Goal: Task Accomplishment & Management: Complete application form

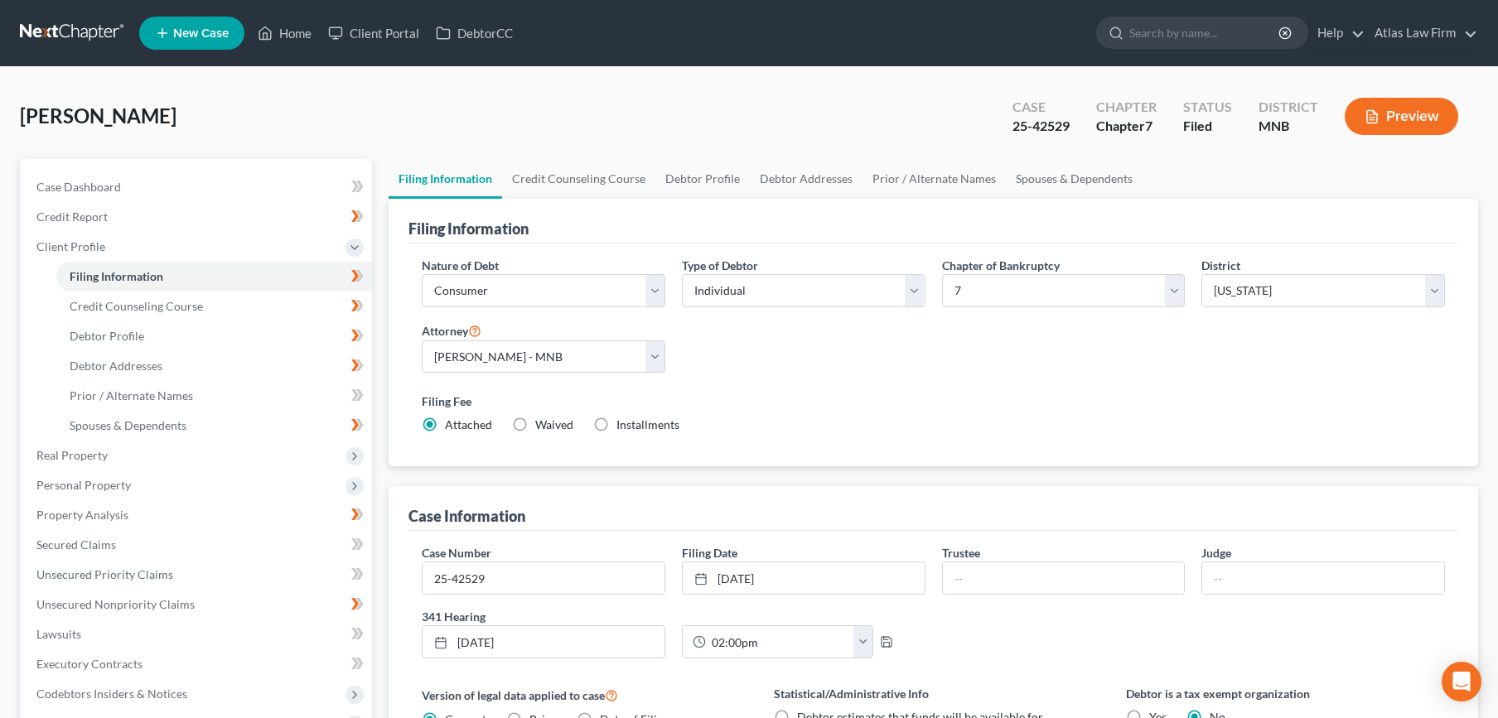
select select "1"
select select "0"
select select "42"
select select "0"
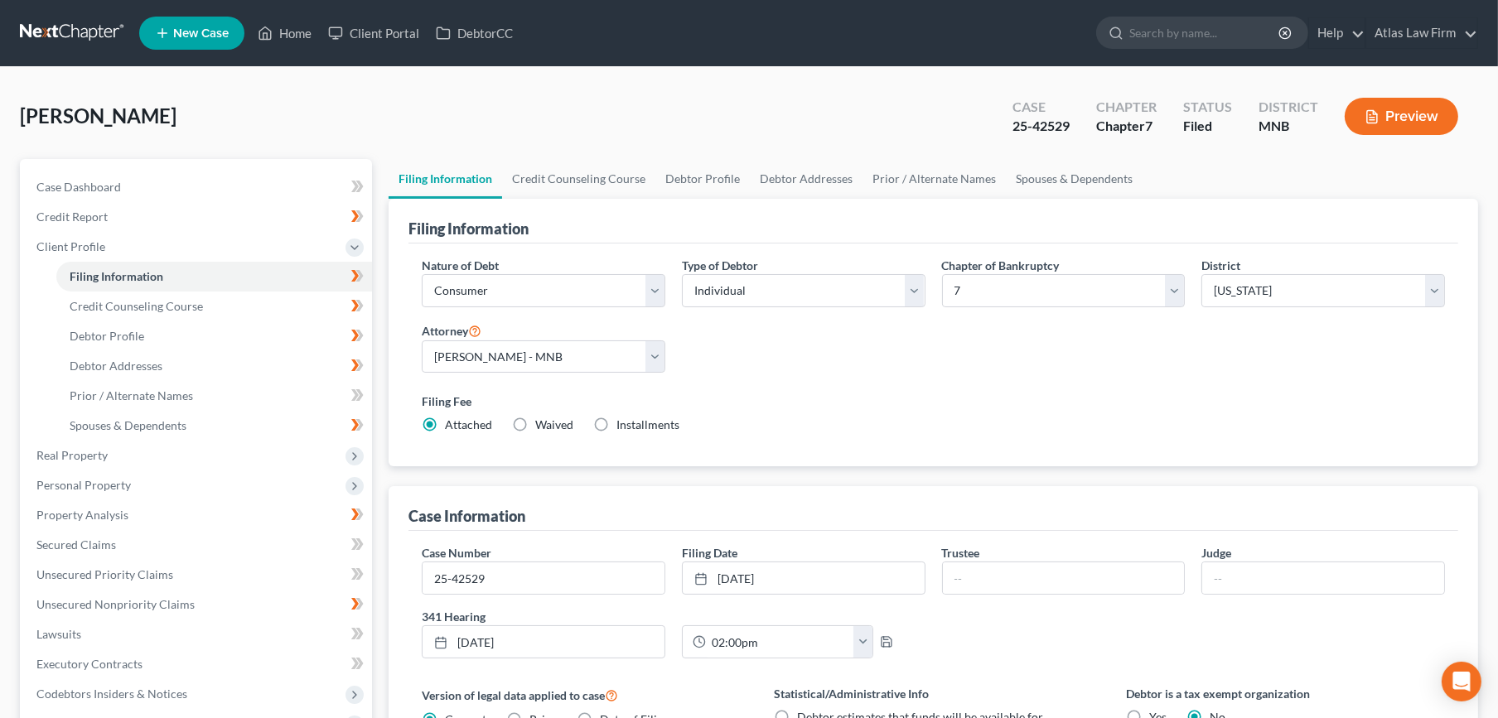
click at [87, 36] on link at bounding box center [73, 33] width 106 height 30
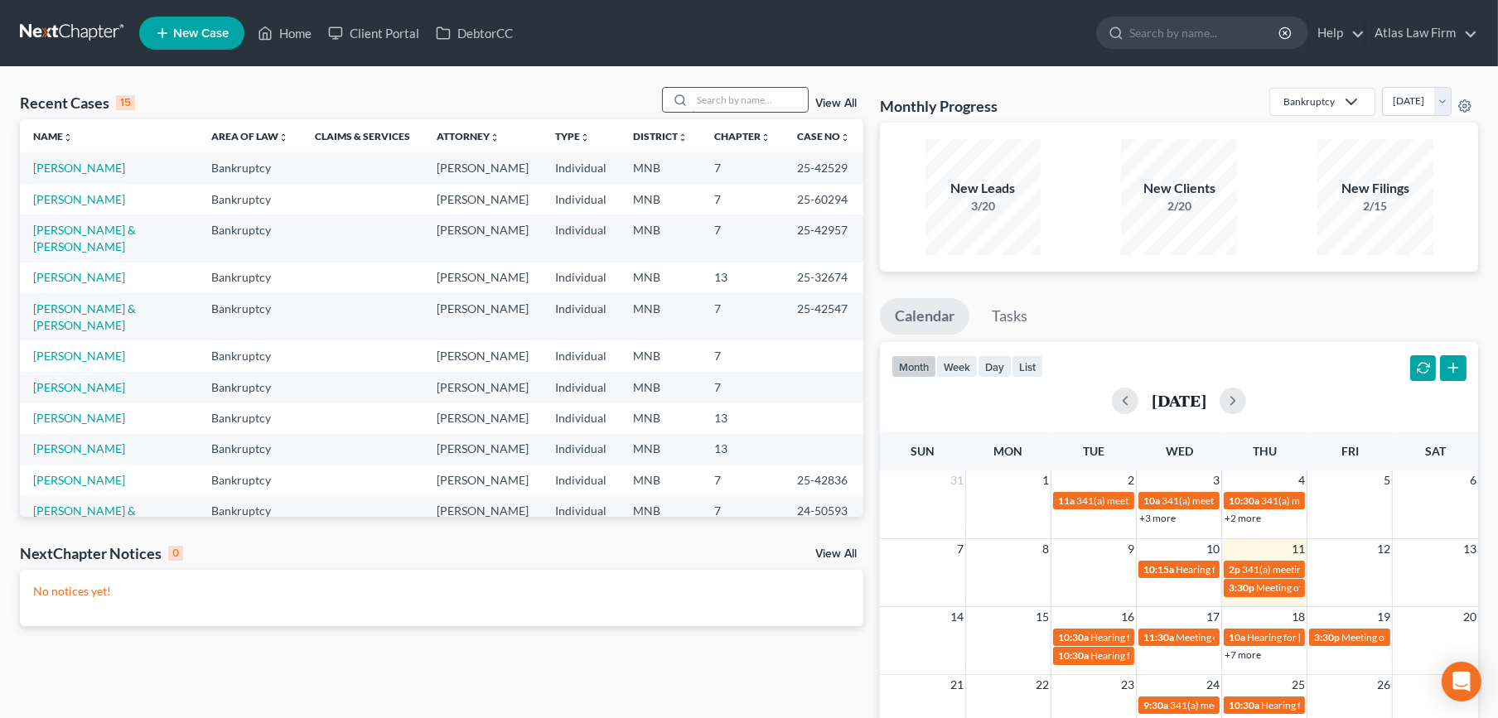
click at [771, 101] on input "search" at bounding box center [750, 100] width 116 height 24
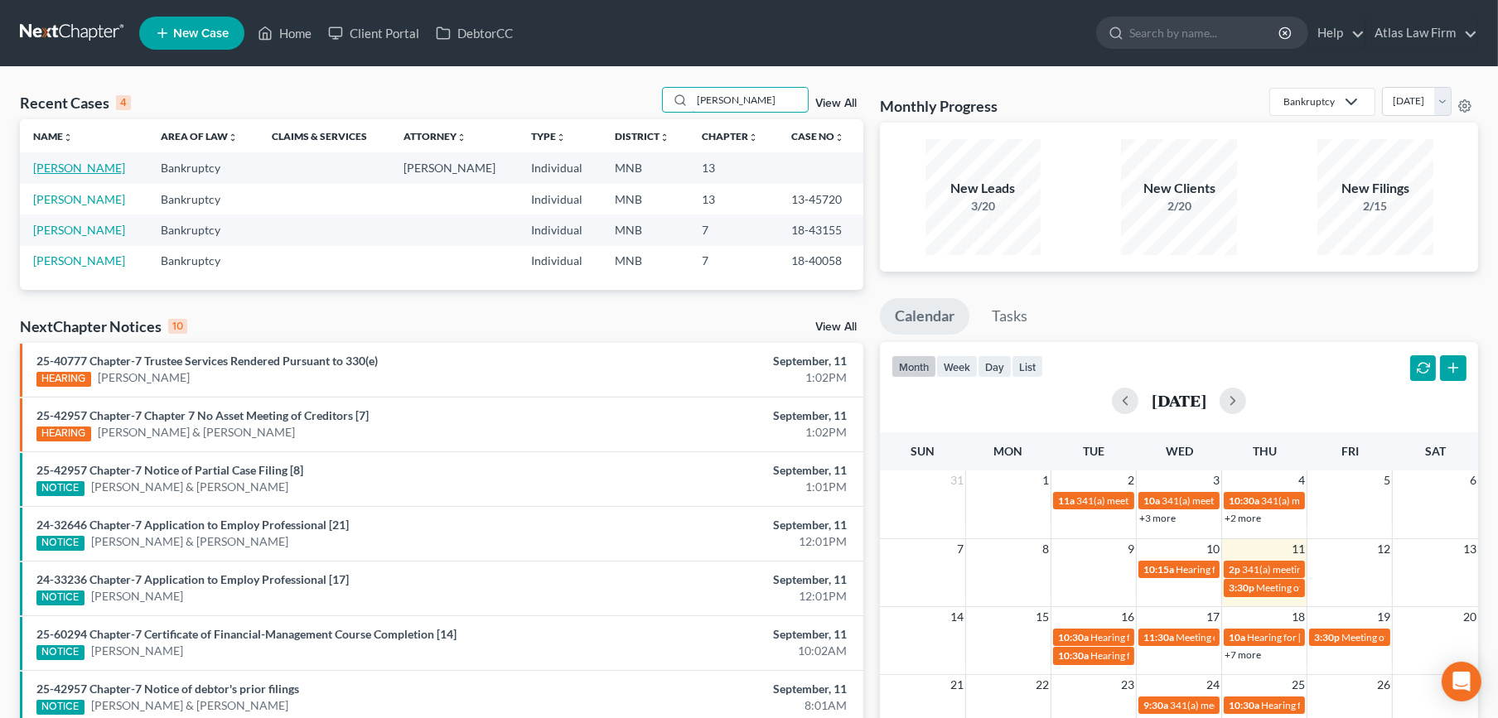
type input "[PERSON_NAME]"
click at [82, 166] on link "[PERSON_NAME]" at bounding box center [79, 168] width 92 height 14
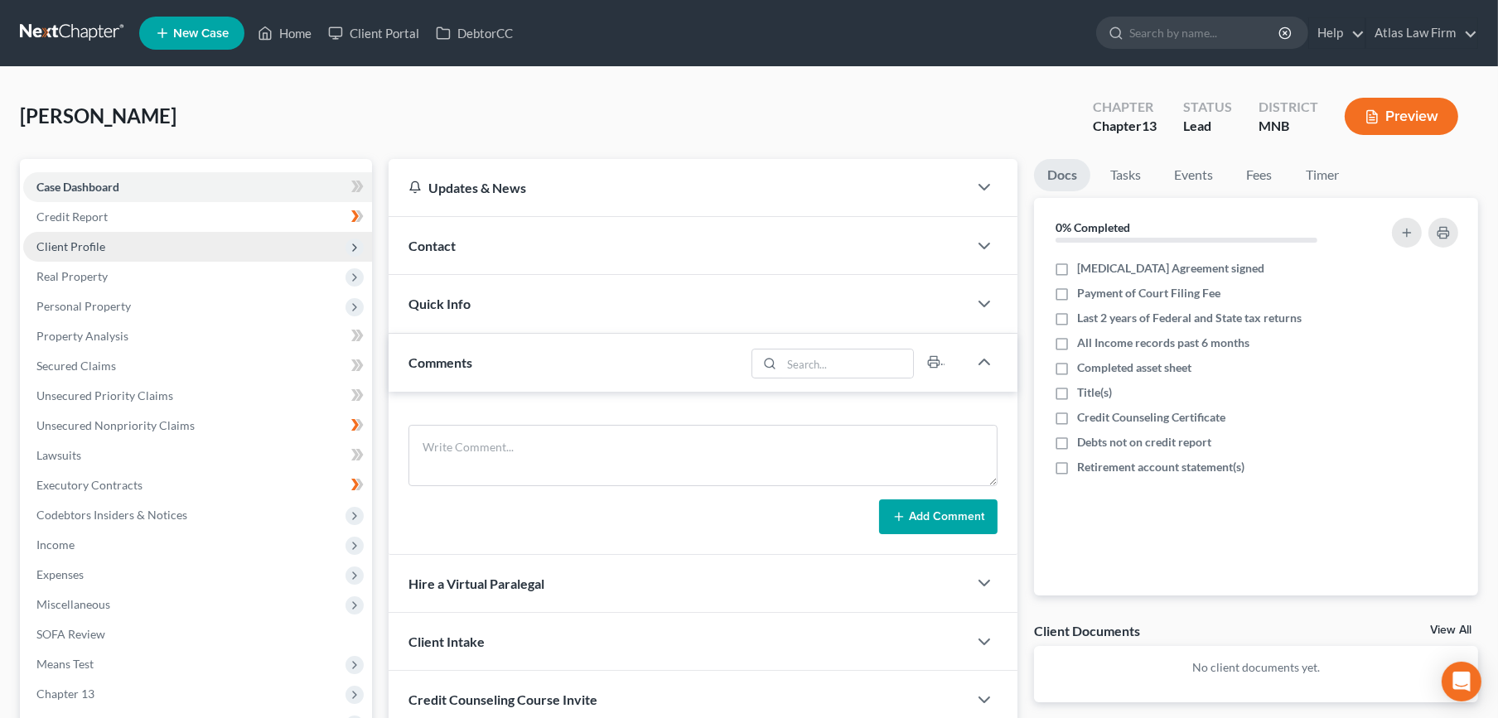
click at [70, 254] on span "Client Profile" at bounding box center [197, 247] width 349 height 30
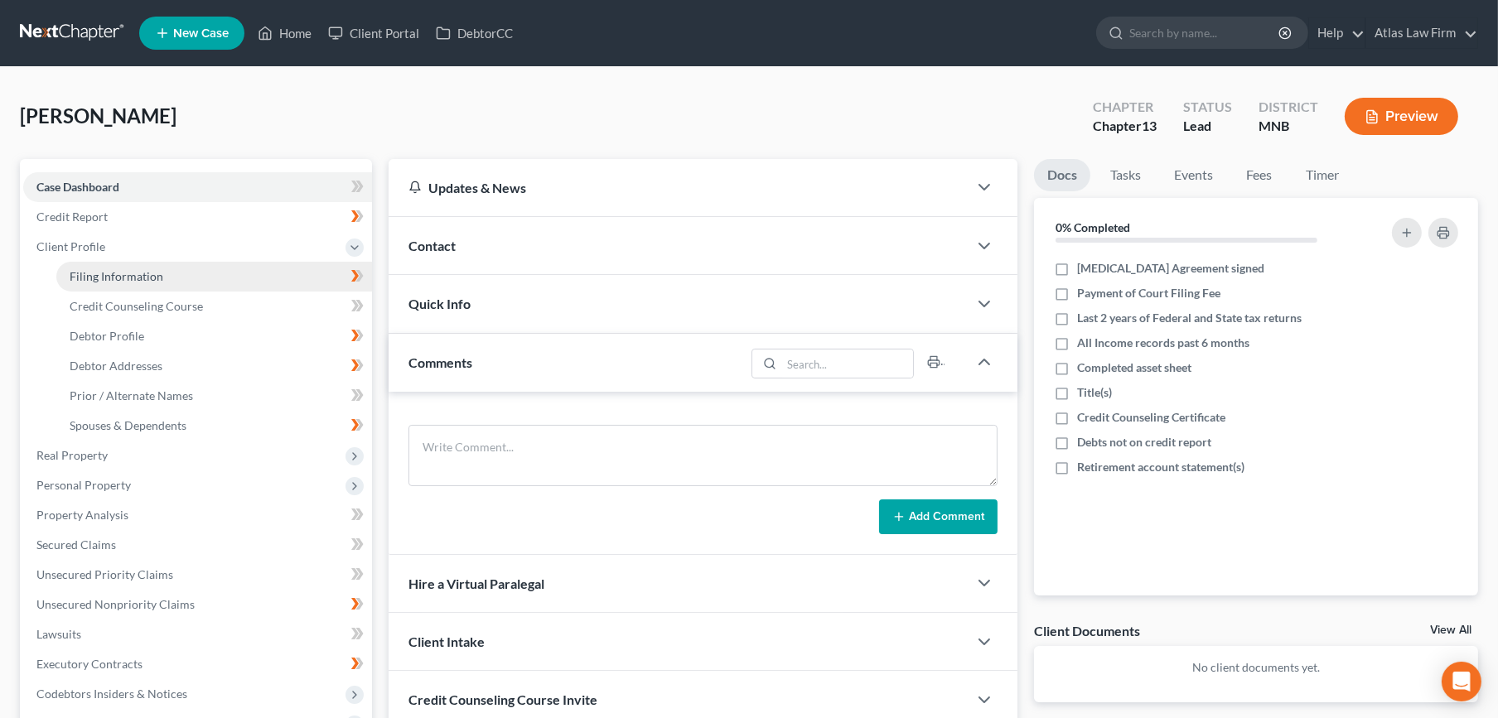
click at [101, 269] on span "Filing Information" at bounding box center [117, 276] width 94 height 14
select select "1"
select select "0"
select select "3"
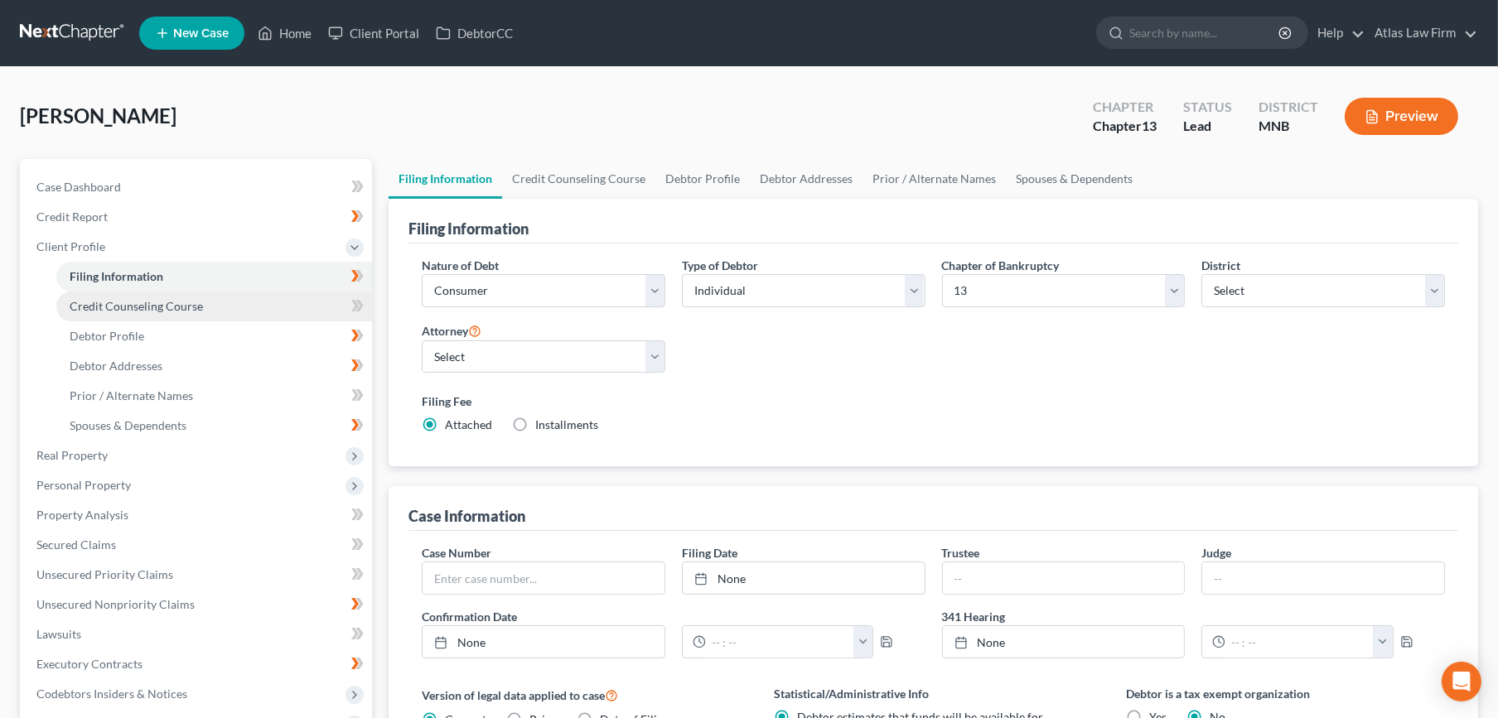
click at [103, 315] on link "Credit Counseling Course" at bounding box center [214, 307] width 316 height 30
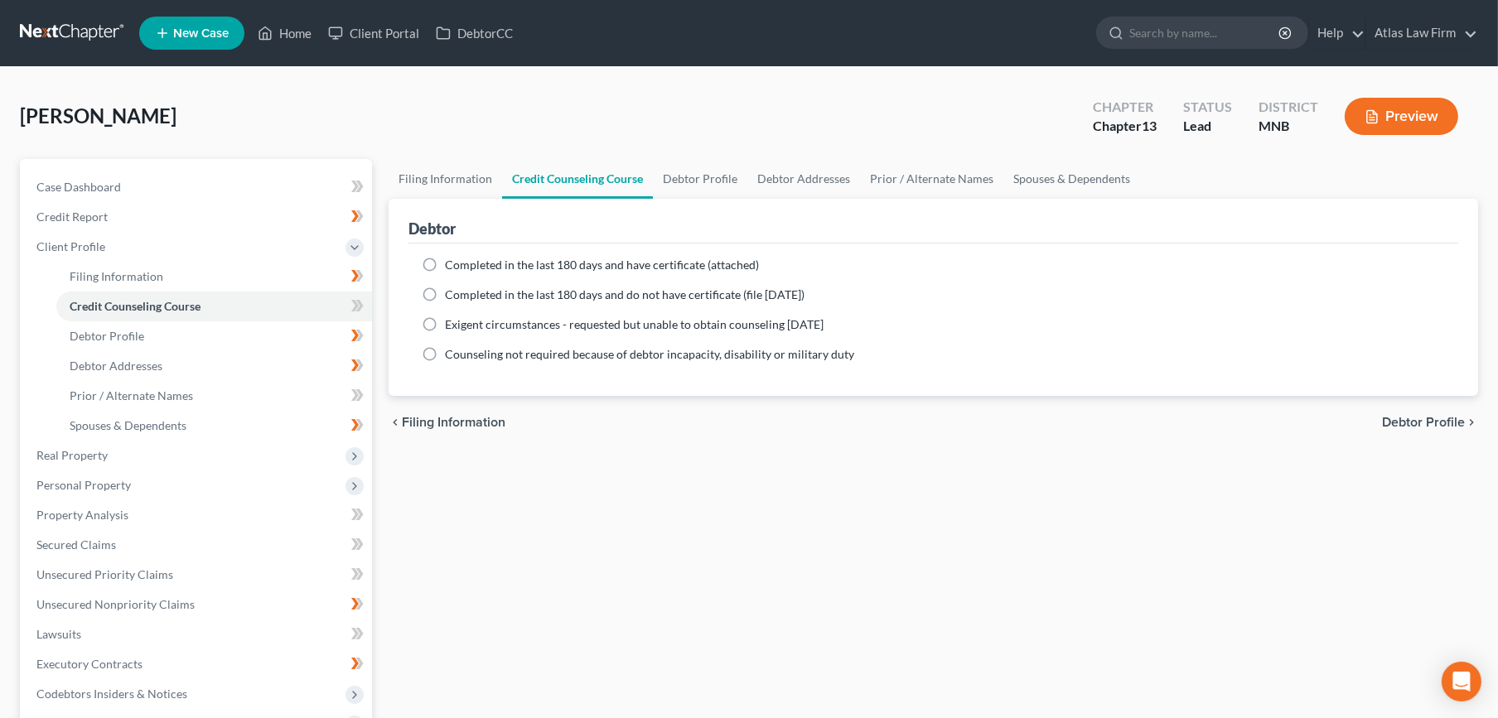
click at [520, 273] on ng-include "Completed in the last 180 days and have certificate (attached) Date Completed N…" at bounding box center [933, 310] width 1023 height 106
click at [512, 254] on div "Completed in the last 180 days and have certificate (attached) Date Completed N…" at bounding box center [932, 320] width 1049 height 152
click at [480, 267] on span "Completed in the last 180 days and have certificate (attached)" at bounding box center [602, 265] width 314 height 14
click at [462, 267] on input "Completed in the last 180 days and have certificate (attached)" at bounding box center [456, 262] width 11 height 11
radio input "true"
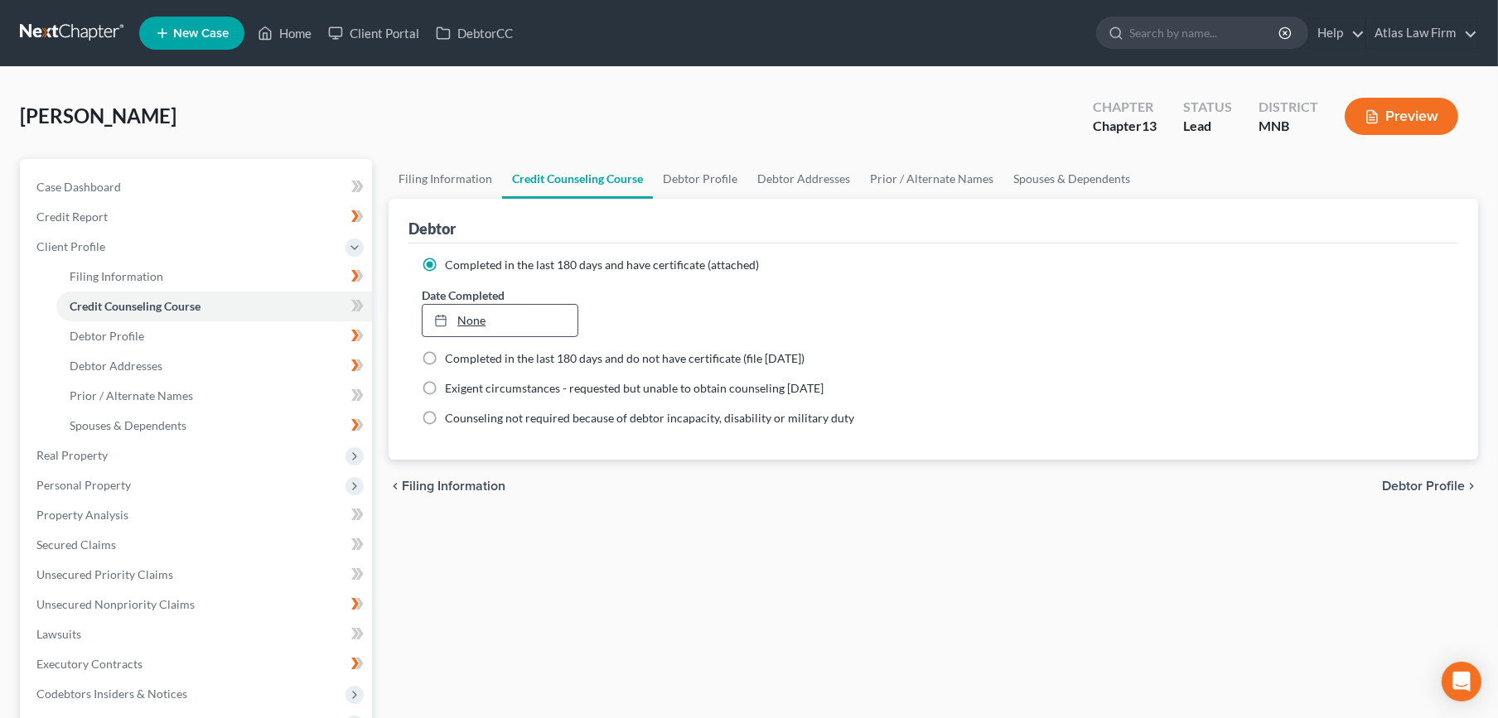
click at [453, 323] on div at bounding box center [445, 320] width 23 height 14
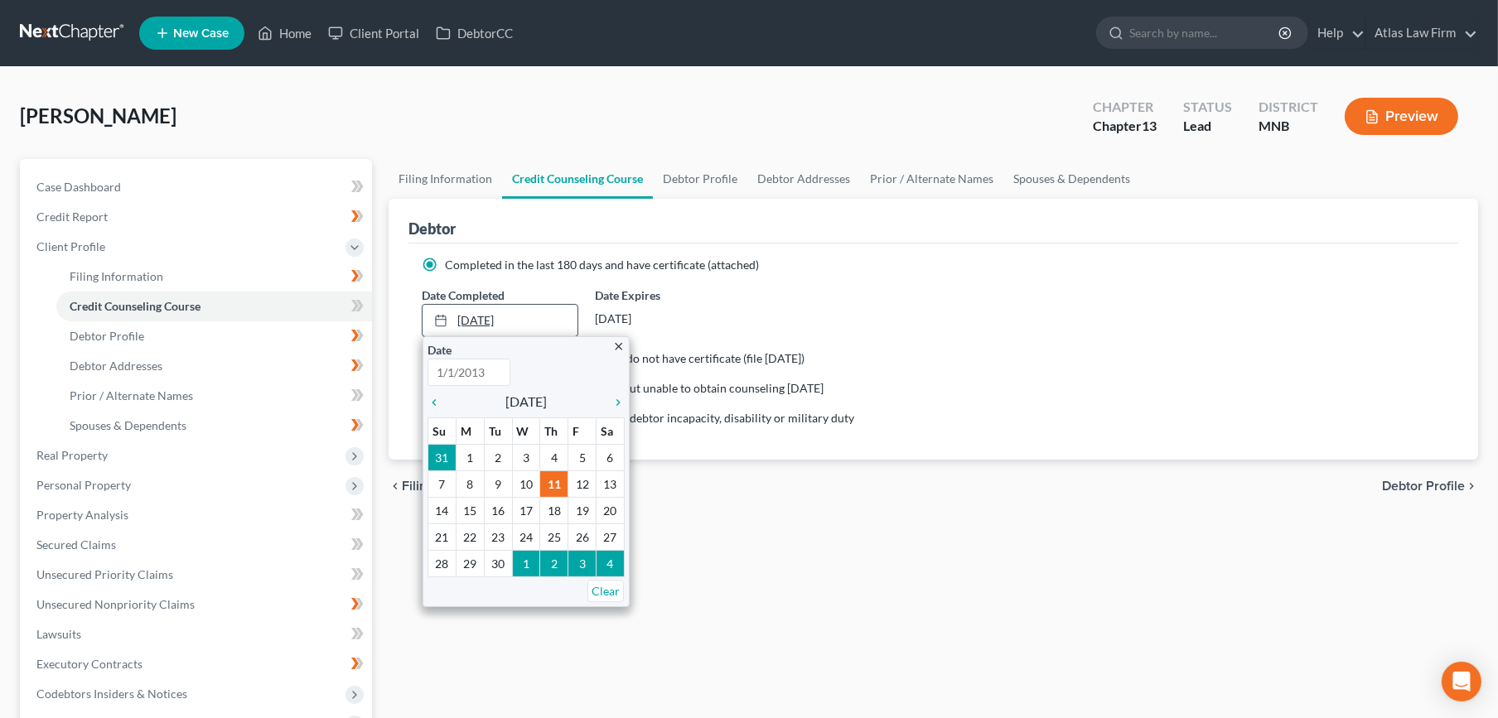
type input "[DATE]"
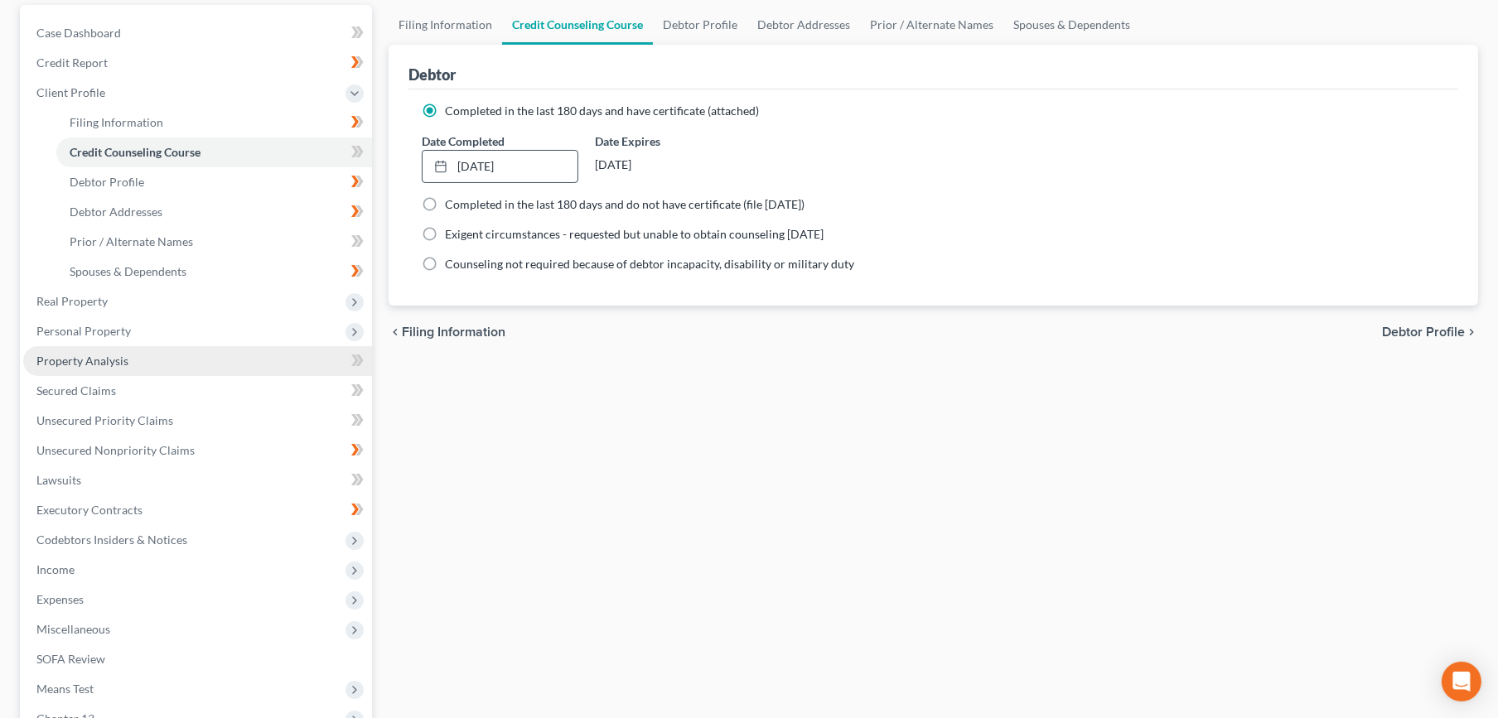
scroll to position [184, 0]
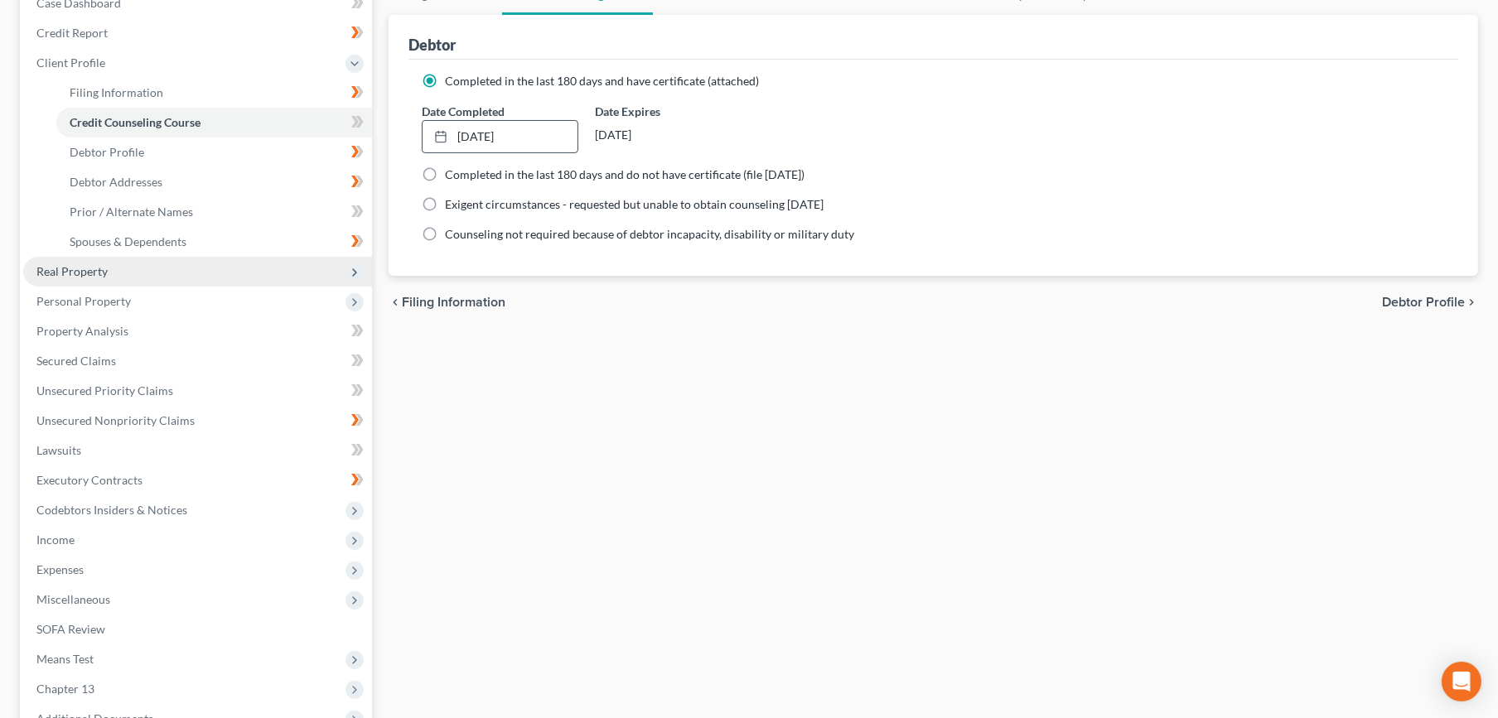
click at [94, 260] on span "Real Property" at bounding box center [197, 272] width 349 height 30
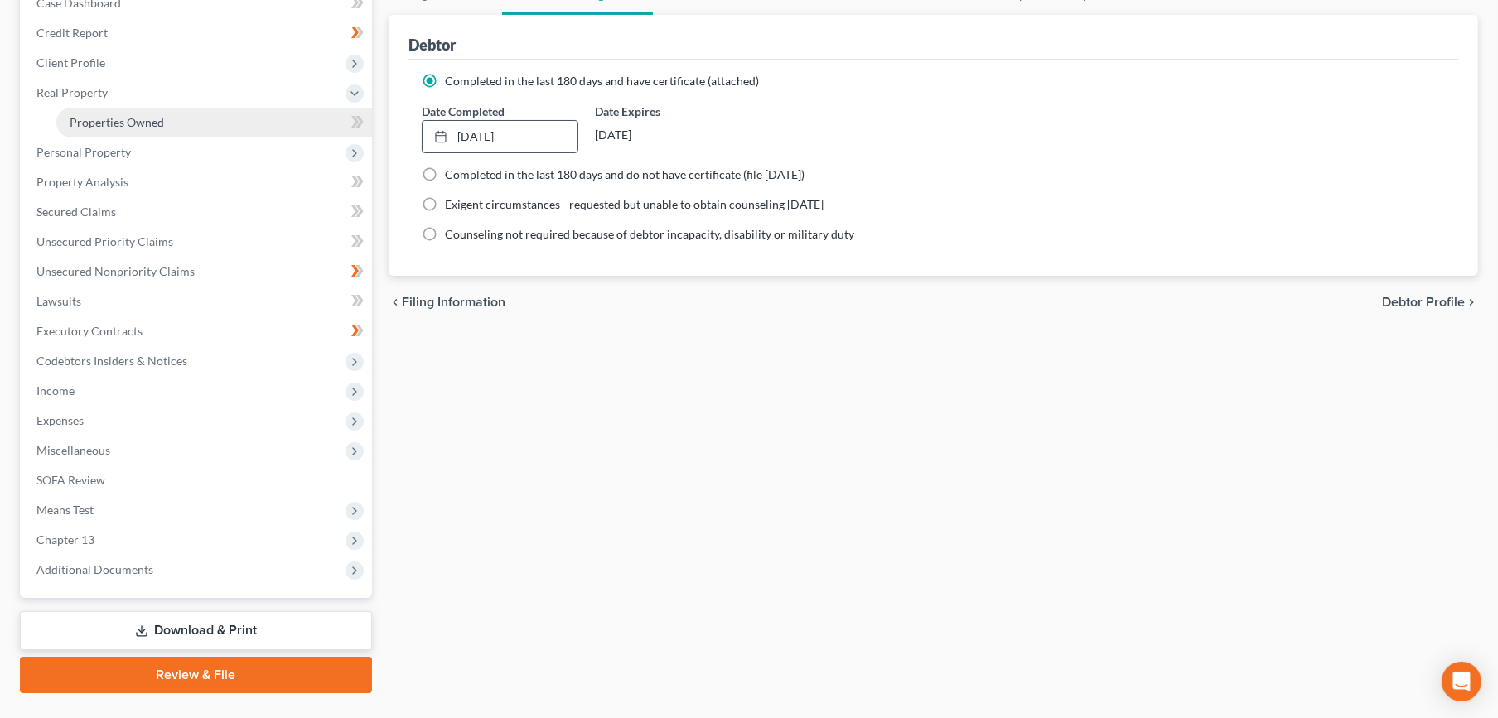
click at [93, 115] on span "Properties Owned" at bounding box center [117, 122] width 94 height 14
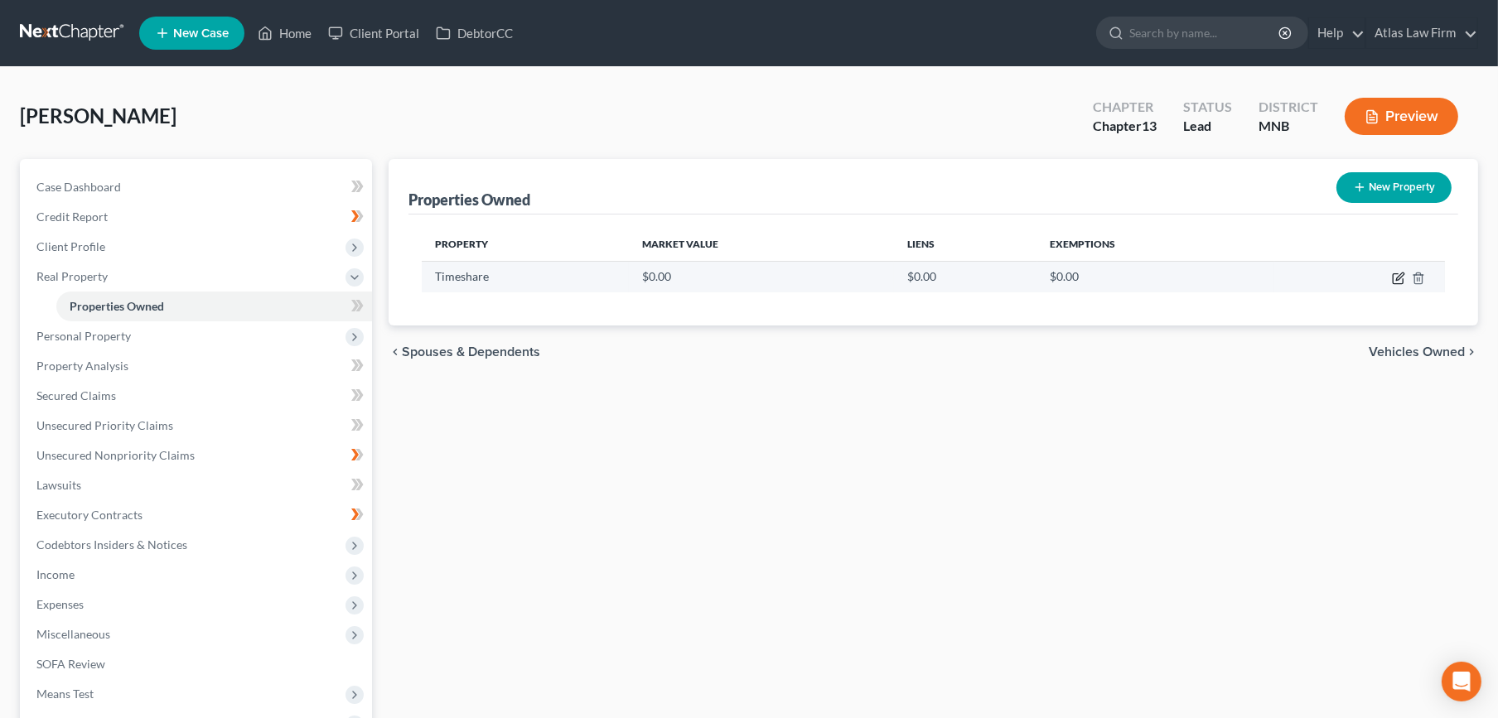
click at [1397, 279] on icon "button" at bounding box center [1399, 276] width 7 height 7
select select "24"
select select "0"
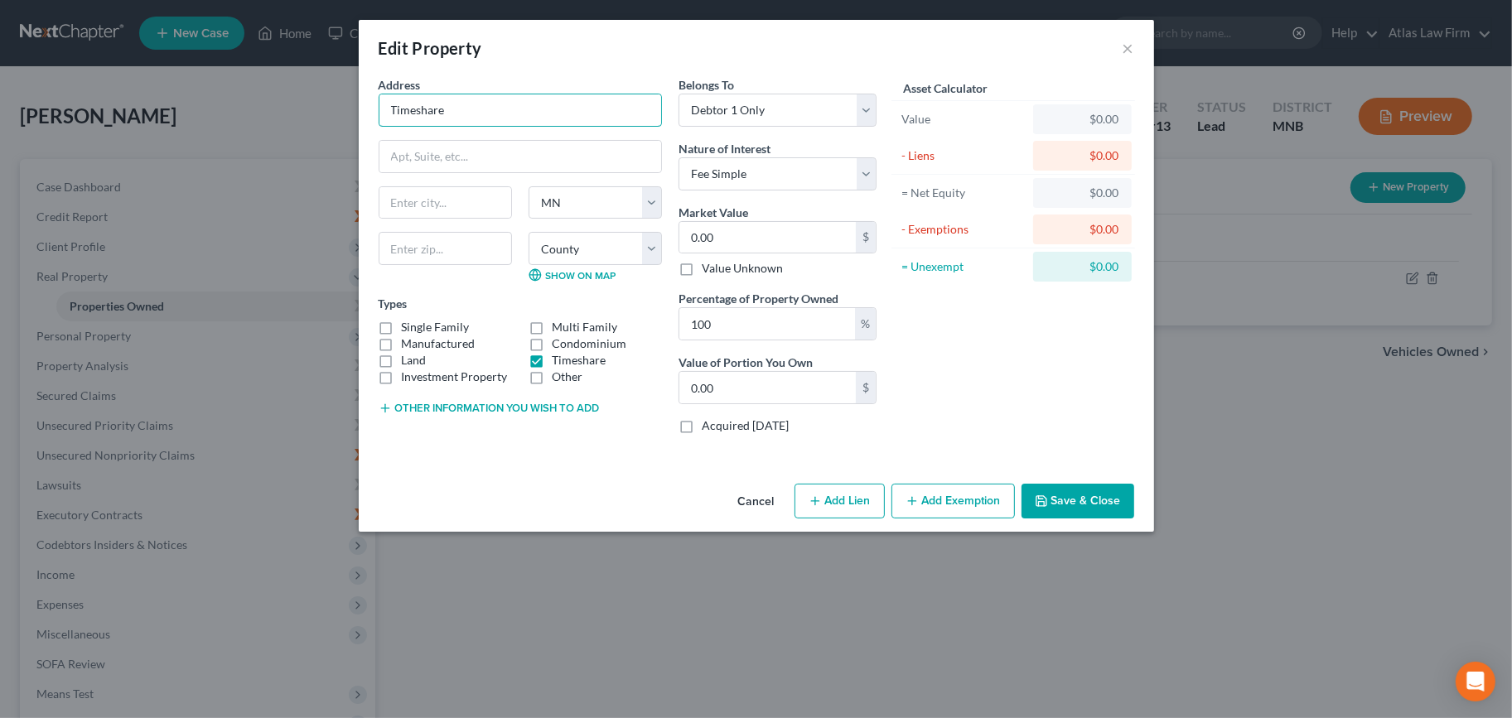
drag, startPoint x: 456, startPoint y: 117, endPoint x: 362, endPoint y: 120, distance: 93.7
click at [362, 120] on div "Address * Timeshare State [US_STATE][GEOGRAPHIC_DATA] [GEOGRAPHIC_DATA] [GEOGRA…" at bounding box center [756, 276] width 795 height 401
drag, startPoint x: 550, startPoint y: 108, endPoint x: 364, endPoint y: 105, distance: 186.4
click at [364, 105] on div "Address * Vacation [GEOGRAPHIC_DATA] [US_STATE][GEOGRAPHIC_DATA] [GEOGRAPHIC_DA…" at bounding box center [756, 276] width 795 height 401
click at [476, 109] on input "[GEOGRAPHIC_DATA]" at bounding box center [520, 109] width 282 height 31
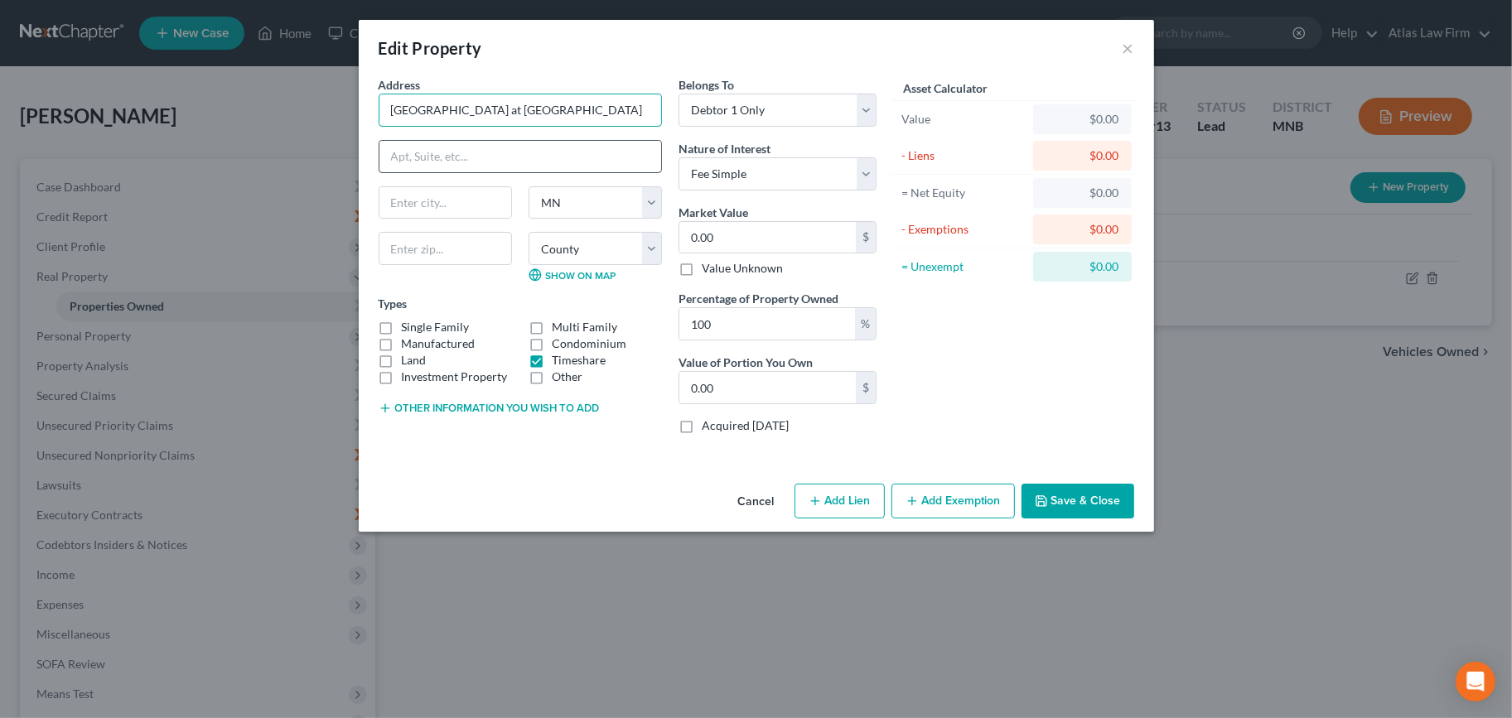
type input "[GEOGRAPHIC_DATA] at [GEOGRAPHIC_DATA]"
click at [494, 159] on input "text" at bounding box center [520, 156] width 282 height 31
type input "[STREET_ADDRESS]"
type input "34747"
select select "68"
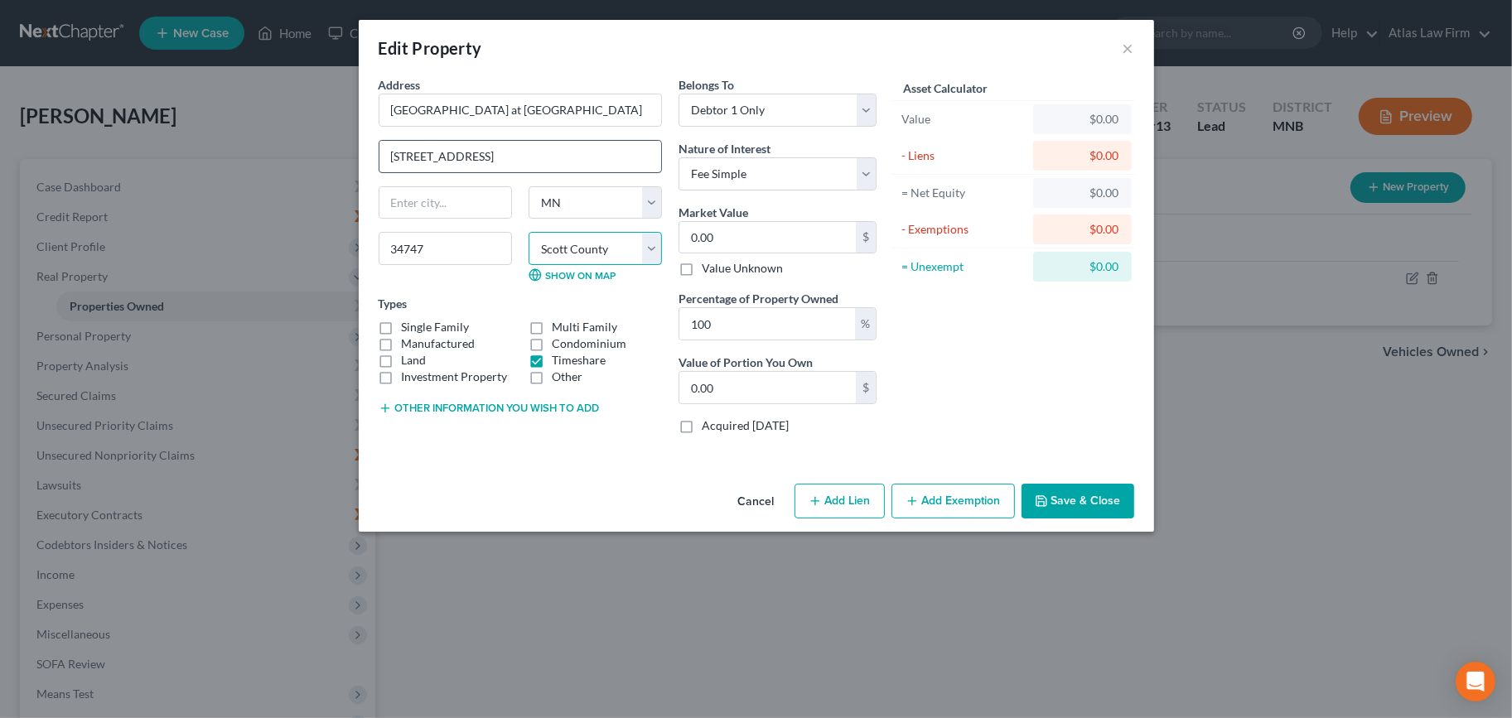
type input "Kissimmee"
select select "9"
select select
click at [640, 293] on div "[GEOGRAPHIC_DATA] State [US_STATE][GEOGRAPHIC_DATA] [GEOGRAPHIC_DATA] [GEOGRAPH…" at bounding box center [520, 240] width 300 height 109
click at [859, 174] on select "Select Fee Simple Joint Tenant Life Estate Equitable Interest Future Interest T…" at bounding box center [777, 173] width 198 height 33
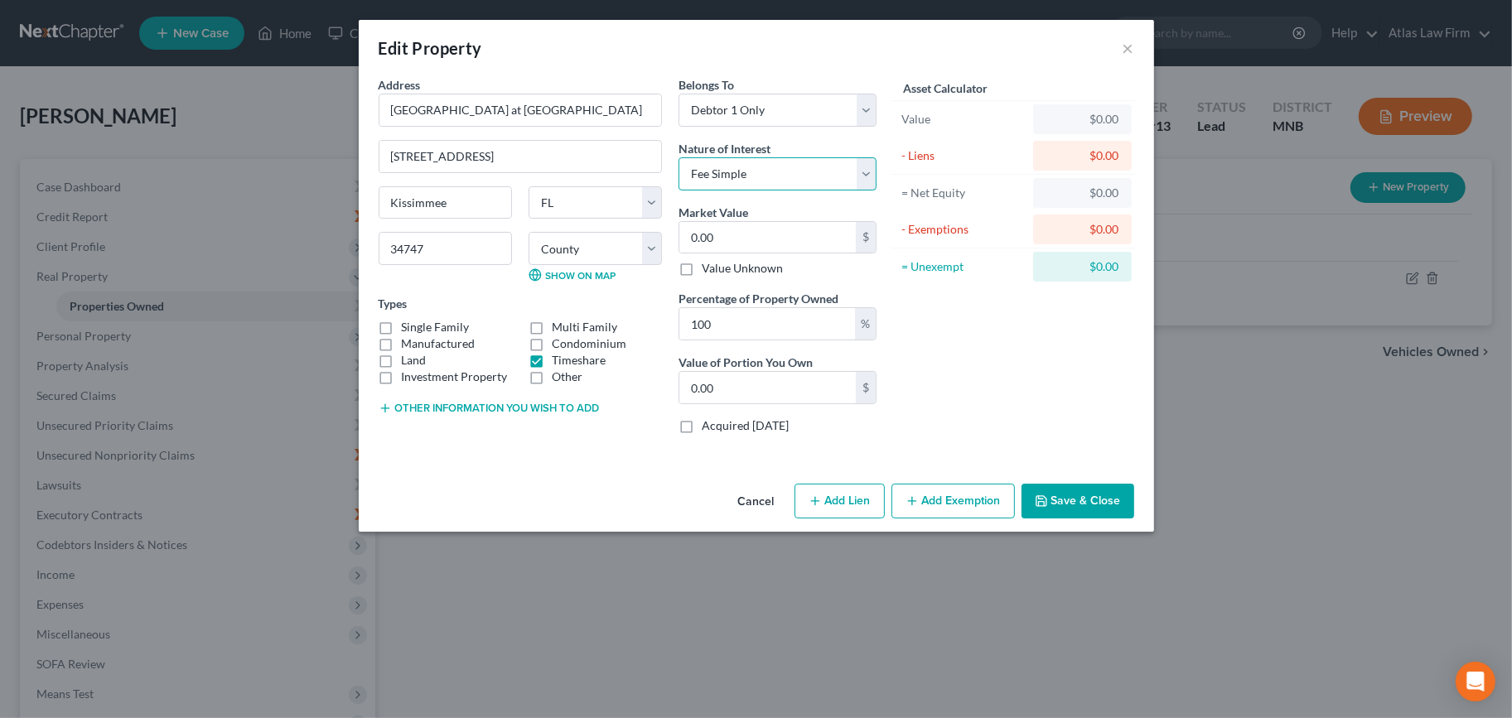
select select "7"
click at [678, 157] on select "Select Fee Simple Joint Tenant Life Estate Equitable Interest Future Interest T…" at bounding box center [777, 173] width 198 height 33
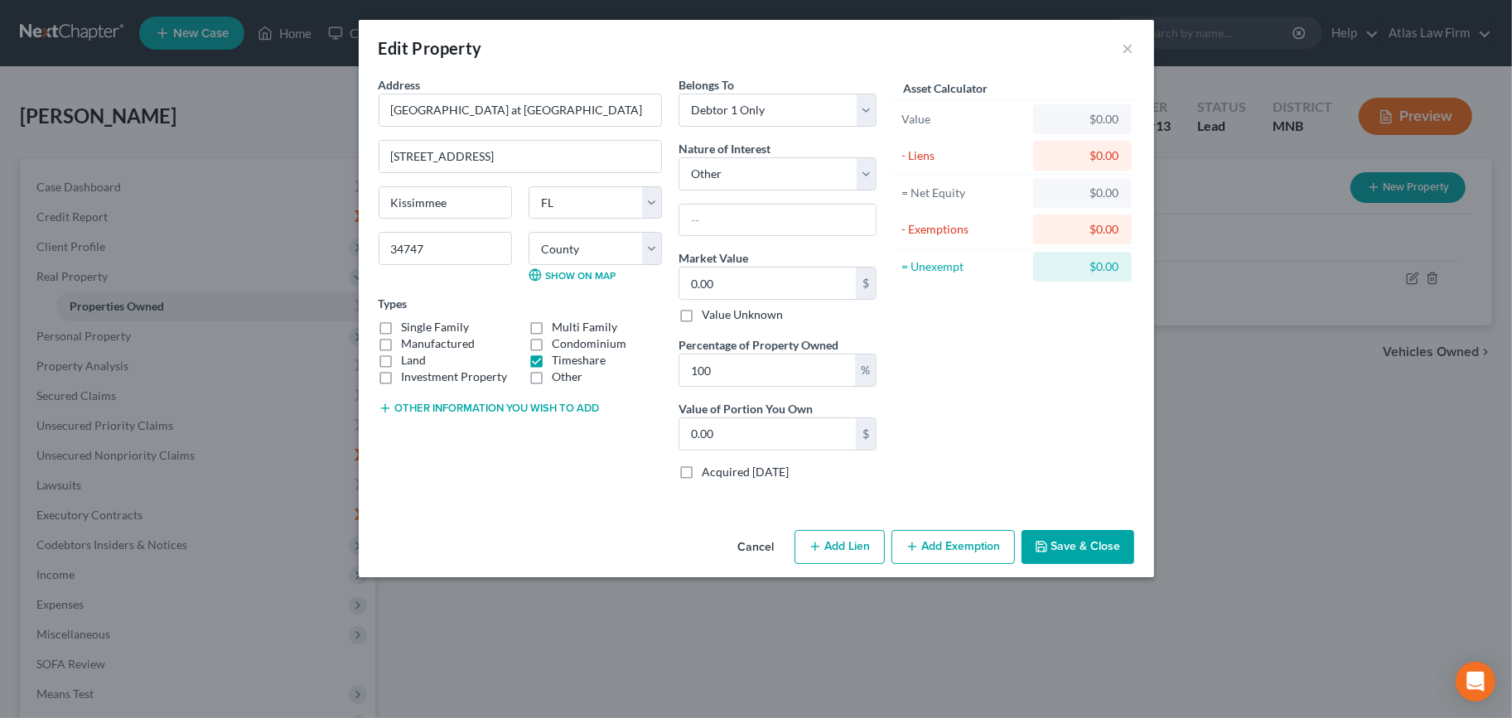
click at [924, 359] on div "Asset Calculator Value $0.00 - Liens $0.00 = Net Equity $0.00 - Exemptions $0.0…" at bounding box center [1014, 284] width 258 height 417
click at [718, 277] on input "0.00" at bounding box center [767, 283] width 176 height 31
type input "1"
type input "1.00"
type input "1"
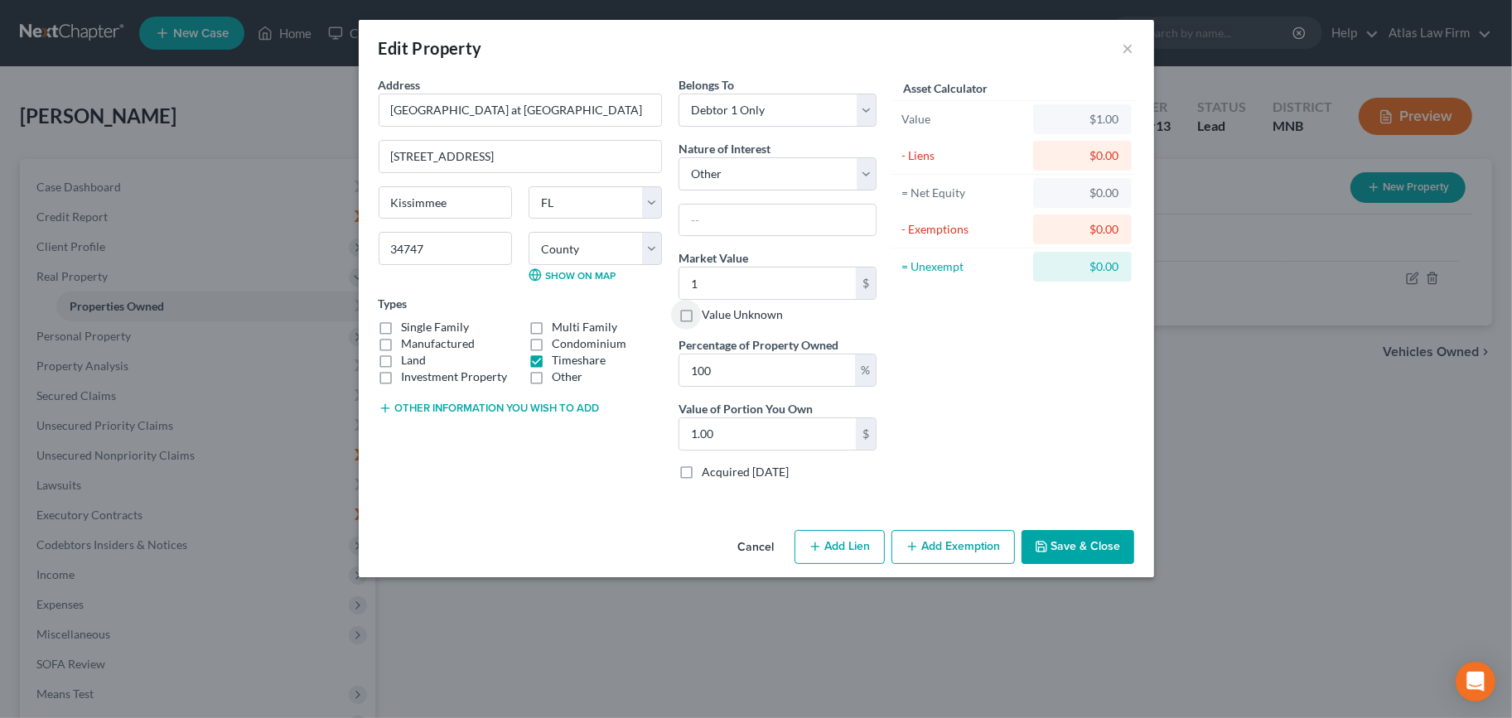
click at [1074, 547] on button "Save & Close" at bounding box center [1077, 547] width 113 height 35
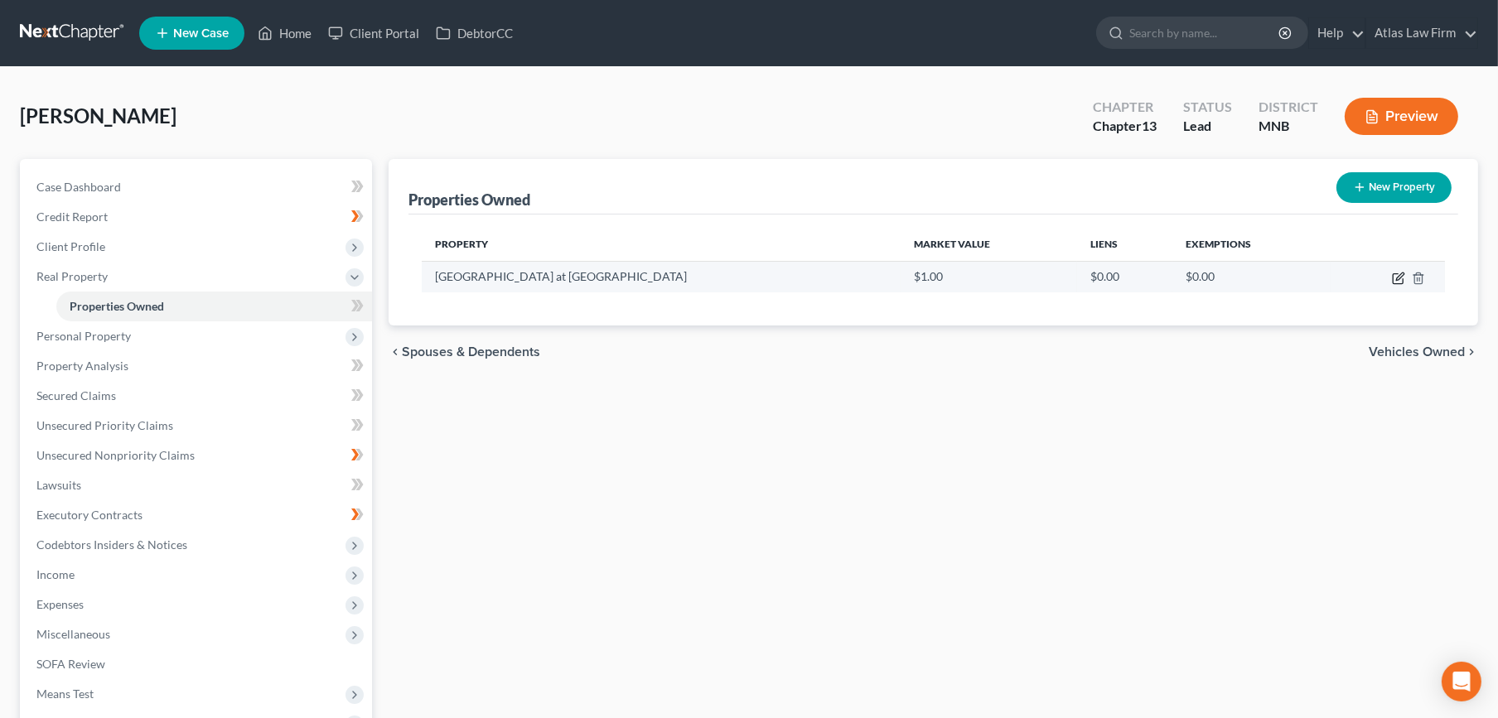
click at [1395, 281] on icon "button" at bounding box center [1398, 278] width 13 height 13
select select "9"
select select "0"
select select "7"
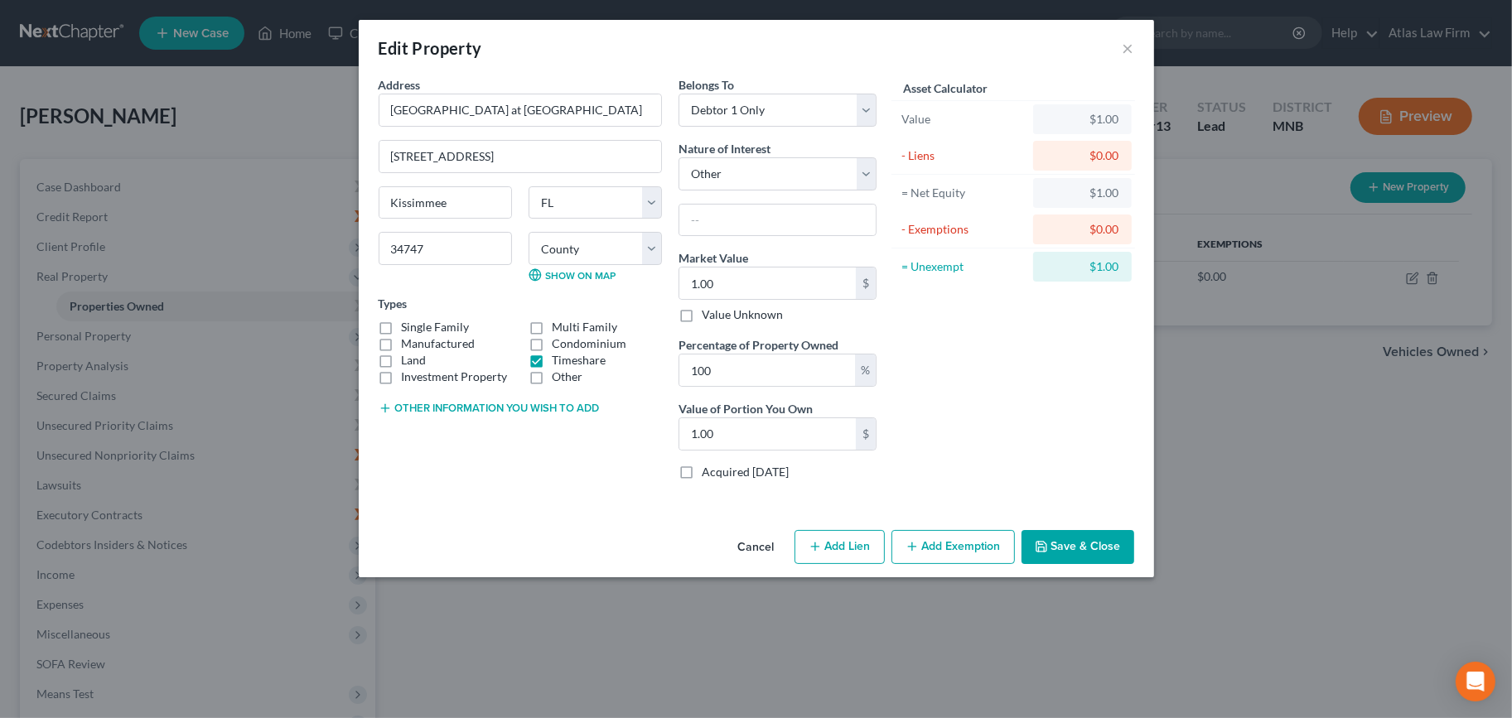
click at [934, 545] on button "Add Exemption" at bounding box center [952, 547] width 123 height 35
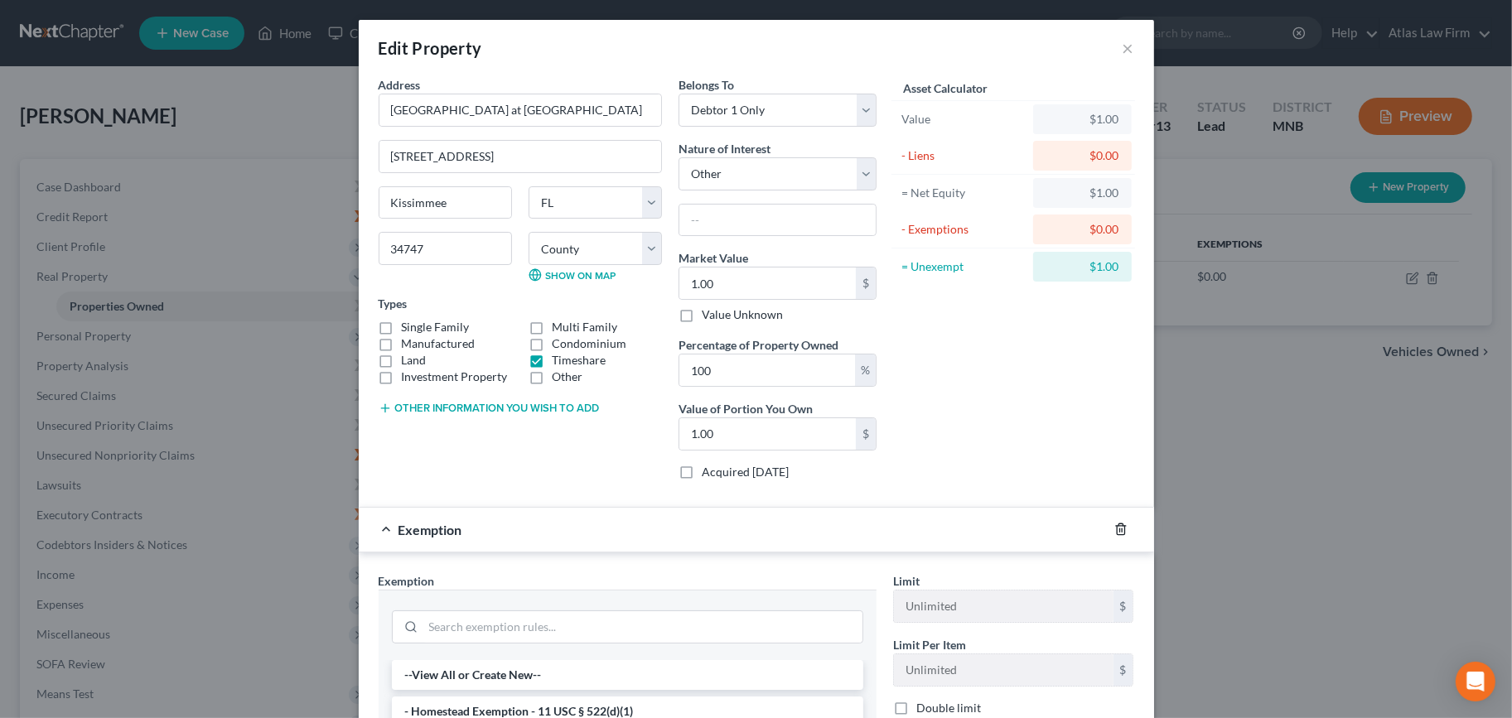
click at [1114, 533] on icon "button" at bounding box center [1120, 529] width 13 height 13
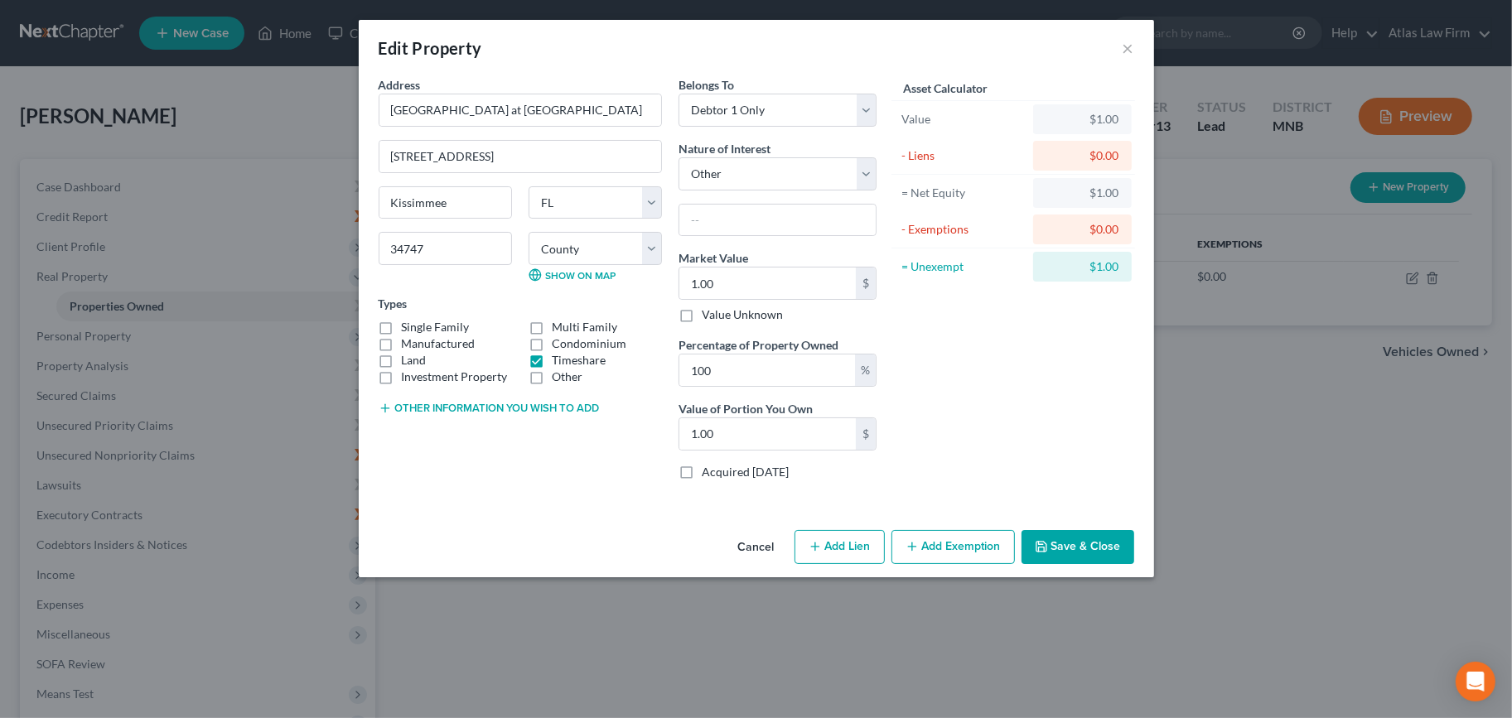
click at [752, 554] on button "Cancel" at bounding box center [756, 548] width 63 height 33
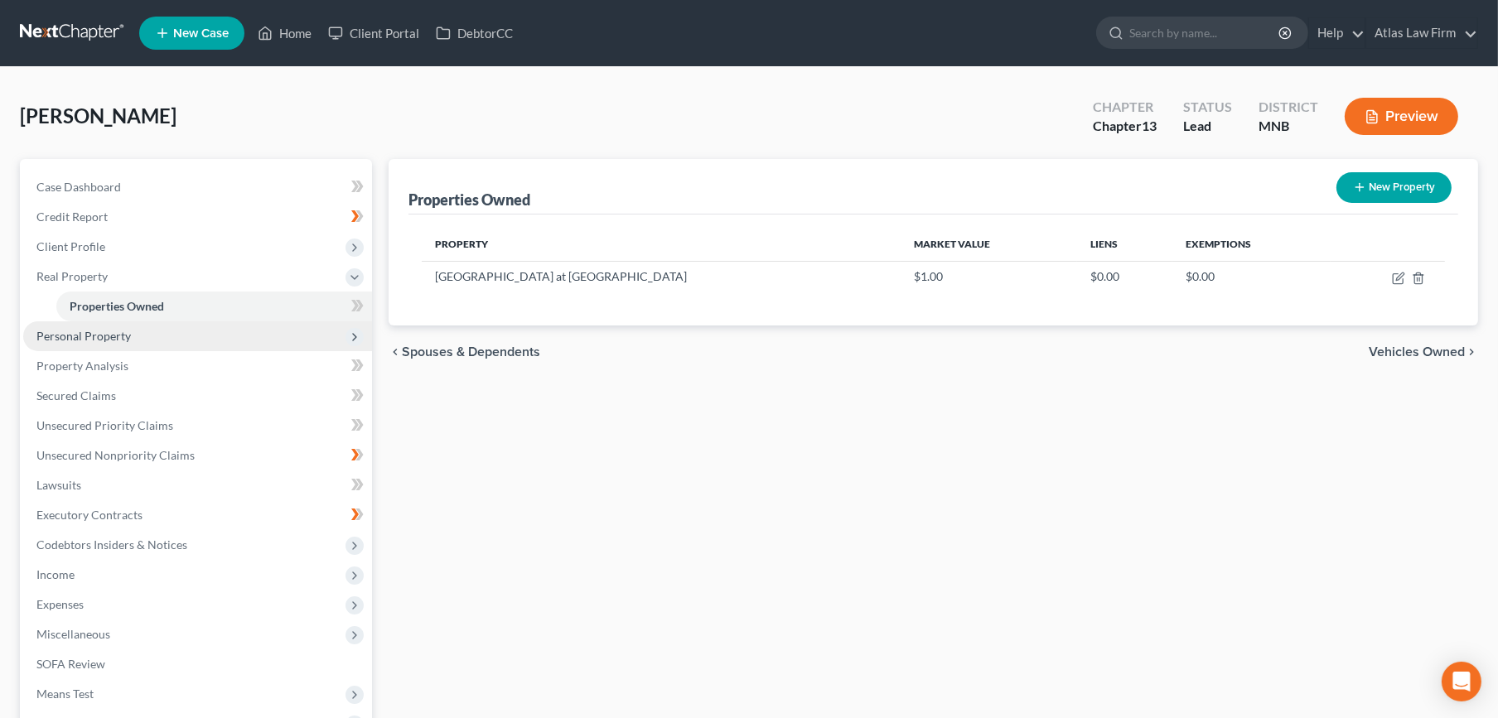
click at [107, 342] on span "Personal Property" at bounding box center [197, 336] width 349 height 30
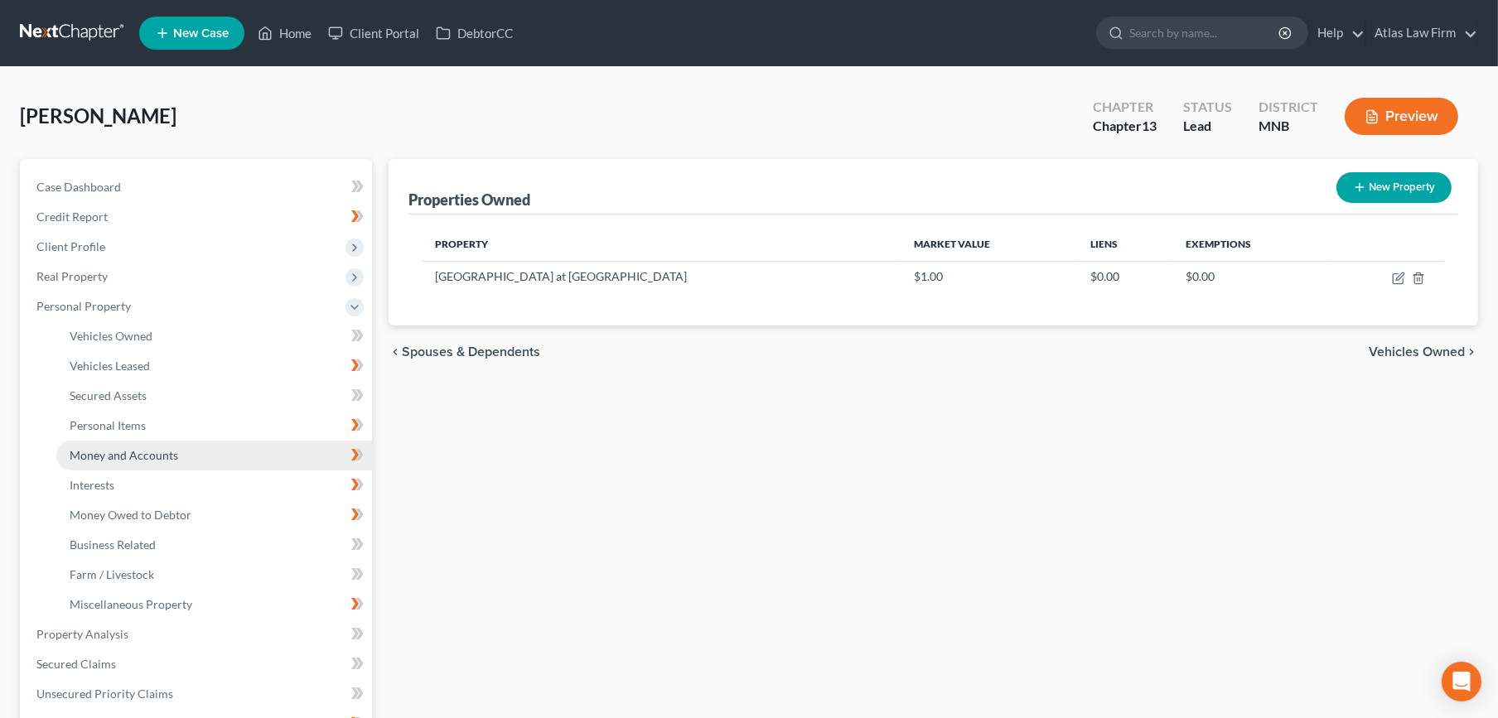
click at [97, 456] on span "Money and Accounts" at bounding box center [124, 455] width 109 height 14
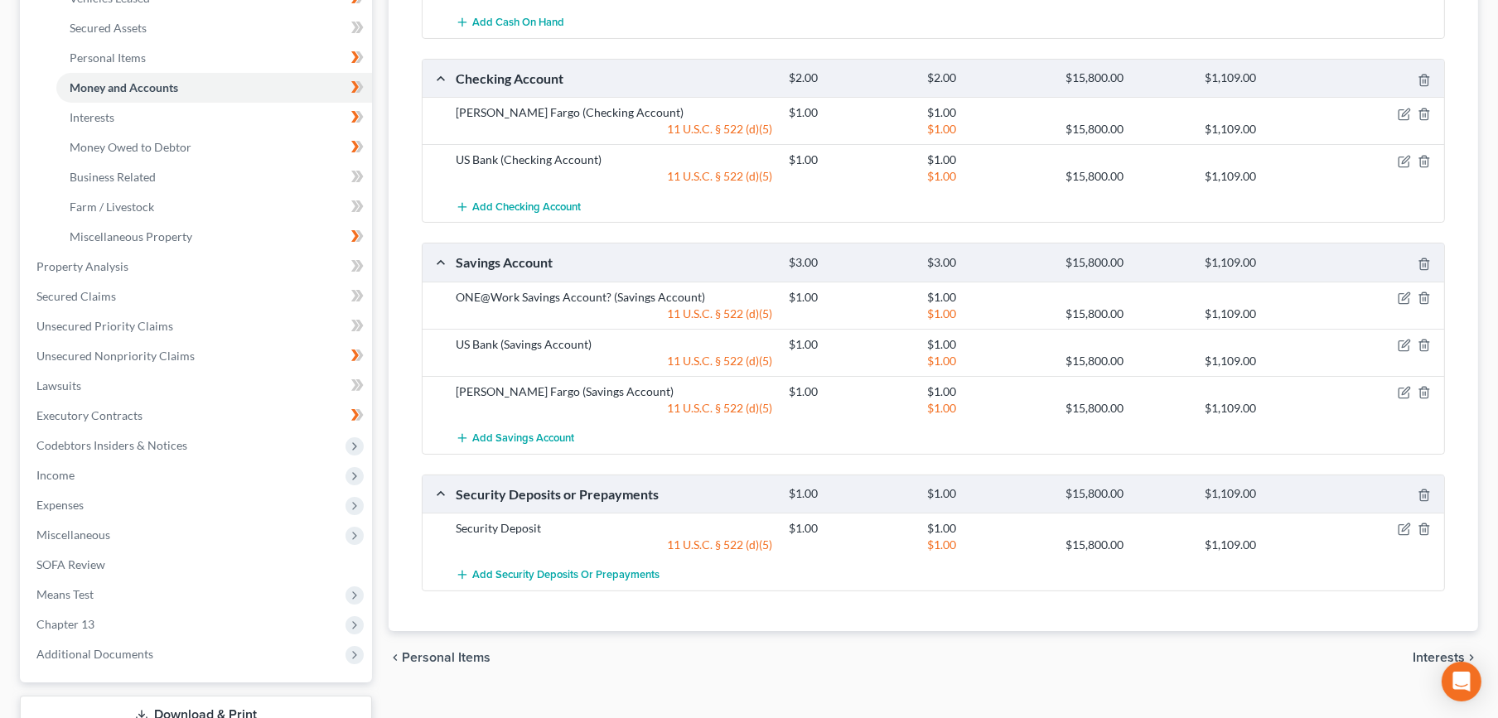
scroll to position [92, 0]
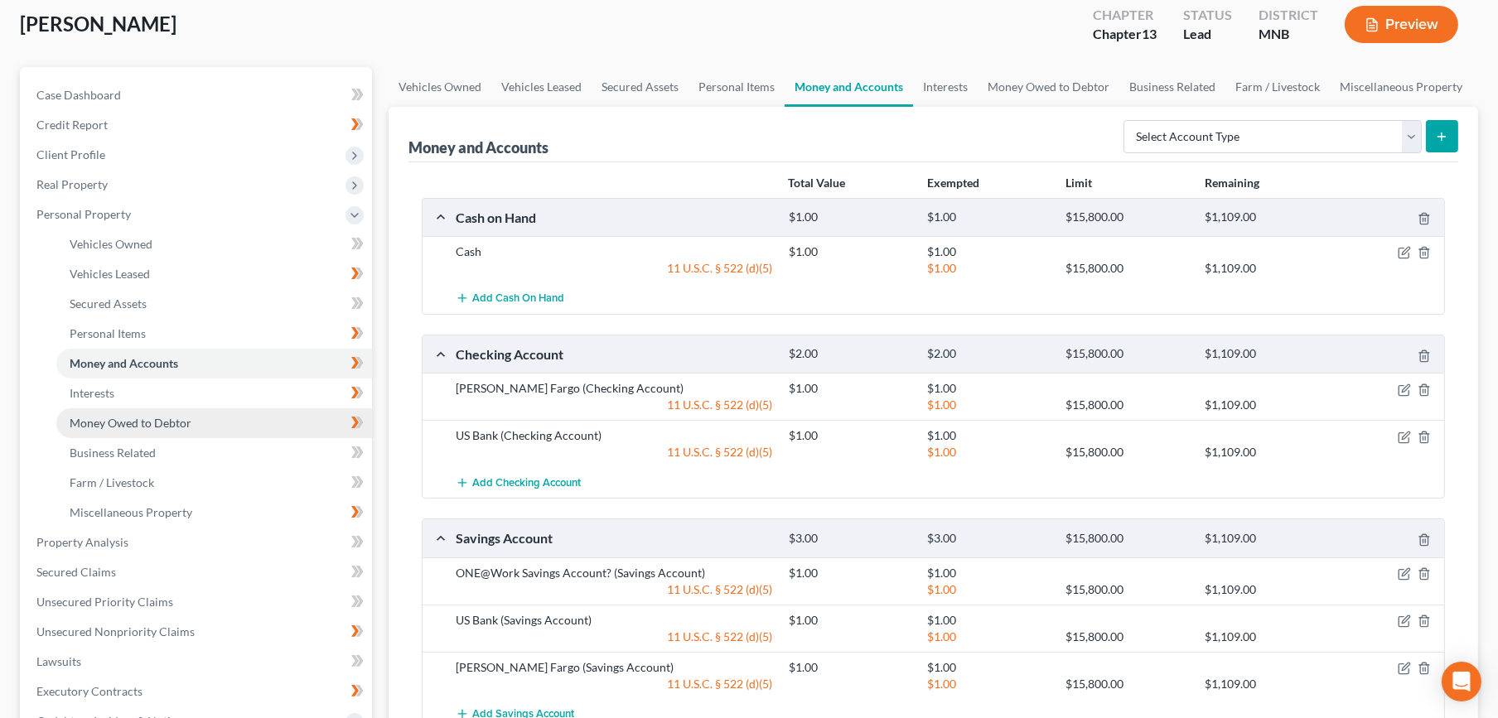
click at [171, 419] on span "Money Owed to Debtor" at bounding box center [131, 423] width 122 height 14
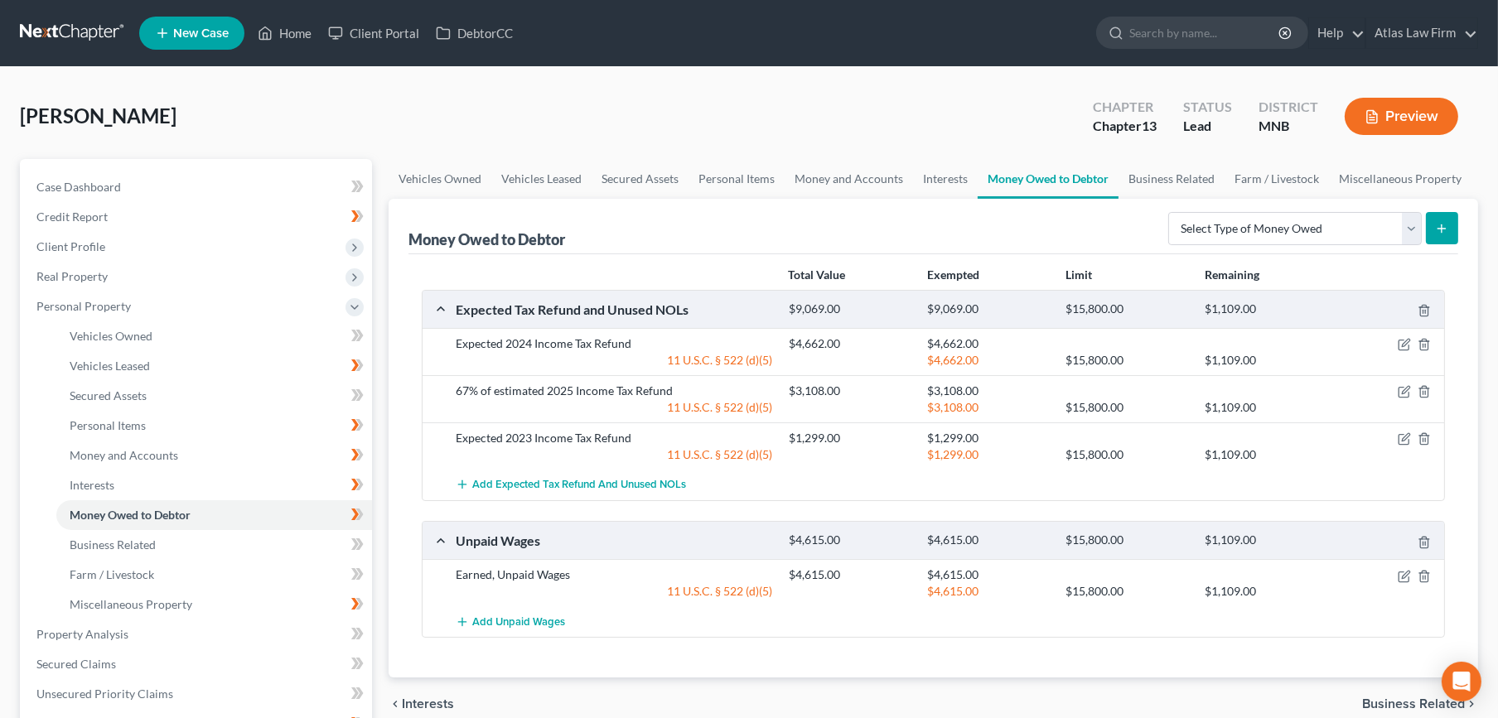
scroll to position [276, 0]
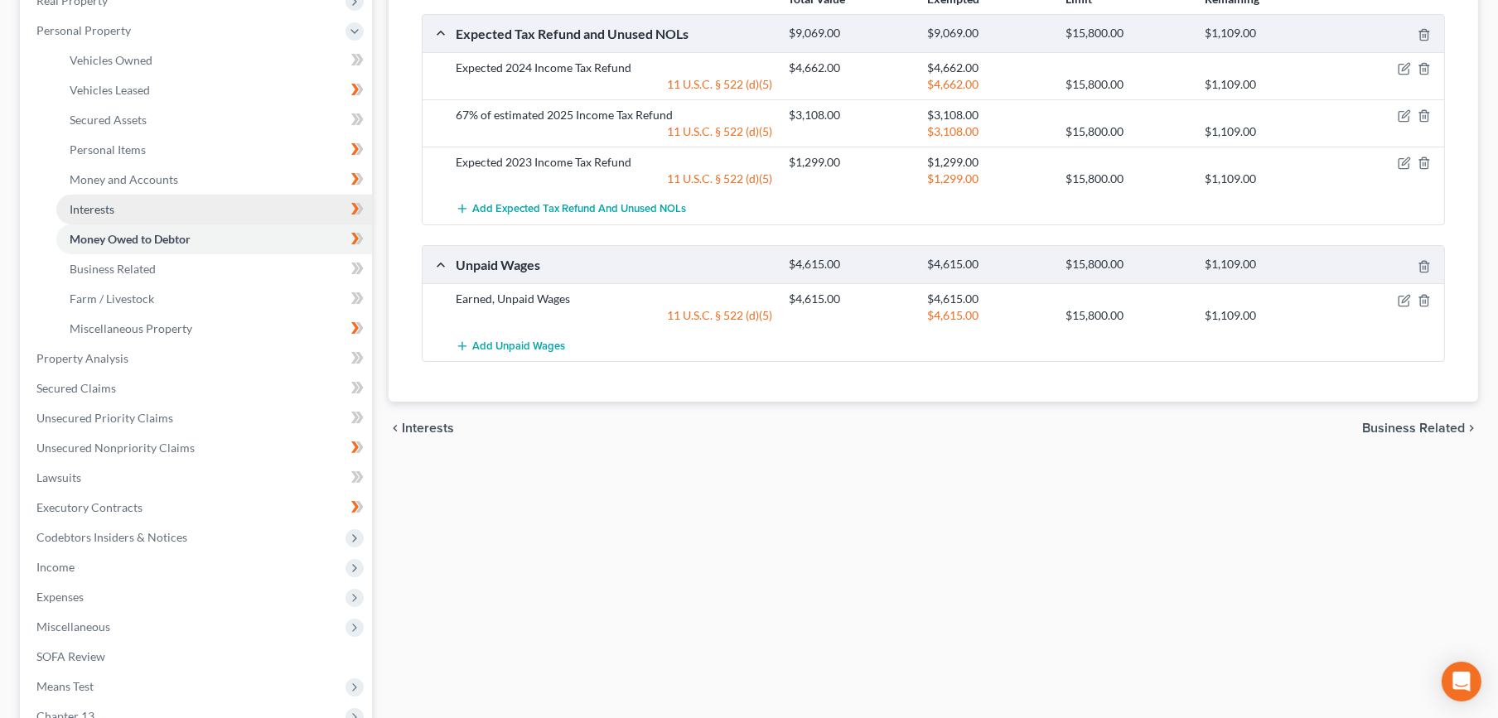
click at [162, 216] on link "Interests" at bounding box center [214, 210] width 316 height 30
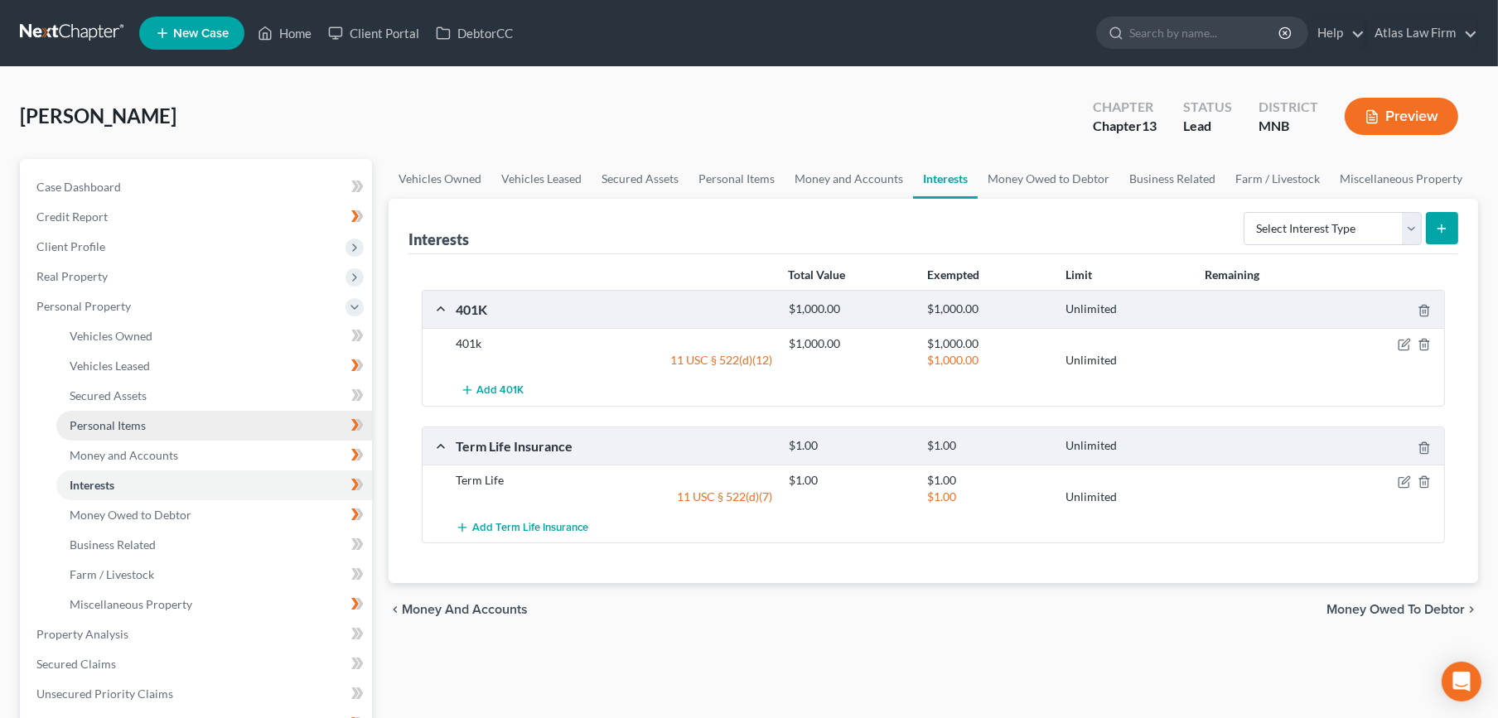
click at [151, 425] on link "Personal Items" at bounding box center [214, 426] width 316 height 30
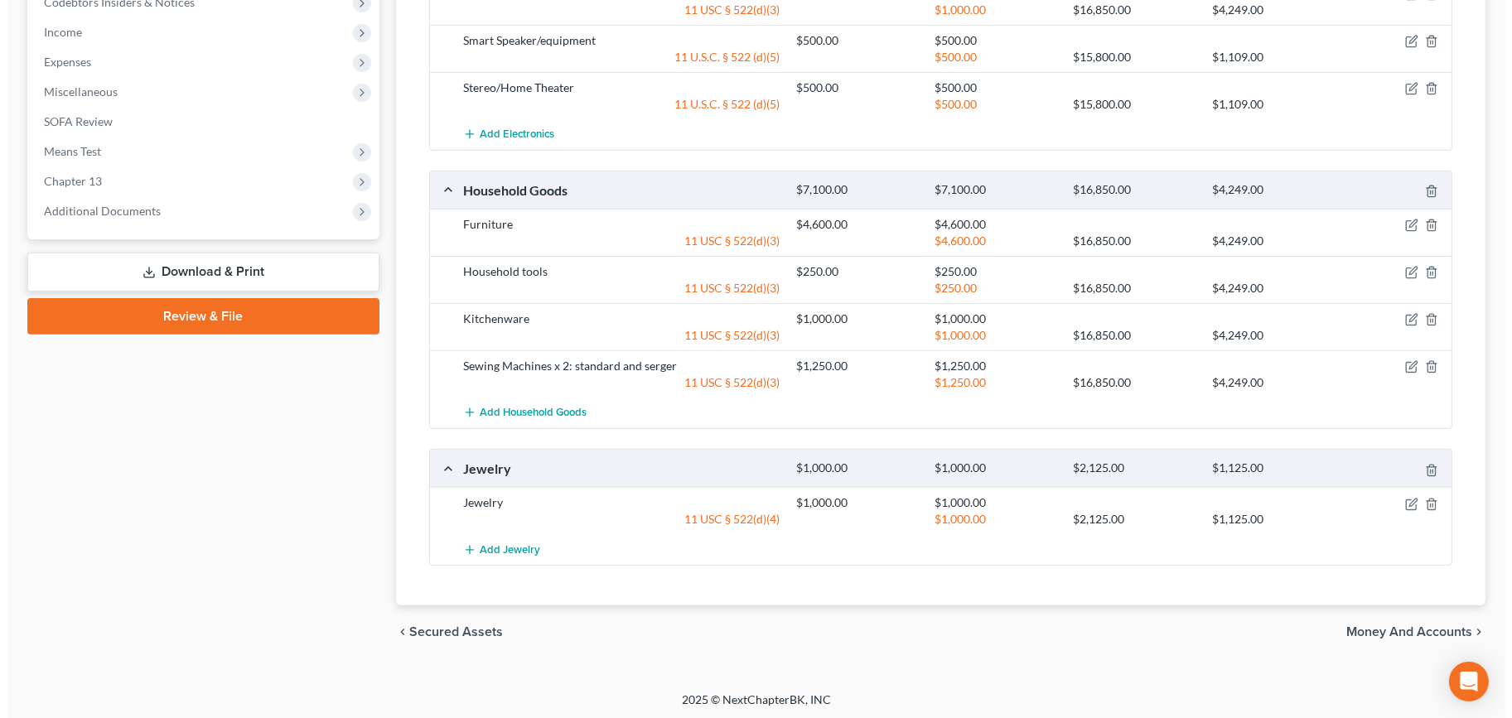
scroll to position [812, 0]
click at [1406, 500] on icon "button" at bounding box center [1404, 501] width 7 height 7
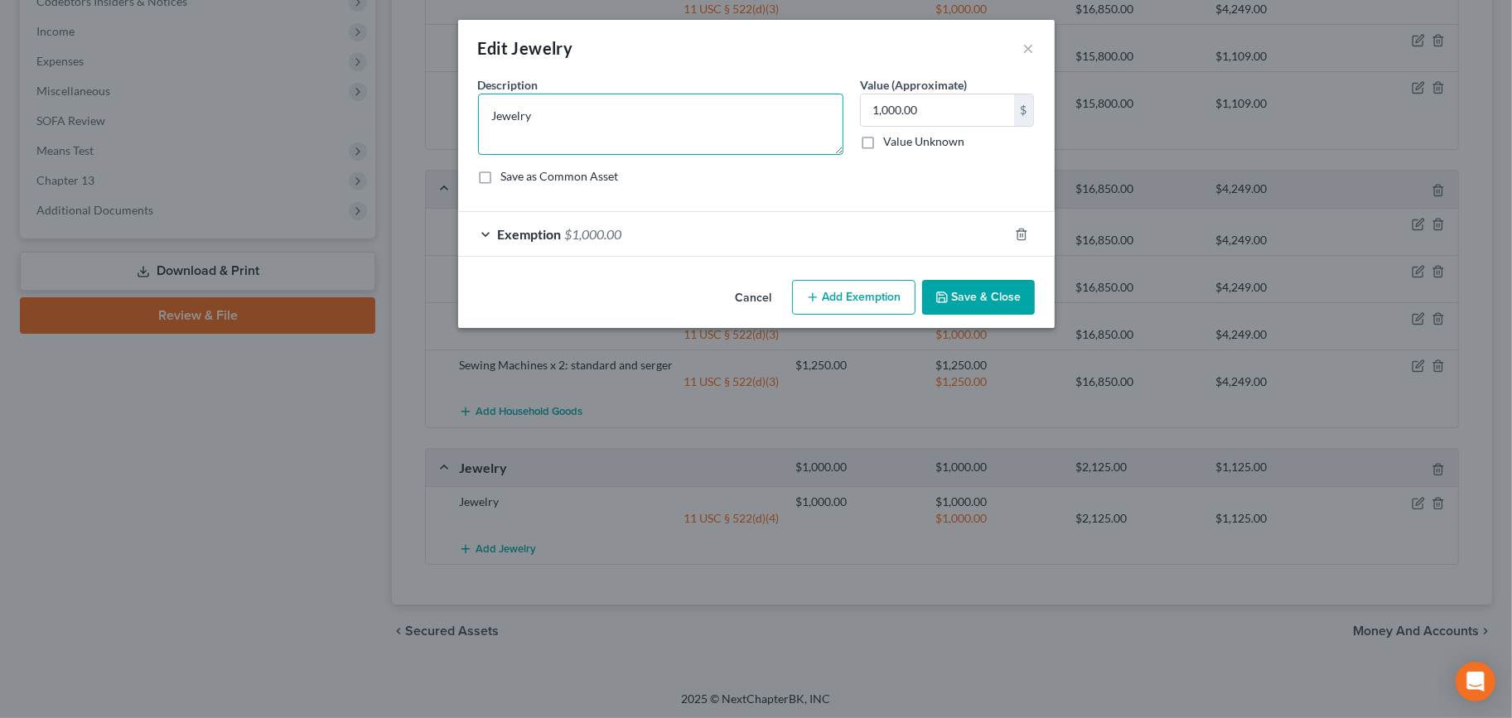
drag, startPoint x: 564, startPoint y: 109, endPoint x: 484, endPoint y: 90, distance: 82.4
click at [484, 90] on div "Description * Jewelry" at bounding box center [661, 115] width 382 height 79
type textarea "Wedding band, assorted costume jewelry"
type input "120"
click at [719, 216] on div "Exemption $1,000.00" at bounding box center [733, 234] width 550 height 44
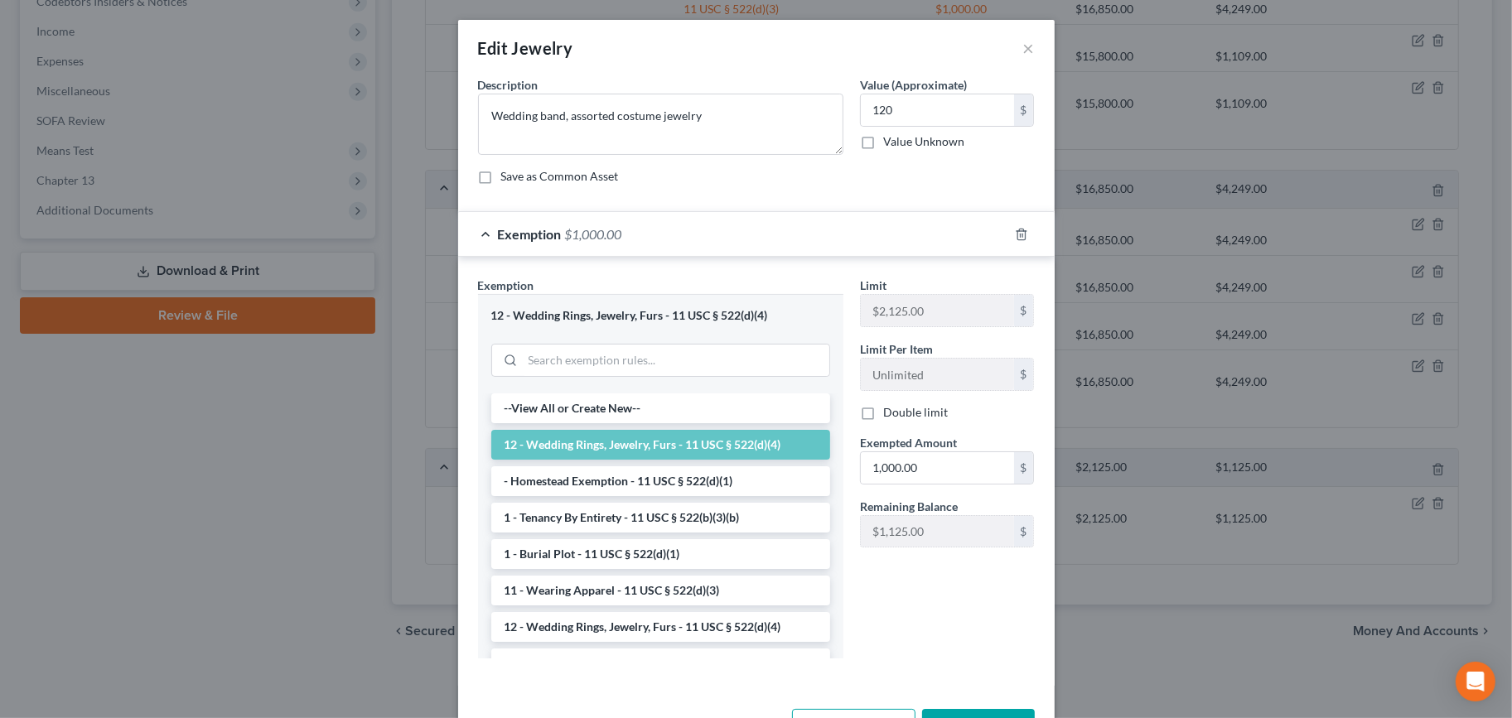
click at [929, 484] on div "Limit $2,125.00 $ Limit Per Item Unlimited $ Double limit Exempted Amount * 1,0…" at bounding box center [946, 419] width 191 height 284
click at [931, 479] on input "1,000.00" at bounding box center [937, 467] width 153 height 31
type input "120"
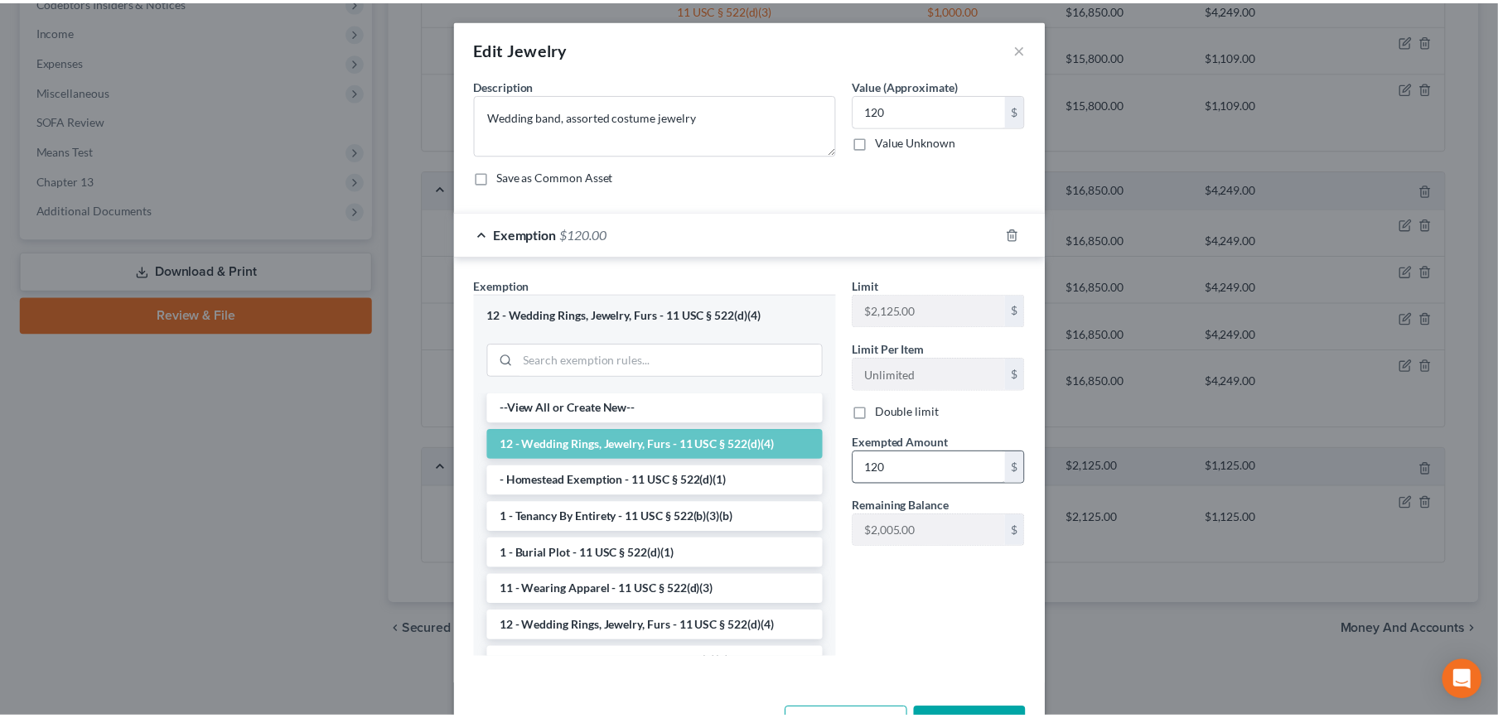
scroll to position [24, 0]
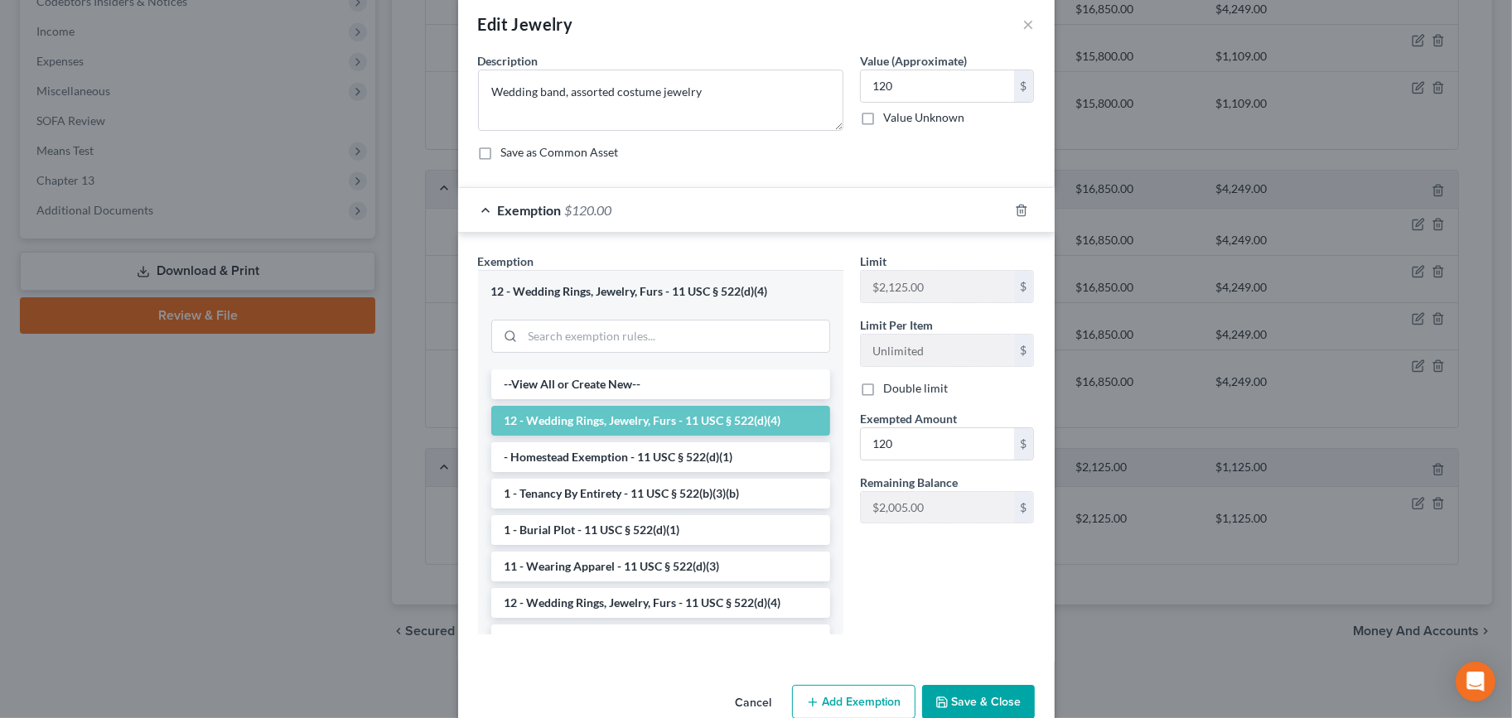
click at [953, 705] on button "Save & Close" at bounding box center [978, 702] width 113 height 35
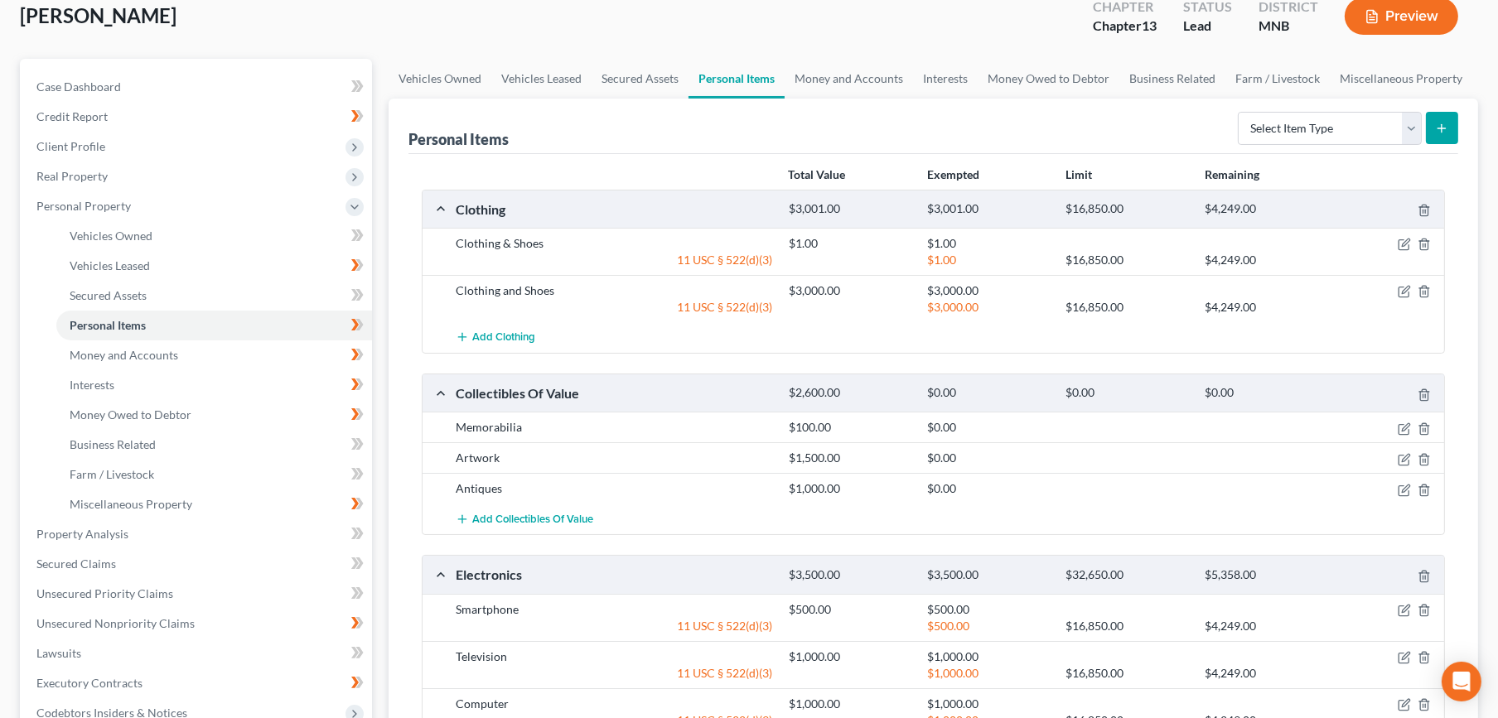
scroll to position [184, 0]
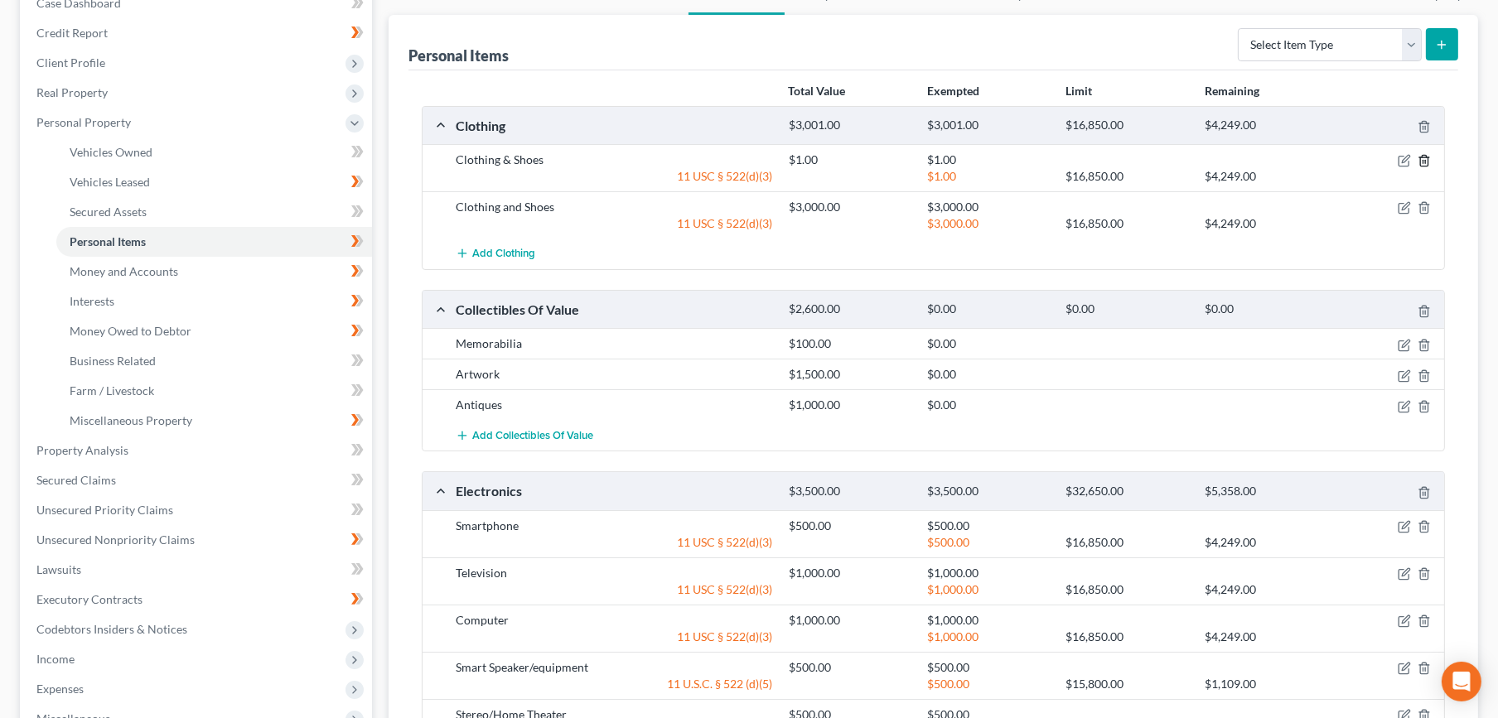
click at [1428, 159] on icon "button" at bounding box center [1423, 160] width 13 height 13
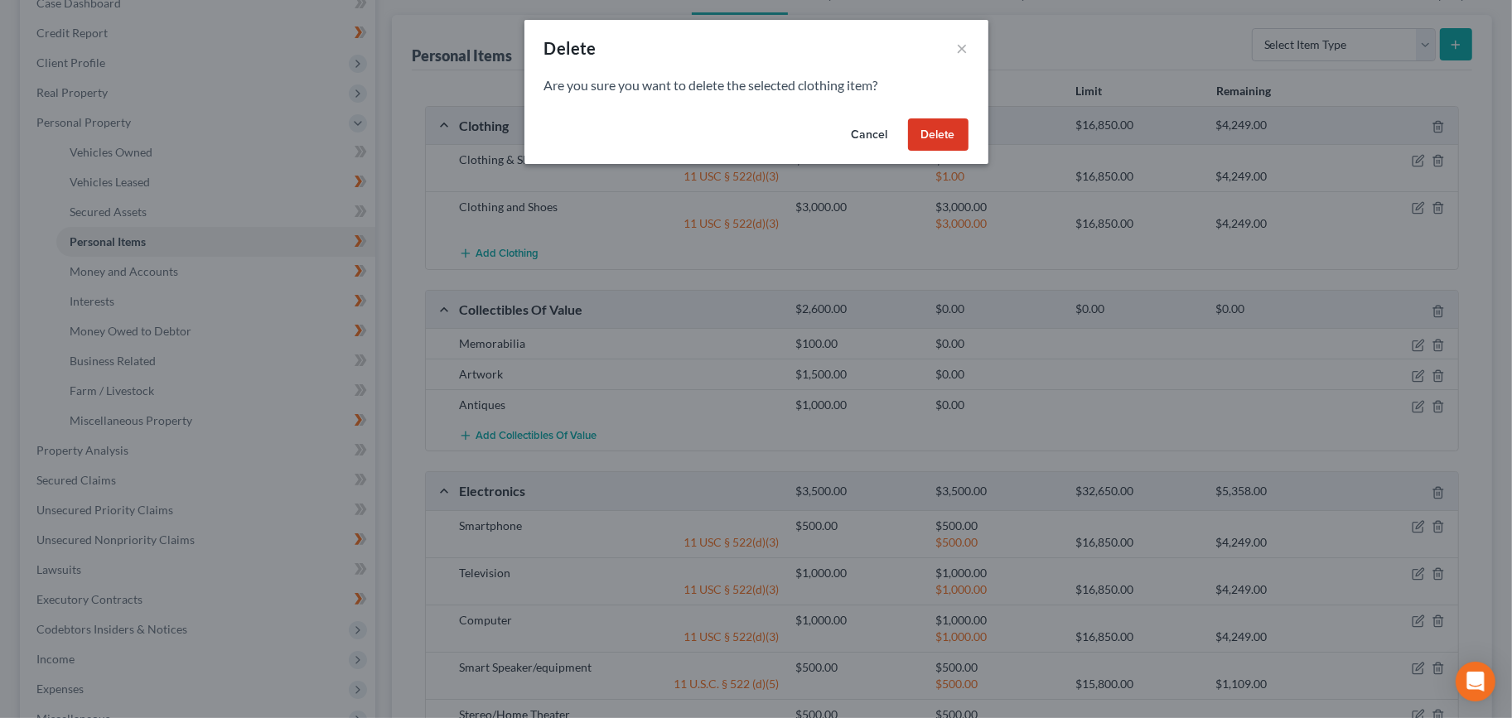
click at [960, 139] on button "Delete" at bounding box center [938, 134] width 60 height 33
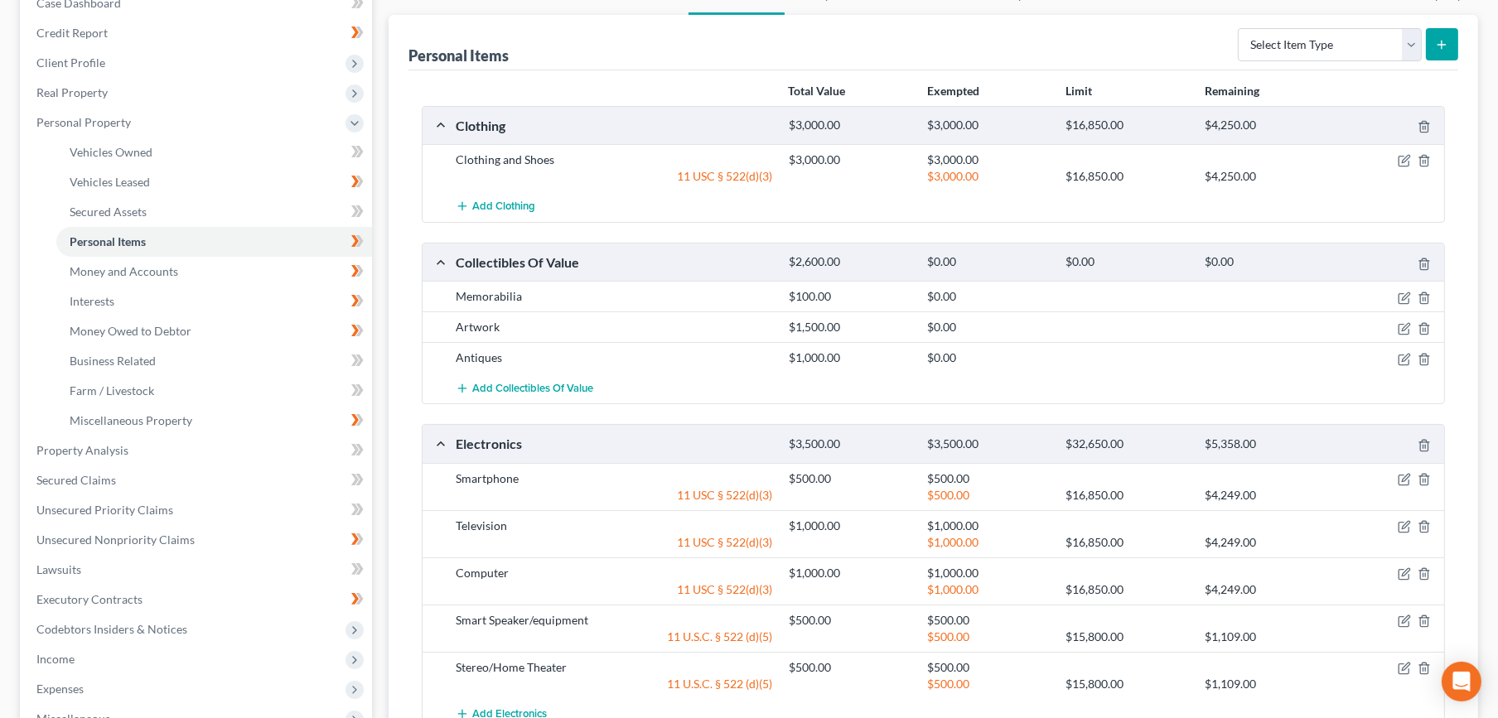
scroll to position [552, 0]
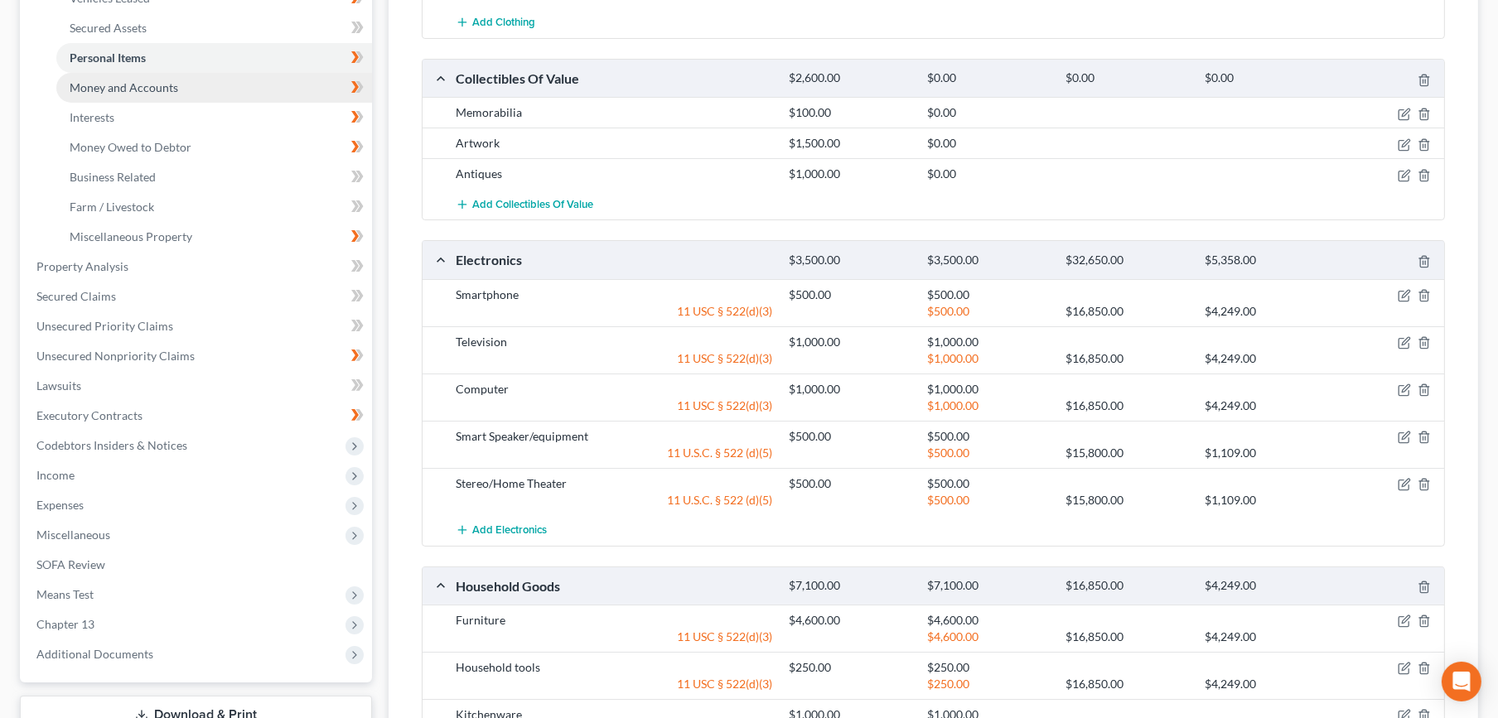
click at [155, 83] on span "Money and Accounts" at bounding box center [124, 87] width 109 height 14
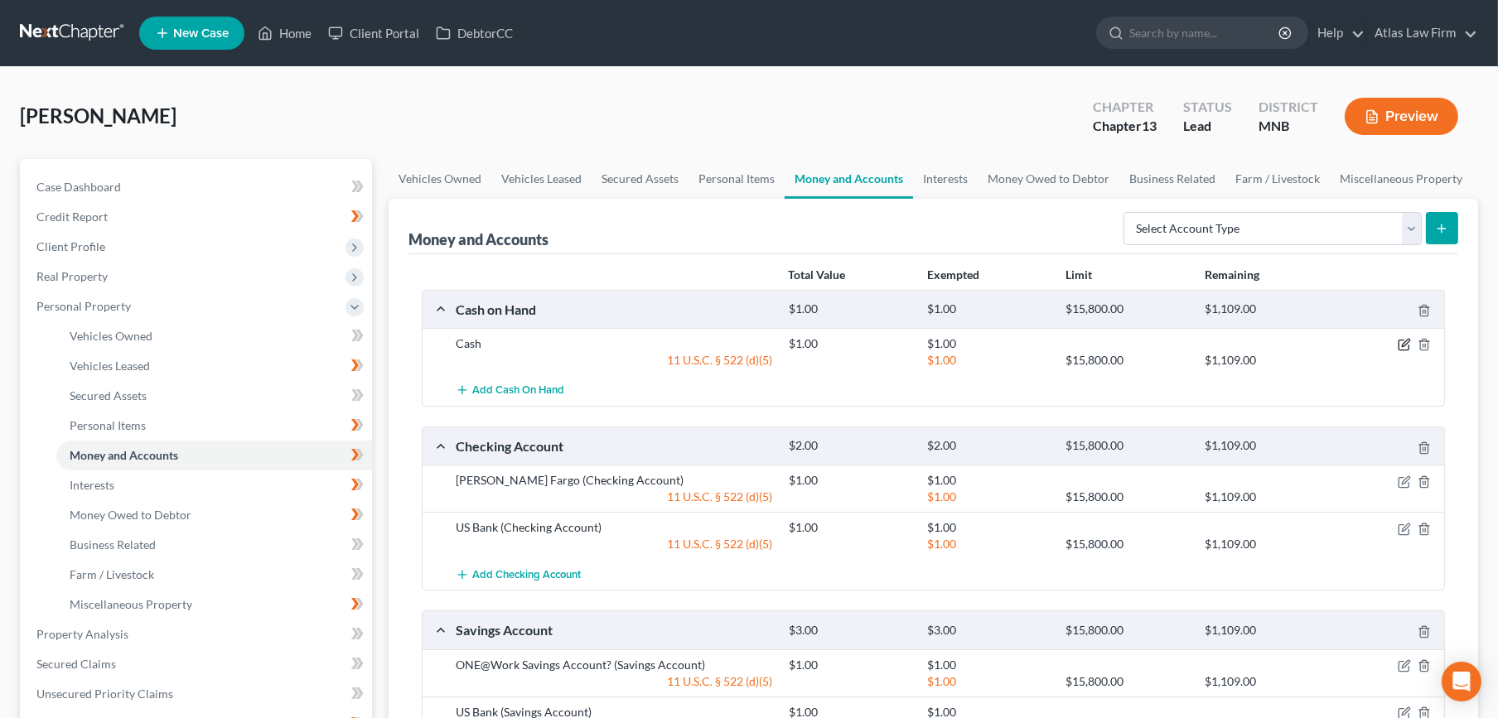
click at [1406, 344] on icon "button" at bounding box center [1404, 343] width 7 height 7
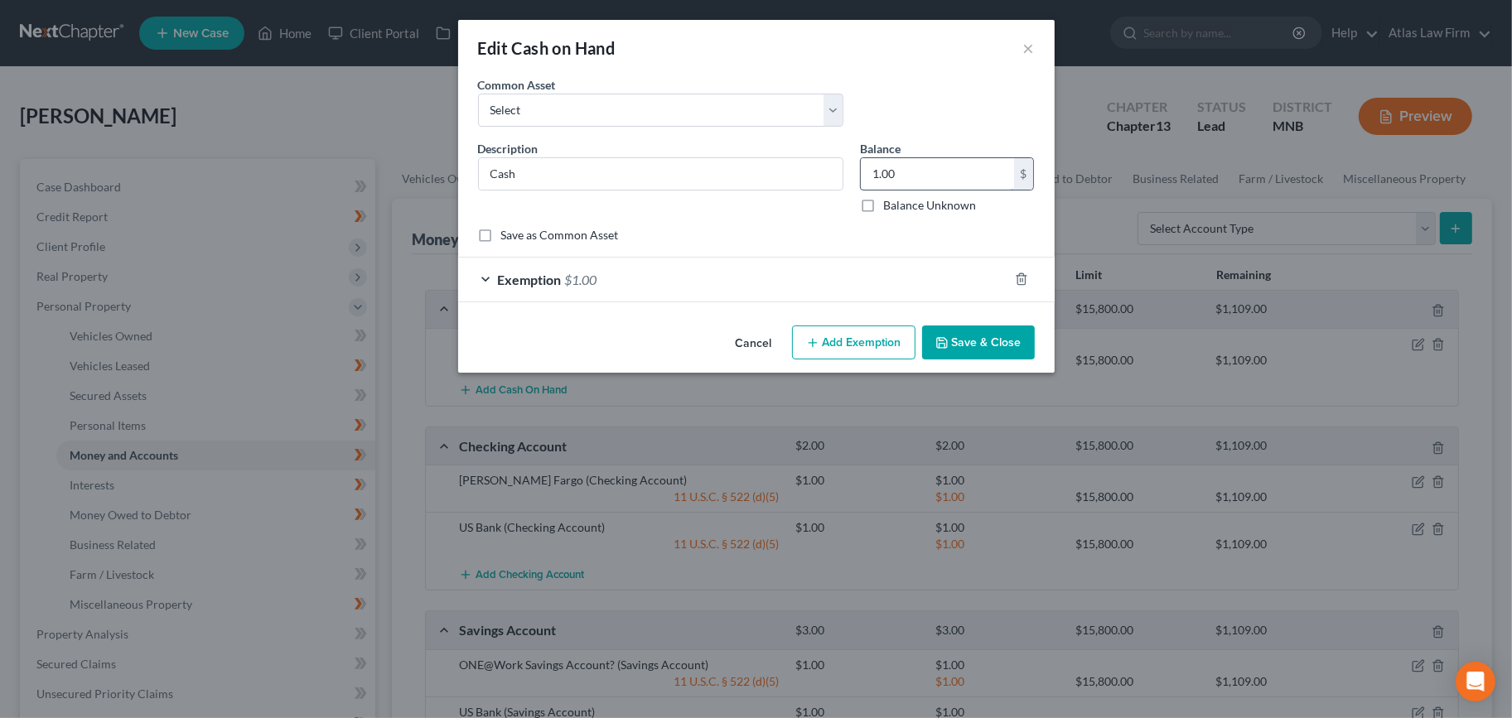
click at [929, 181] on input "1.00" at bounding box center [937, 173] width 153 height 31
type input "102"
click at [703, 289] on div "Exemption $1.00" at bounding box center [733, 280] width 550 height 44
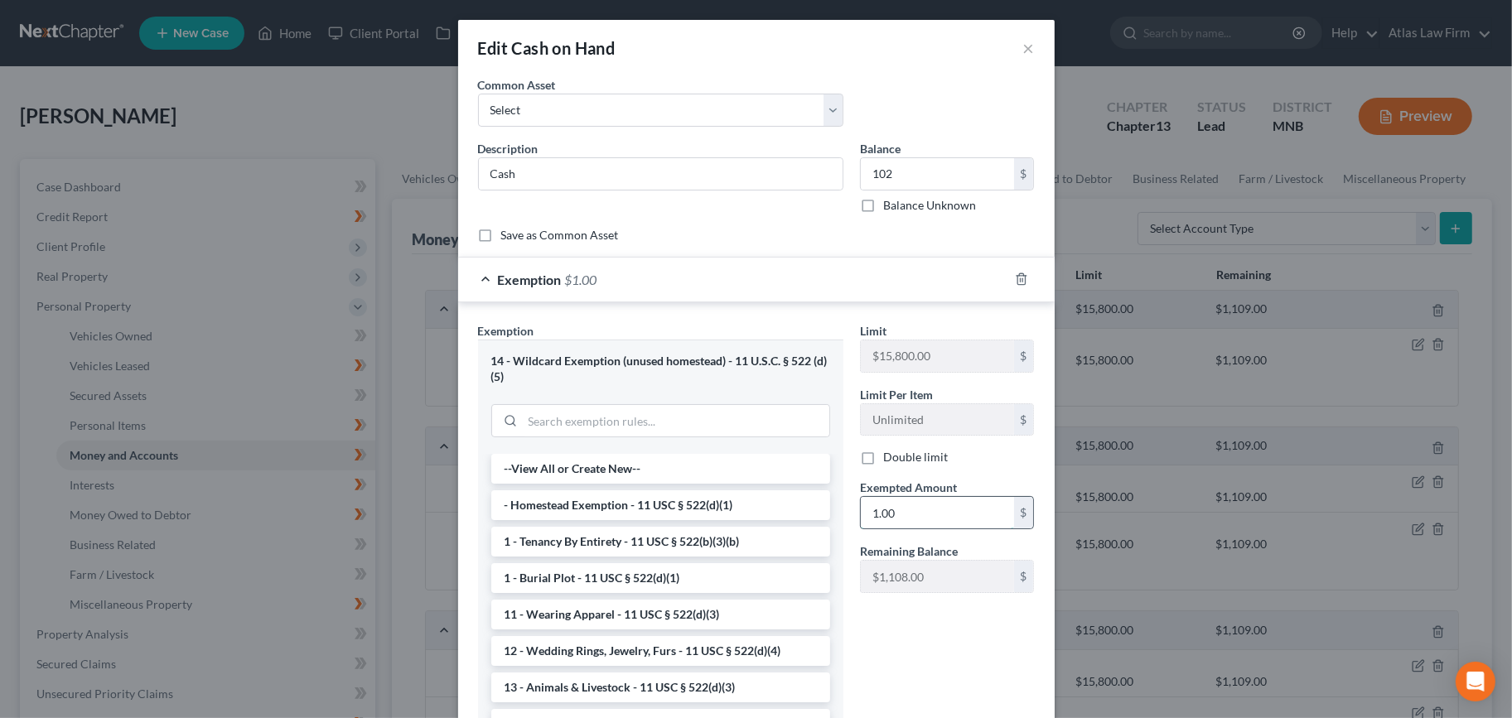
click at [915, 509] on input "1.00" at bounding box center [937, 512] width 153 height 31
type input "102"
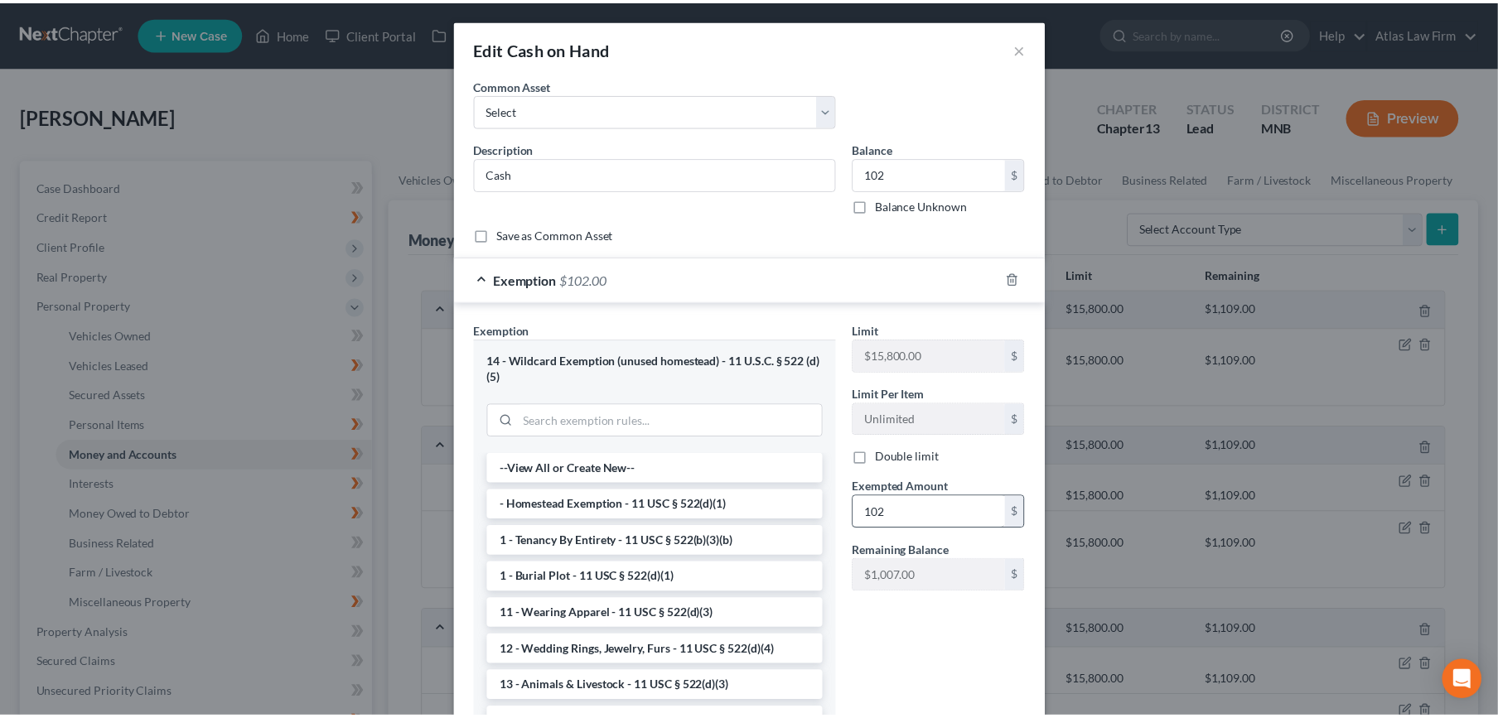
scroll to position [118, 0]
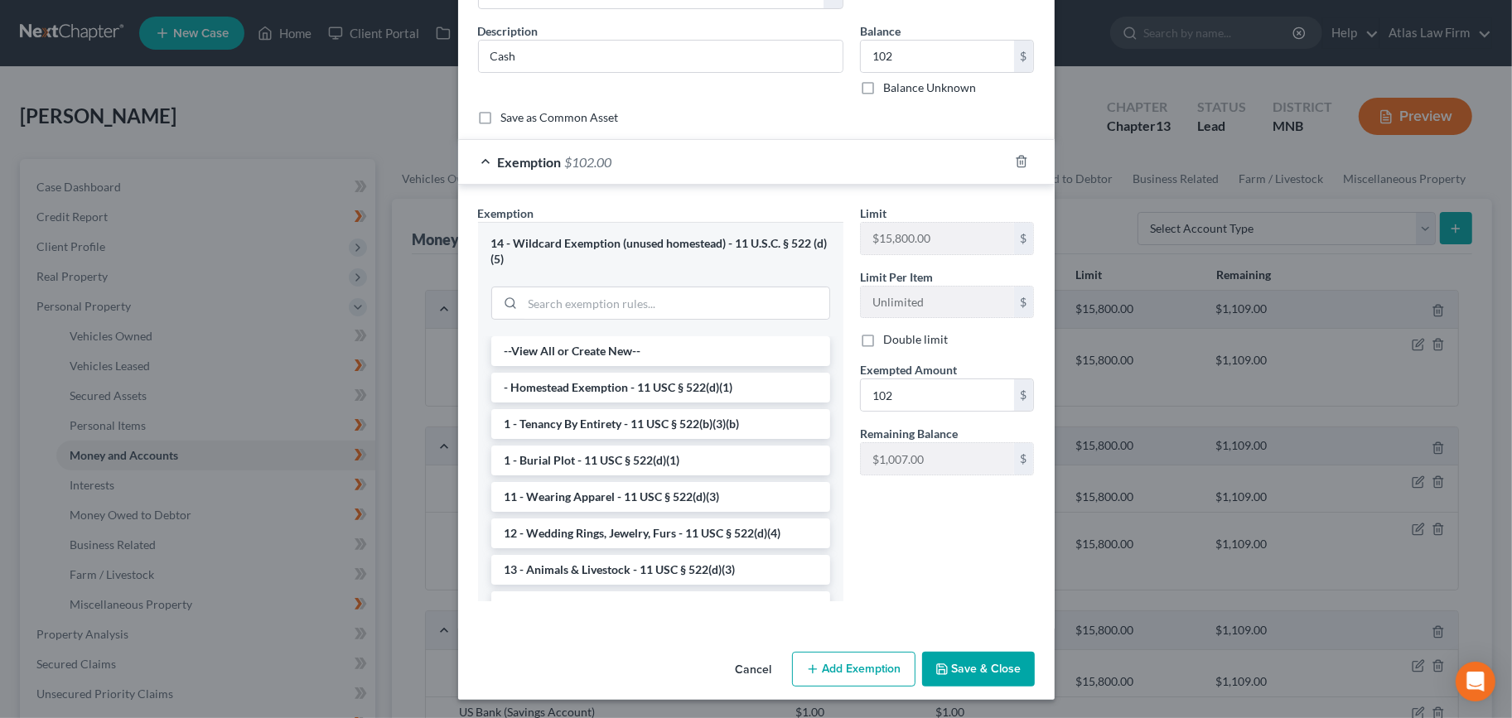
click at [970, 657] on button "Save & Close" at bounding box center [978, 669] width 113 height 35
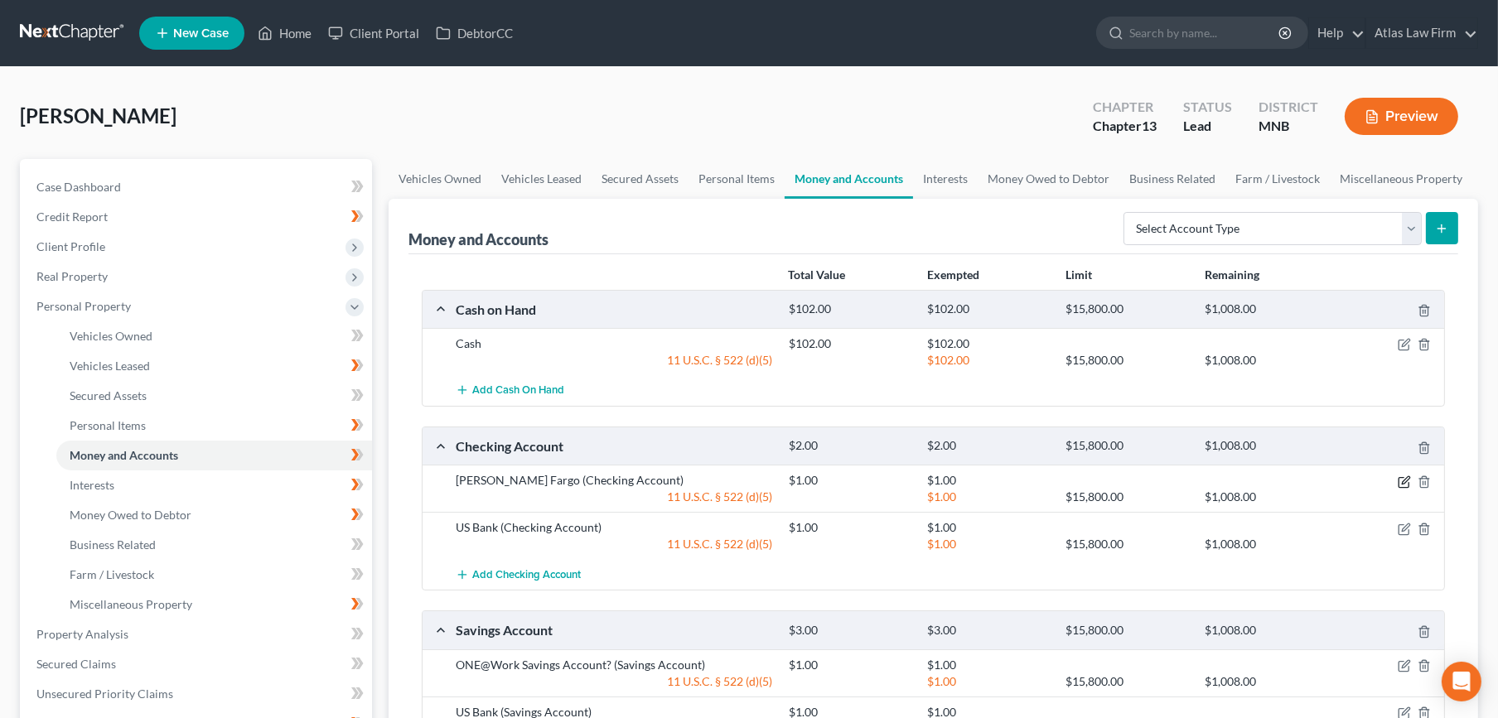
click at [1406, 478] on icon "button" at bounding box center [1403, 481] width 13 height 13
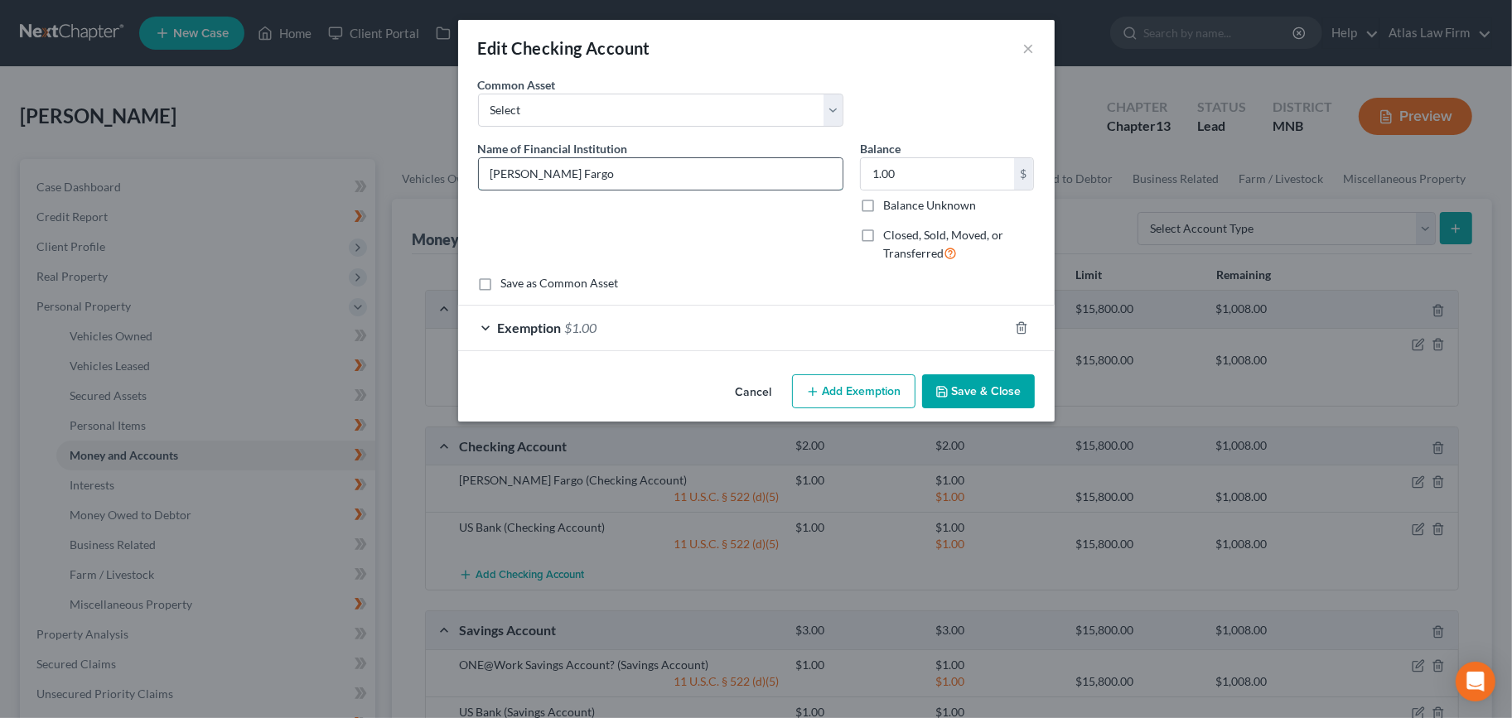
click at [772, 175] on input "[PERSON_NAME] Fargo" at bounding box center [661, 173] width 364 height 31
type input "[PERSON_NAME] Fargo (negative balance)"
type input "0"
click at [1017, 327] on icon "button" at bounding box center [1020, 327] width 7 height 11
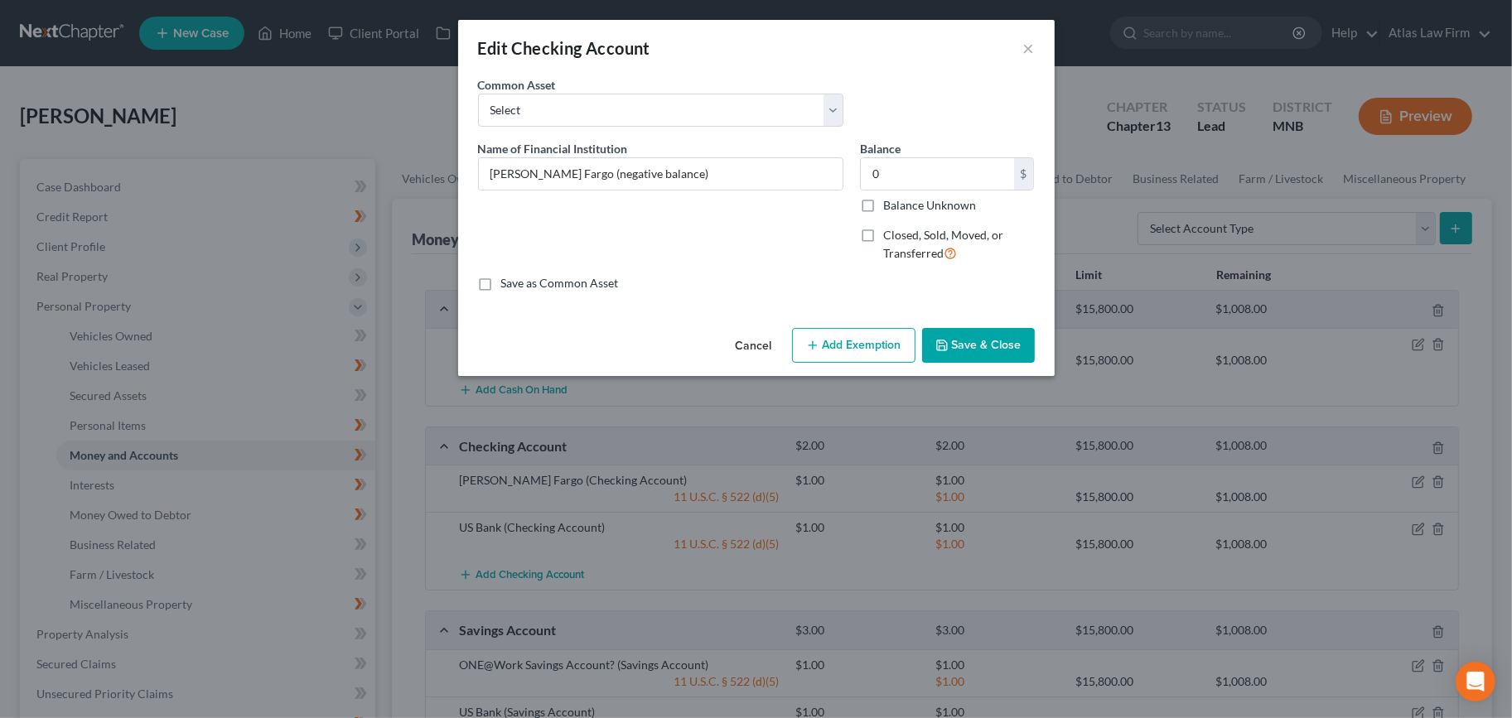
click at [1004, 350] on button "Save & Close" at bounding box center [978, 345] width 113 height 35
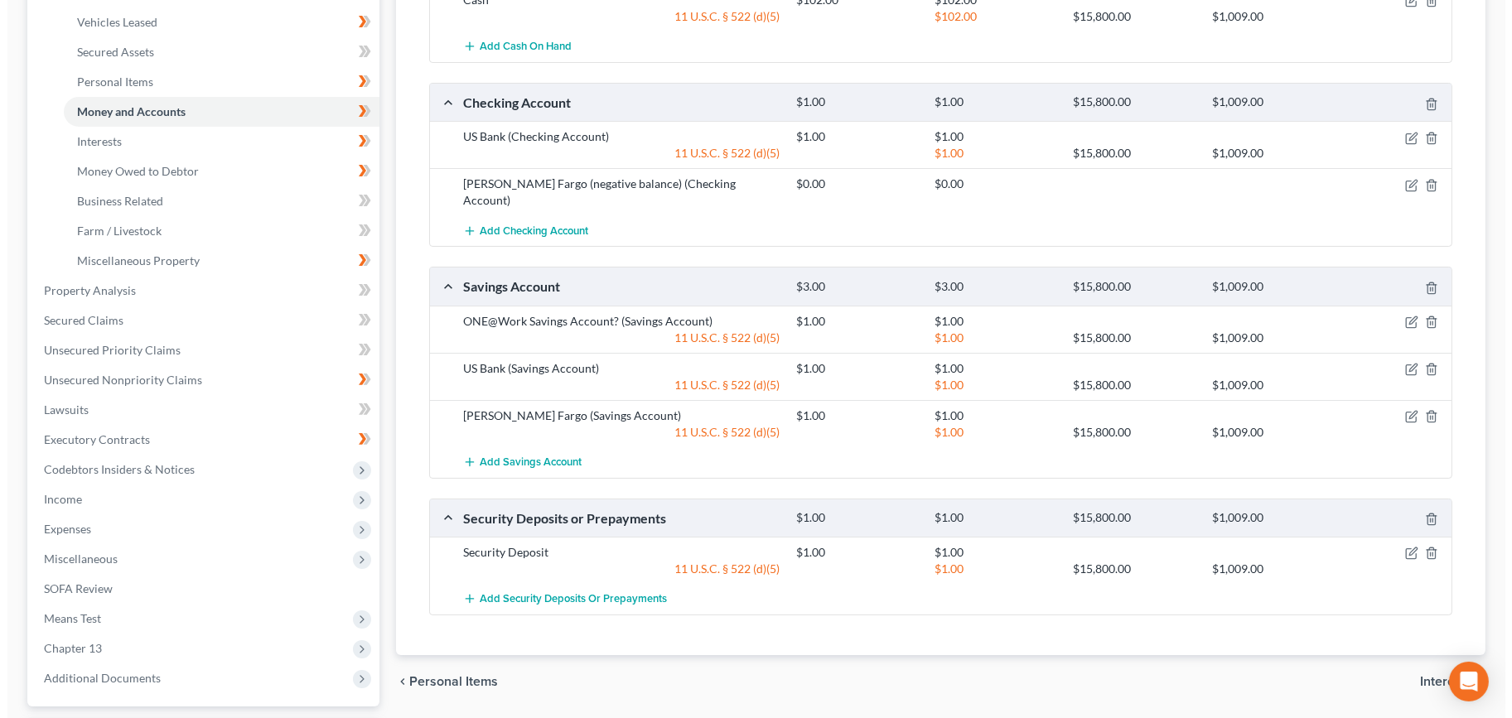
scroll to position [488, 0]
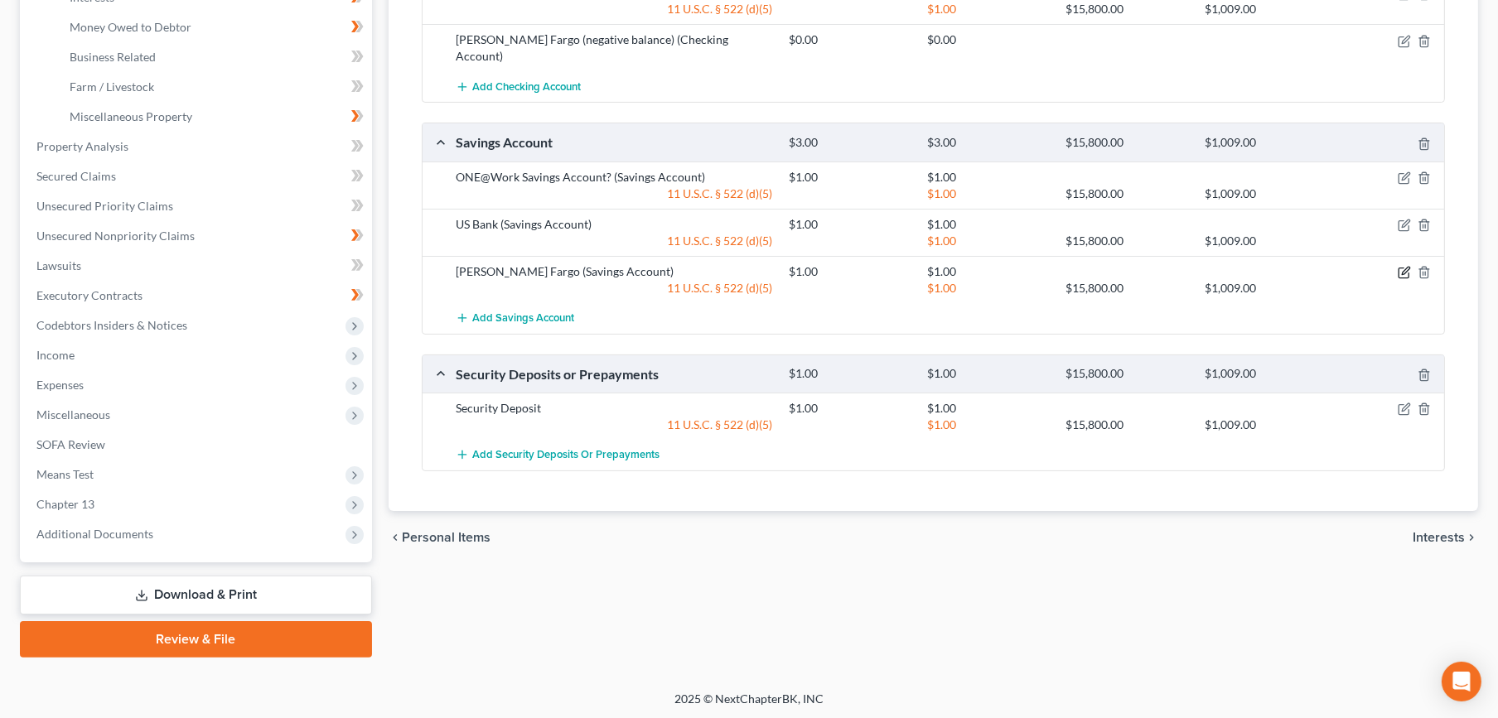
click at [1404, 266] on icon "button" at bounding box center [1403, 272] width 13 height 13
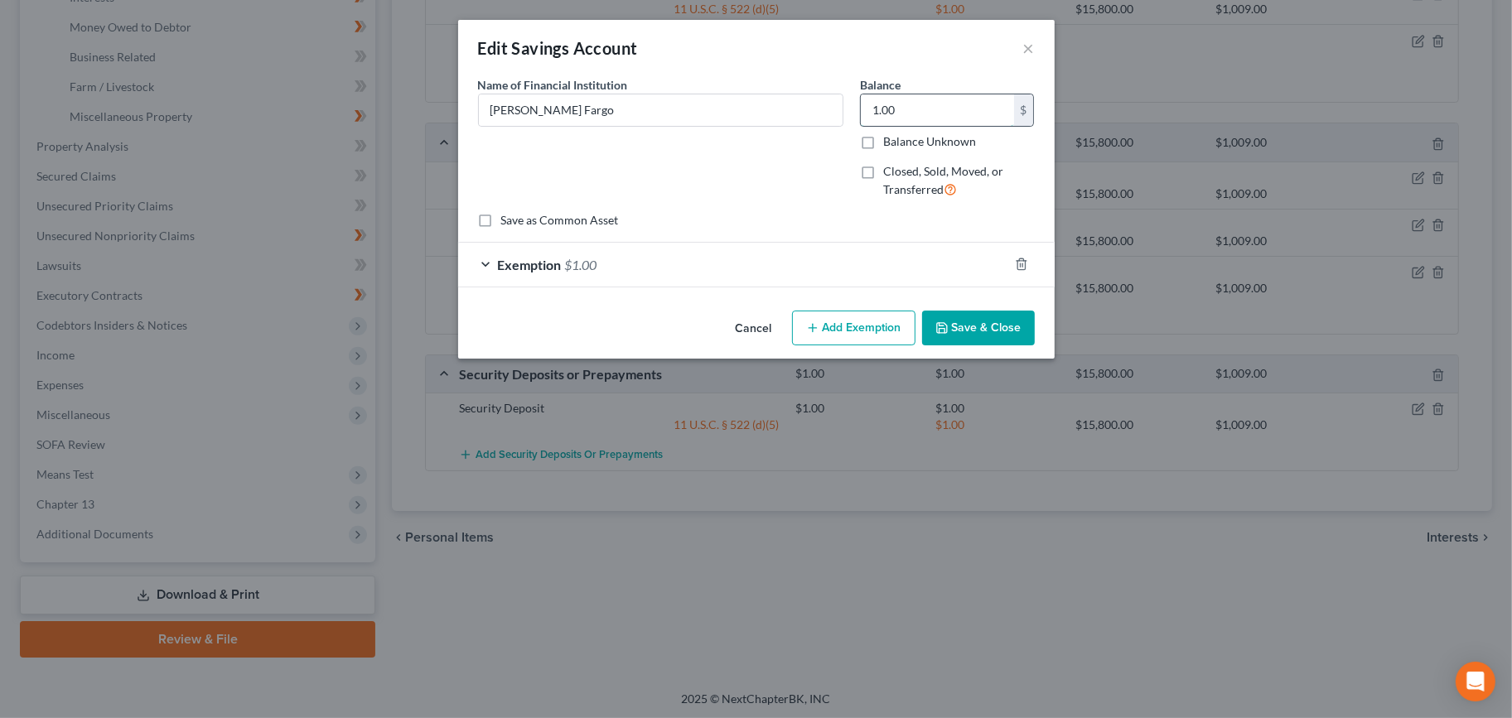
click at [908, 103] on input "1.00" at bounding box center [937, 109] width 153 height 31
type input "17.18"
click at [622, 261] on div "Exemption $1.00" at bounding box center [733, 265] width 550 height 44
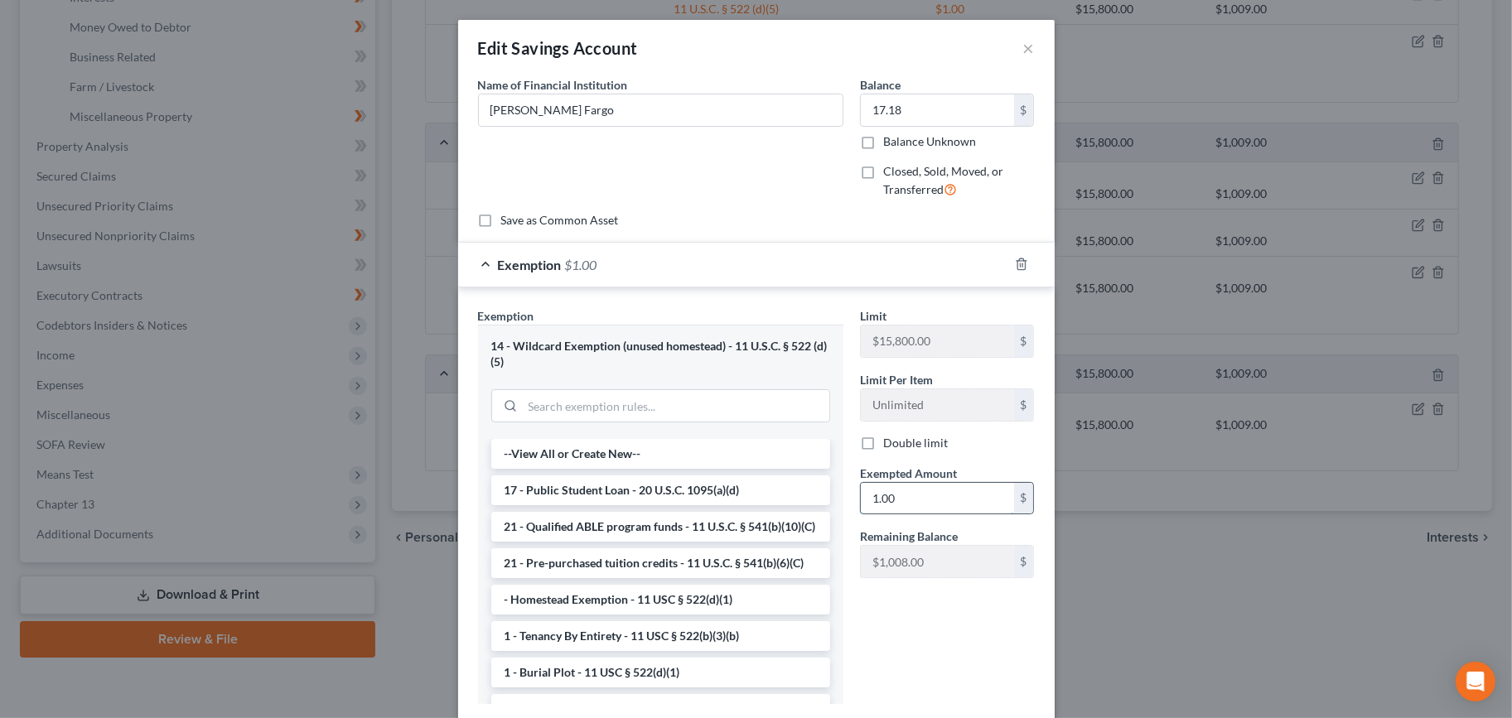
click at [894, 494] on input "1.00" at bounding box center [937, 498] width 153 height 31
type input "17.18"
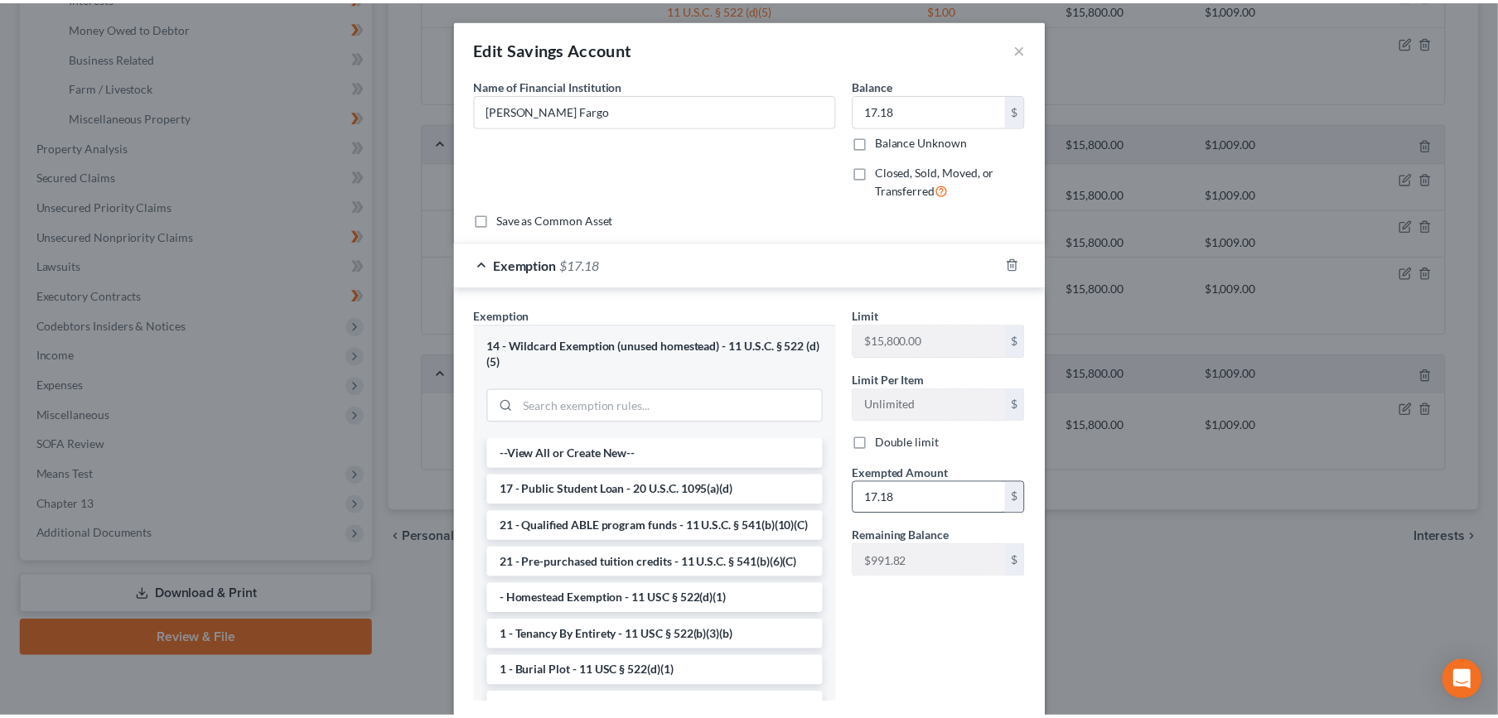
scroll to position [104, 0]
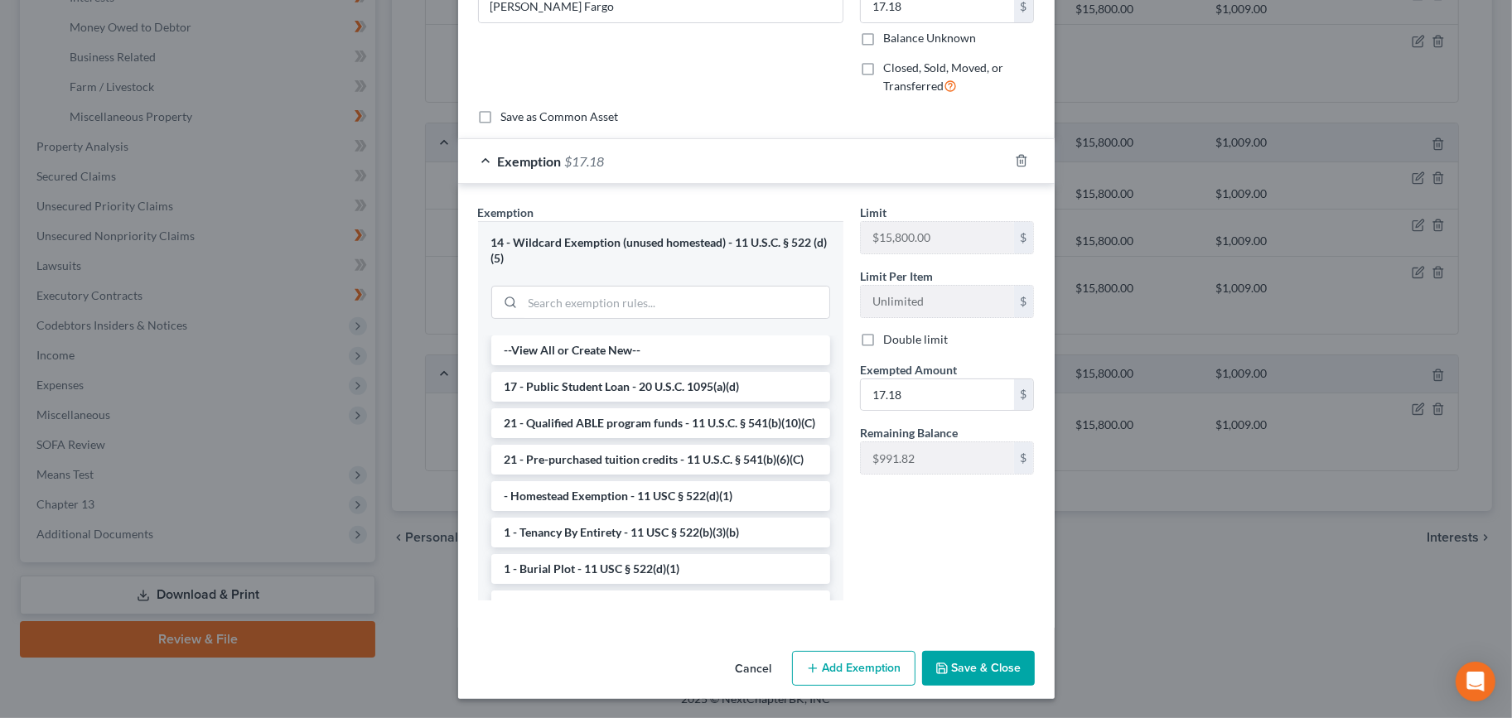
click at [967, 674] on button "Save & Close" at bounding box center [978, 668] width 113 height 35
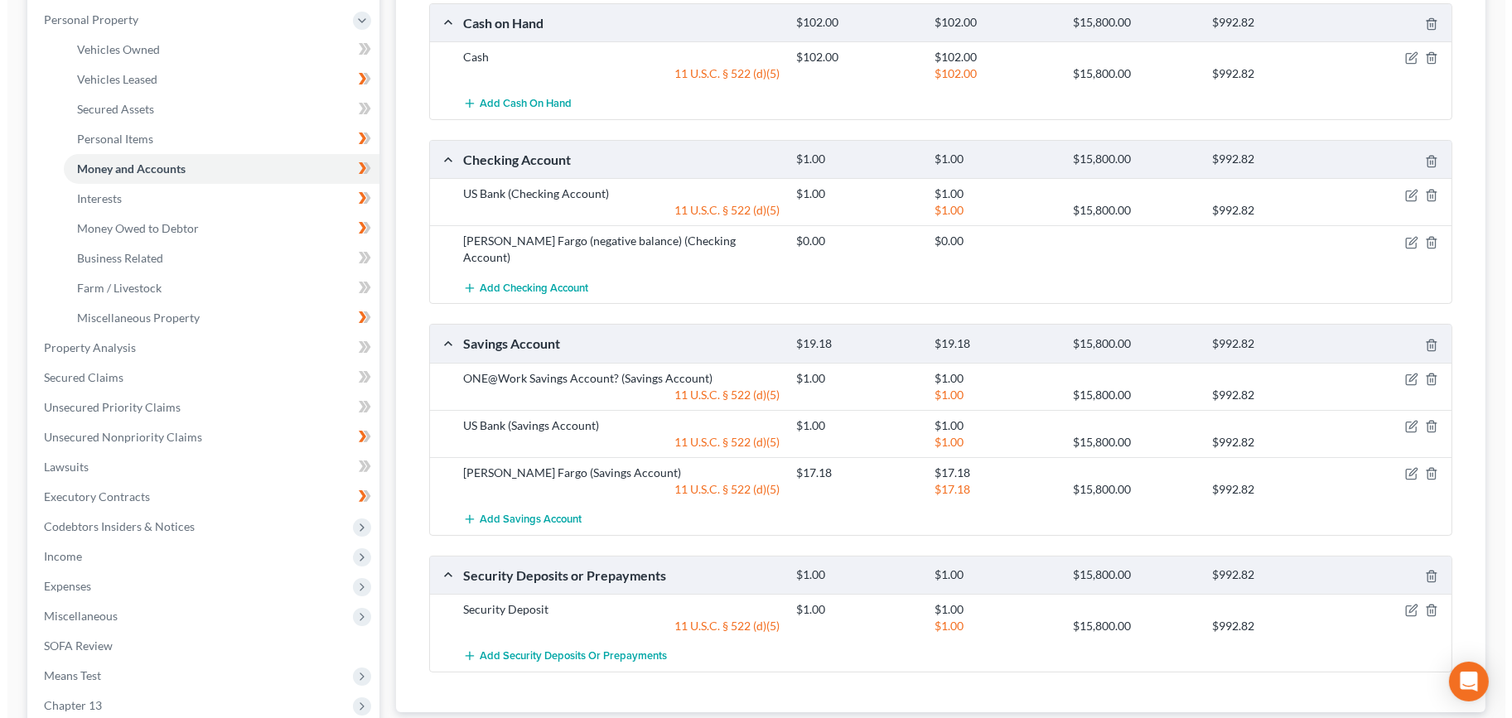
scroll to position [396, 0]
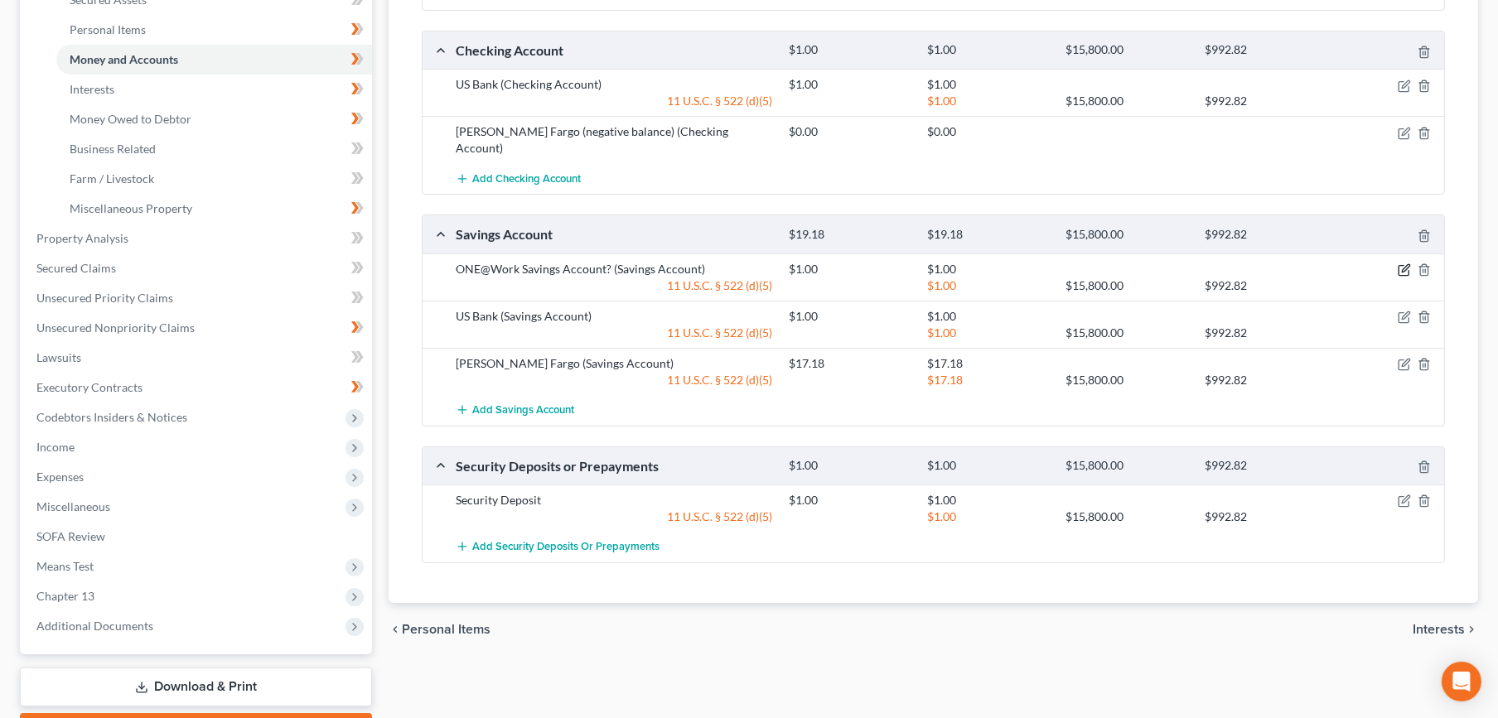
click at [1404, 264] on icon "button" at bounding box center [1404, 267] width 7 height 7
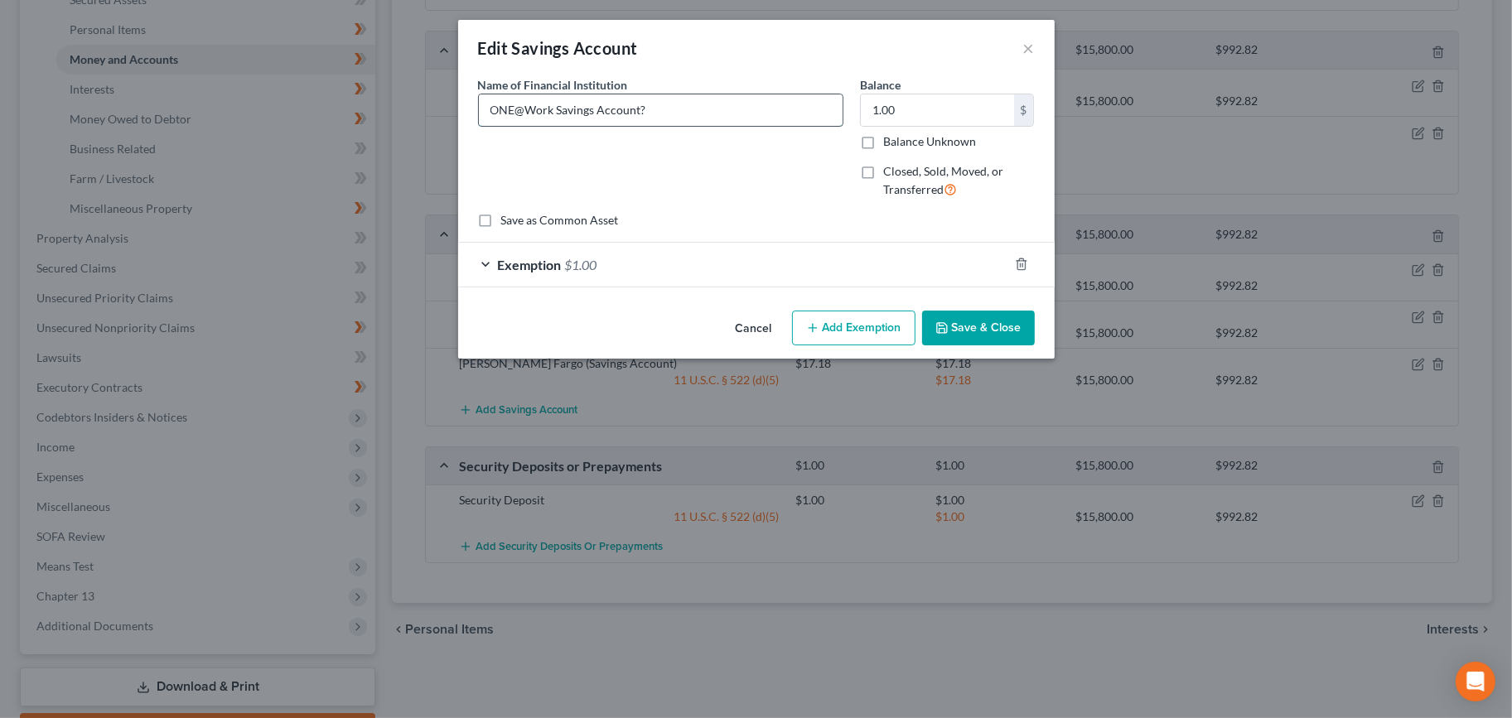
click at [667, 110] on input "ONE@Work Savings Account?" at bounding box center [661, 109] width 364 height 31
type input "ONE@Work Savings Account"
click at [919, 105] on input "1.00" at bounding box center [937, 109] width 153 height 31
type input "64.77"
click at [706, 272] on div "Exemption $1.00" at bounding box center [733, 265] width 550 height 44
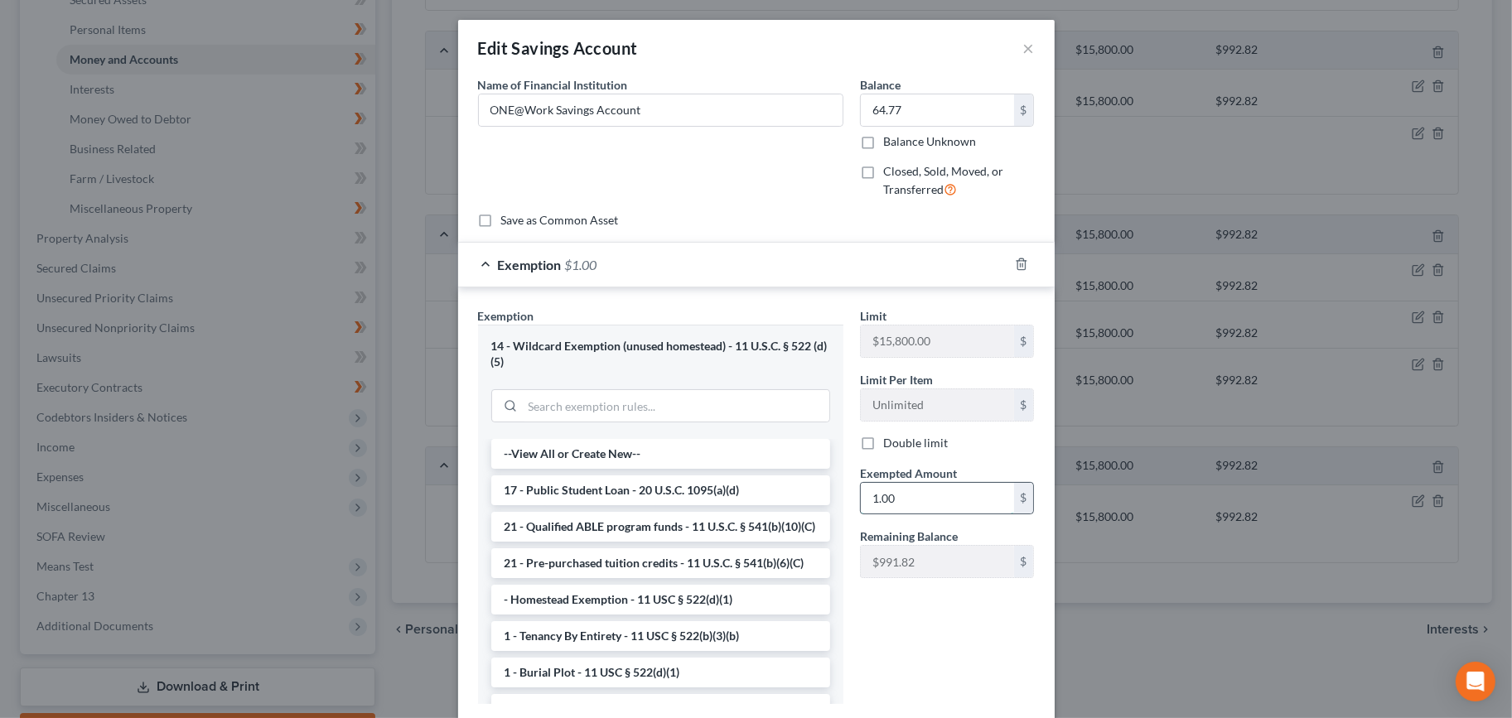
click at [911, 483] on input "1.00" at bounding box center [937, 498] width 153 height 31
type input "64.77"
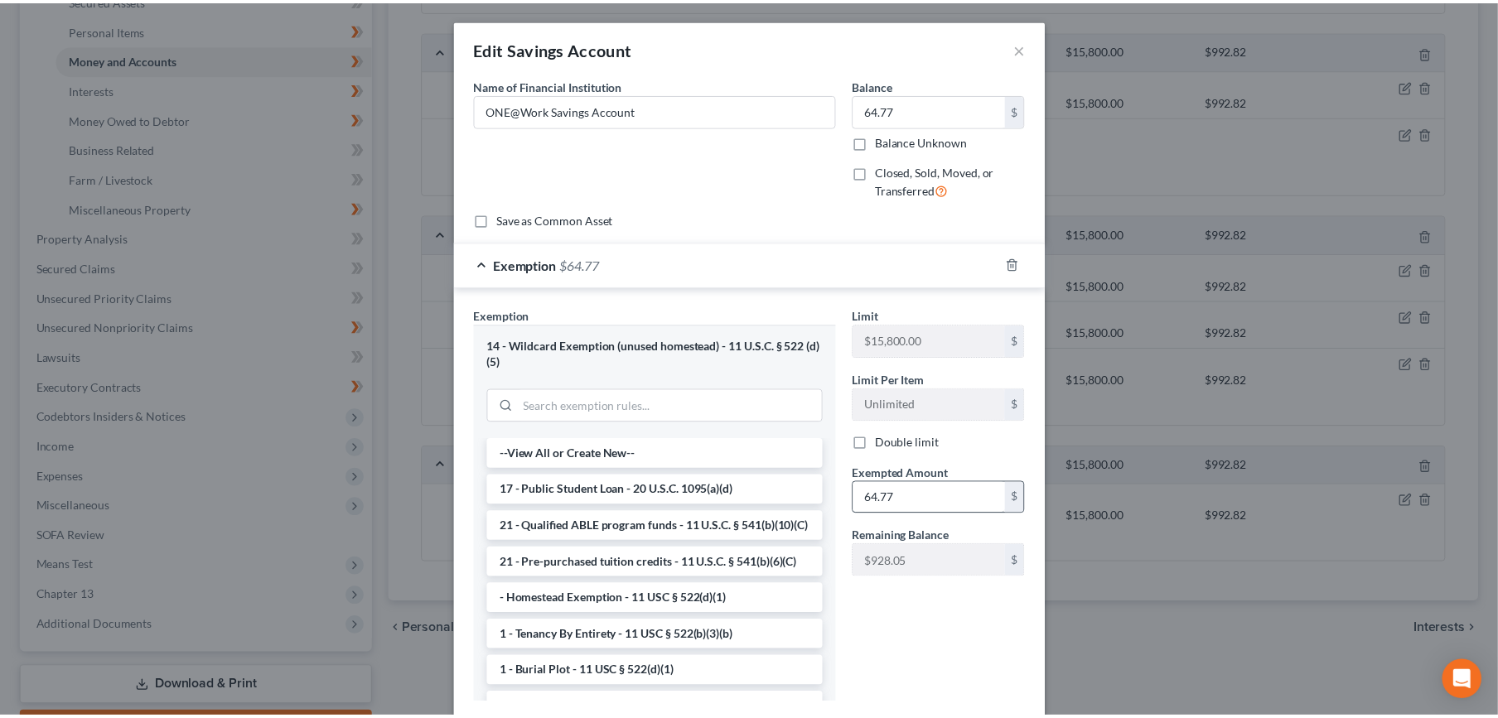
scroll to position [104, 0]
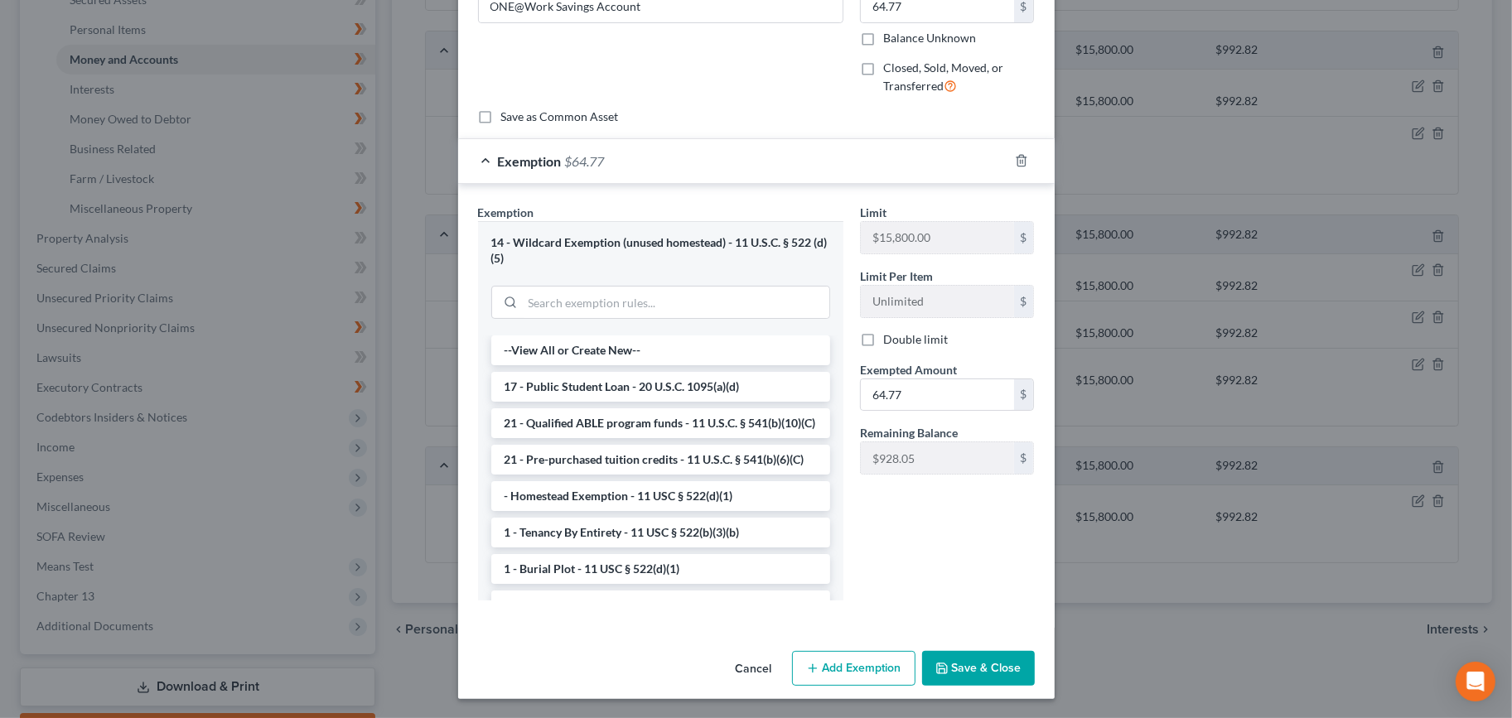
click at [959, 665] on button "Save & Close" at bounding box center [978, 668] width 113 height 35
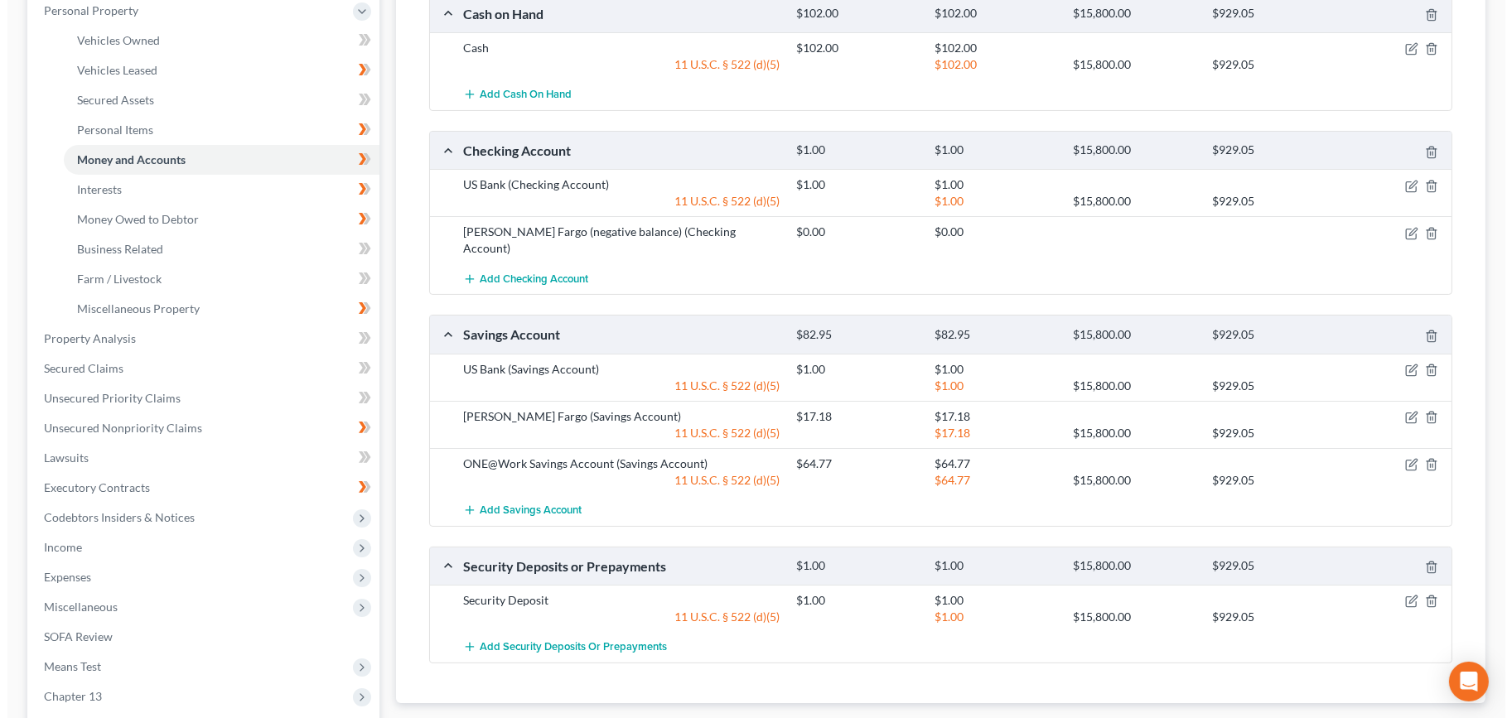
scroll to position [212, 0]
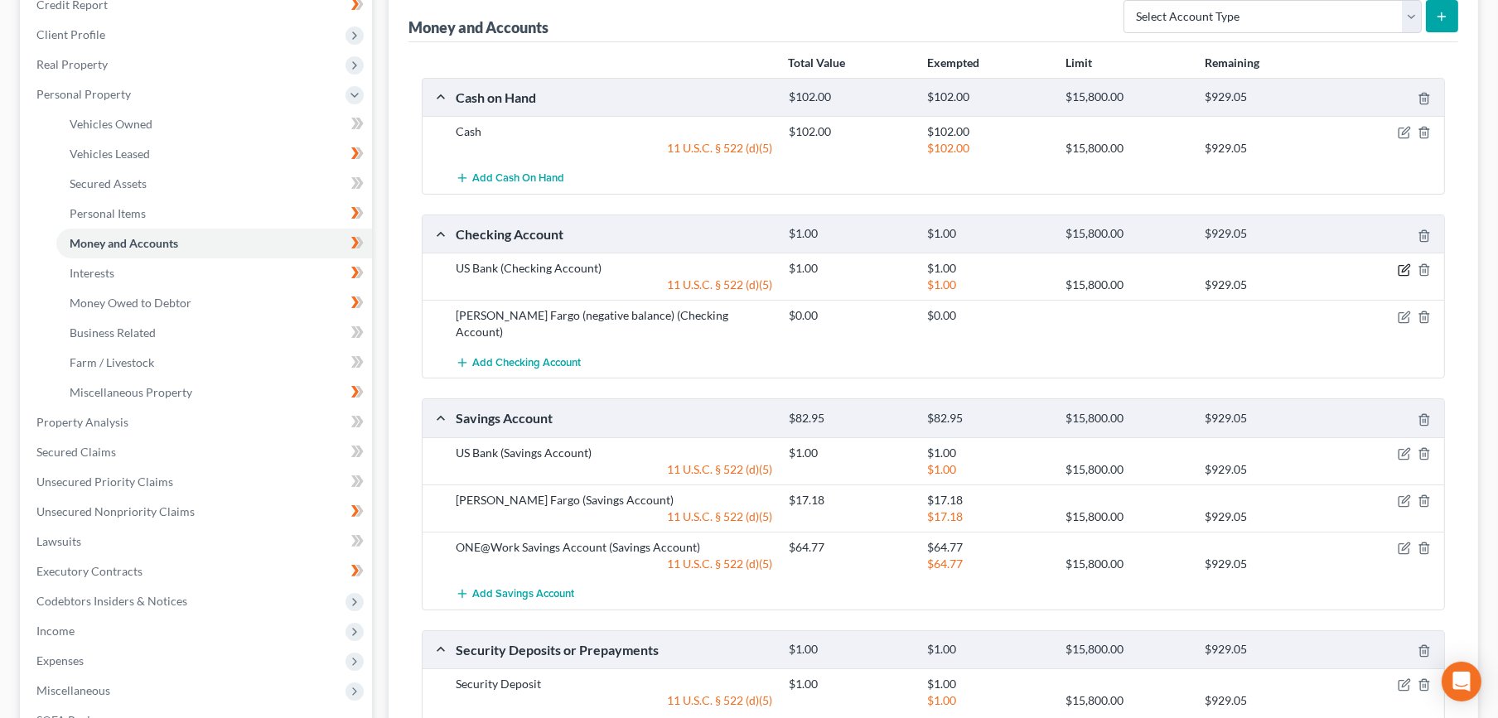
click at [1405, 268] on icon "button" at bounding box center [1404, 267] width 7 height 7
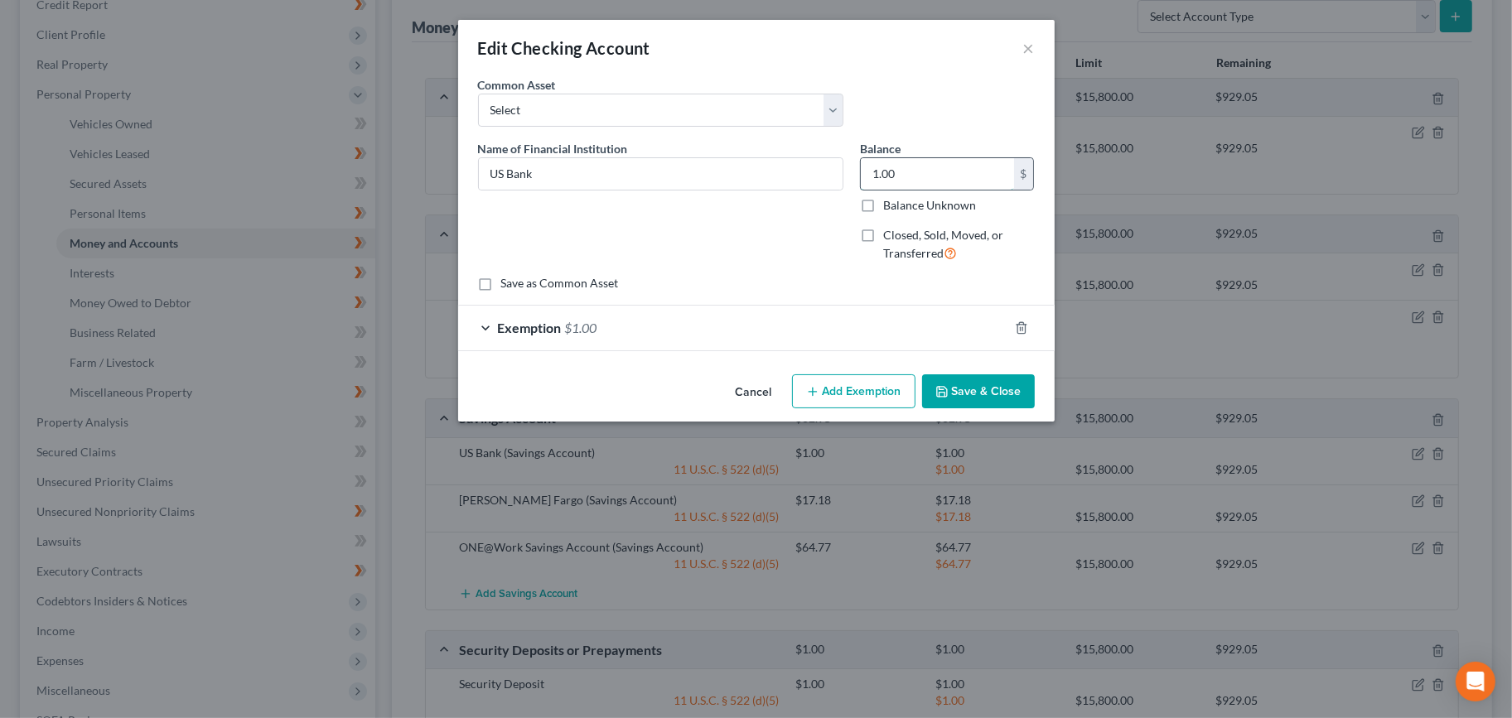
click at [932, 178] on input "1.00" at bounding box center [937, 173] width 153 height 31
type input "255.39"
click at [800, 335] on div "Exemption $1.00" at bounding box center [733, 328] width 550 height 44
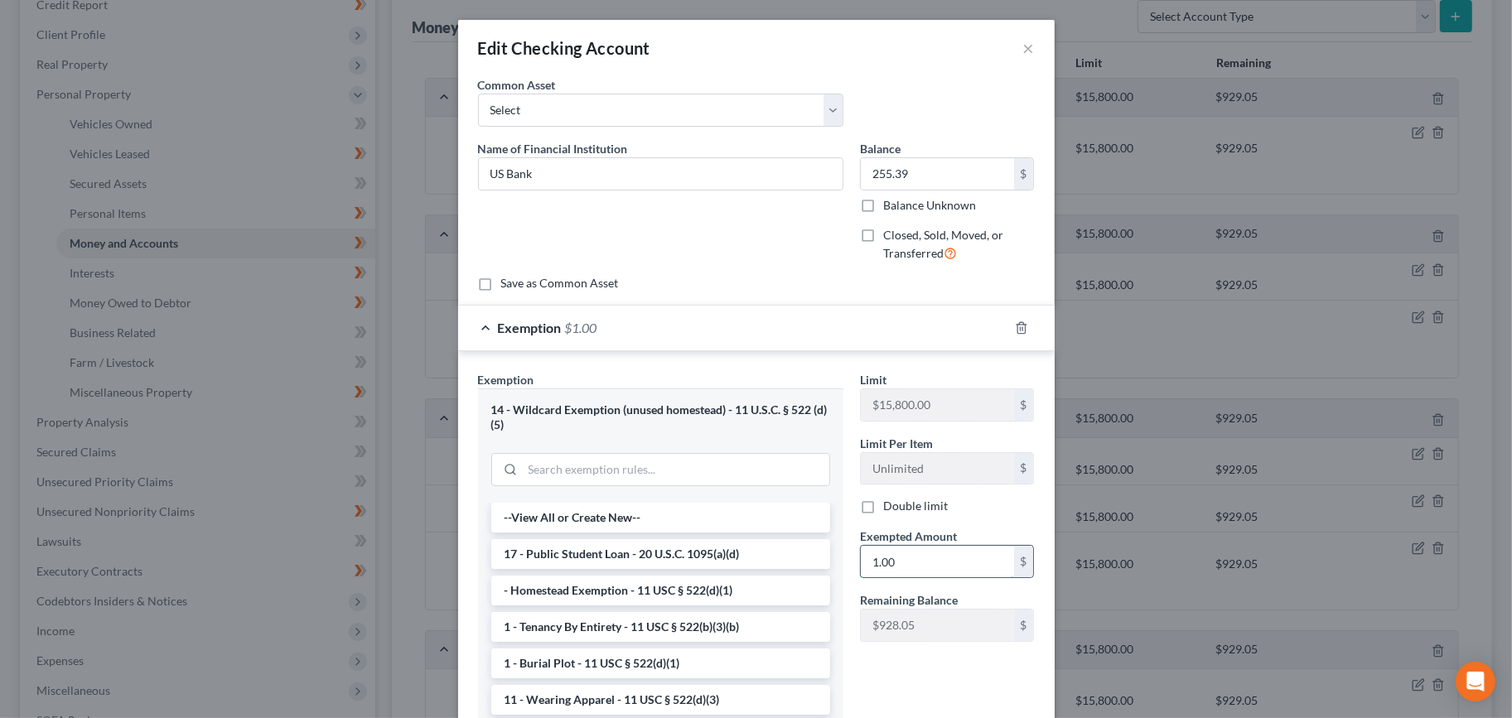
click at [922, 563] on input "1.00" at bounding box center [937, 561] width 153 height 31
type input "255.39"
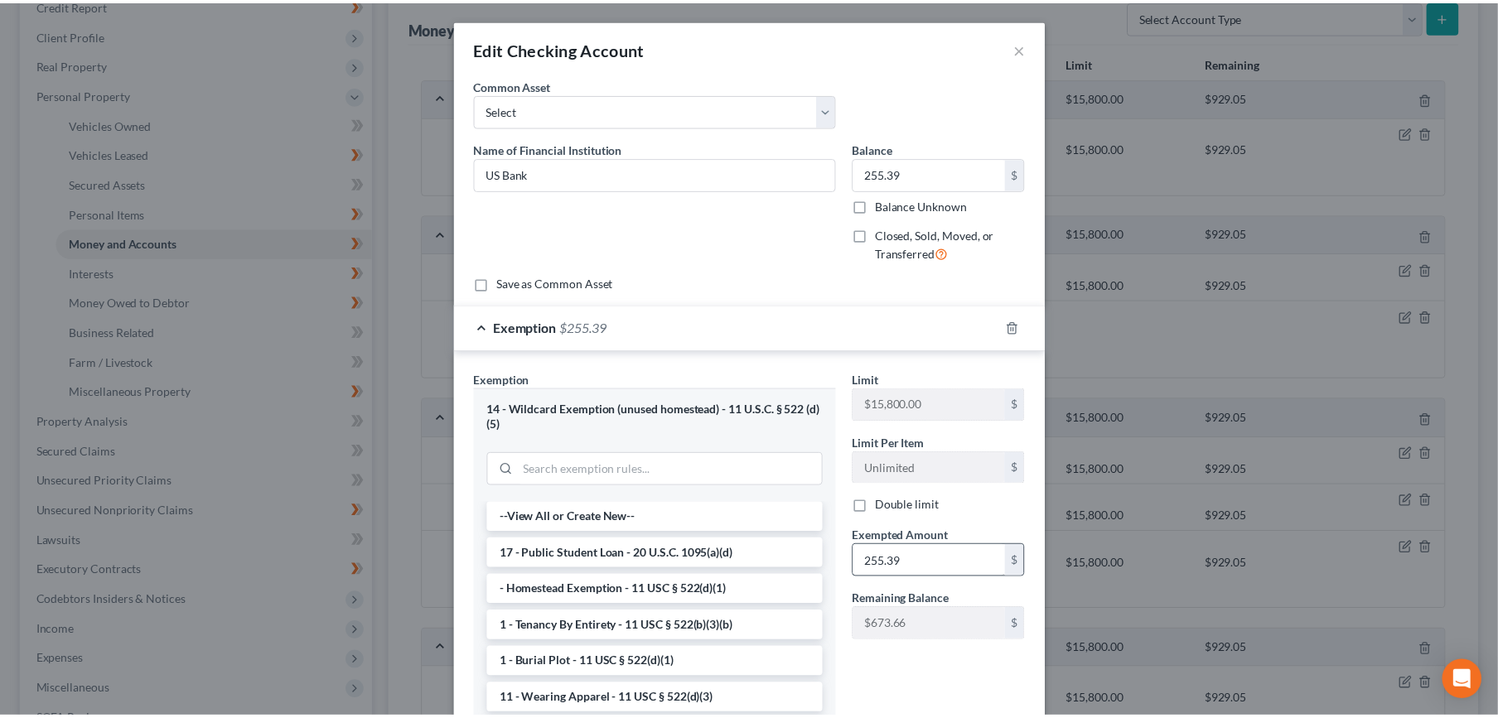
scroll to position [166, 0]
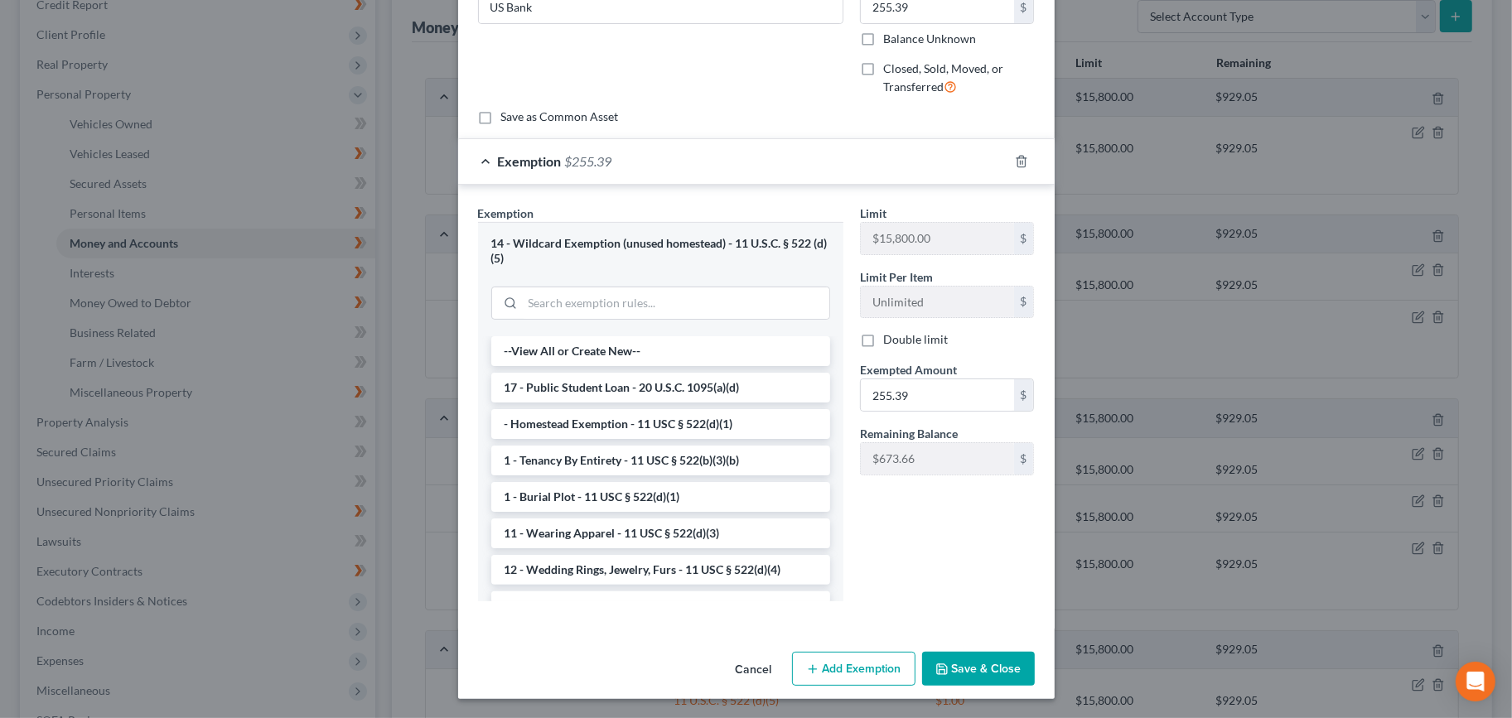
click at [952, 668] on button "Save & Close" at bounding box center [978, 669] width 113 height 35
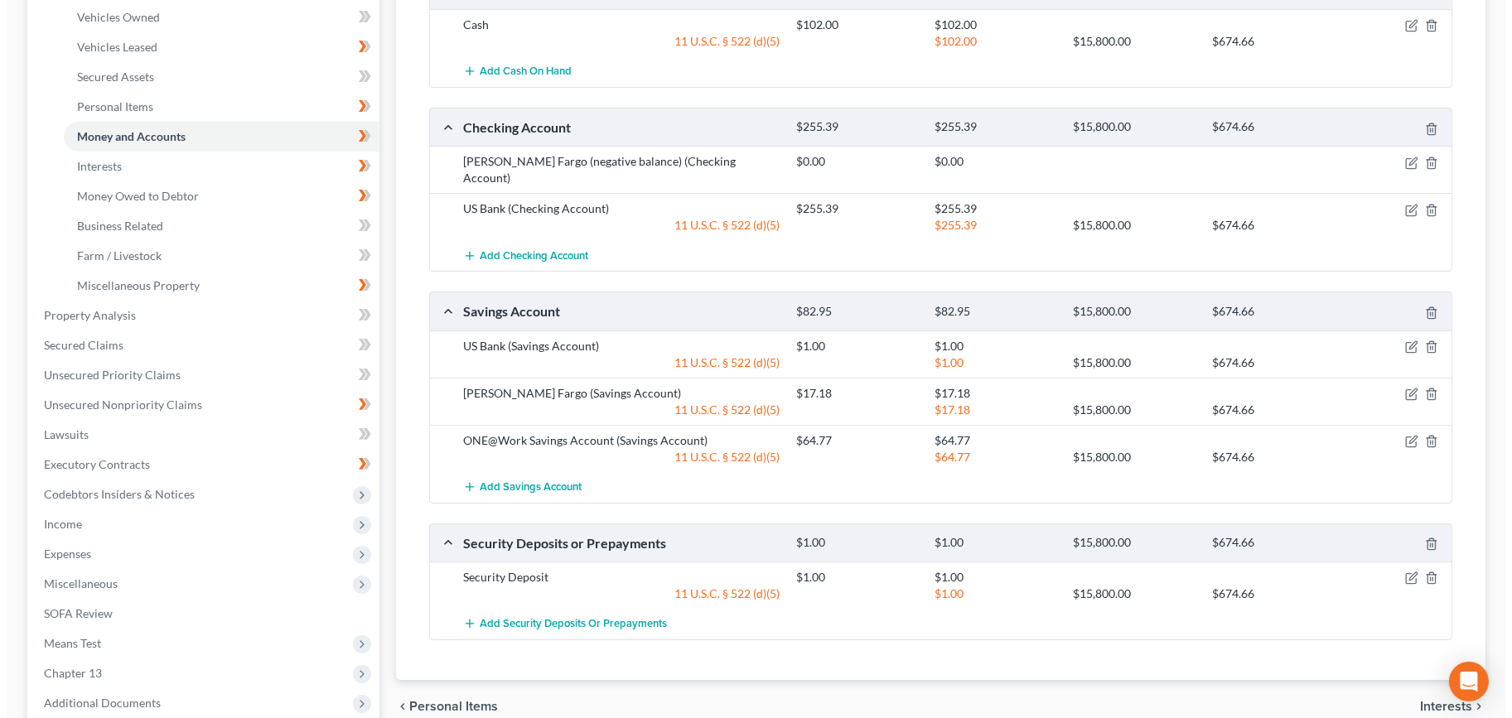
scroll to position [396, 0]
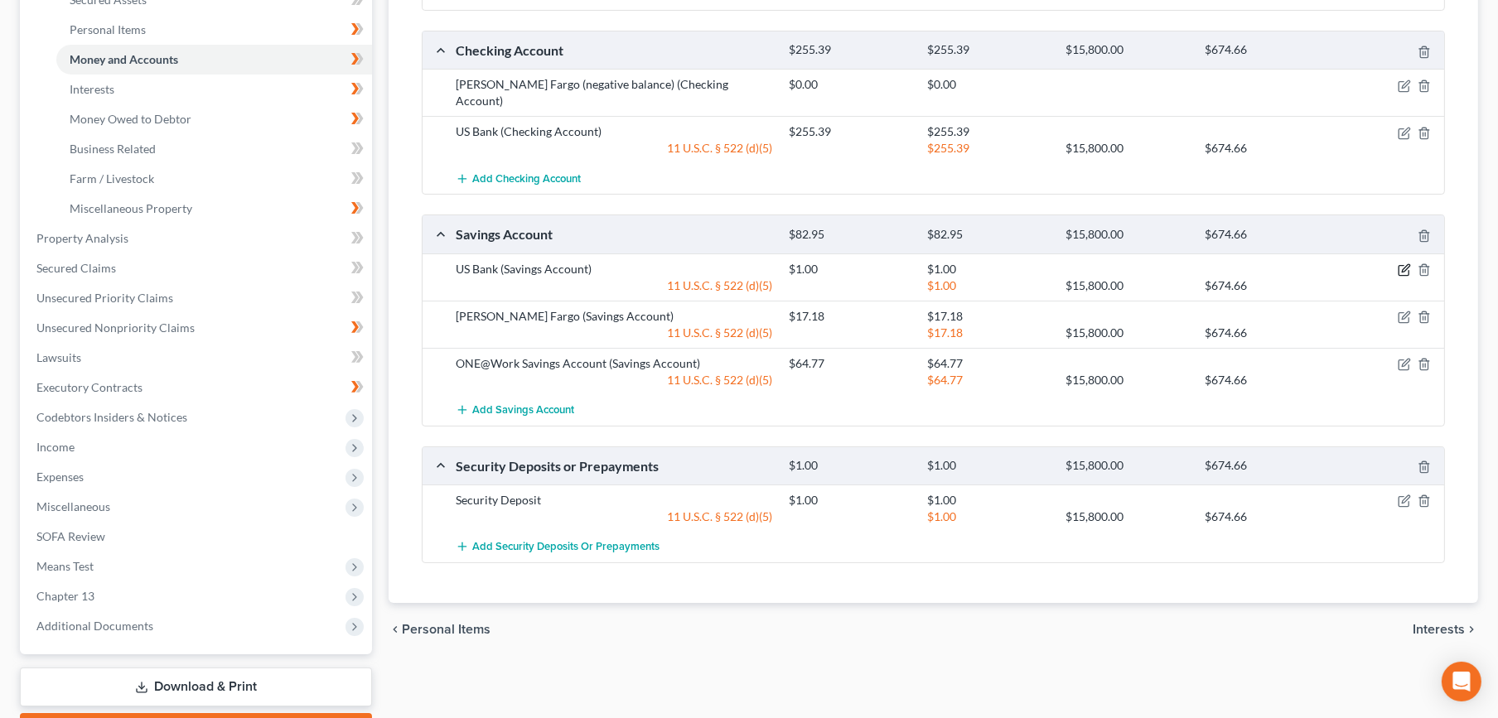
click at [1402, 263] on icon "button" at bounding box center [1403, 269] width 13 height 13
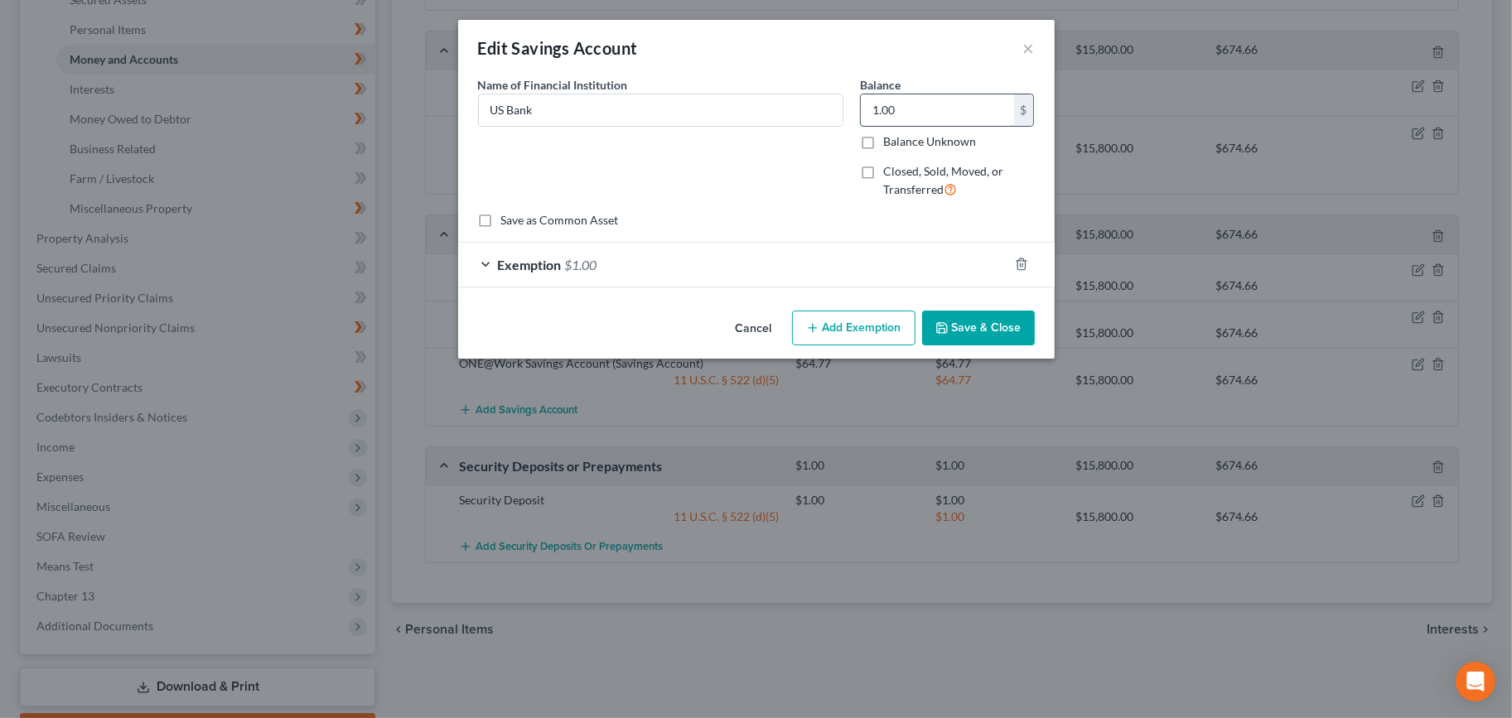
click at [934, 106] on input "1.00" at bounding box center [937, 109] width 153 height 31
type input "13.13"
click at [602, 268] on div "Exemption $1.00" at bounding box center [733, 265] width 550 height 44
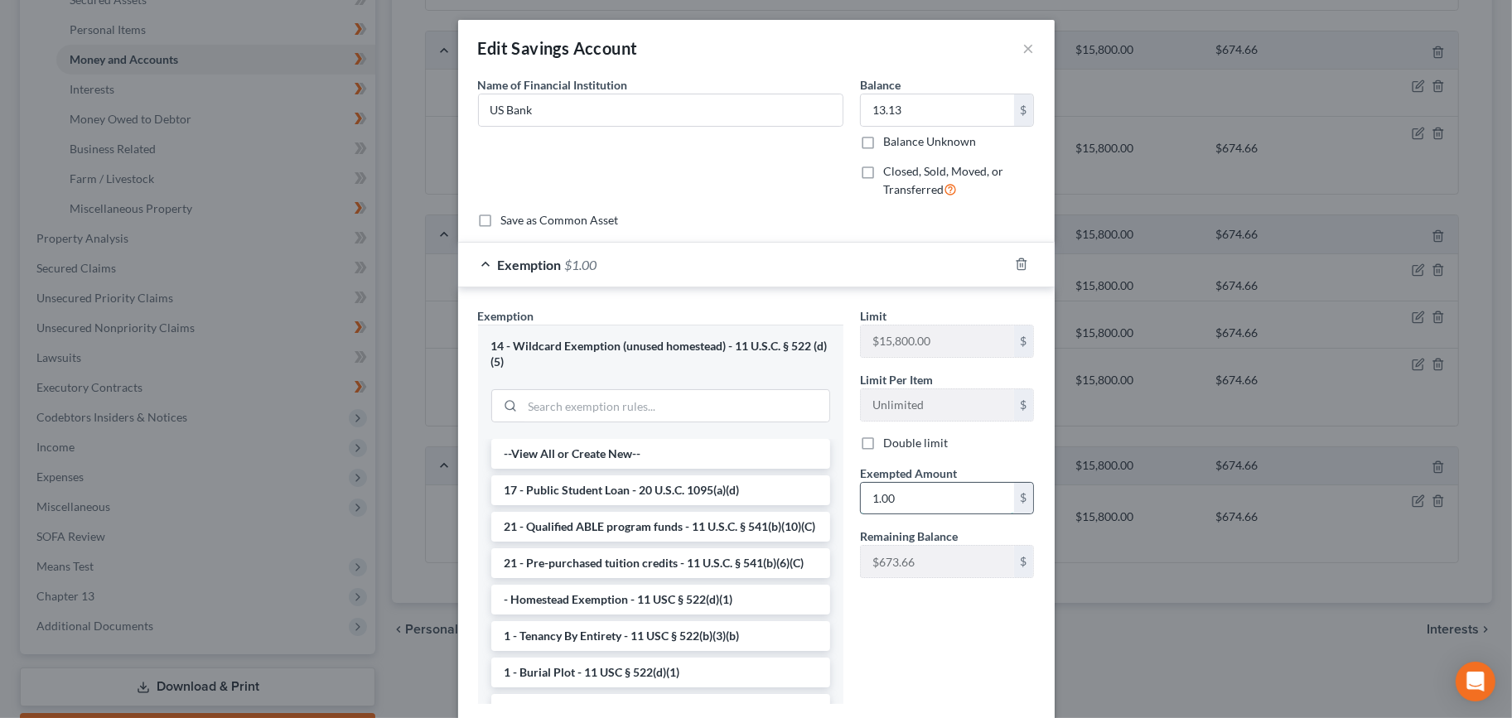
click at [943, 487] on input "1.00" at bounding box center [937, 498] width 153 height 31
type input "13.13"
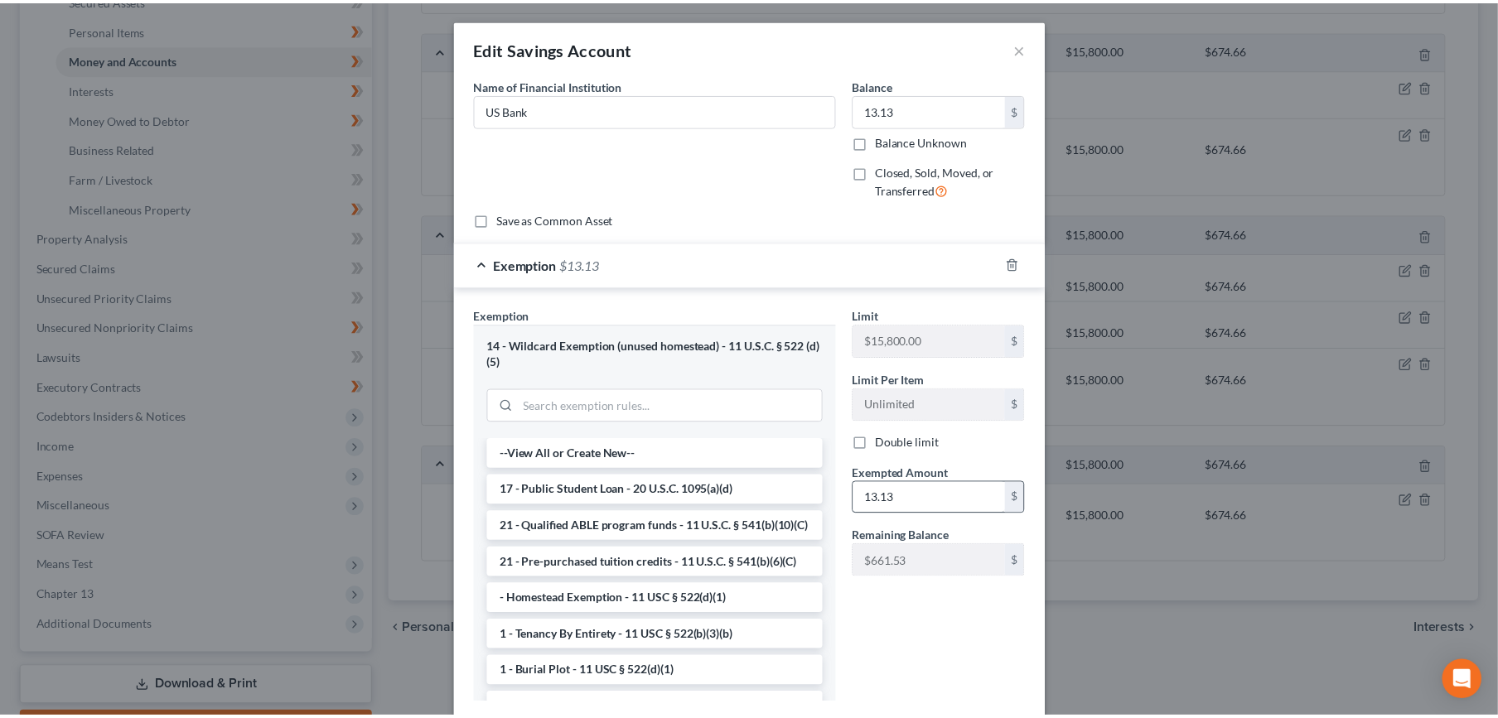
scroll to position [104, 0]
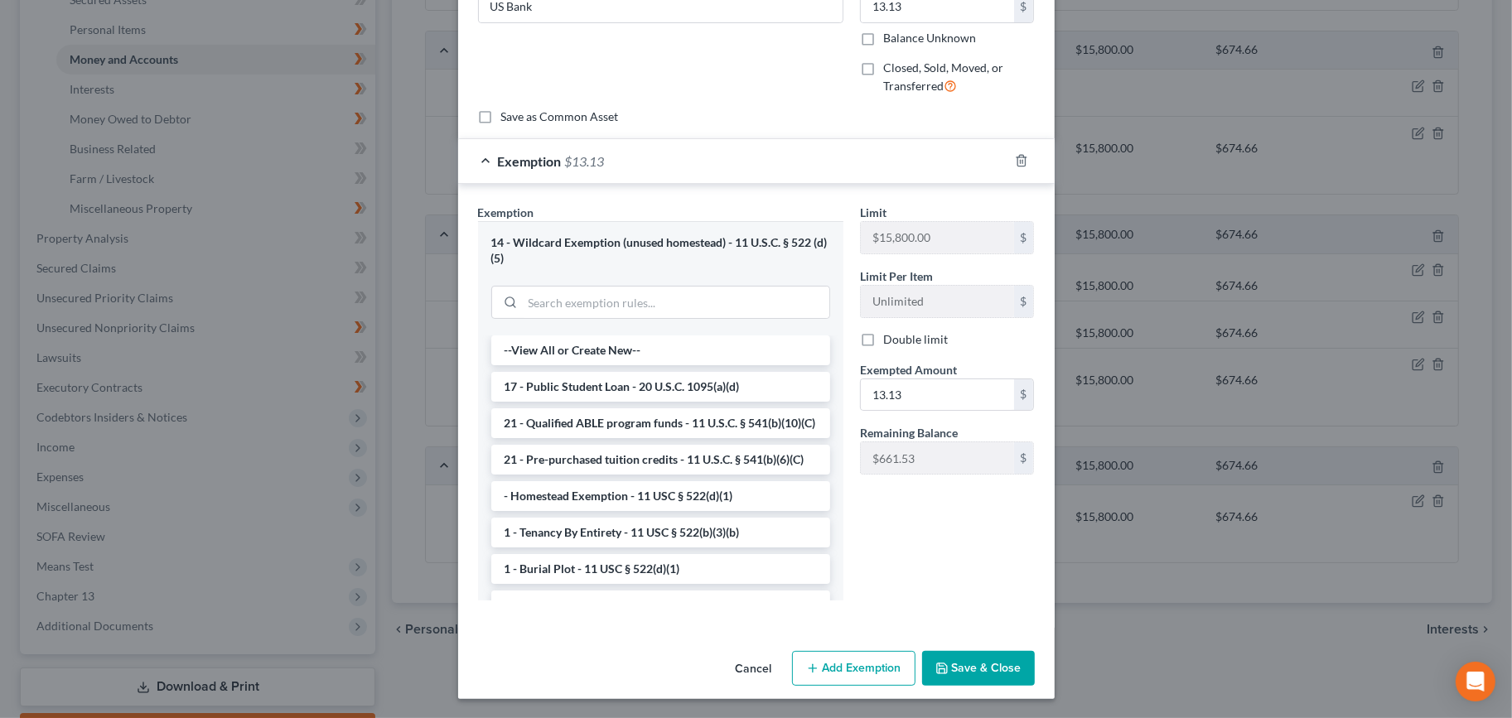
click at [957, 666] on button "Save & Close" at bounding box center [978, 668] width 113 height 35
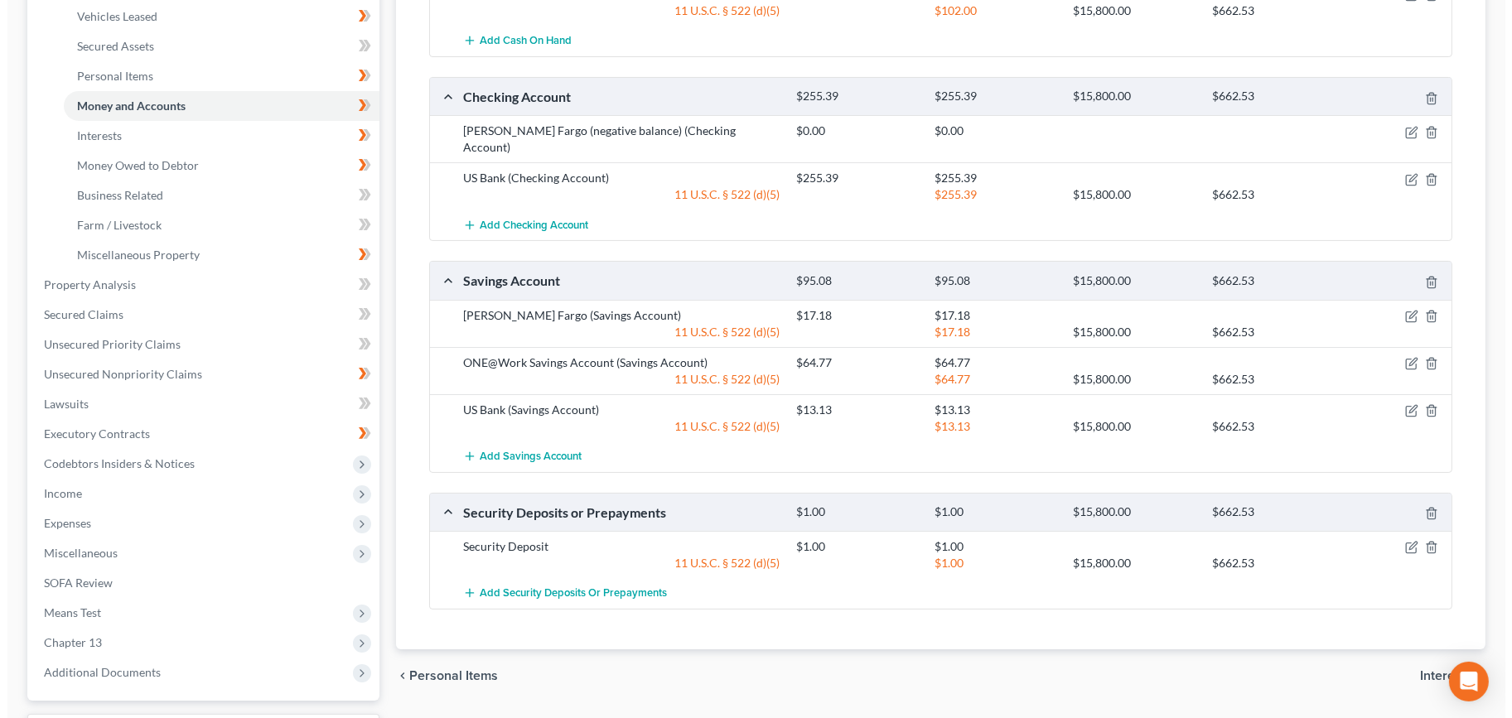
scroll to position [304, 0]
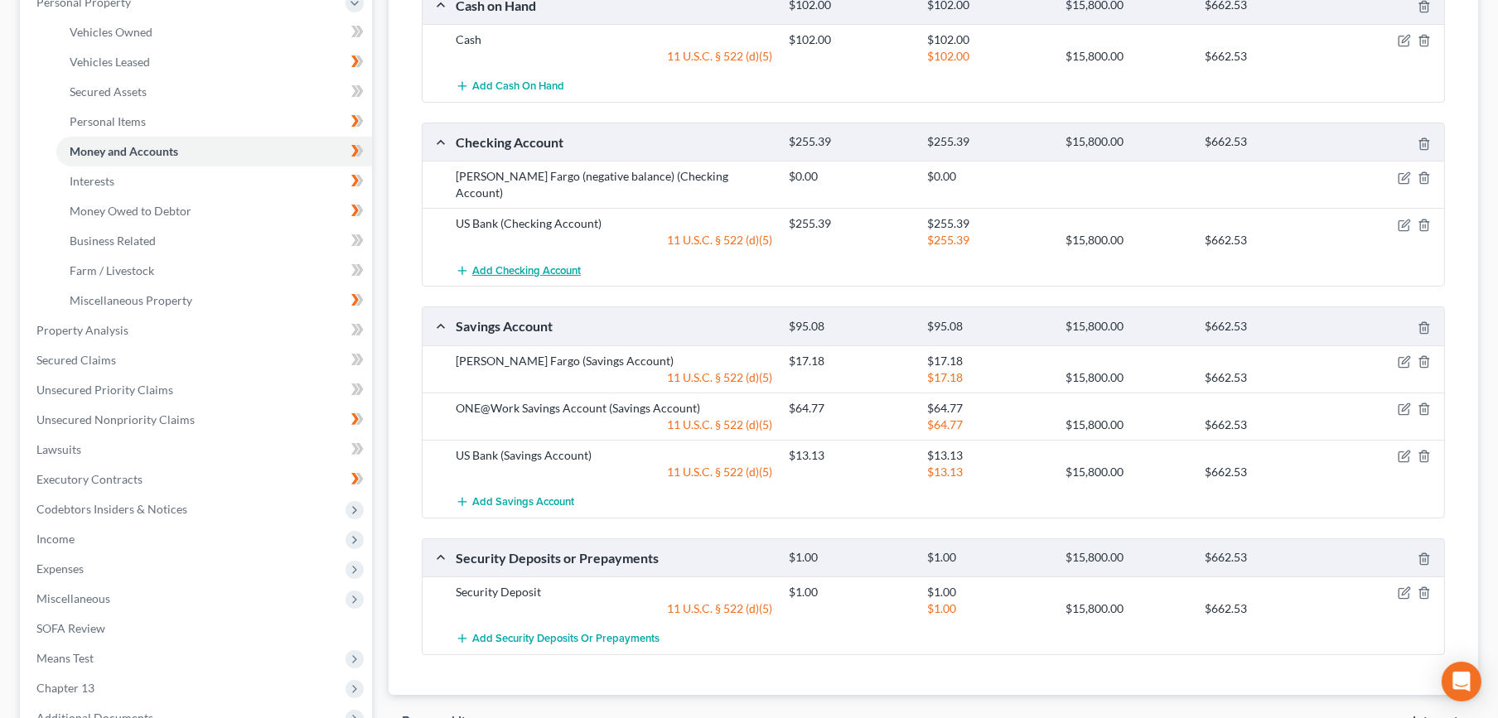
click at [552, 264] on span "Add Checking Account" at bounding box center [526, 270] width 109 height 13
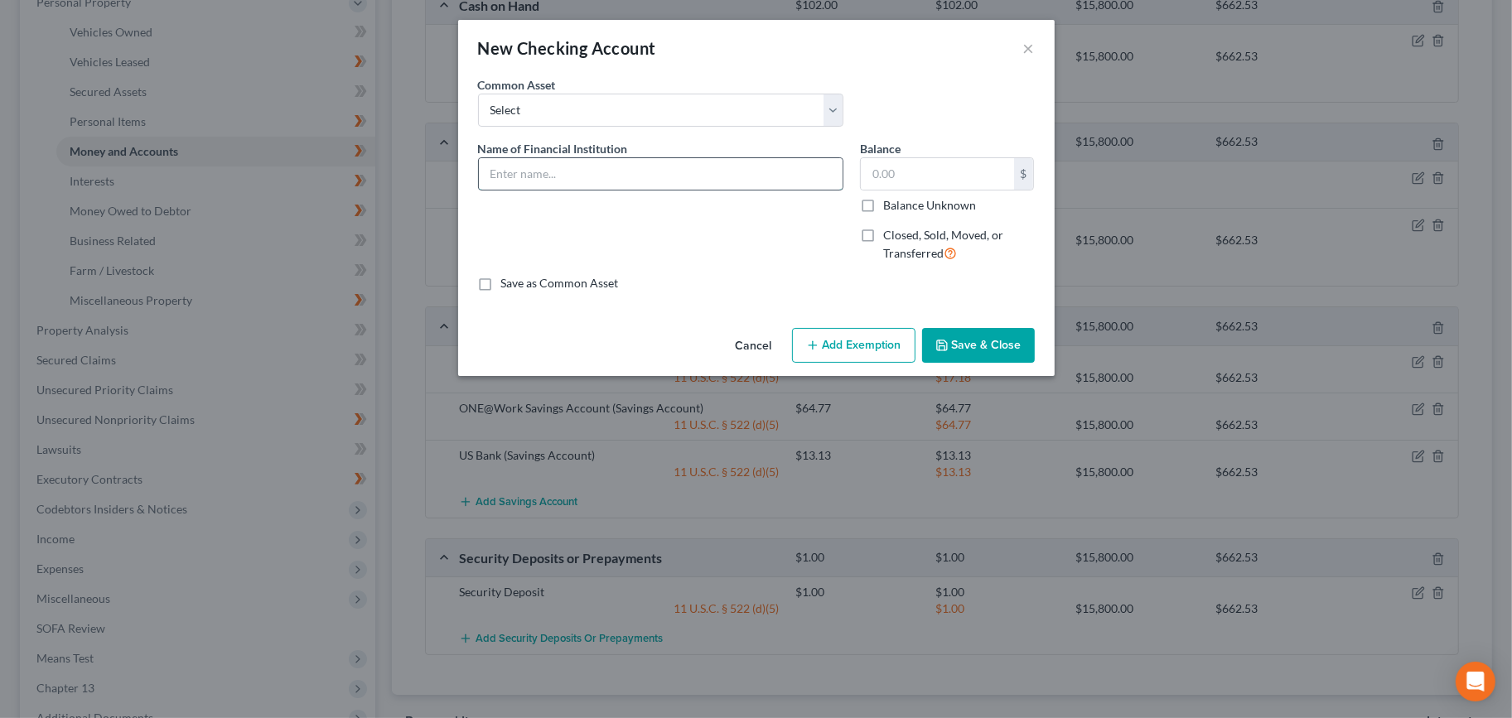
click at [558, 179] on input "text" at bounding box center [661, 173] width 364 height 31
type input "Huntington"
type input "4.11"
click at [857, 340] on button "Add Exemption" at bounding box center [853, 345] width 123 height 35
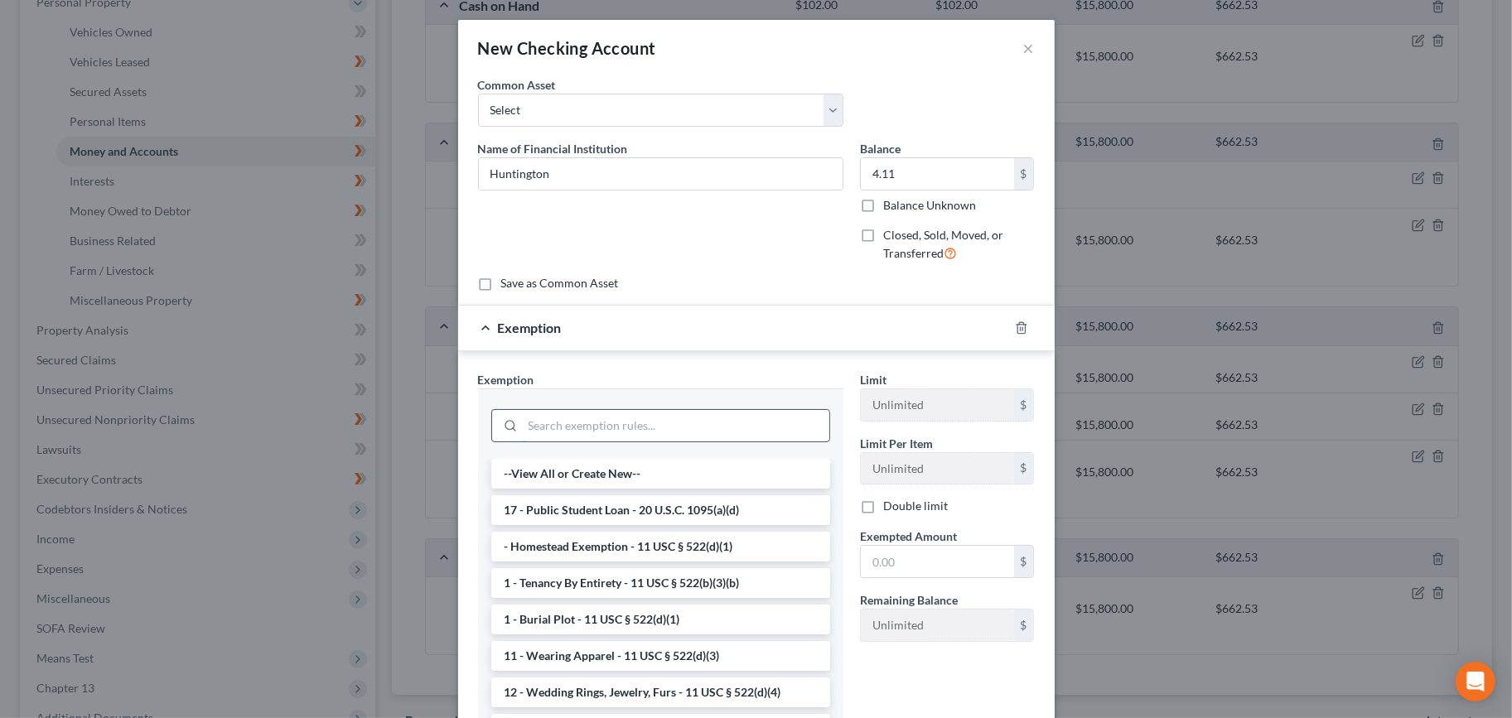
click at [658, 433] on input "search" at bounding box center [676, 425] width 306 height 31
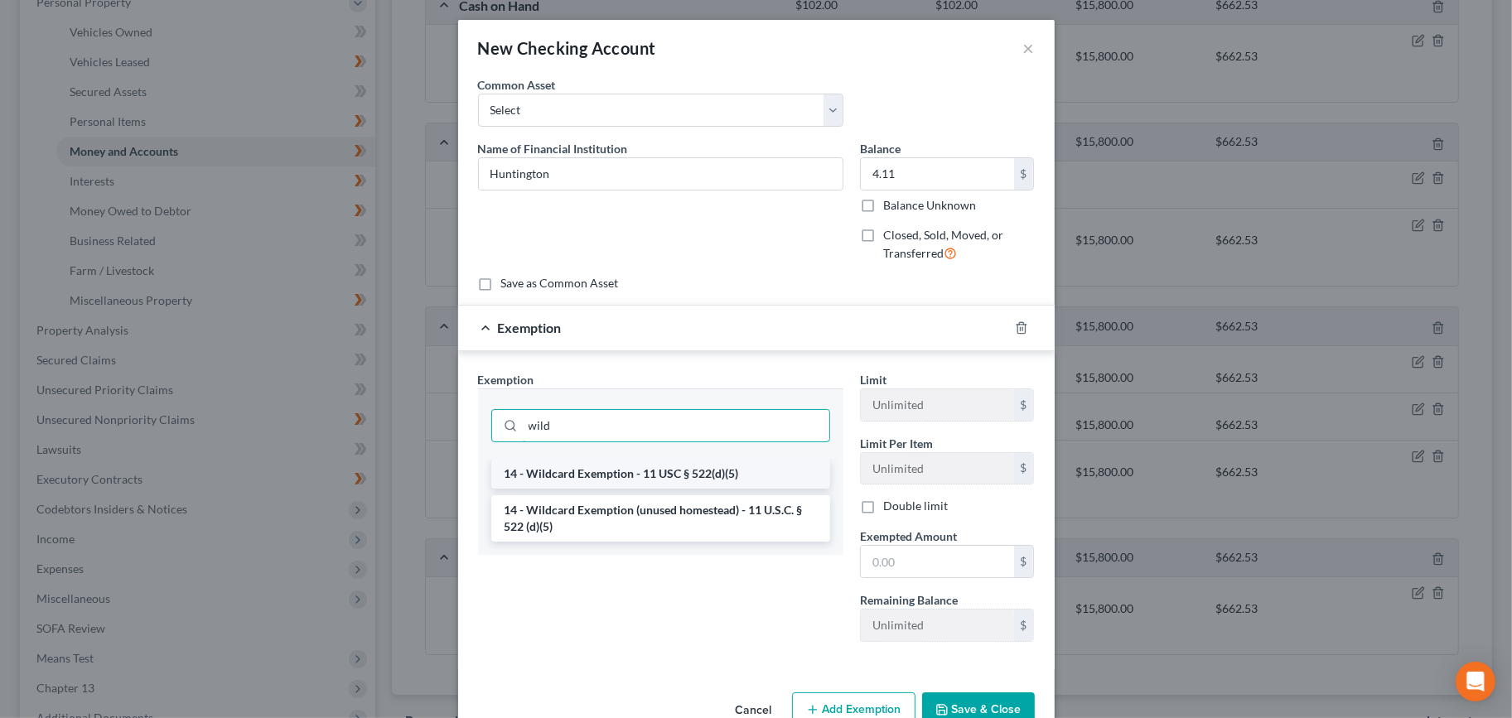
type input "wild"
click at [694, 466] on li "14 - Wildcard Exemption - 11 USC § 522(d)(5)" at bounding box center [660, 474] width 339 height 30
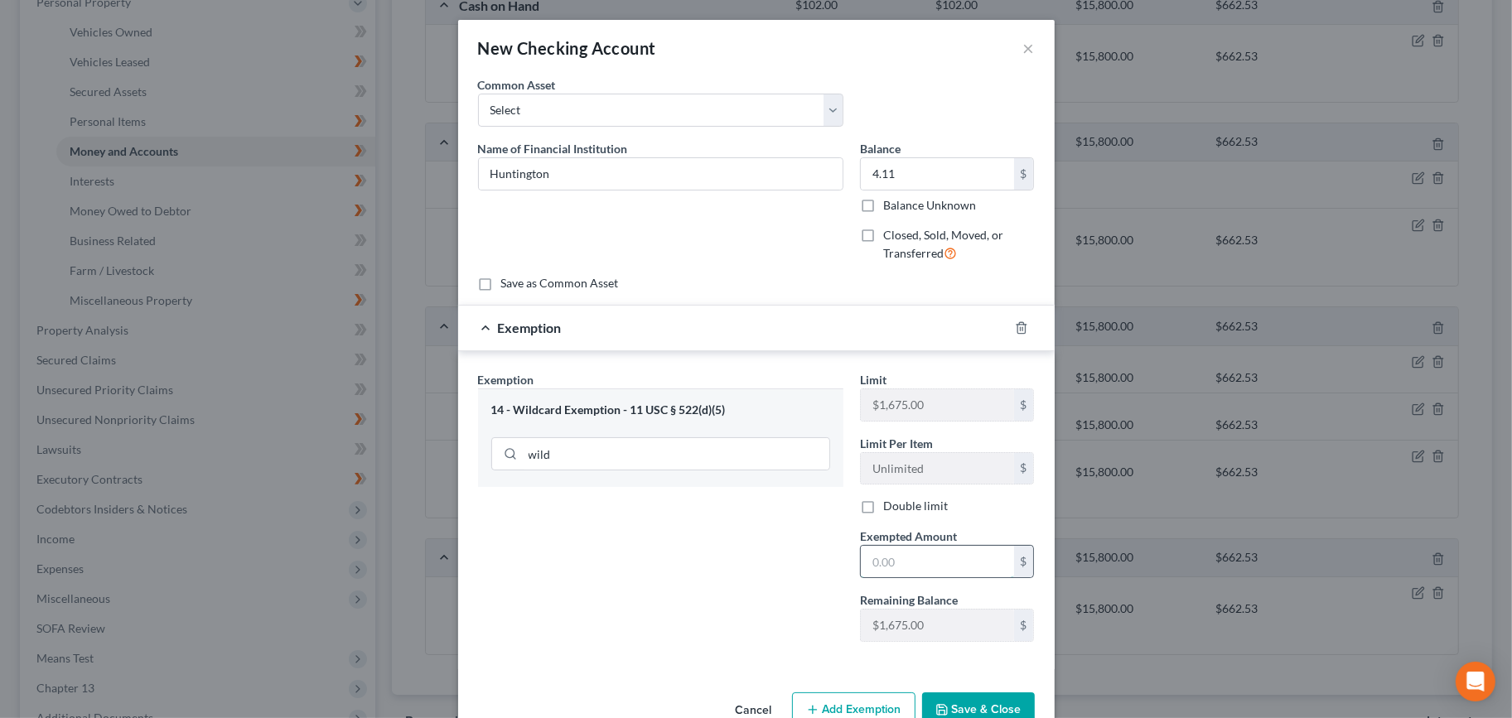
click at [900, 568] on input "text" at bounding box center [937, 561] width 153 height 31
type input "4.11"
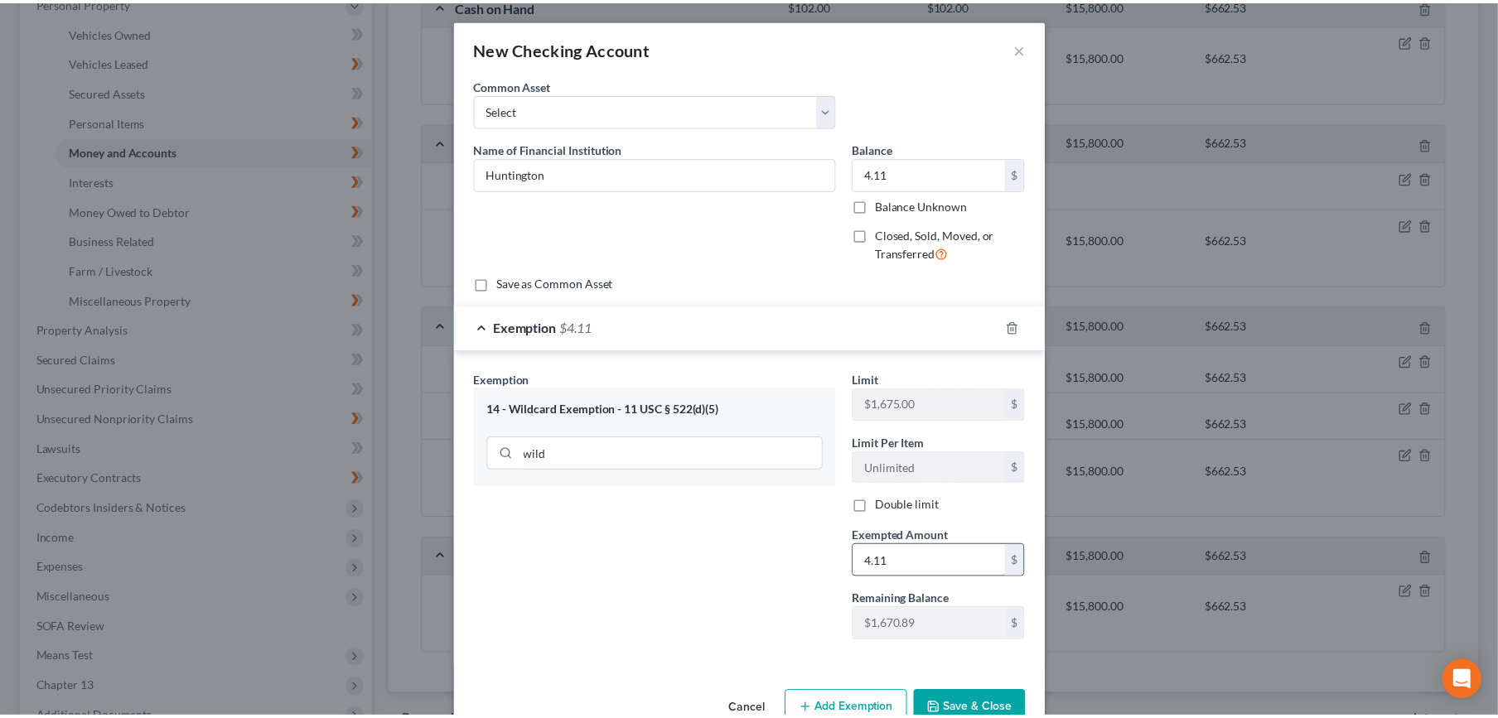
scroll to position [7, 0]
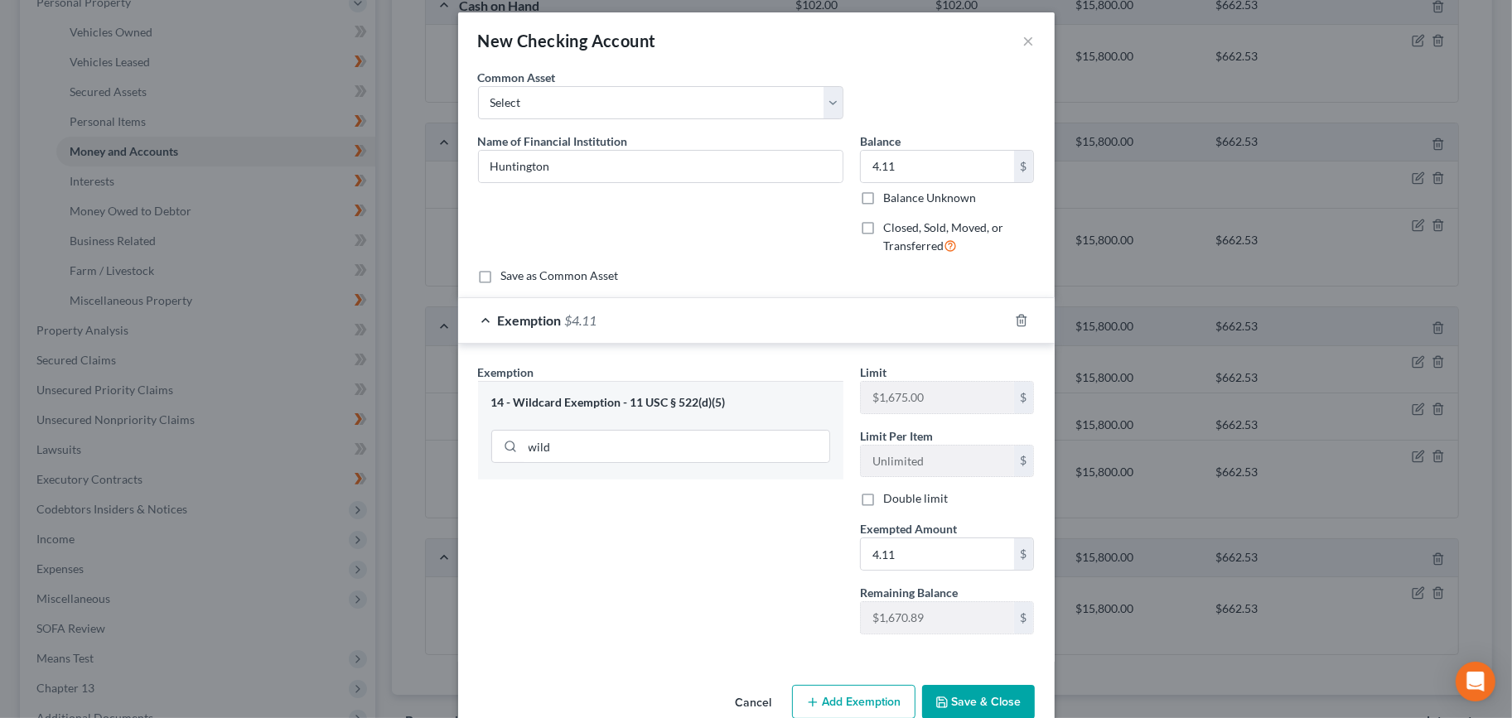
click at [968, 682] on div "Cancel Add Exemption Save & Close" at bounding box center [756, 705] width 596 height 55
click at [970, 687] on button "Save & Close" at bounding box center [978, 702] width 113 height 35
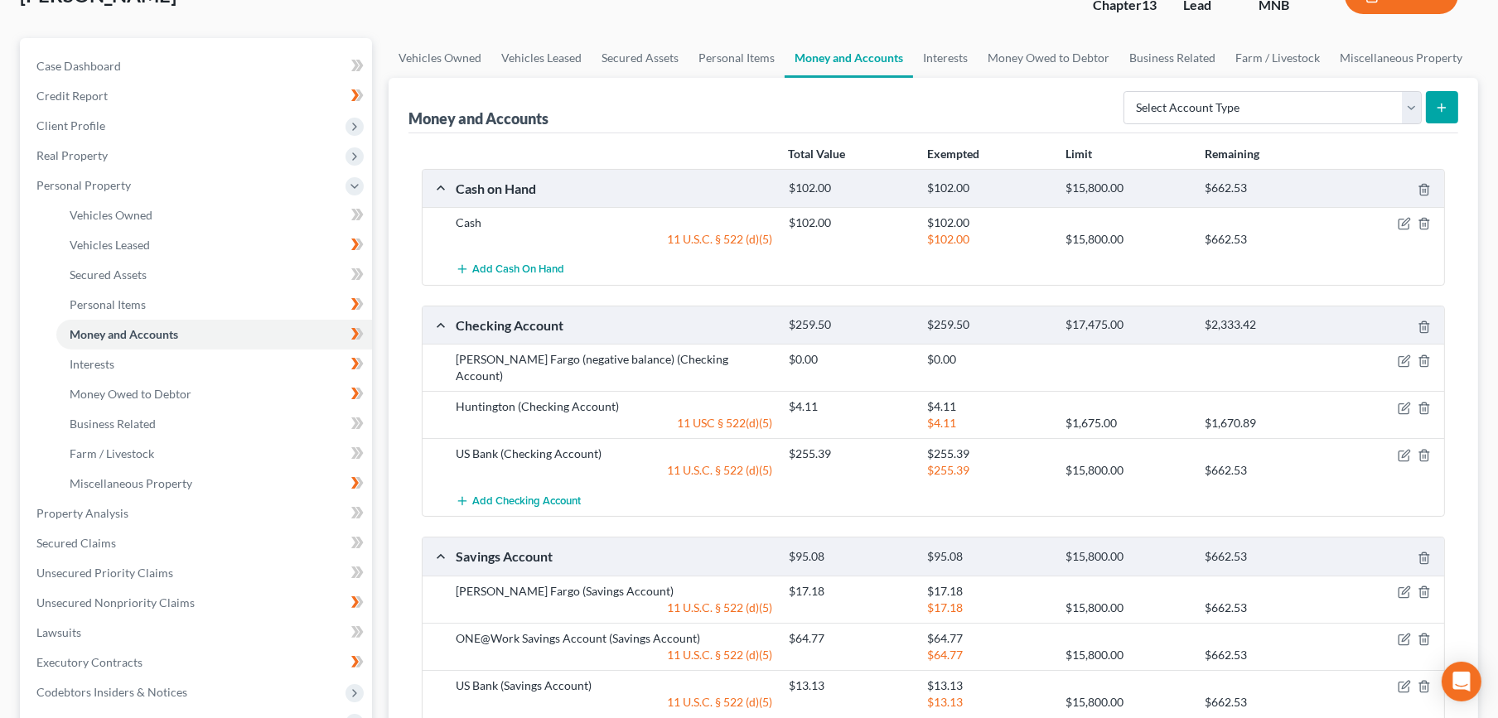
scroll to position [120, 0]
click at [180, 358] on link "Interests" at bounding box center [214, 365] width 316 height 30
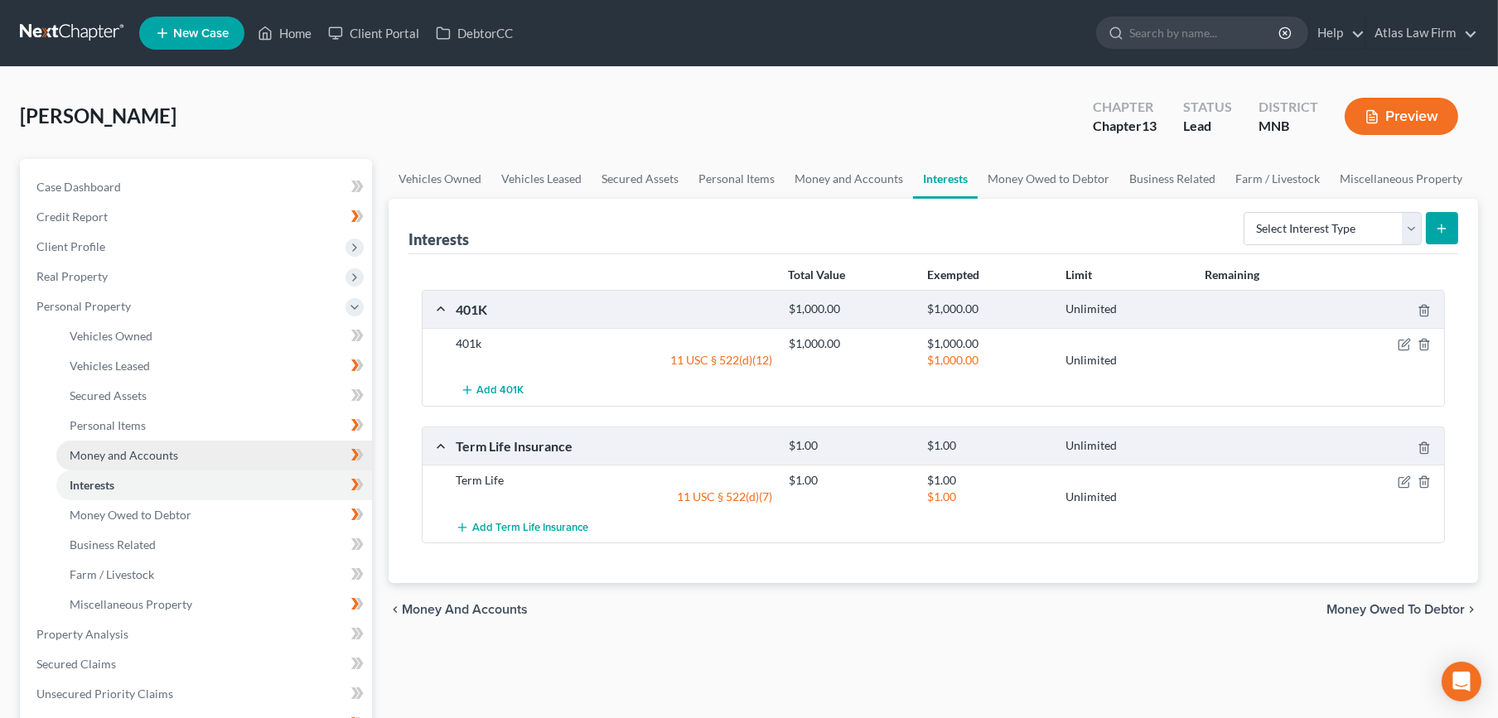
click at [176, 451] on link "Money and Accounts" at bounding box center [214, 456] width 316 height 30
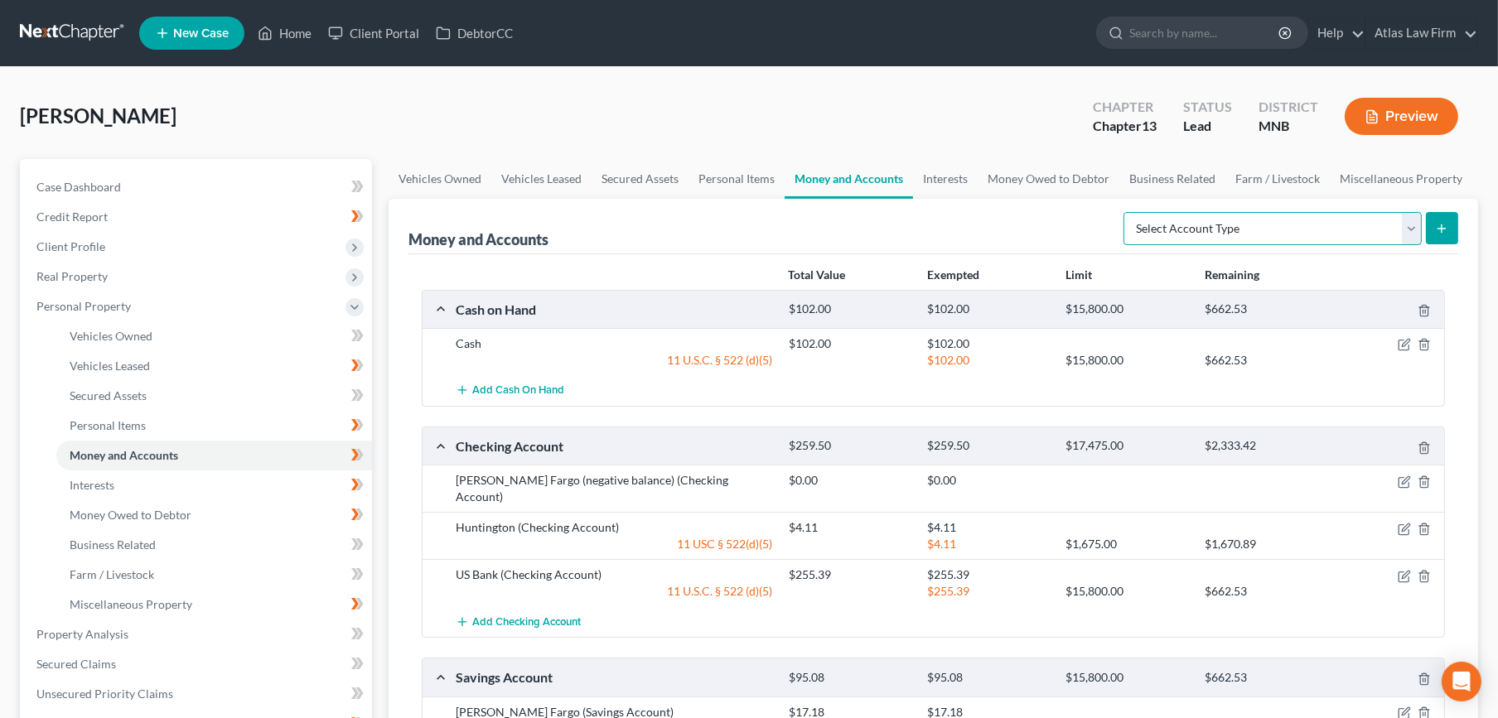
click at [1304, 238] on select "Select Account Type Brokerage Cash on Hand Certificates of Deposit Checking Acc…" at bounding box center [1272, 228] width 298 height 33
select select "other"
click at [1127, 212] on select "Select Account Type Brokerage Cash on Hand Certificates of Deposit Checking Acc…" at bounding box center [1272, 228] width 298 height 33
click at [1447, 218] on button "submit" at bounding box center [1441, 228] width 32 height 32
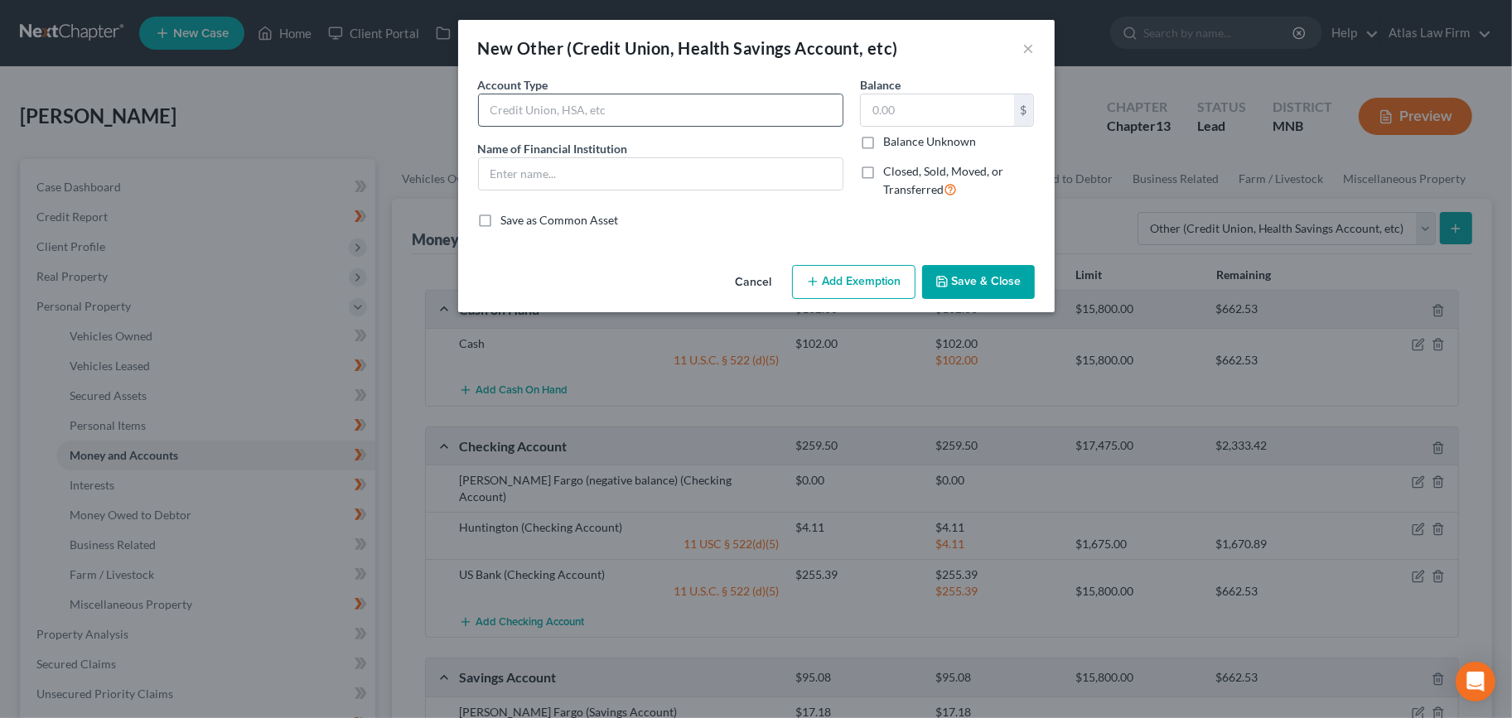
click at [654, 98] on input "text" at bounding box center [661, 109] width 364 height 31
type input "Venmo"
type input "12.78"
click at [875, 290] on button "Add Exemption" at bounding box center [853, 282] width 123 height 35
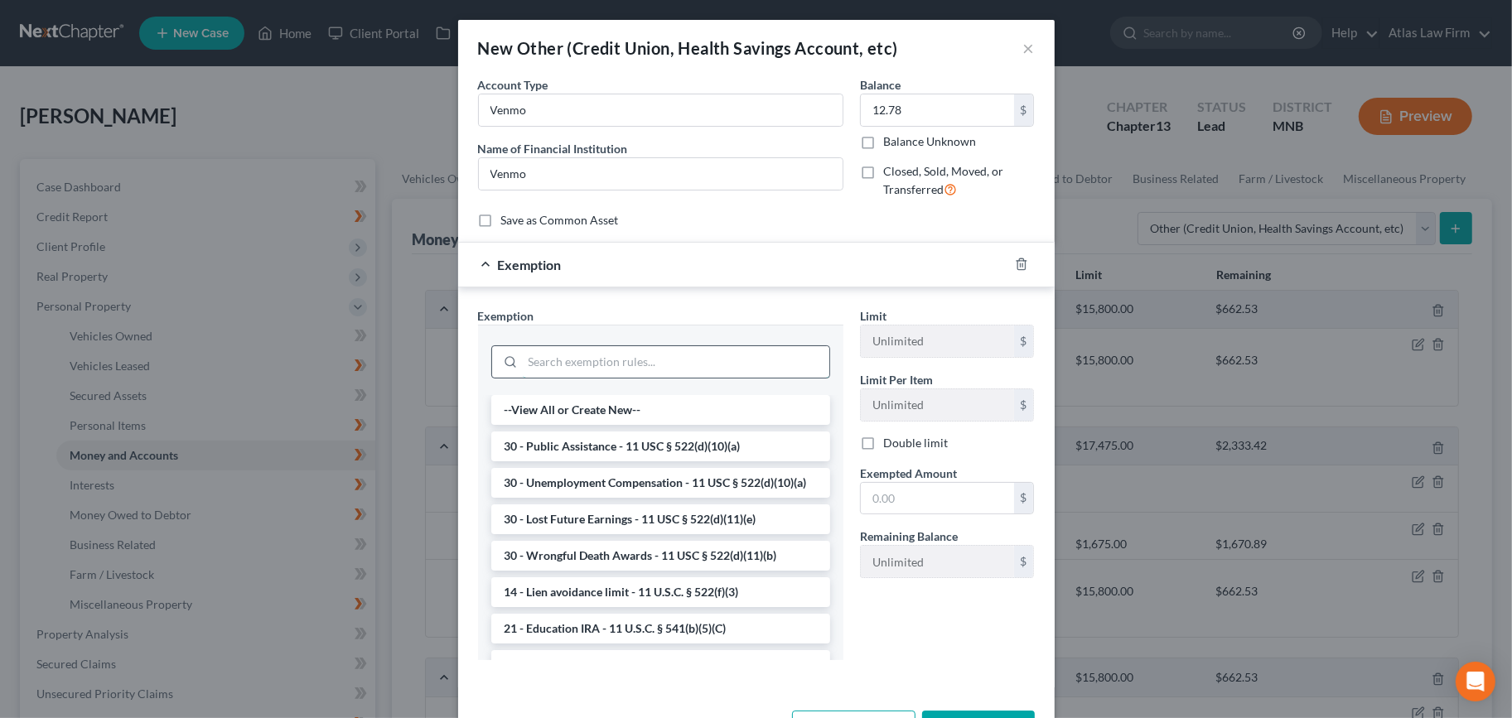
click at [599, 361] on input "search" at bounding box center [676, 361] width 306 height 31
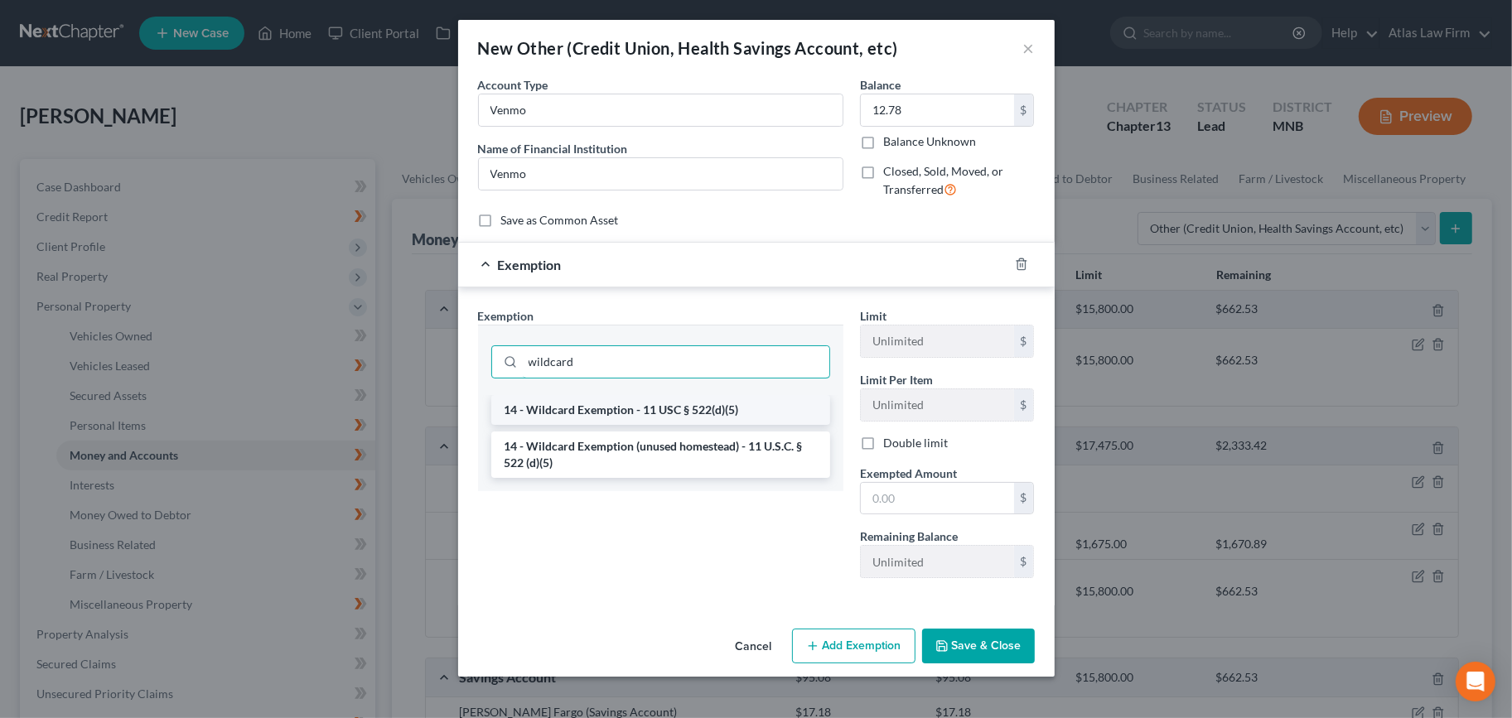
type input "wildcard"
click at [581, 403] on li "14 - Wildcard Exemption - 11 USC § 522(d)(5)" at bounding box center [660, 410] width 339 height 30
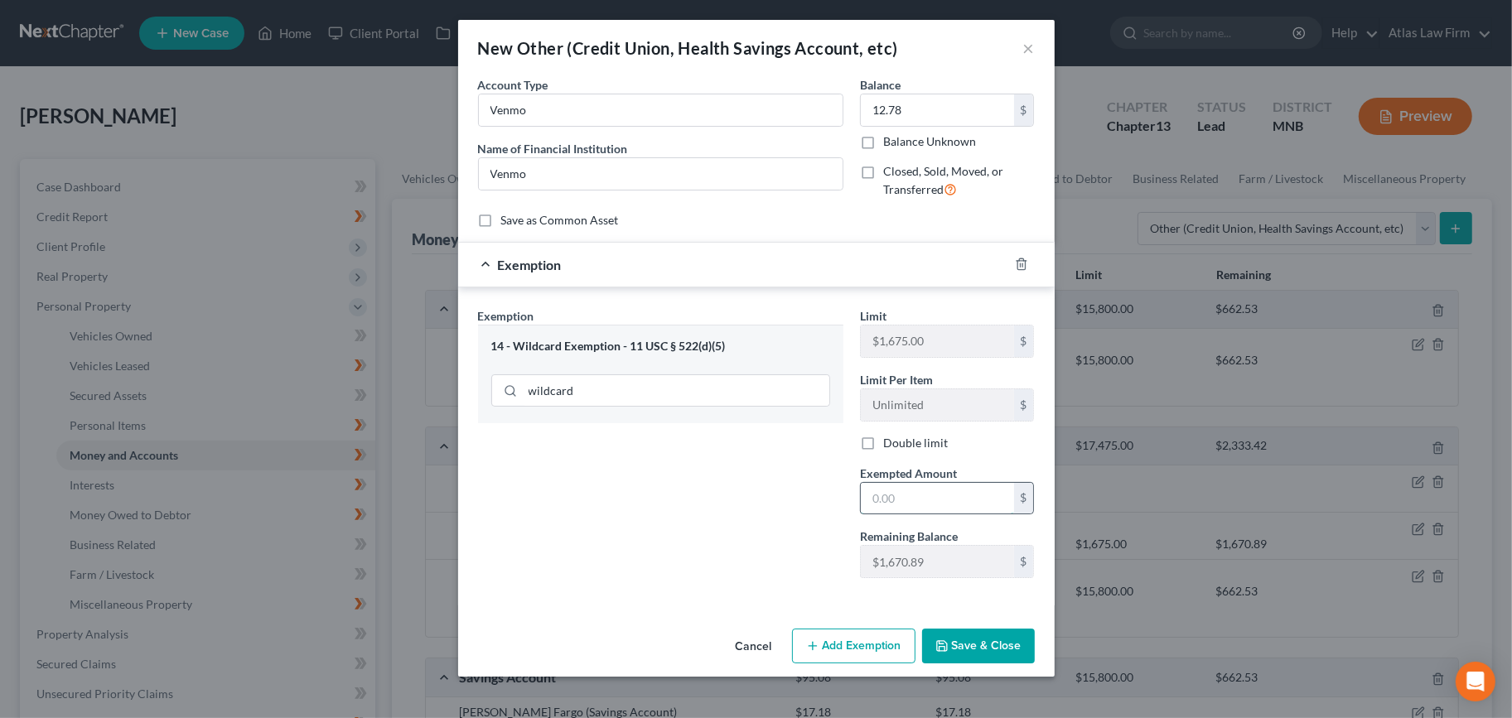
click at [934, 510] on input "text" at bounding box center [937, 498] width 153 height 31
type input "12.78"
click at [991, 629] on button "Save & Close" at bounding box center [978, 646] width 113 height 35
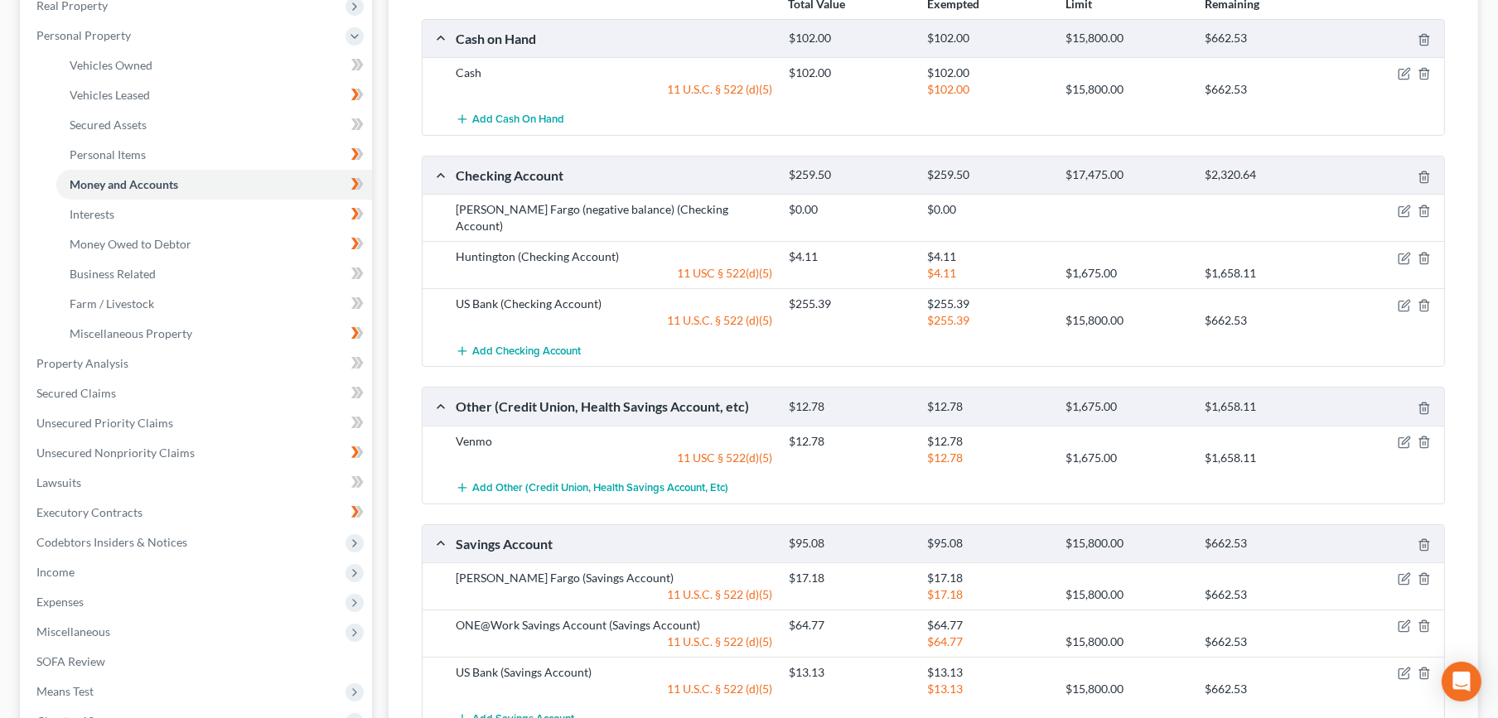
scroll to position [276, 0]
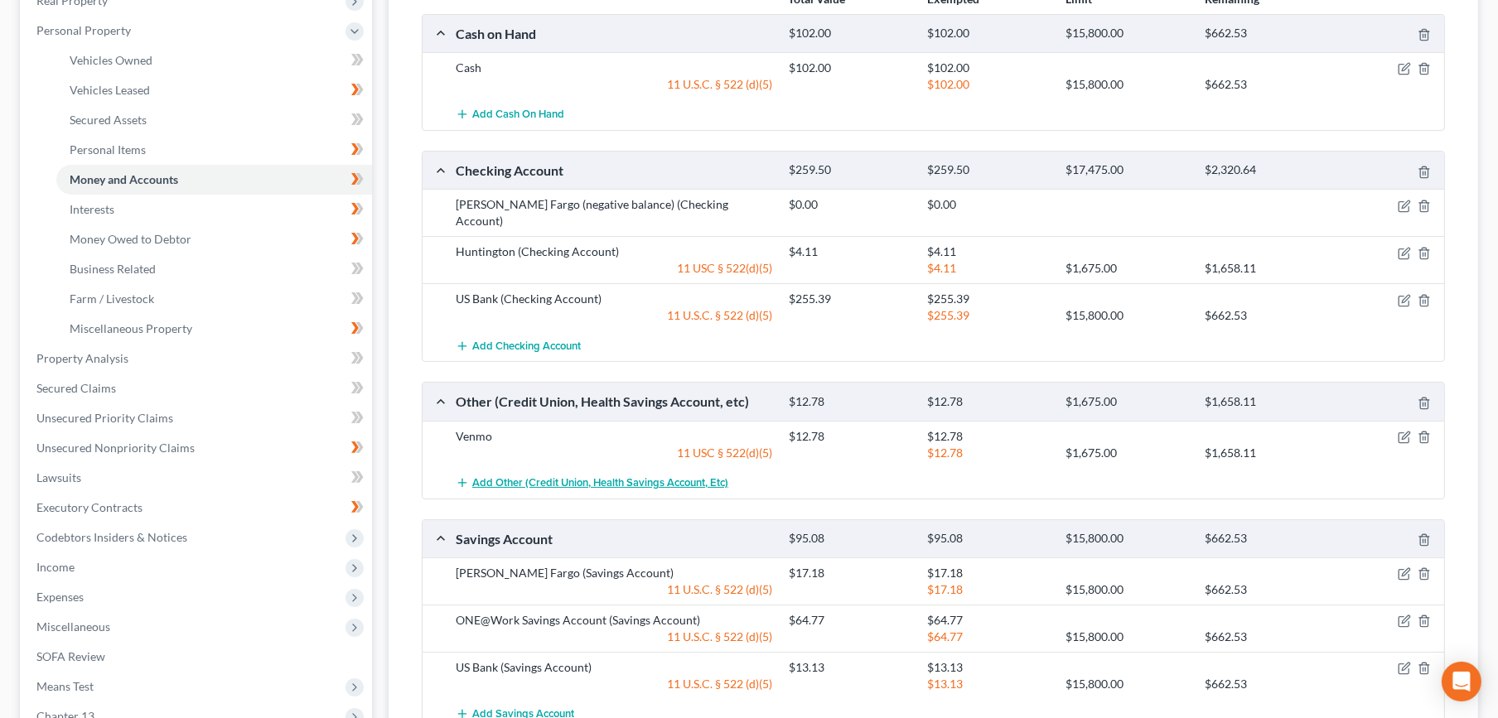
click at [516, 476] on span "Add Other (Credit Union, Health Savings Account, etc)" at bounding box center [600, 482] width 256 height 13
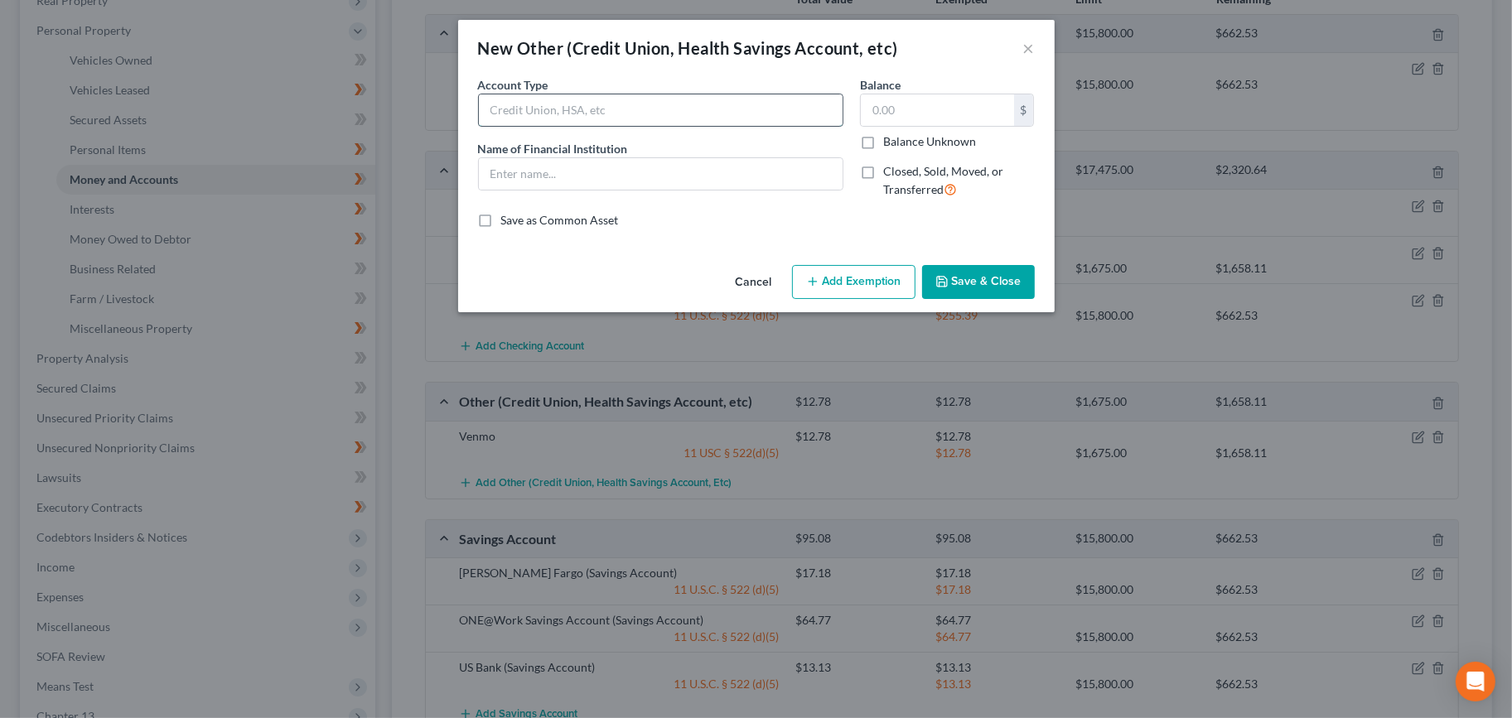
click at [706, 101] on input "text" at bounding box center [661, 109] width 364 height 31
type input "Paypal"
type input "20.50"
click at [824, 283] on button "Add Exemption" at bounding box center [853, 282] width 123 height 35
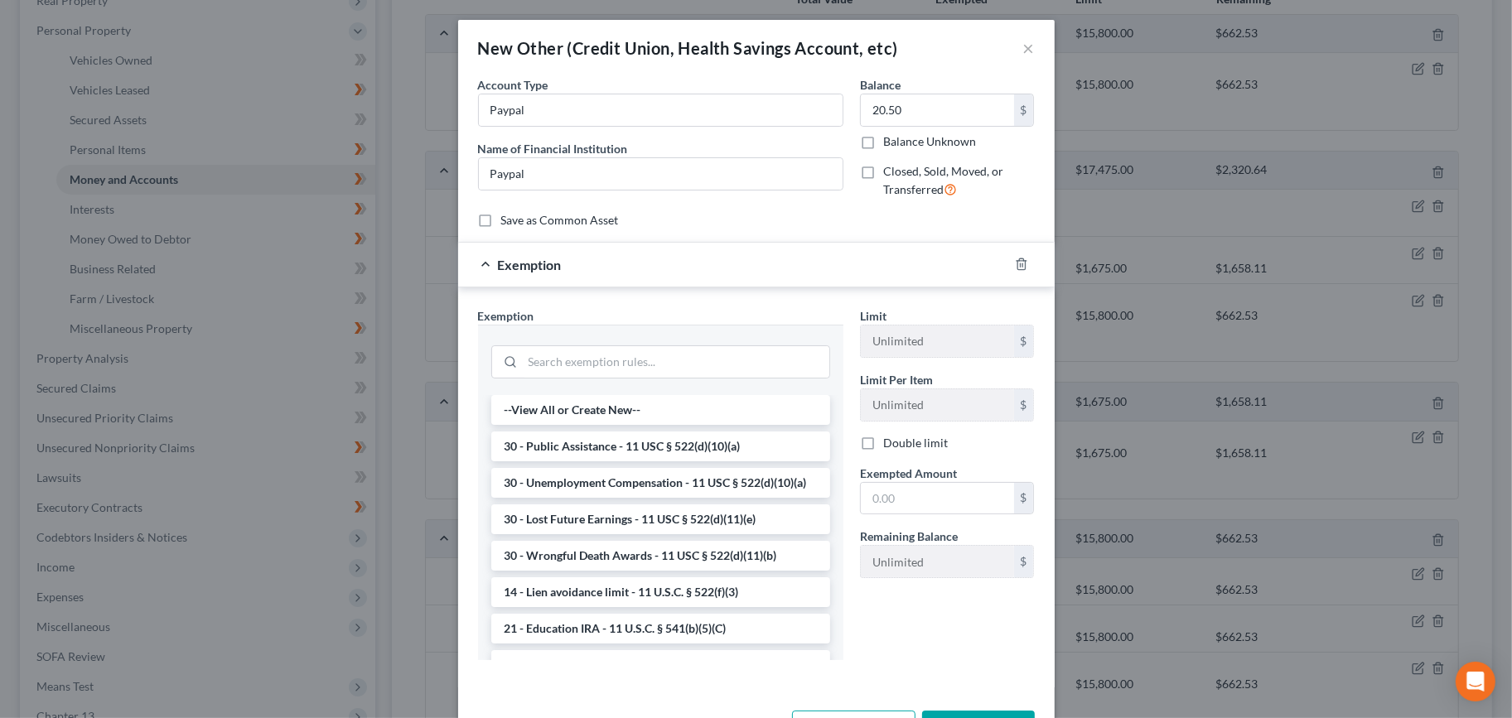
click at [661, 379] on div at bounding box center [660, 360] width 339 height 43
click at [660, 367] on input "search" at bounding box center [676, 361] width 306 height 31
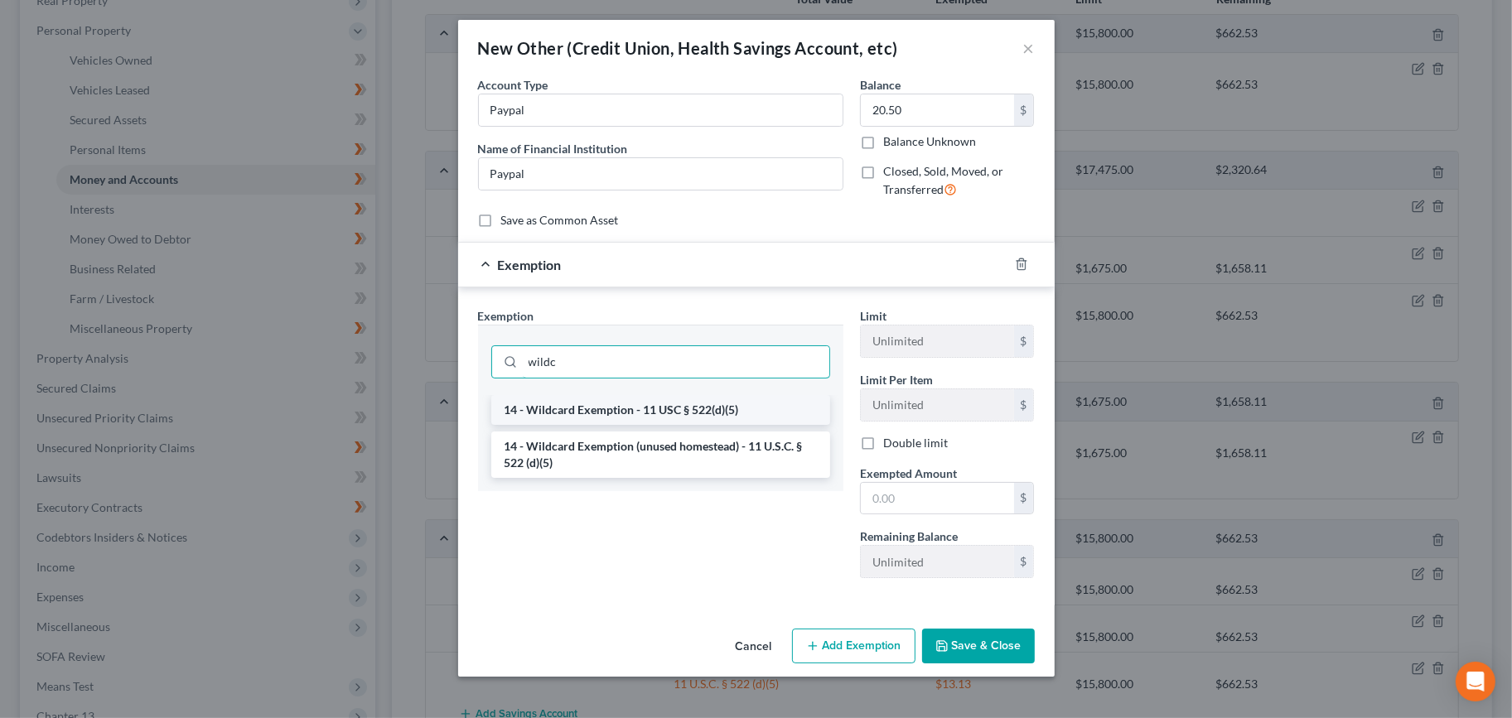
type input "wildc"
click at [641, 409] on li "14 - Wildcard Exemption - 11 USC § 522(d)(5)" at bounding box center [660, 410] width 339 height 30
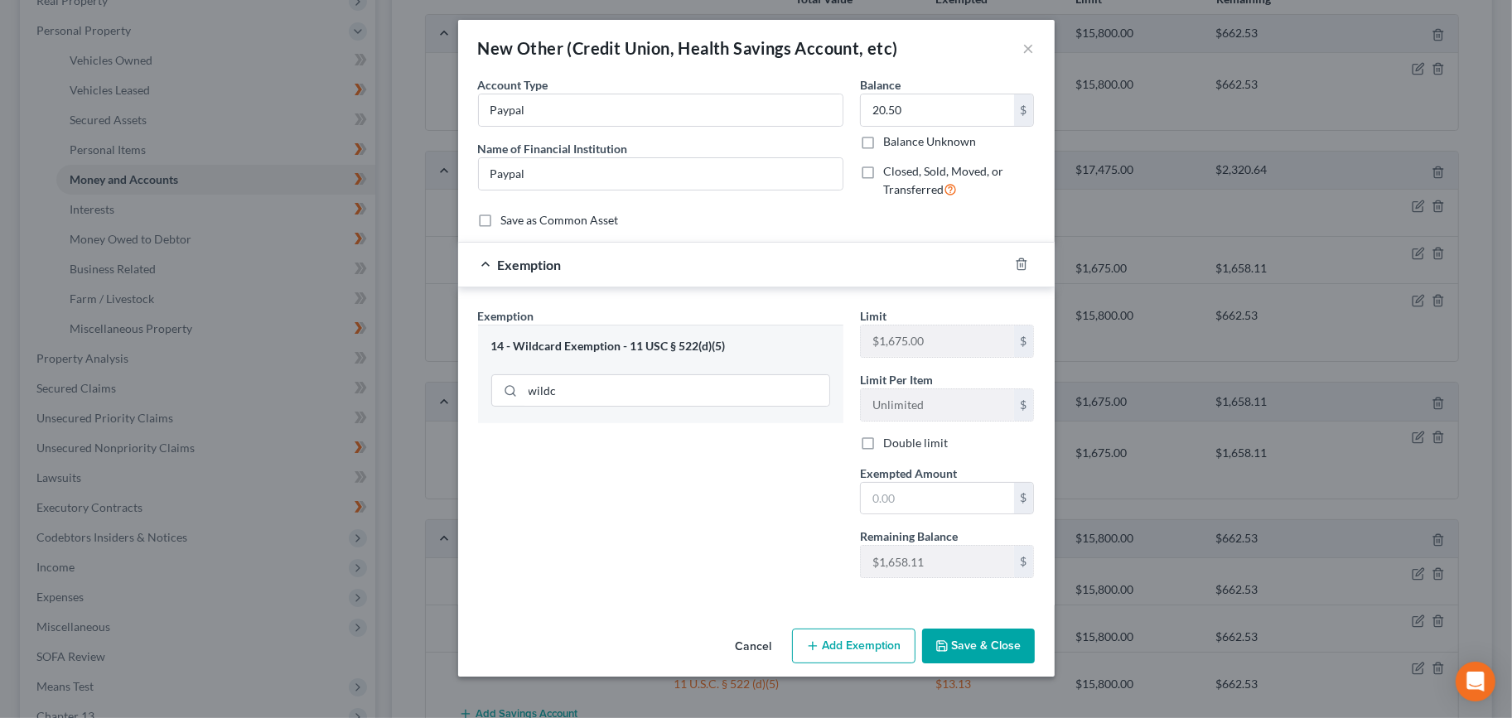
click at [907, 476] on span "Exempted Amount" at bounding box center [908, 473] width 97 height 14
click at [891, 499] on input "text" at bounding box center [937, 498] width 153 height 31
type input "20.50"
click at [985, 640] on button "Save & Close" at bounding box center [978, 646] width 113 height 35
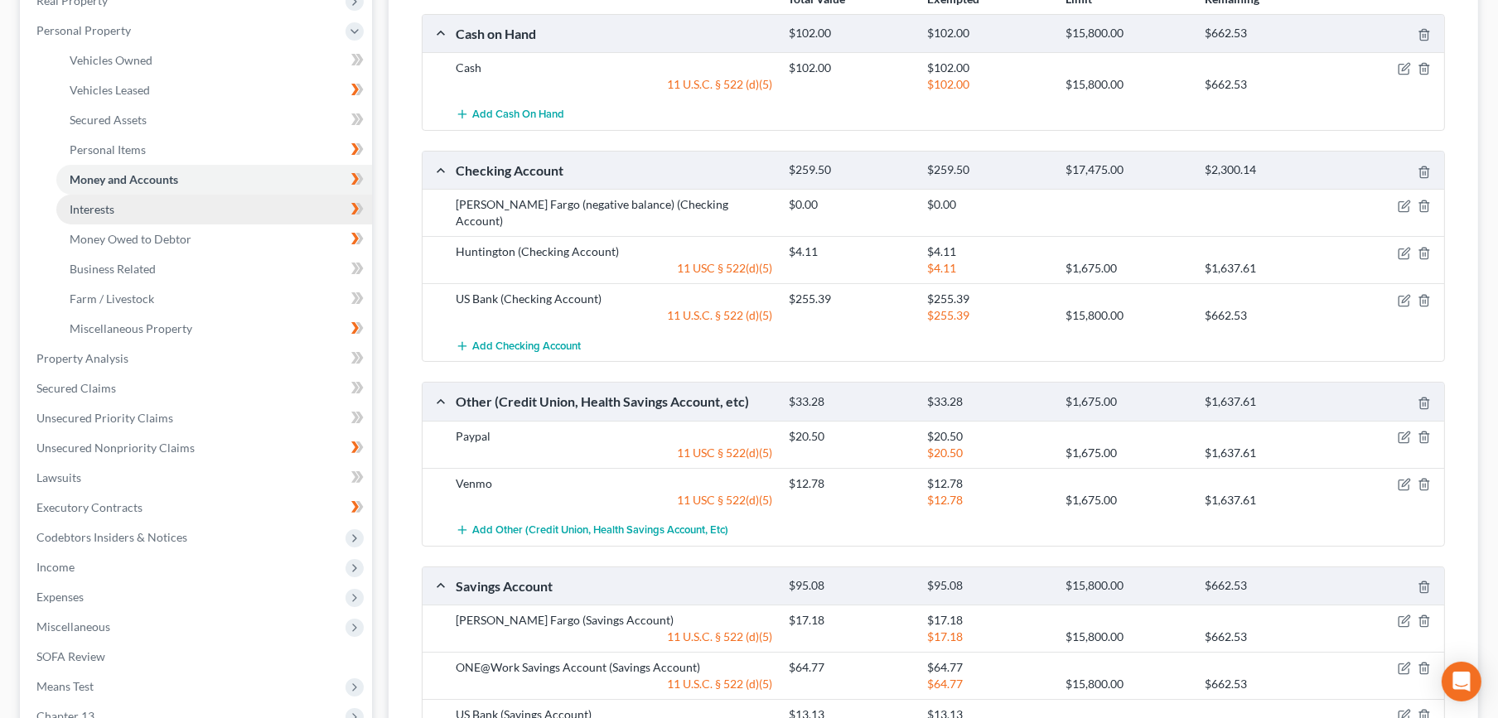
click at [99, 209] on span "Interests" at bounding box center [92, 209] width 45 height 14
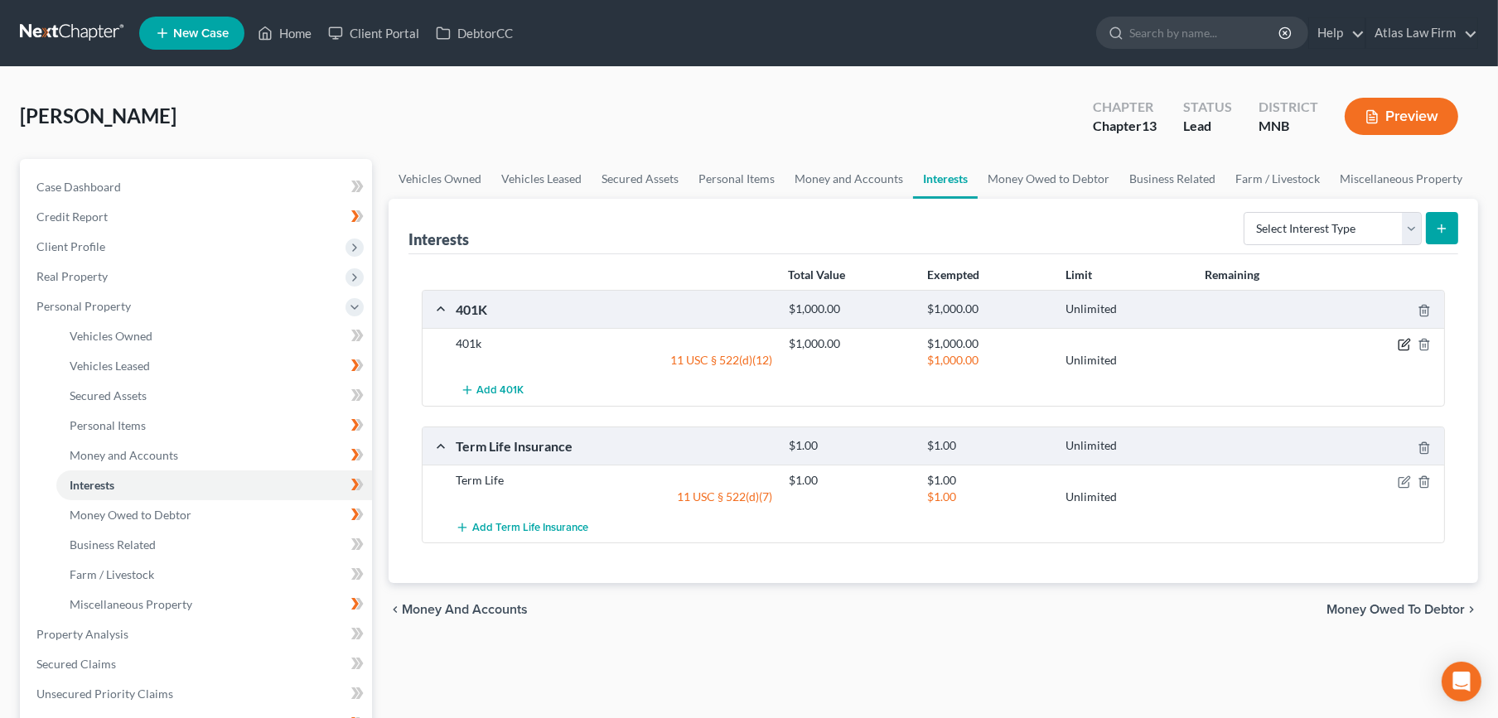
click at [1405, 346] on icon "button" at bounding box center [1403, 344] width 13 height 13
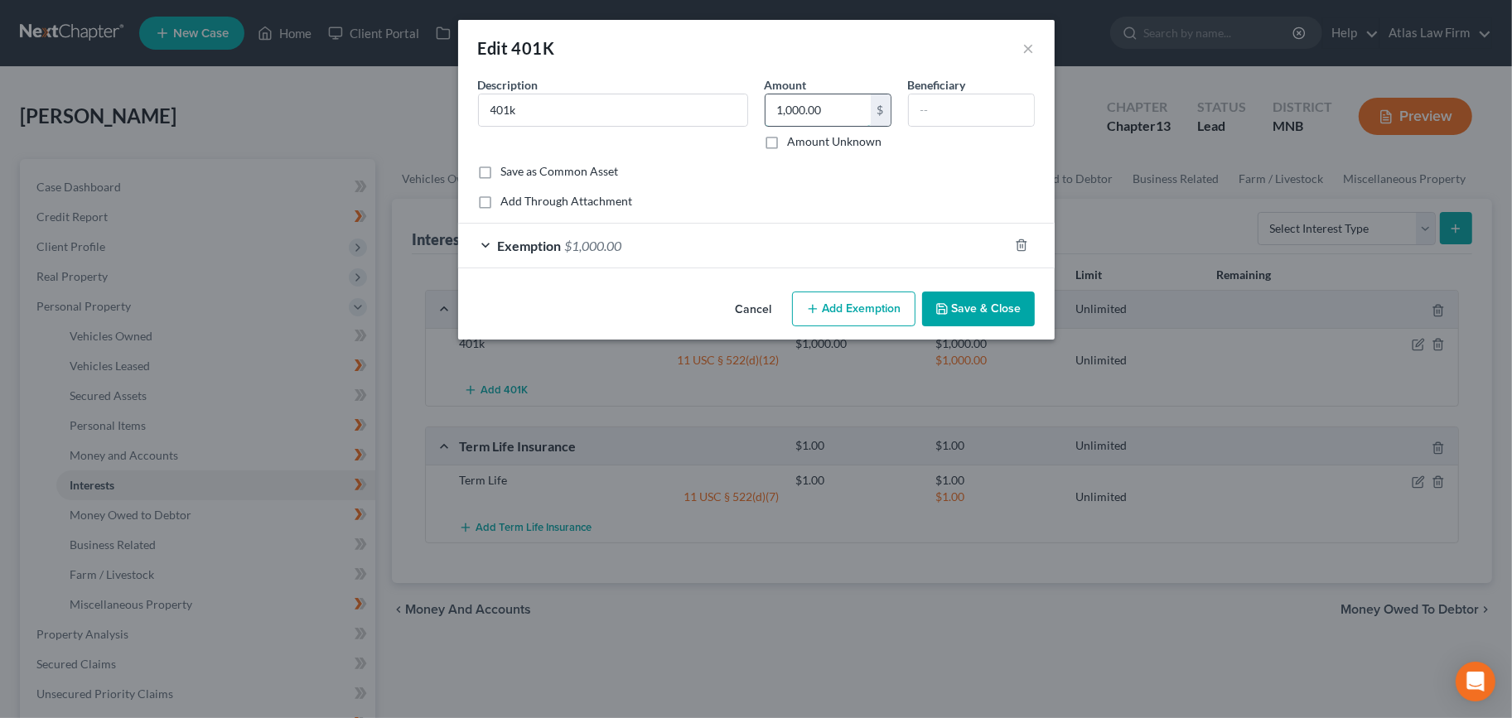
click at [848, 123] on input "1,000.00" at bounding box center [817, 109] width 105 height 31
type input "927"
drag, startPoint x: 753, startPoint y: 254, endPoint x: 745, endPoint y: 260, distance: 9.4
click at [752, 254] on div "Exemption $1,000.00" at bounding box center [733, 246] width 550 height 44
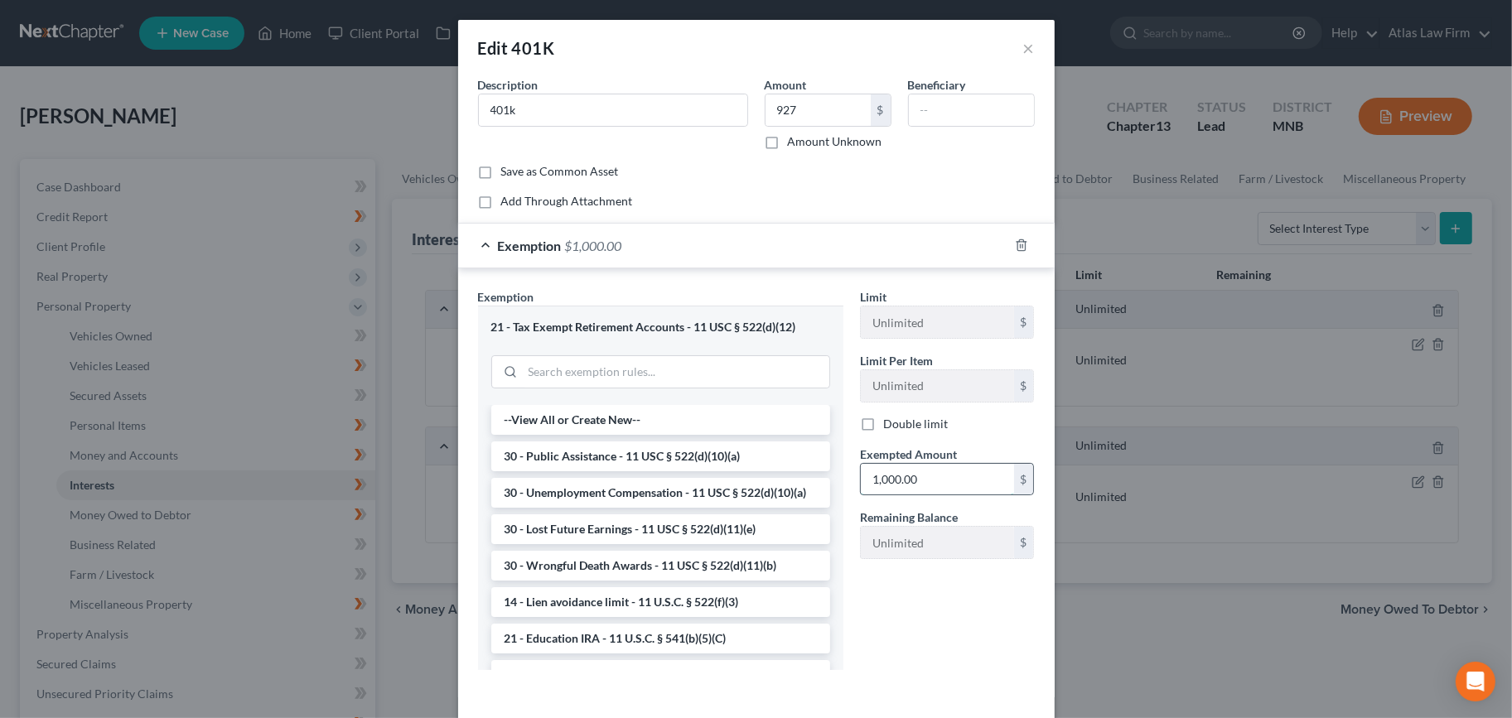
click at [934, 477] on input "1,000.00" at bounding box center [937, 479] width 153 height 31
type input "927"
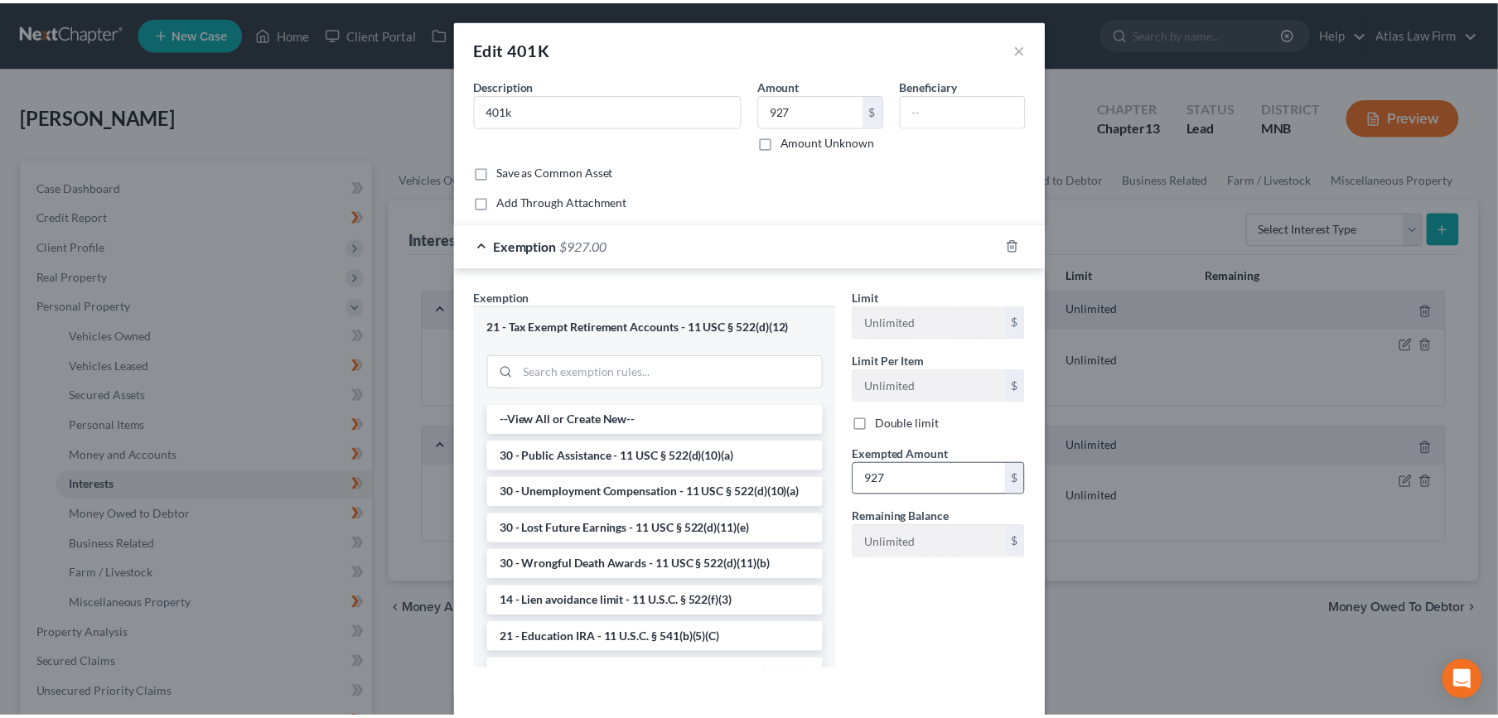
scroll to position [69, 0]
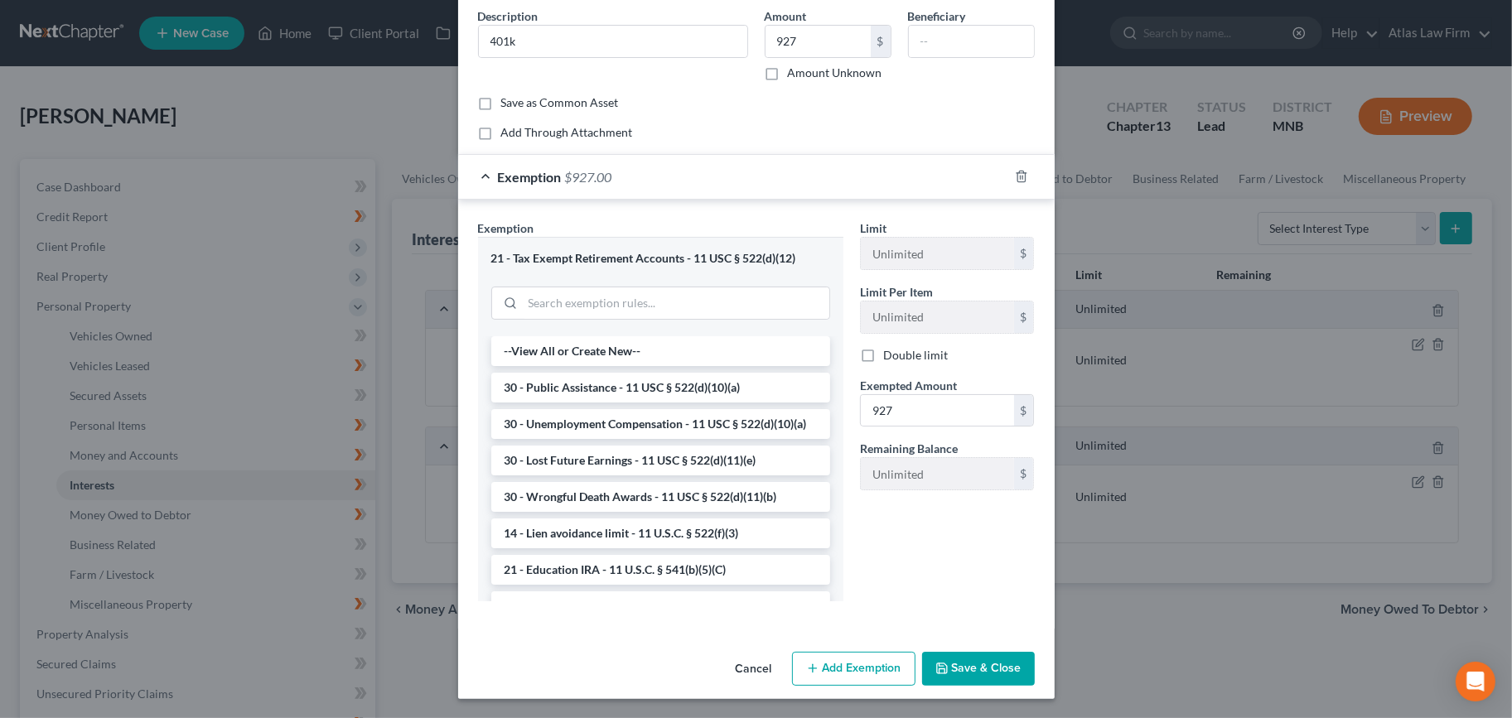
click at [933, 679] on button "Save & Close" at bounding box center [978, 669] width 113 height 35
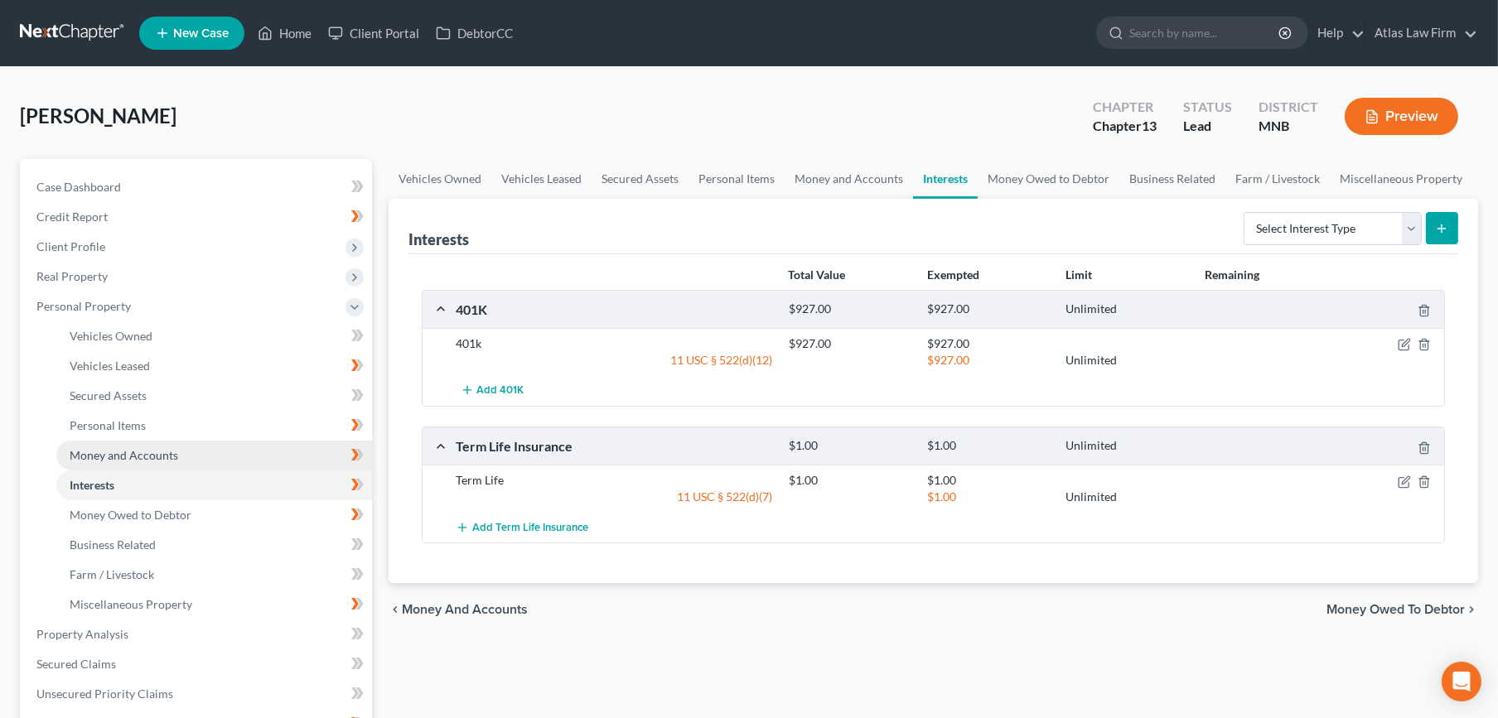
click at [152, 461] on span "Money and Accounts" at bounding box center [124, 455] width 109 height 14
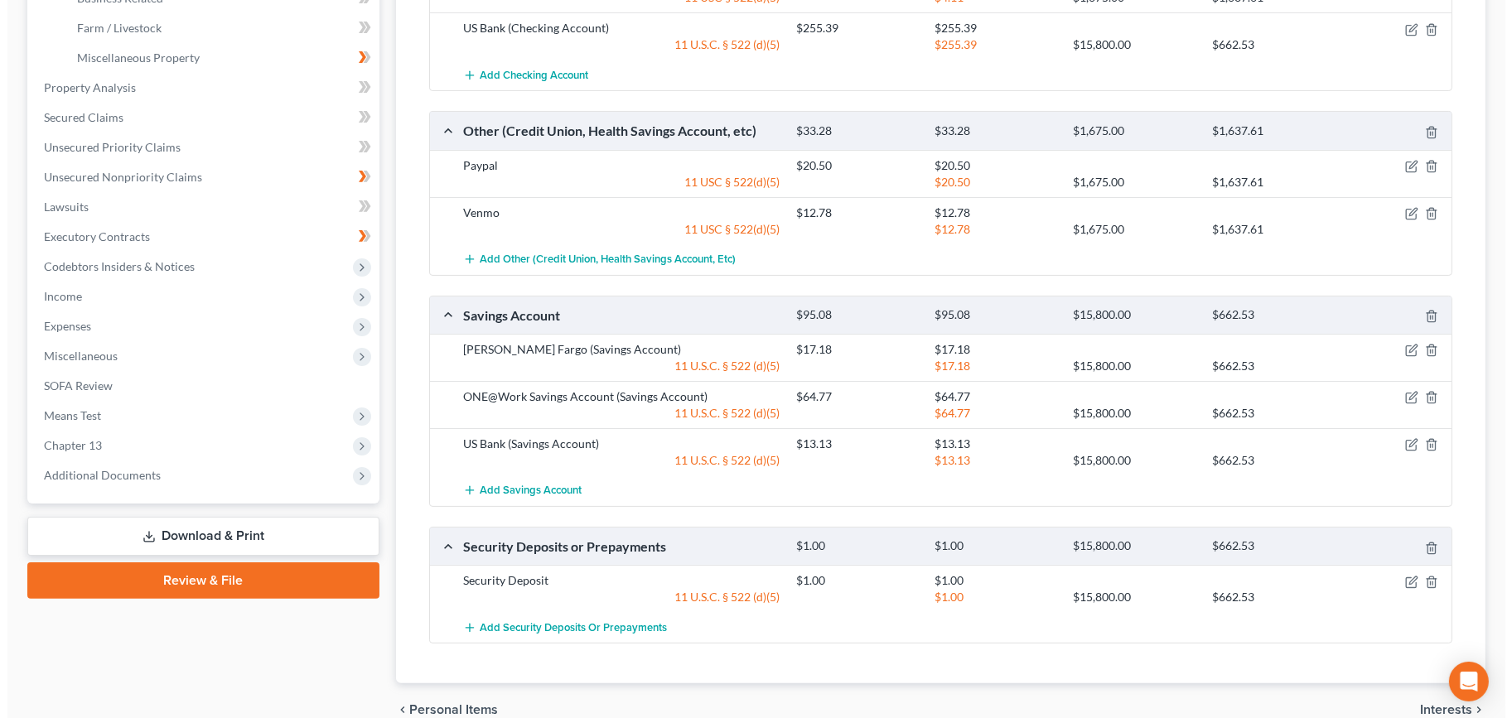
scroll to position [609, 0]
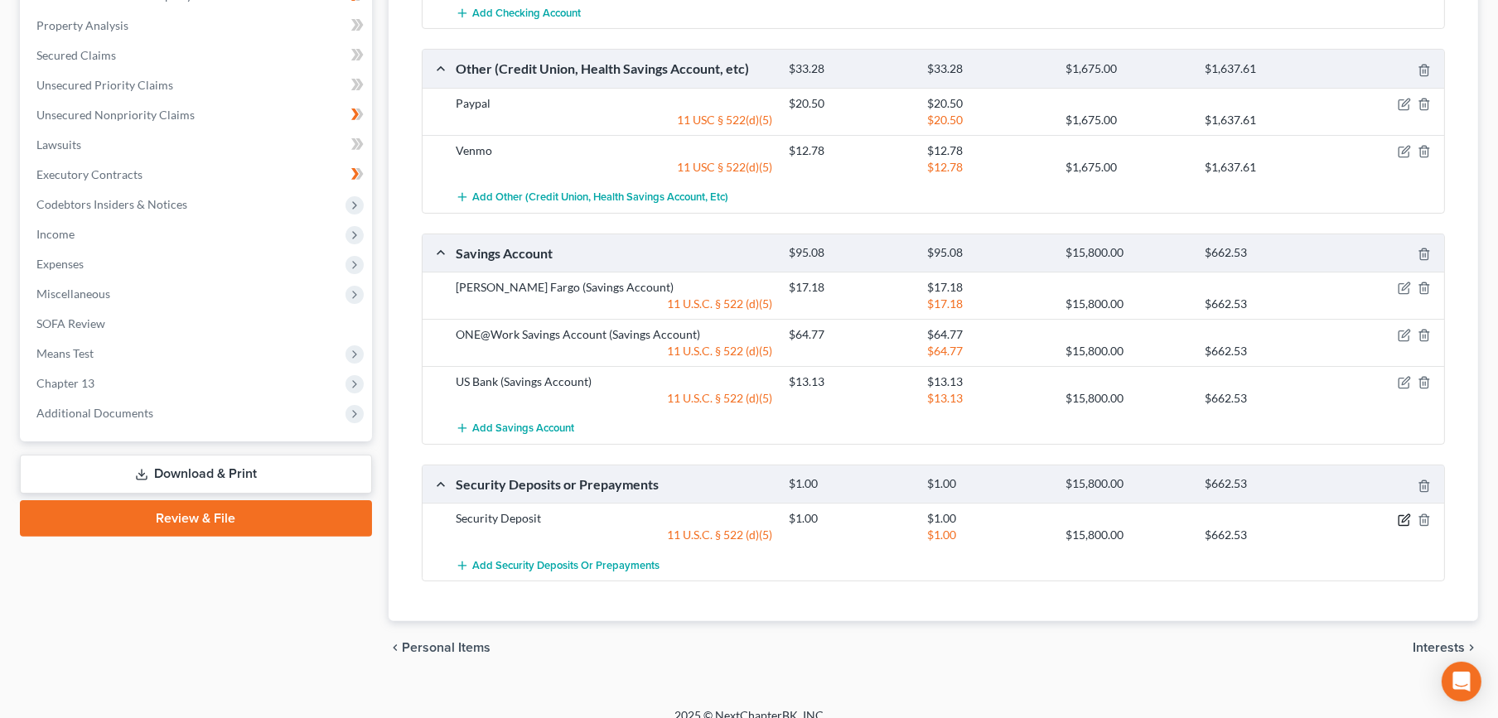
click at [1408, 515] on icon "button" at bounding box center [1403, 520] width 10 height 10
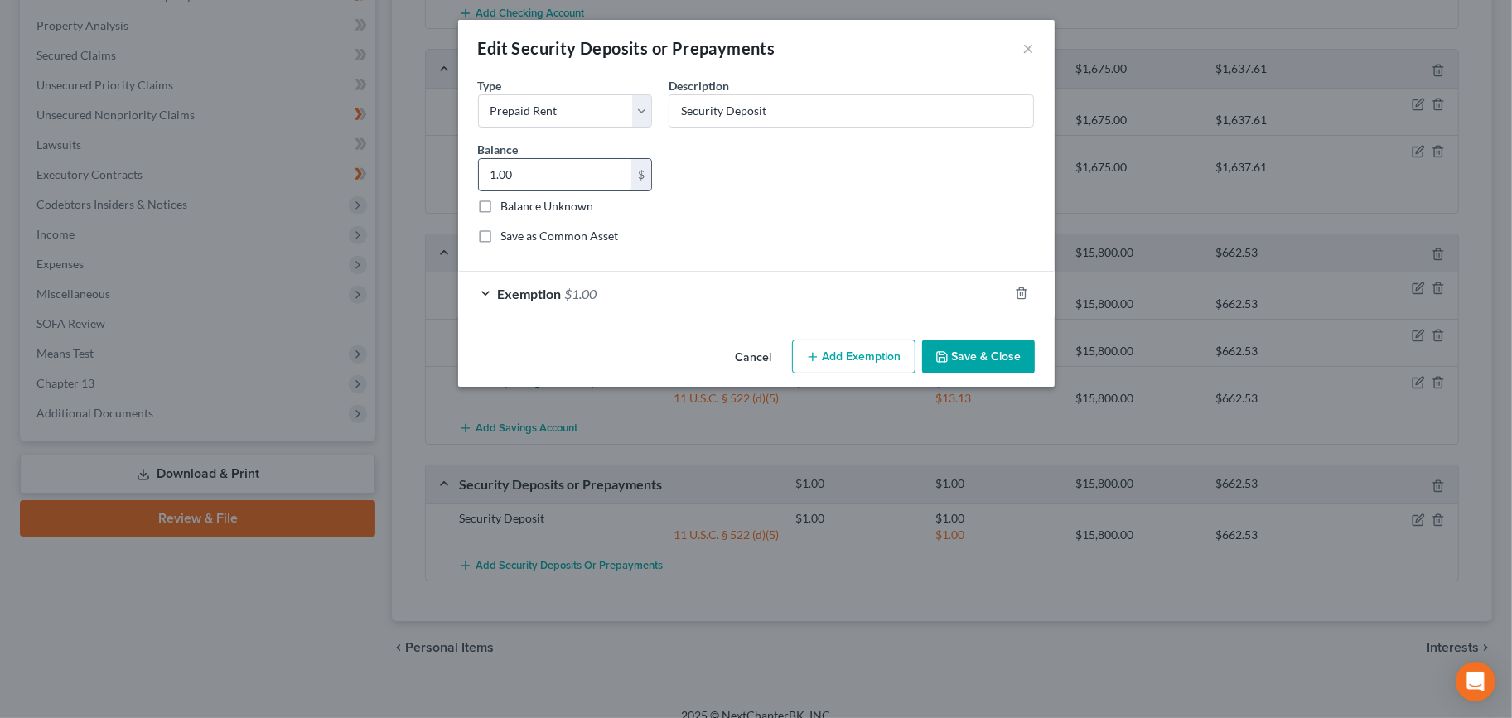
click at [529, 186] on input "1.00" at bounding box center [555, 174] width 153 height 31
click at [594, 104] on select "Select Electric Gas Heating Oil Security Deposit On Rental Unit Prepaid Rent Te…" at bounding box center [565, 110] width 175 height 33
select select "3"
click at [478, 94] on select "Select Electric Gas Heating Oil Security Deposit On Rental Unit Prepaid Rent Te…" at bounding box center [565, 110] width 175 height 33
click at [573, 176] on input "1.00" at bounding box center [555, 174] width 153 height 31
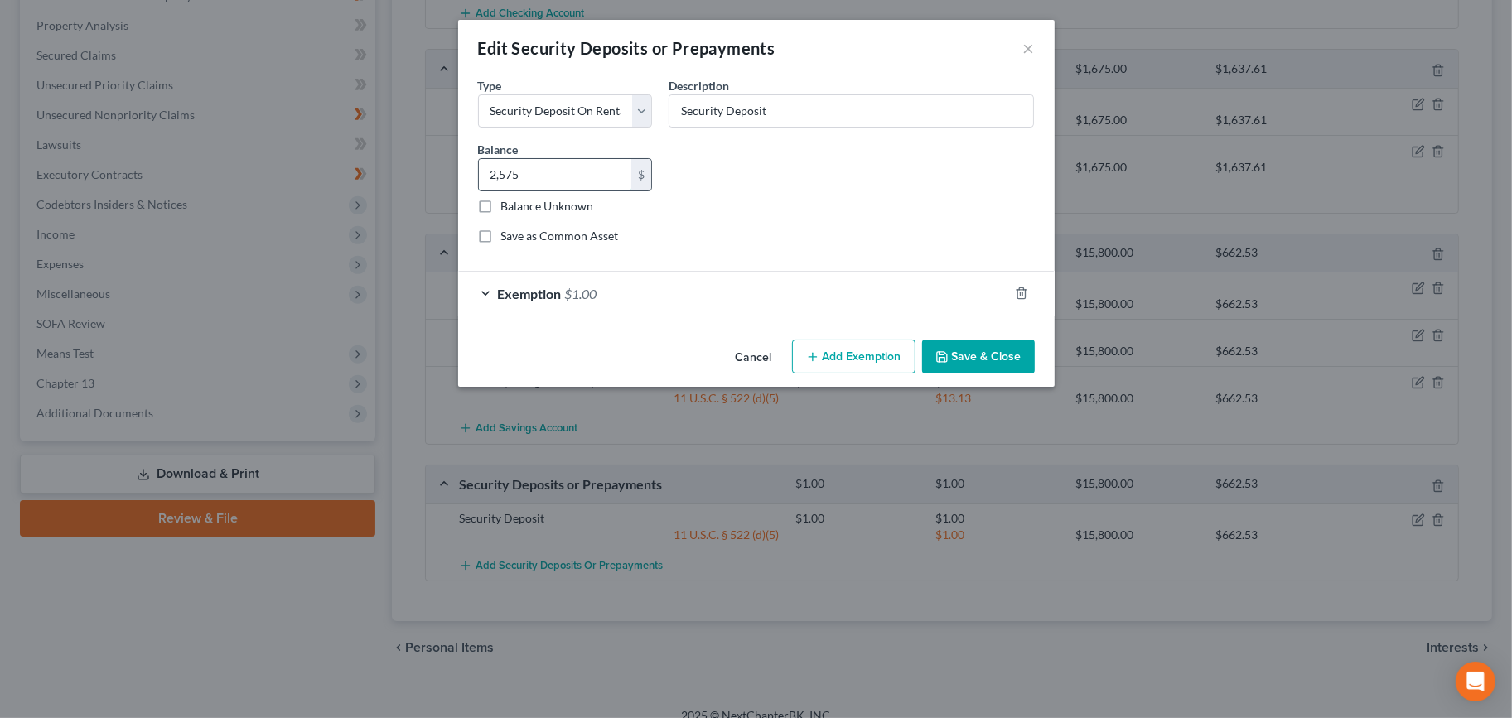
type input "2,575"
click at [609, 297] on div "Exemption $1.00" at bounding box center [733, 294] width 550 height 44
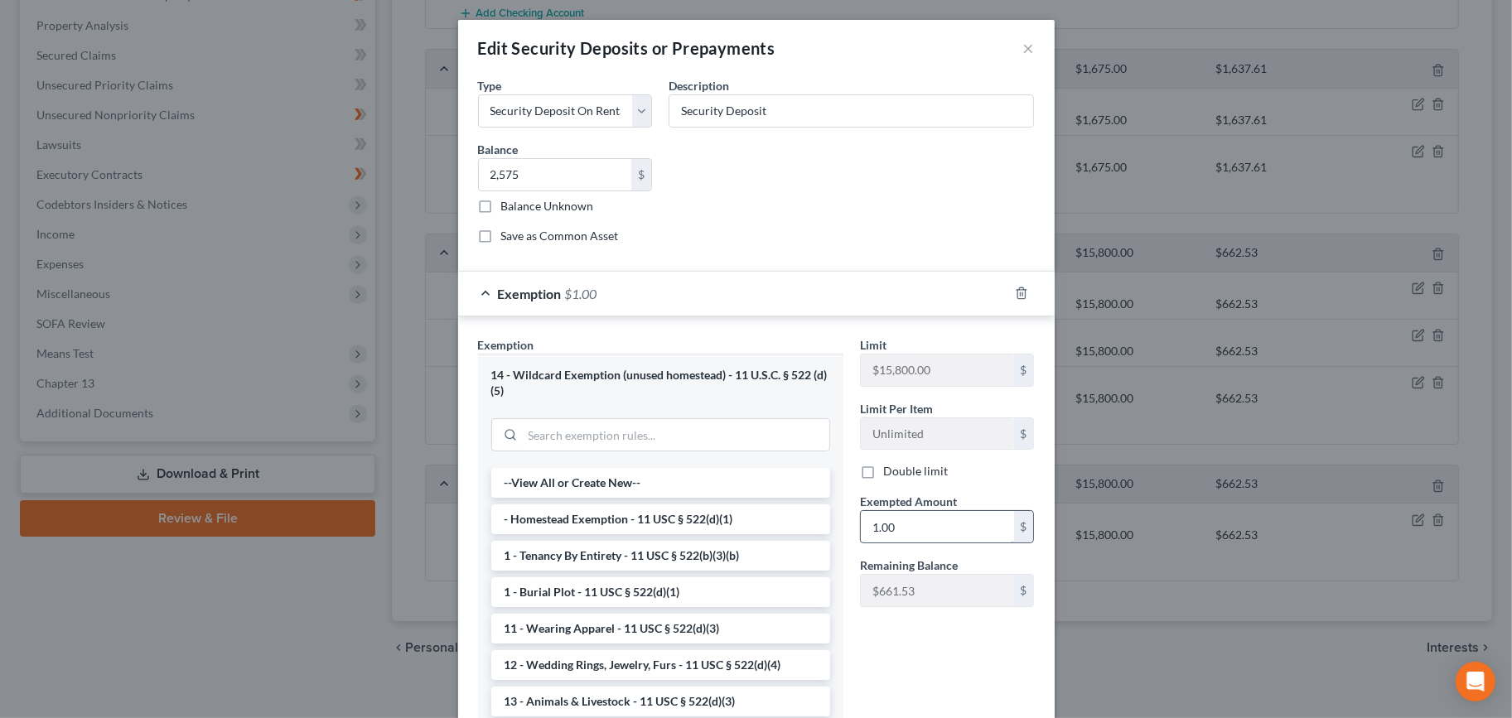
click at [924, 525] on input "1.00" at bounding box center [937, 526] width 153 height 31
type input "2,575"
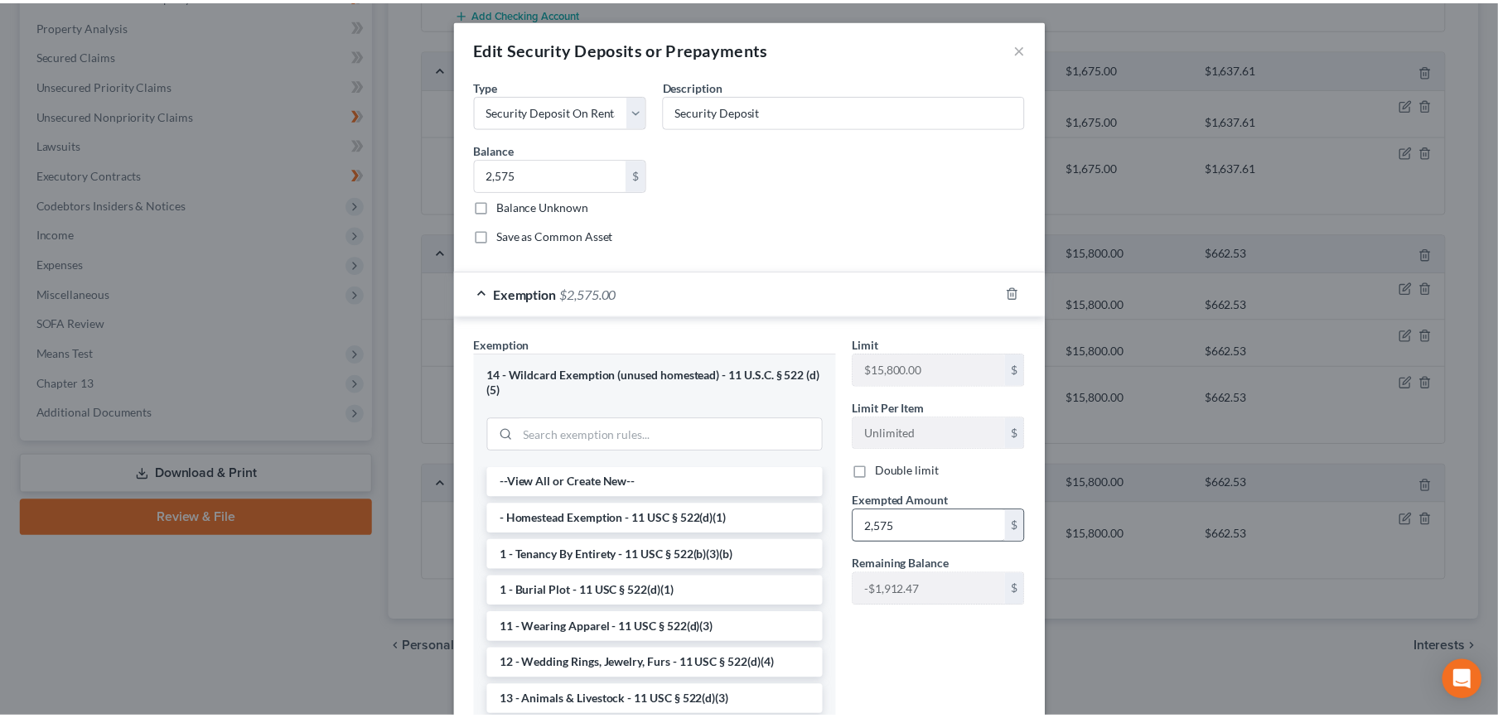
scroll to position [132, 0]
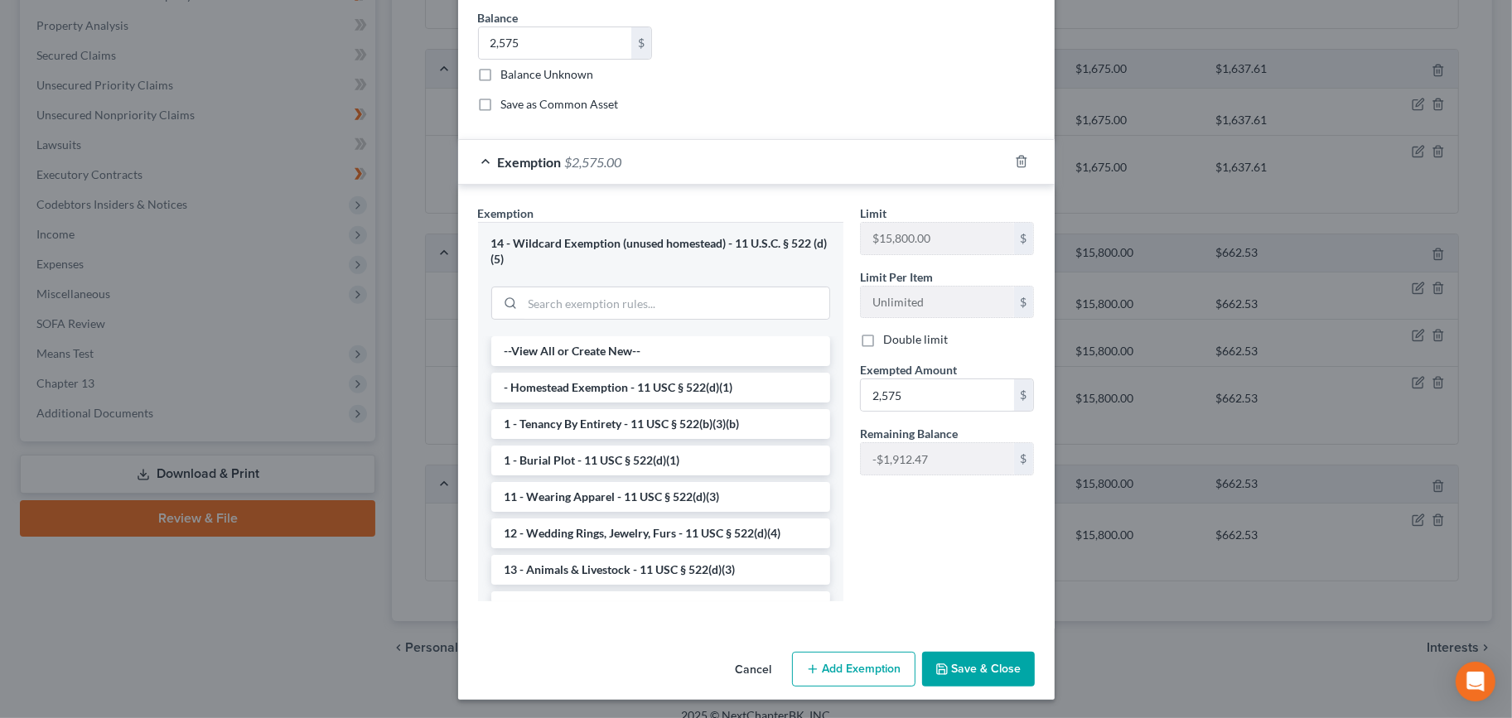
click at [974, 663] on button "Save & Close" at bounding box center [978, 669] width 113 height 35
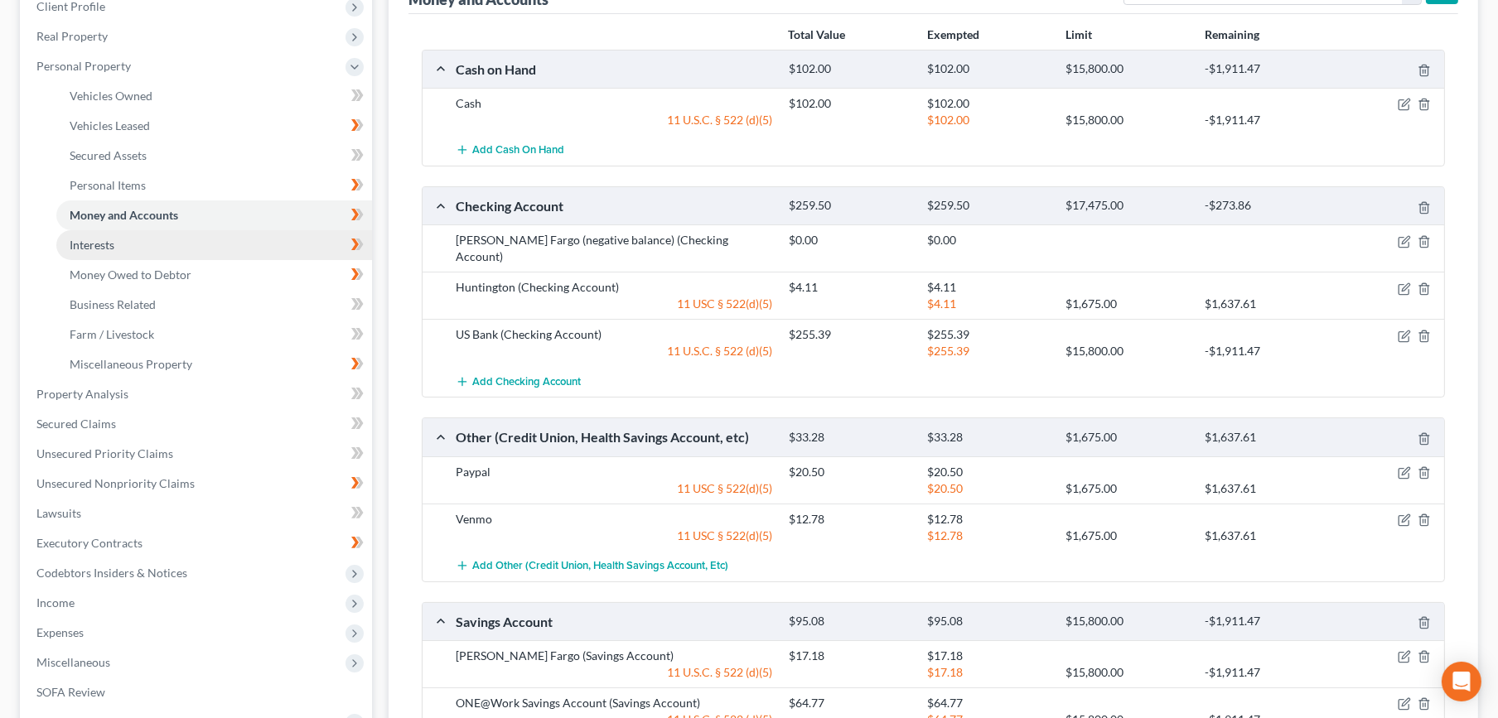
click at [96, 251] on link "Interests" at bounding box center [214, 245] width 316 height 30
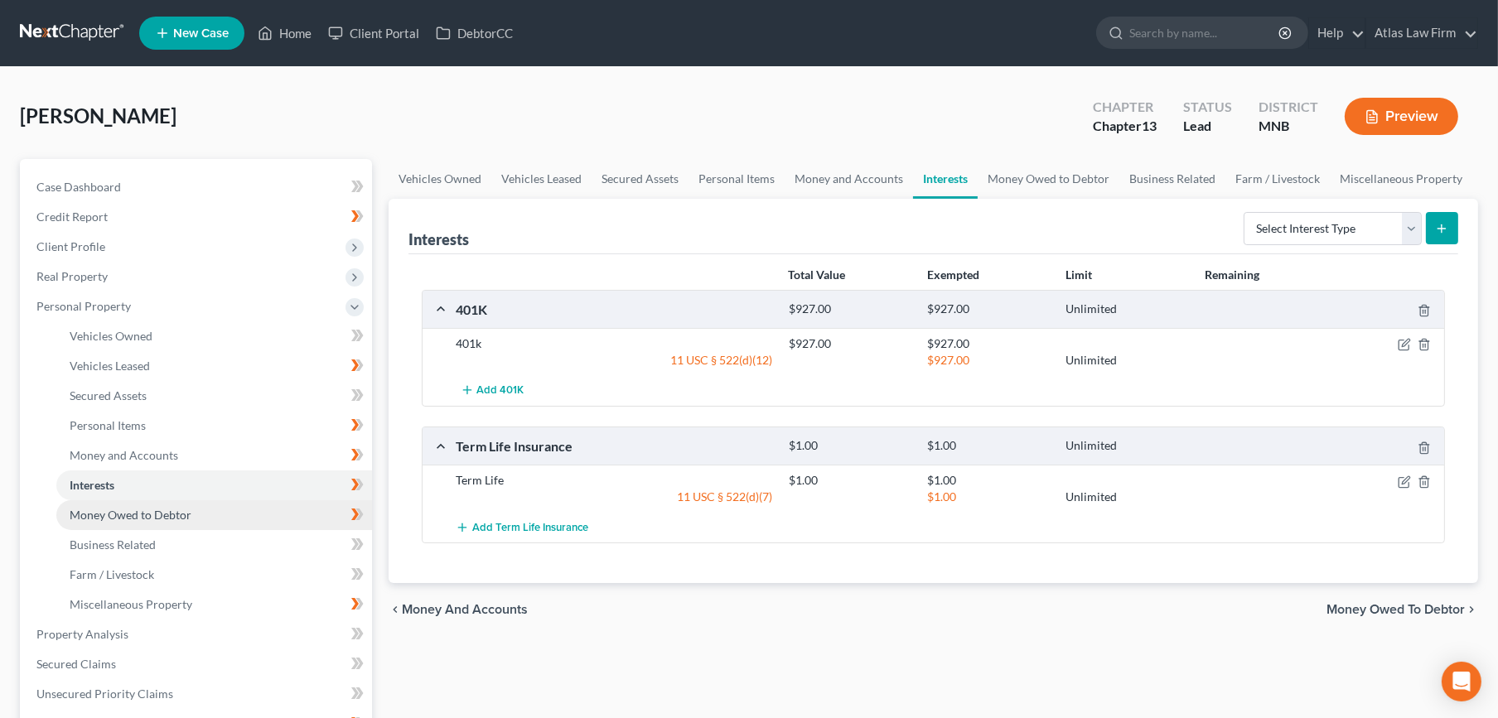
click at [146, 519] on span "Money Owed to Debtor" at bounding box center [131, 515] width 122 height 14
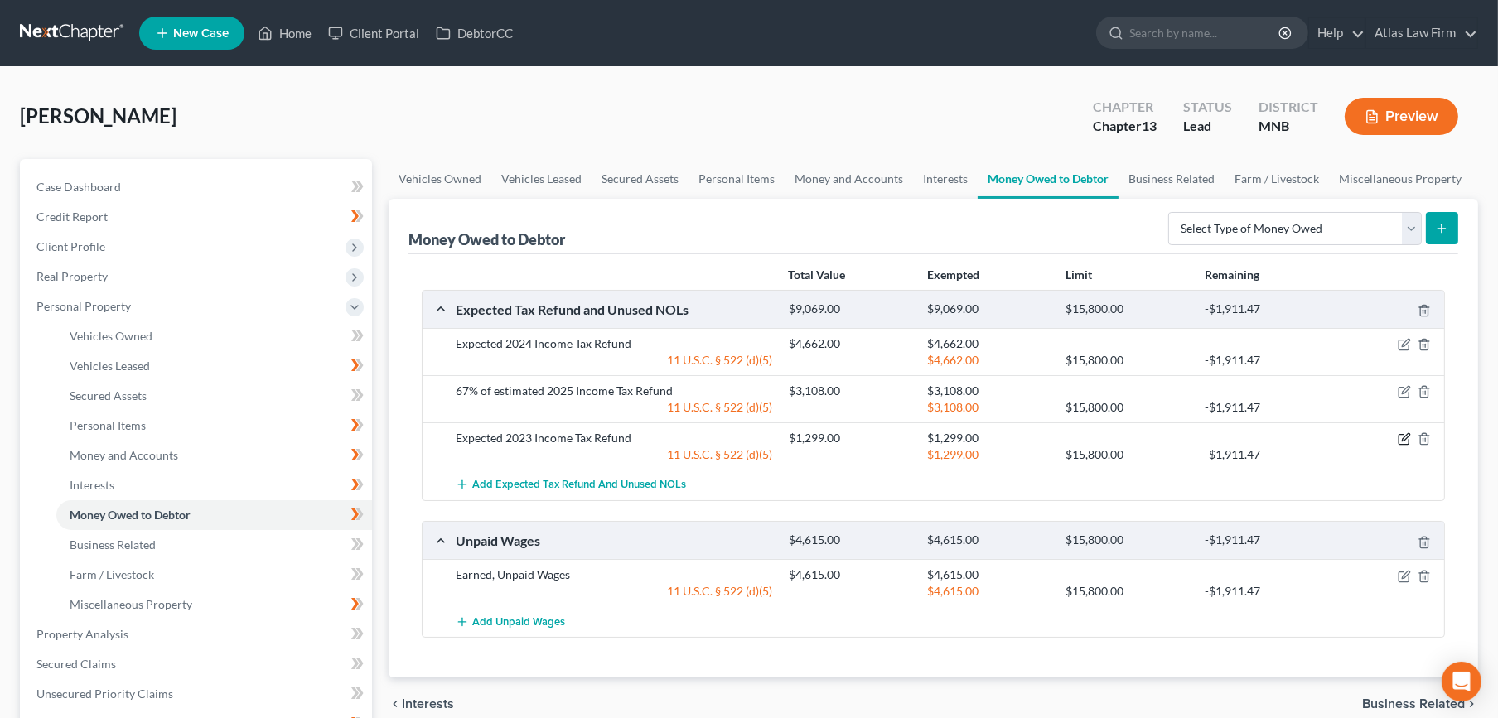
click at [1405, 437] on icon "button" at bounding box center [1403, 438] width 13 height 13
select select "0"
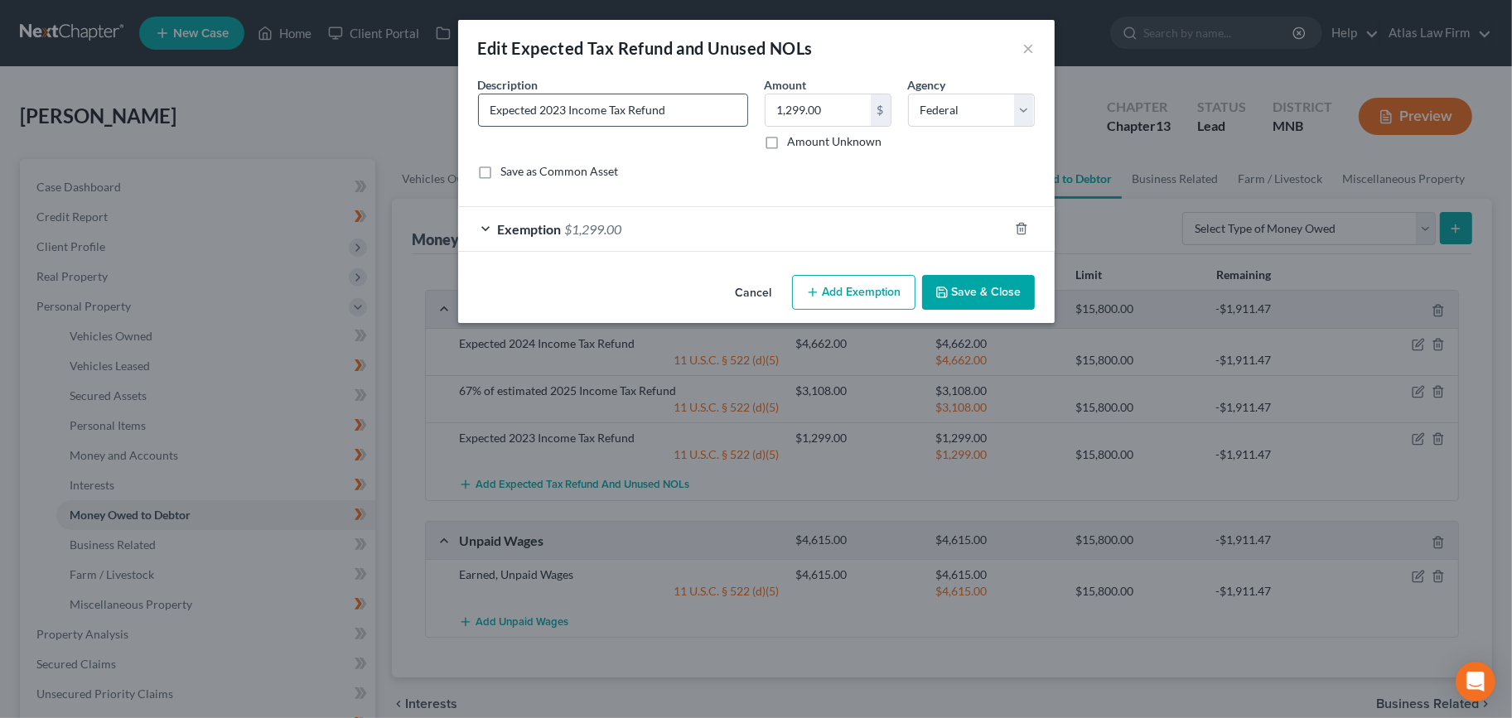
click at [678, 113] on input "Expected 2023 Income Tax Refund" at bounding box center [613, 109] width 268 height 31
click at [697, 112] on input "Expected 2023 Income Tax Refund" at bounding box center [613, 109] width 268 height 31
type input "Expected 2023 Income Tax Refund (identity theft issue, uncertain if or when ref…"
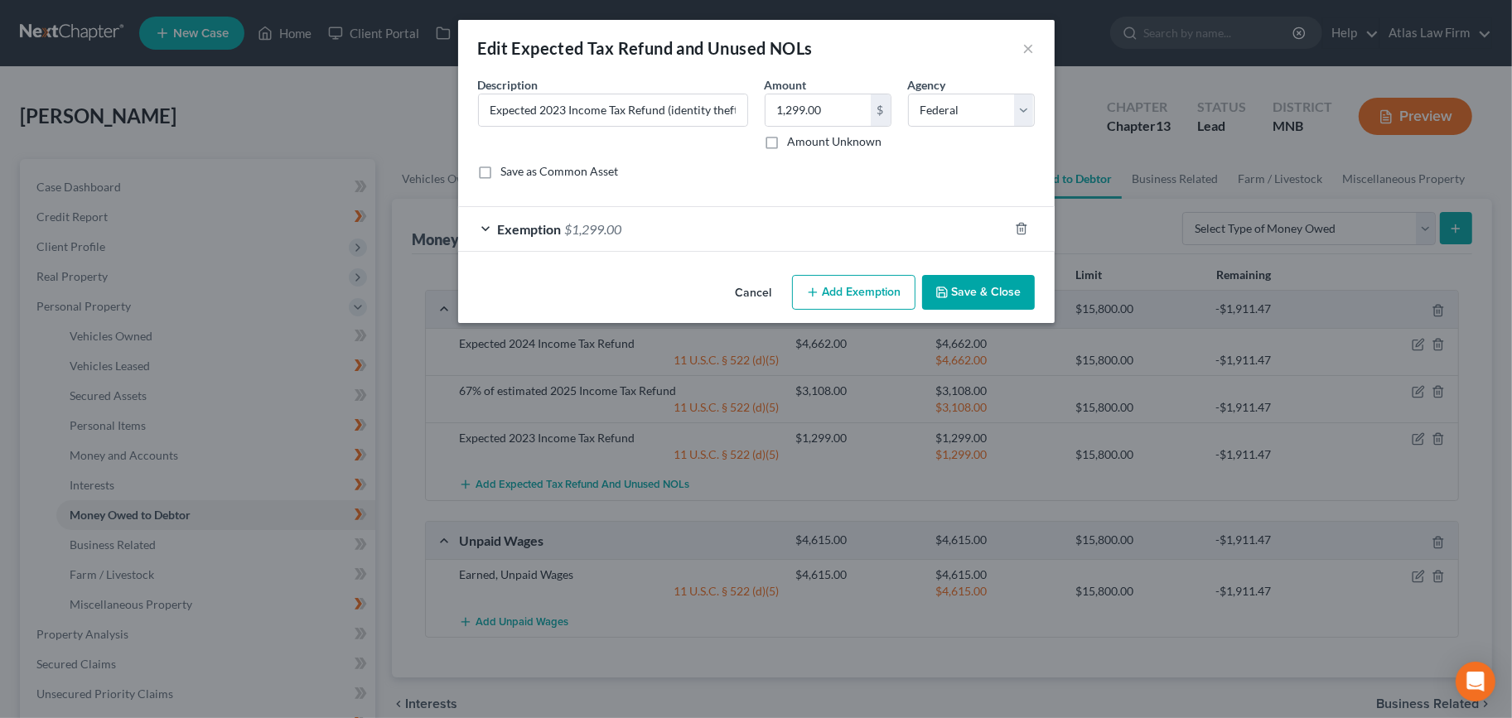
click at [990, 292] on button "Save & Close" at bounding box center [978, 292] width 113 height 35
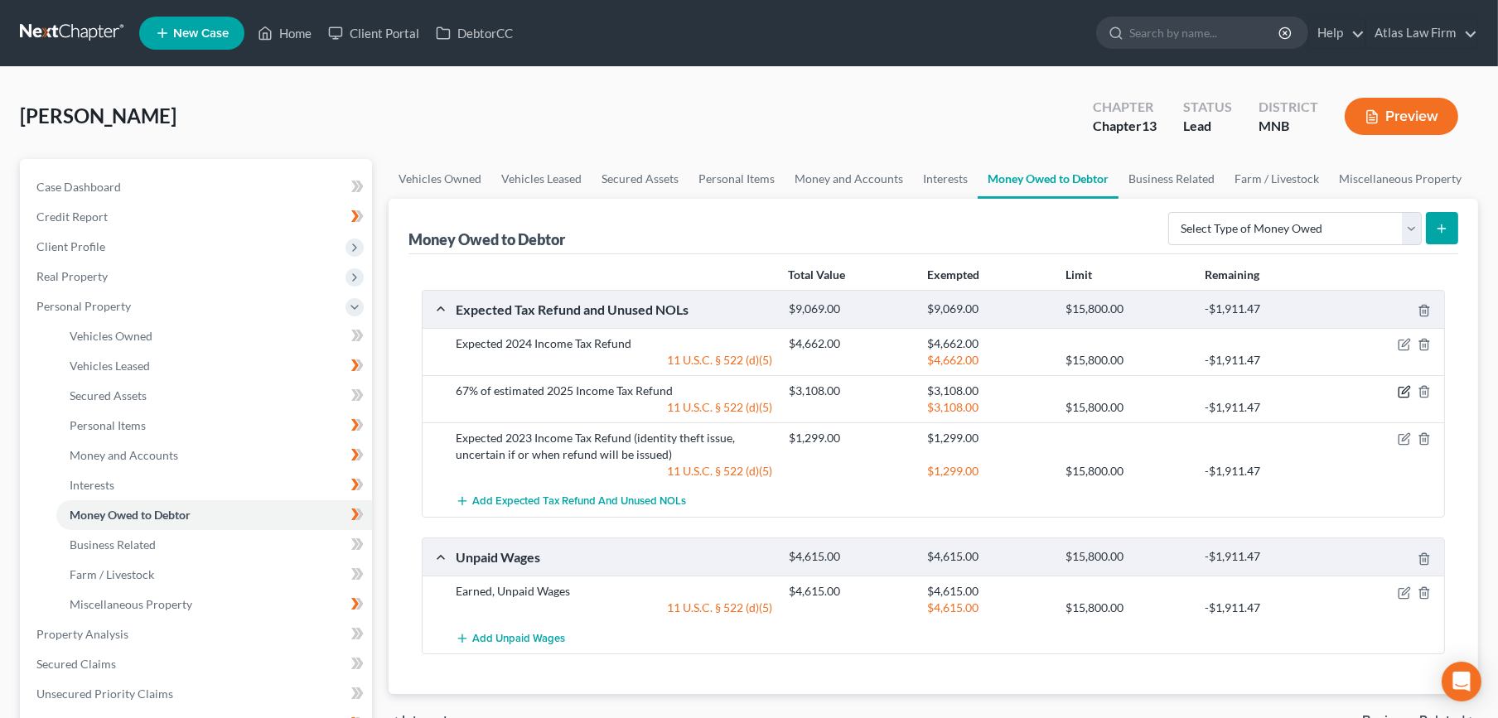
click at [1404, 392] on icon "button" at bounding box center [1403, 391] width 13 height 13
select select "0"
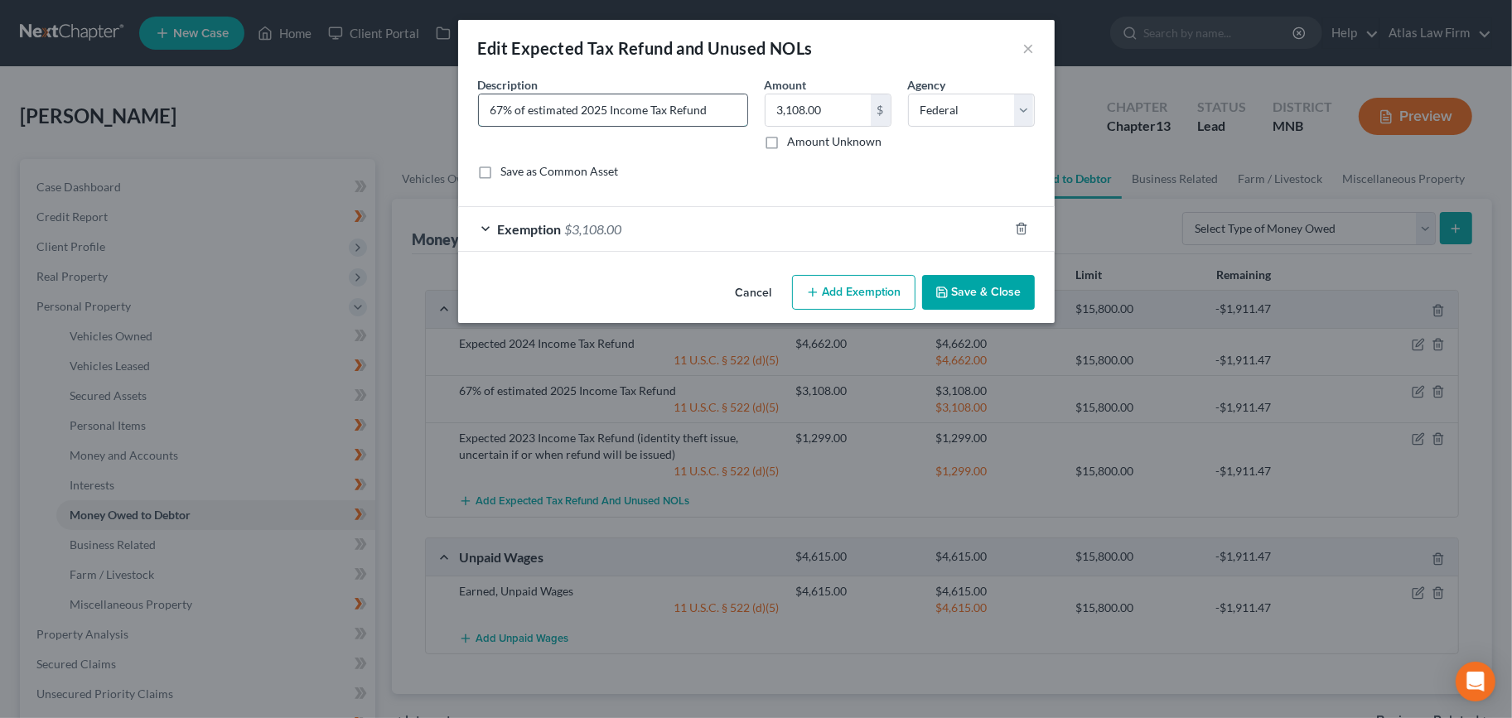
click at [499, 112] on input "67% of estimated 2025 Income Tax Refund" at bounding box center [613, 109] width 268 height 31
type input "69% of estimated 2025 Income Tax Refund"
click at [946, 286] on icon "button" at bounding box center [941, 292] width 13 height 13
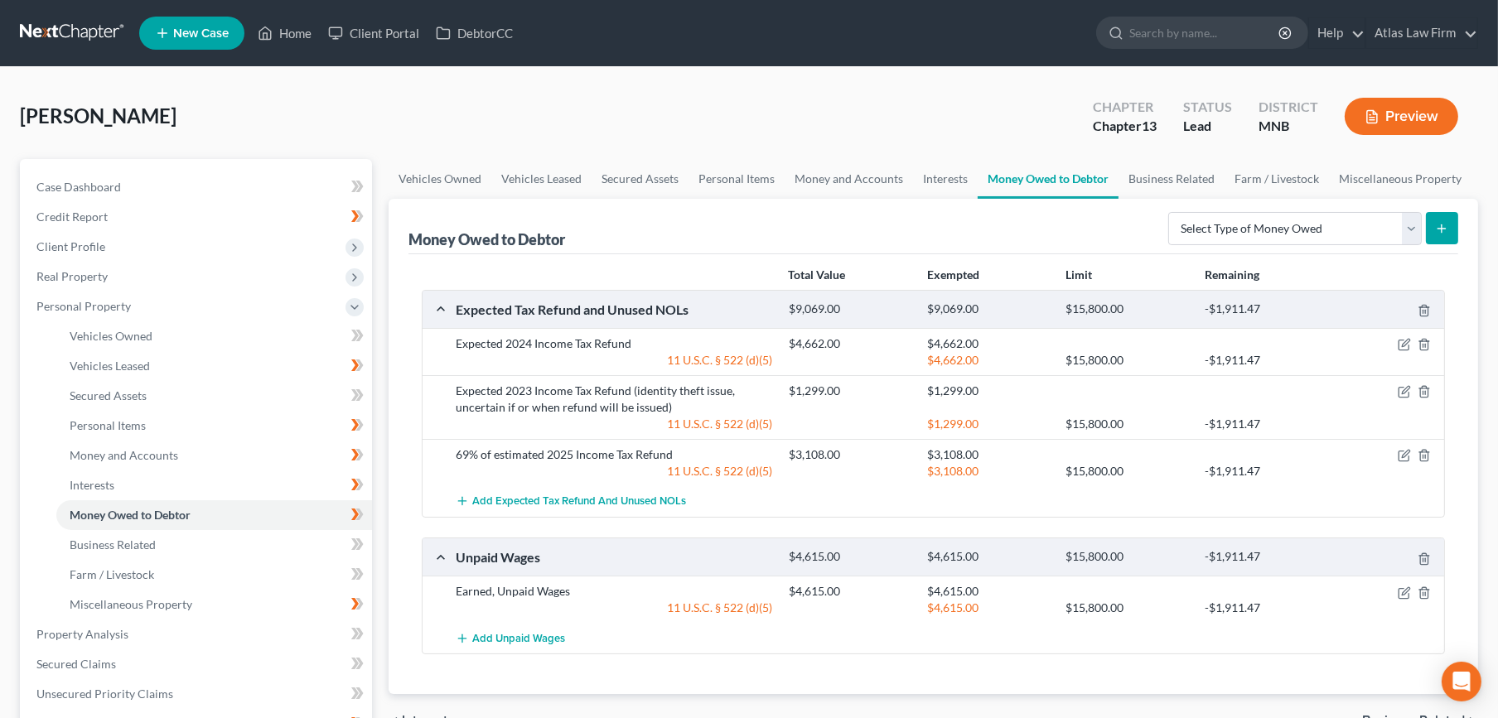
drag, startPoint x: 631, startPoint y: 387, endPoint x: 672, endPoint y: 408, distance: 45.9
click at [673, 412] on div "Expected 2023 Income Tax Refund (identity theft issue, uncertain if or when ref…" at bounding box center [613, 399] width 333 height 33
drag, startPoint x: 664, startPoint y: 407, endPoint x: 632, endPoint y: 386, distance: 38.4
click at [632, 386] on div "Expected 2023 Income Tax Refund (identity theft issue, uncertain if or when ref…" at bounding box center [613, 399] width 333 height 33
copy div "(identity theft issue, uncertain if or when refund will be issued)"
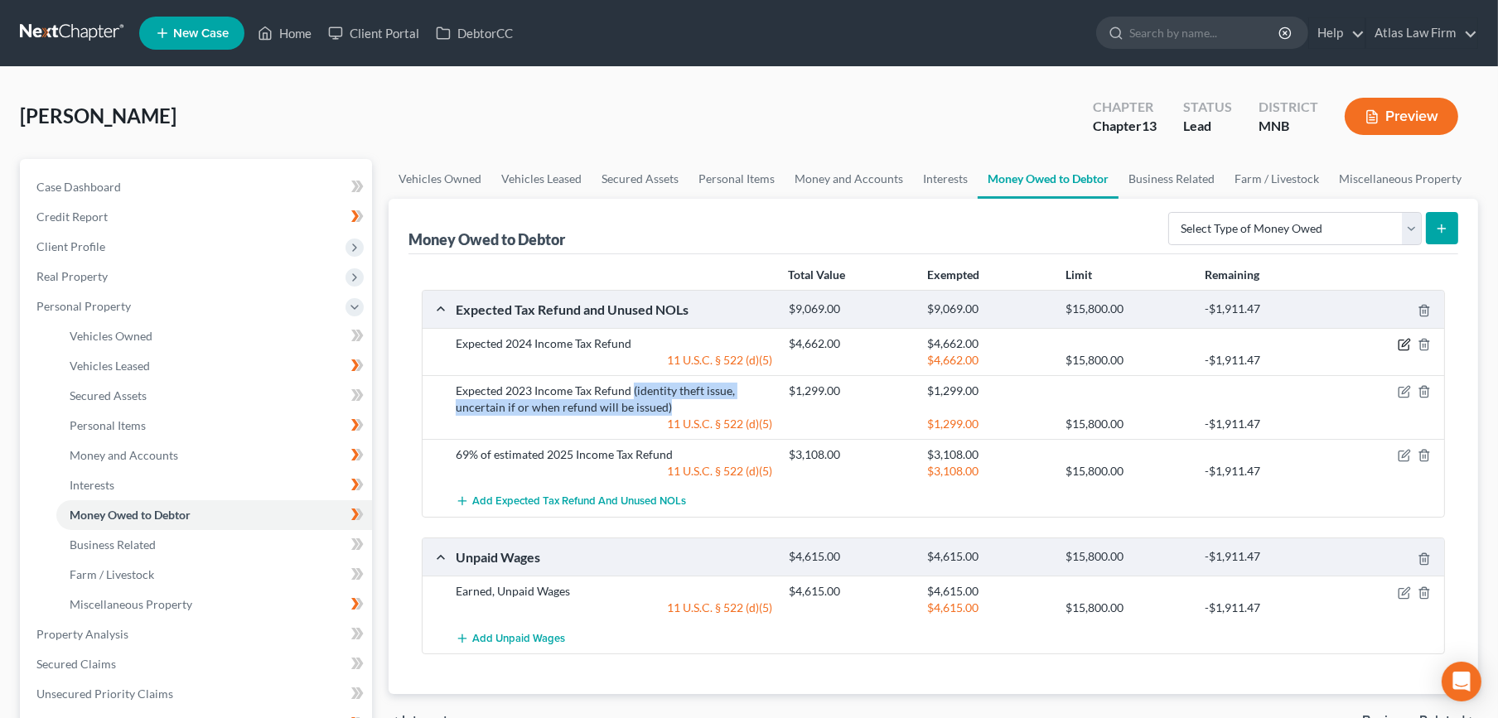
click at [1406, 340] on icon "button" at bounding box center [1404, 343] width 7 height 7
select select "0"
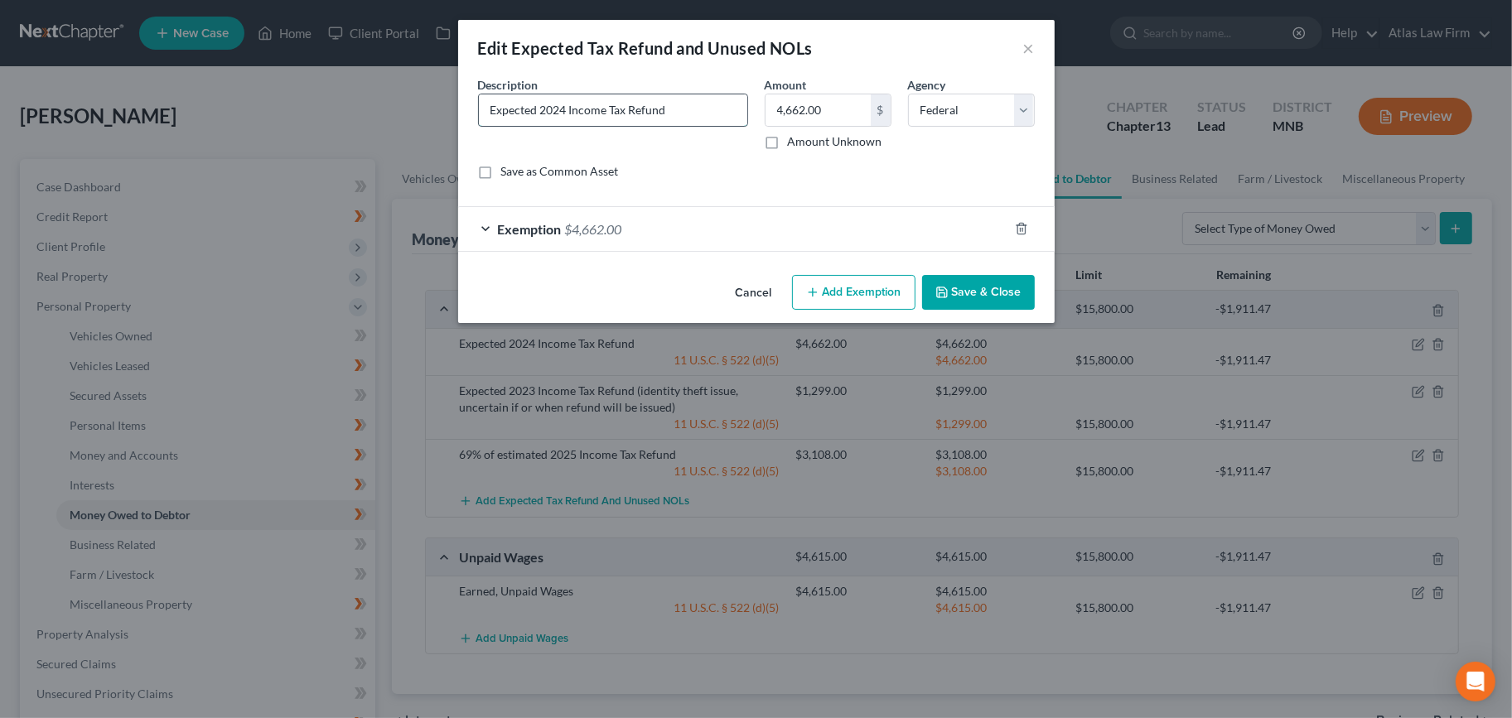
click at [723, 109] on input "Expected 2024 Income Tax Refund" at bounding box center [613, 109] width 268 height 31
paste input "(identity theft issue, uncertain if or when refund will be issued)"
type input "Expected 2024 Income Tax Refund (identity theft issue, uncertain if or when ref…"
click at [947, 292] on icon "button" at bounding box center [942, 292] width 10 height 10
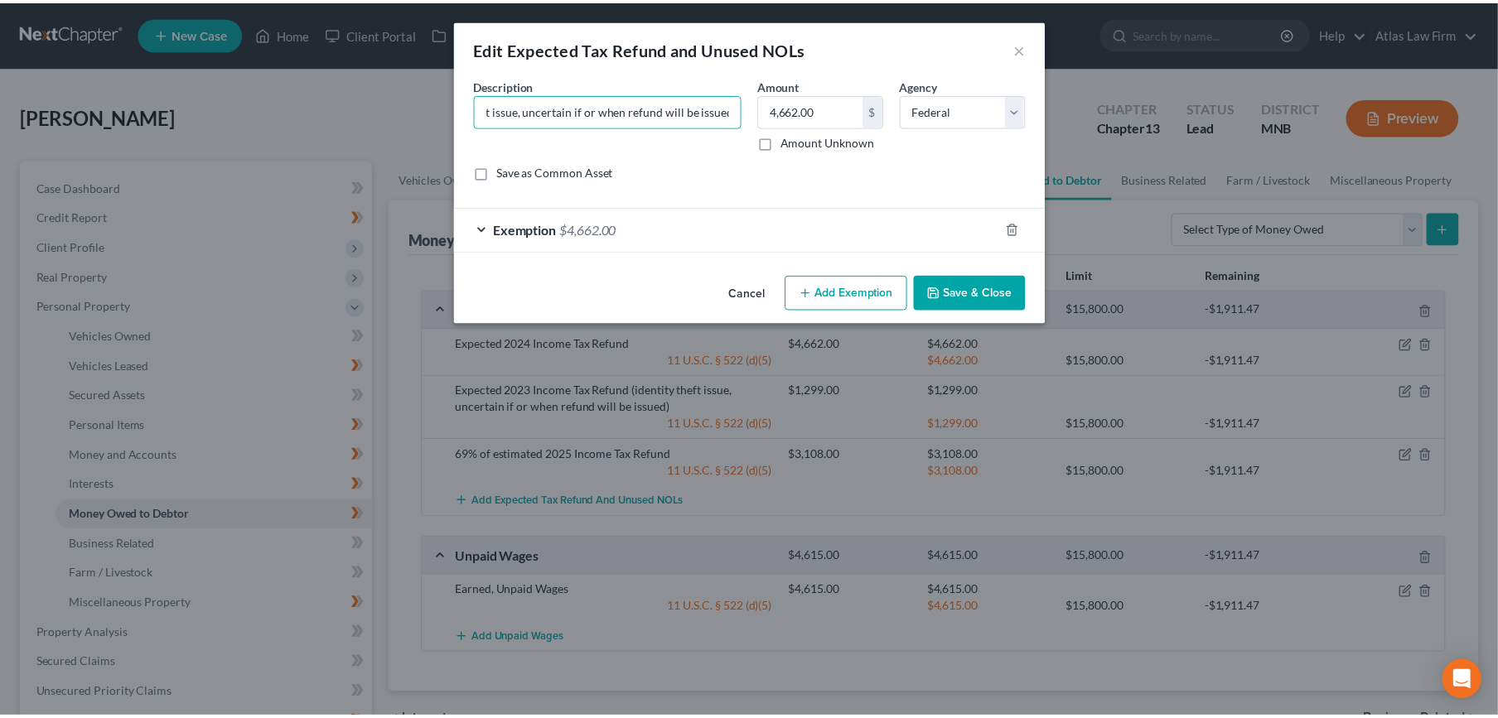
scroll to position [0, 0]
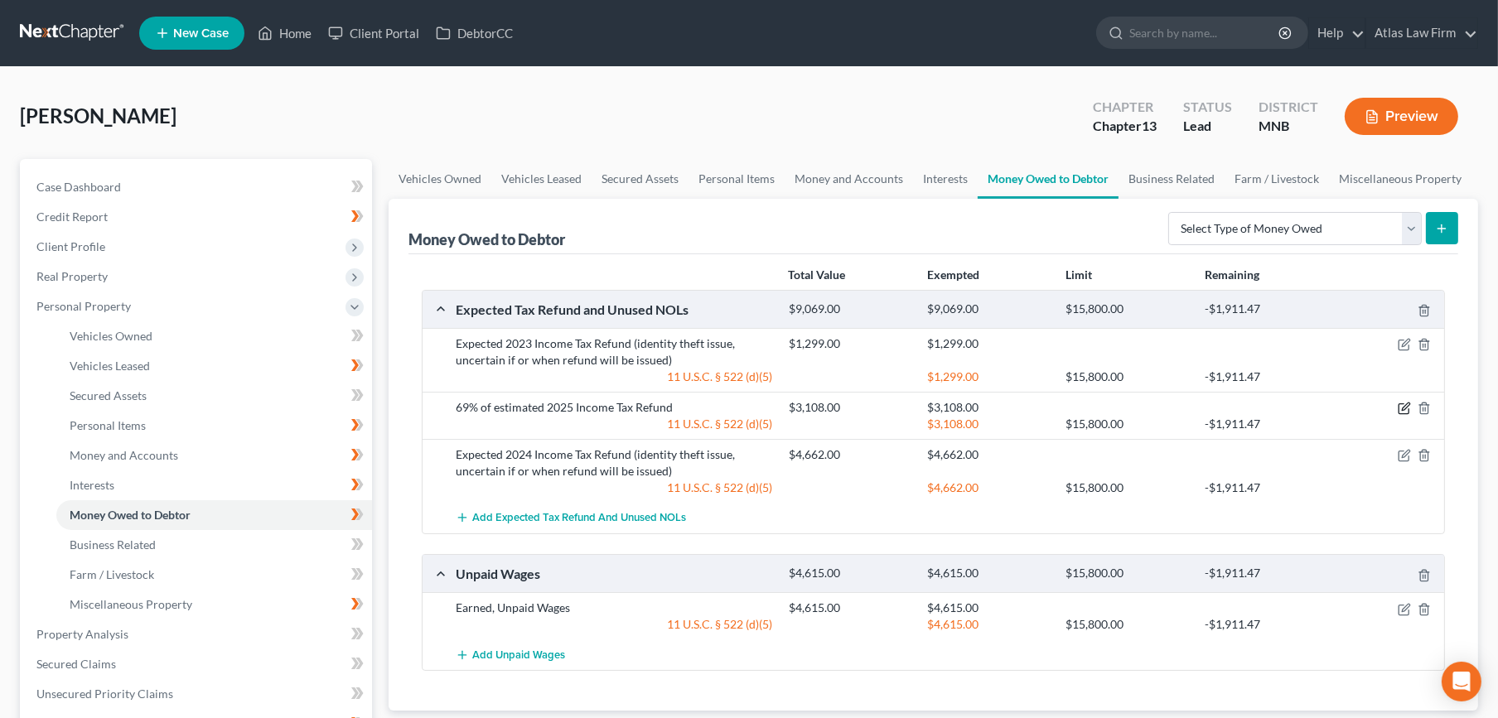
click at [1404, 408] on icon "button" at bounding box center [1403, 408] width 13 height 13
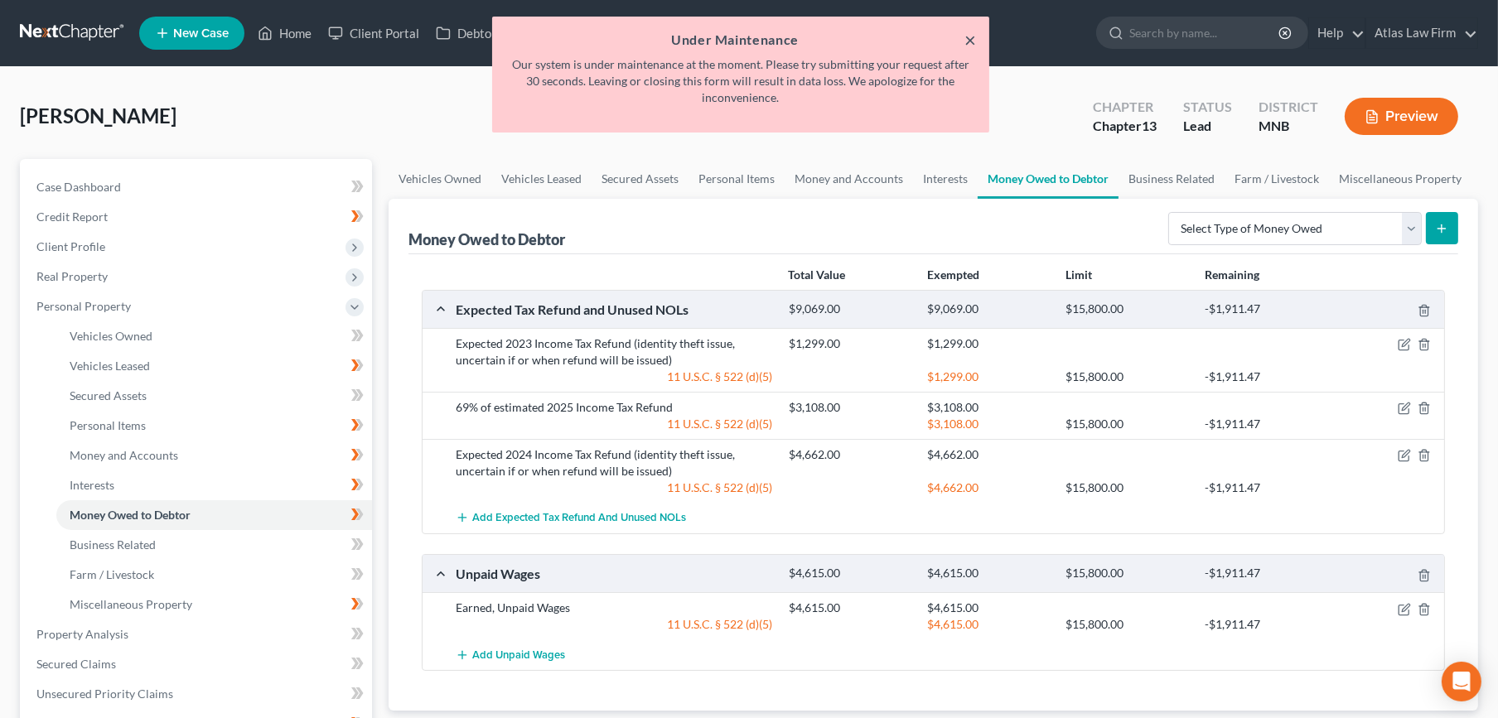
click at [967, 40] on button "×" at bounding box center [970, 40] width 12 height 20
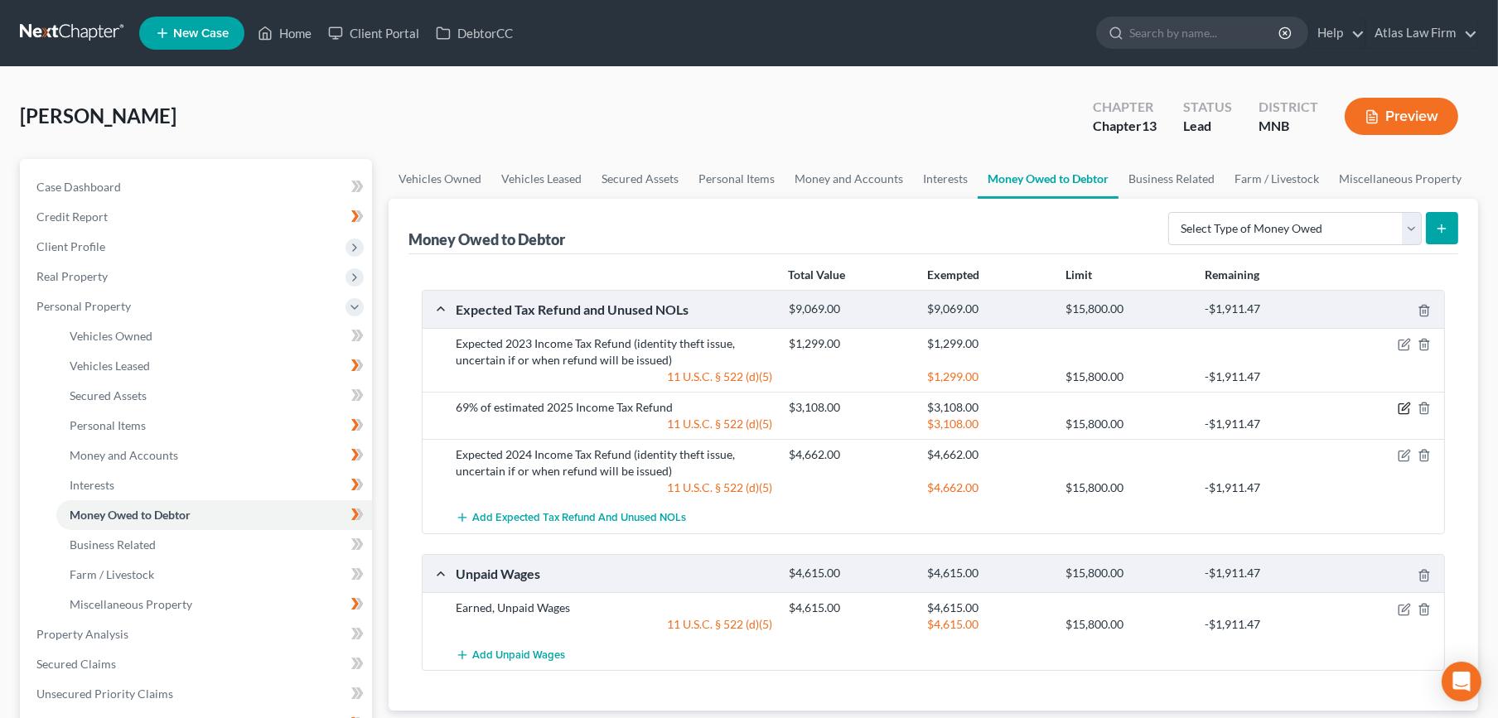
click at [1405, 407] on icon "button" at bounding box center [1403, 408] width 13 height 13
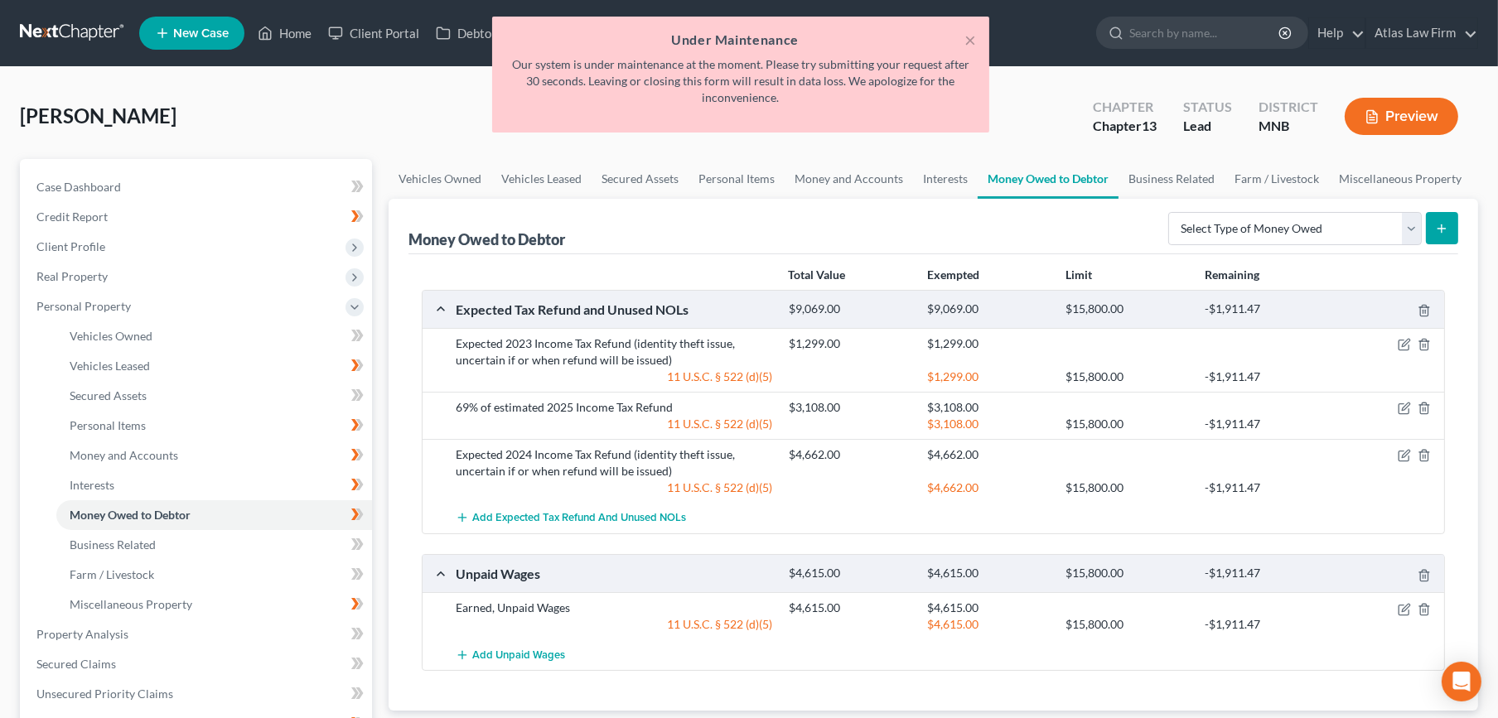
click at [1040, 89] on div "× Under Maintenance Our system is under maintenance at the moment. Please try s…" at bounding box center [741, 79] width 1498 height 124
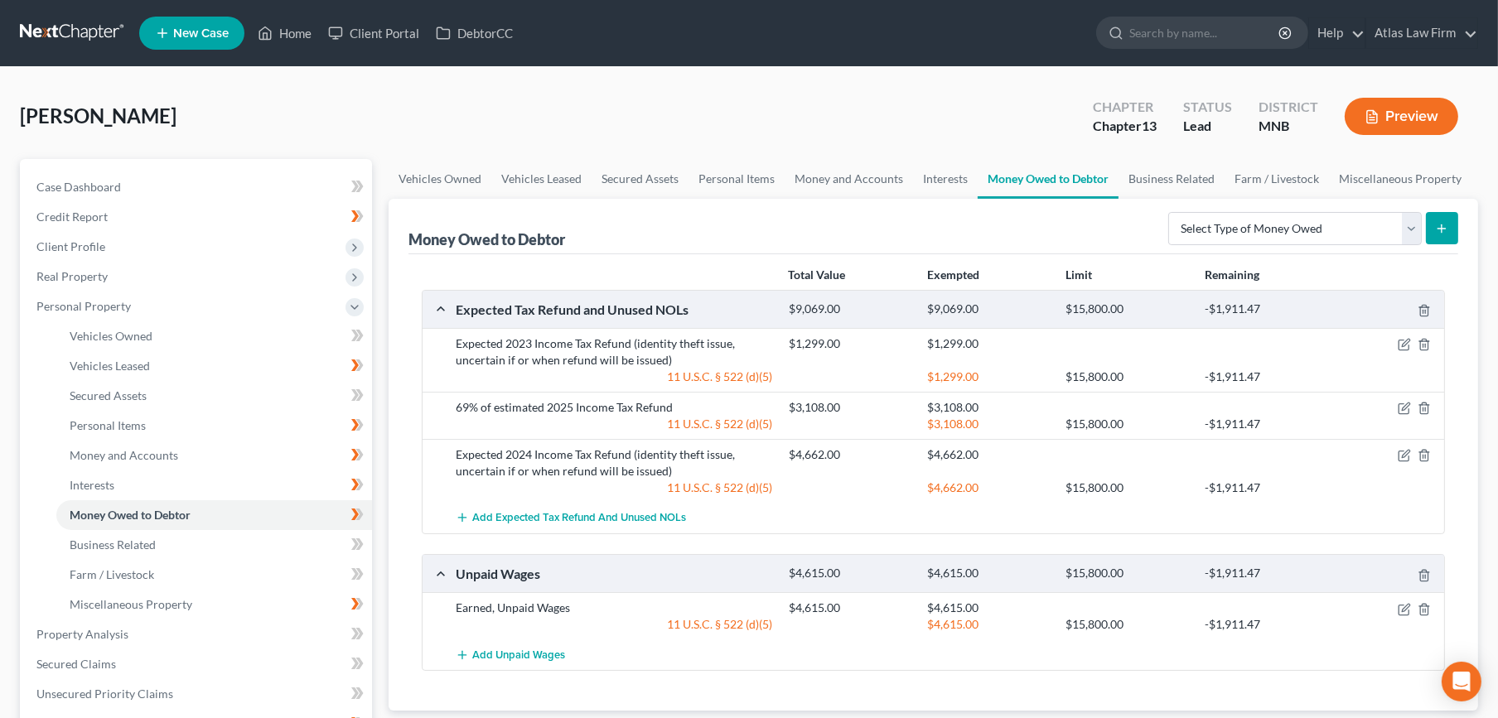
click at [38, 27] on link at bounding box center [73, 33] width 106 height 30
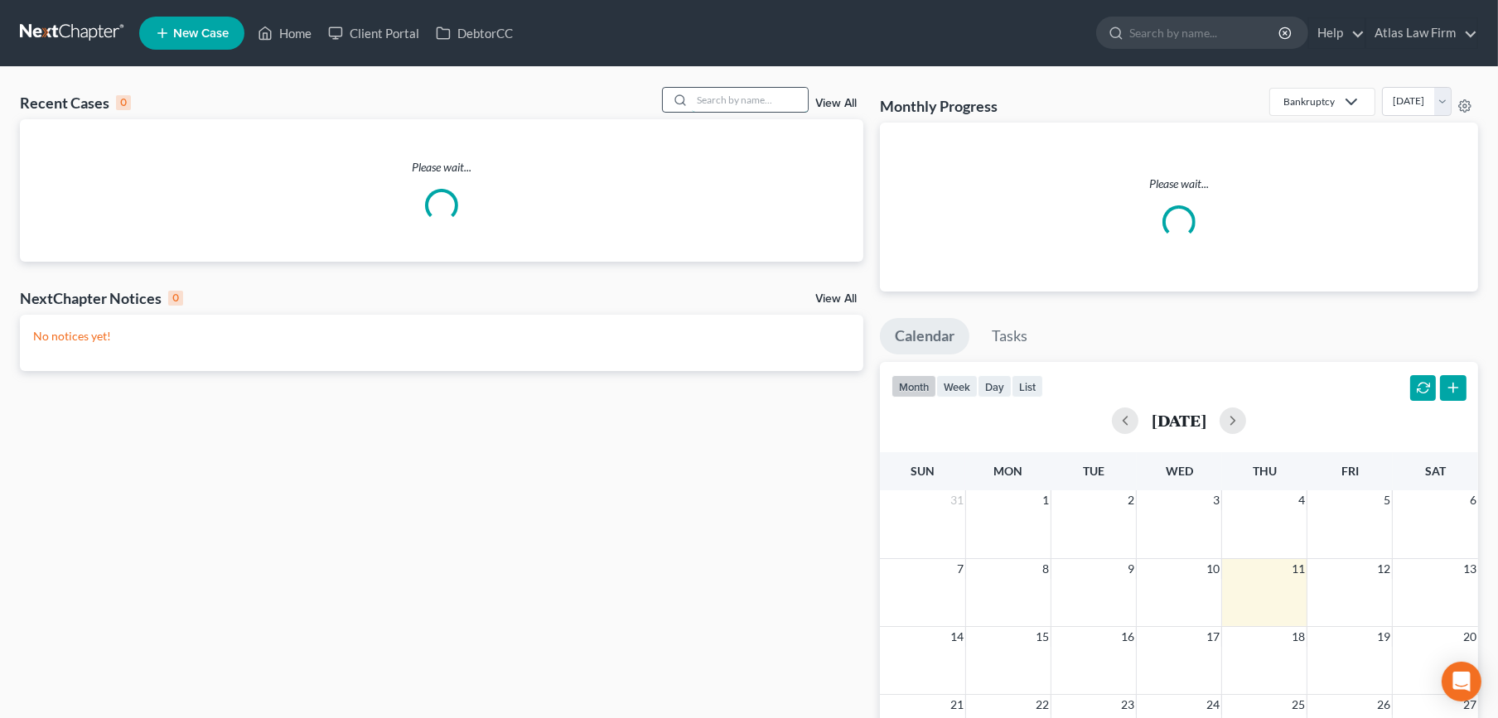
click at [716, 103] on input "search" at bounding box center [750, 100] width 116 height 24
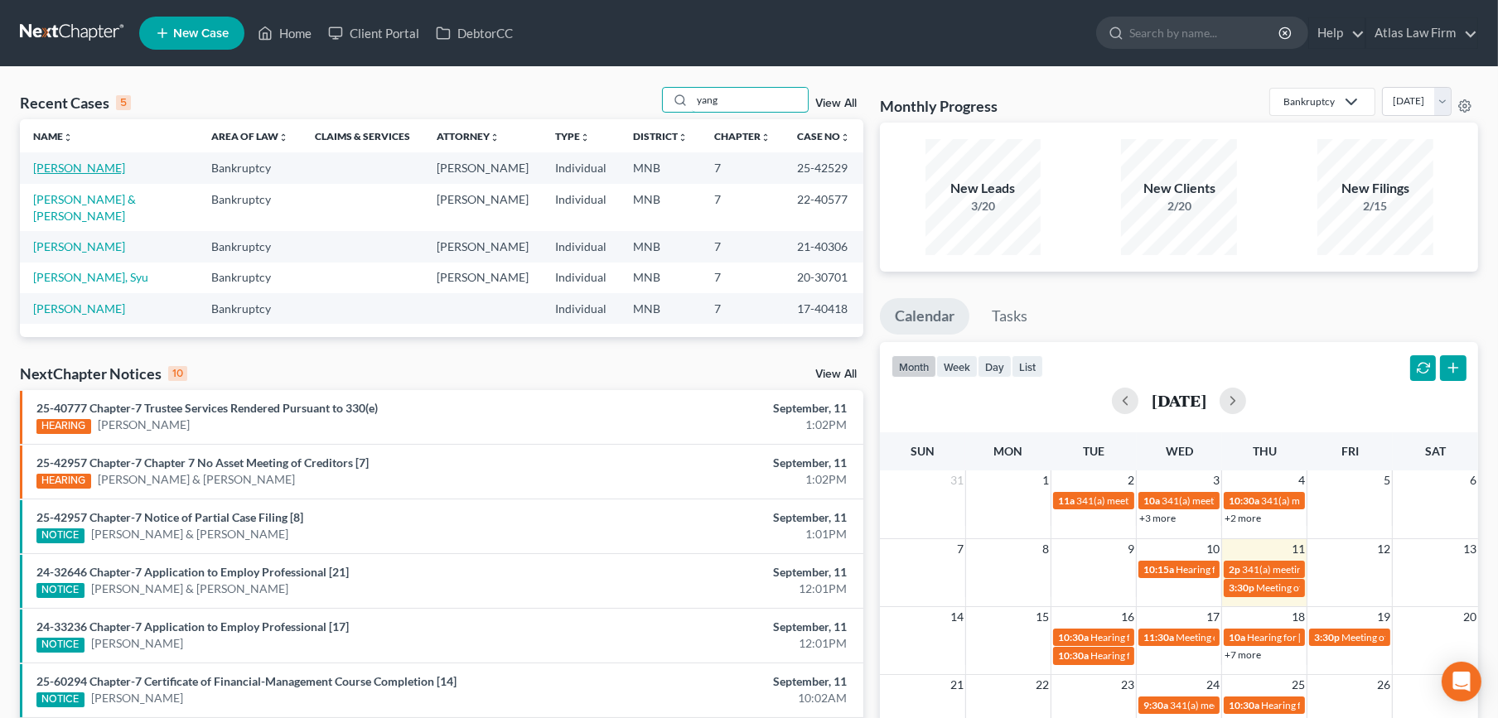
type input "yang"
click at [80, 165] on link "[PERSON_NAME]" at bounding box center [79, 168] width 92 height 14
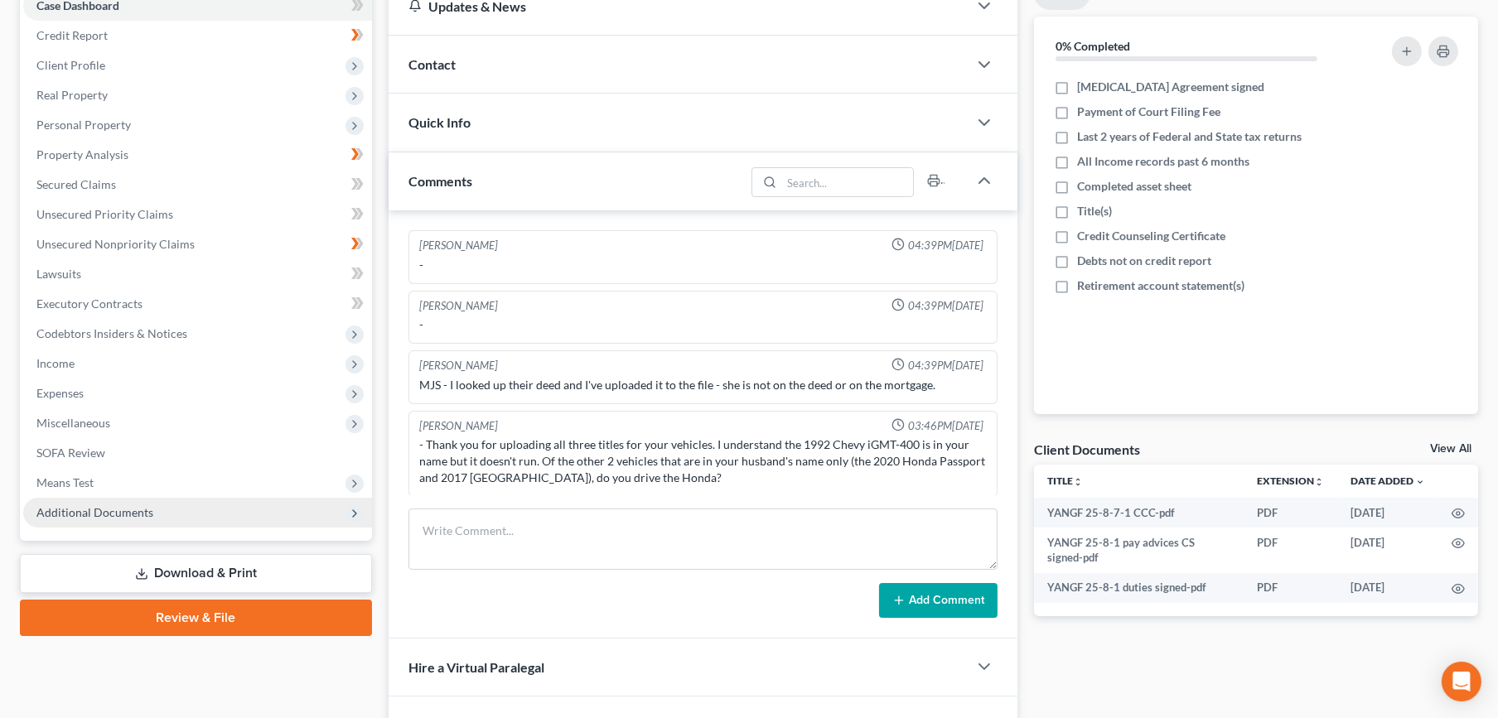
scroll to position [231, 0]
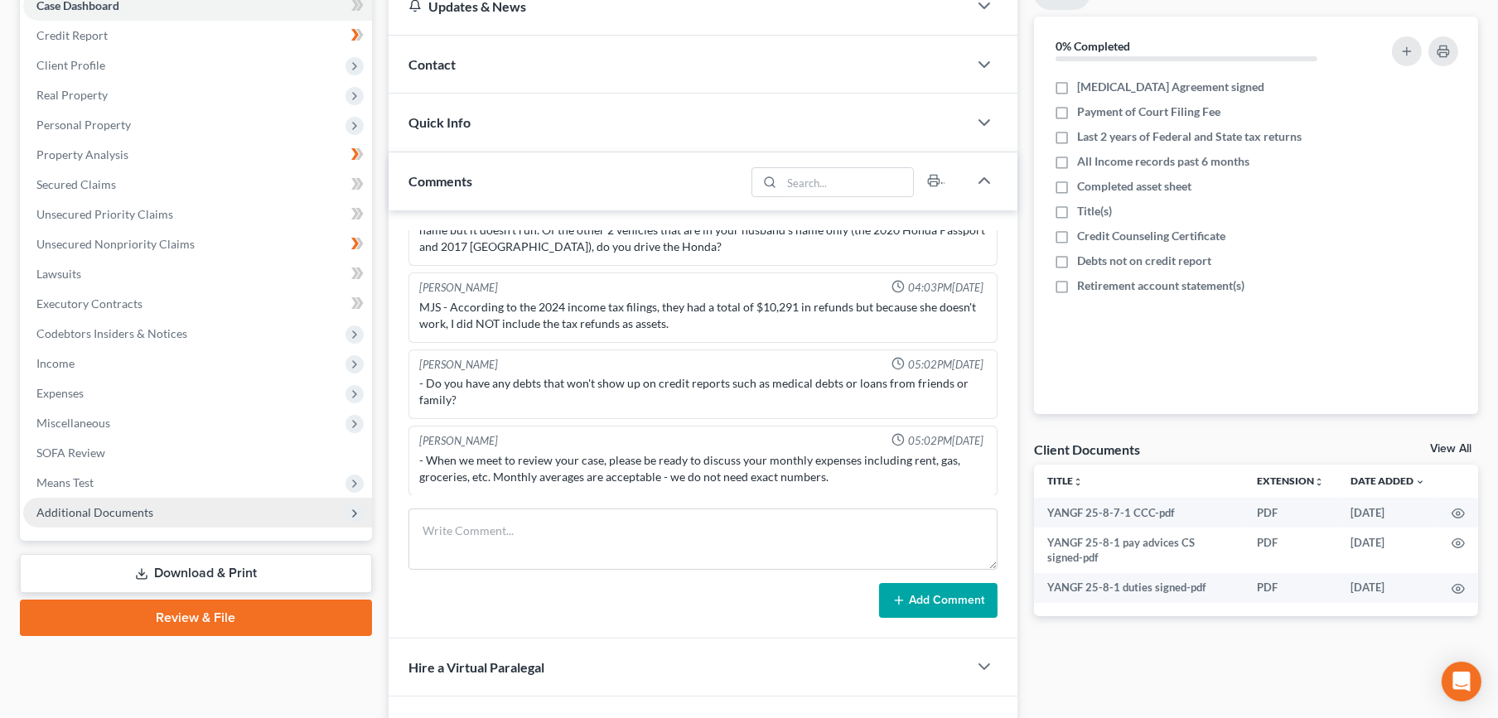
click at [145, 518] on span "Additional Documents" at bounding box center [197, 513] width 349 height 30
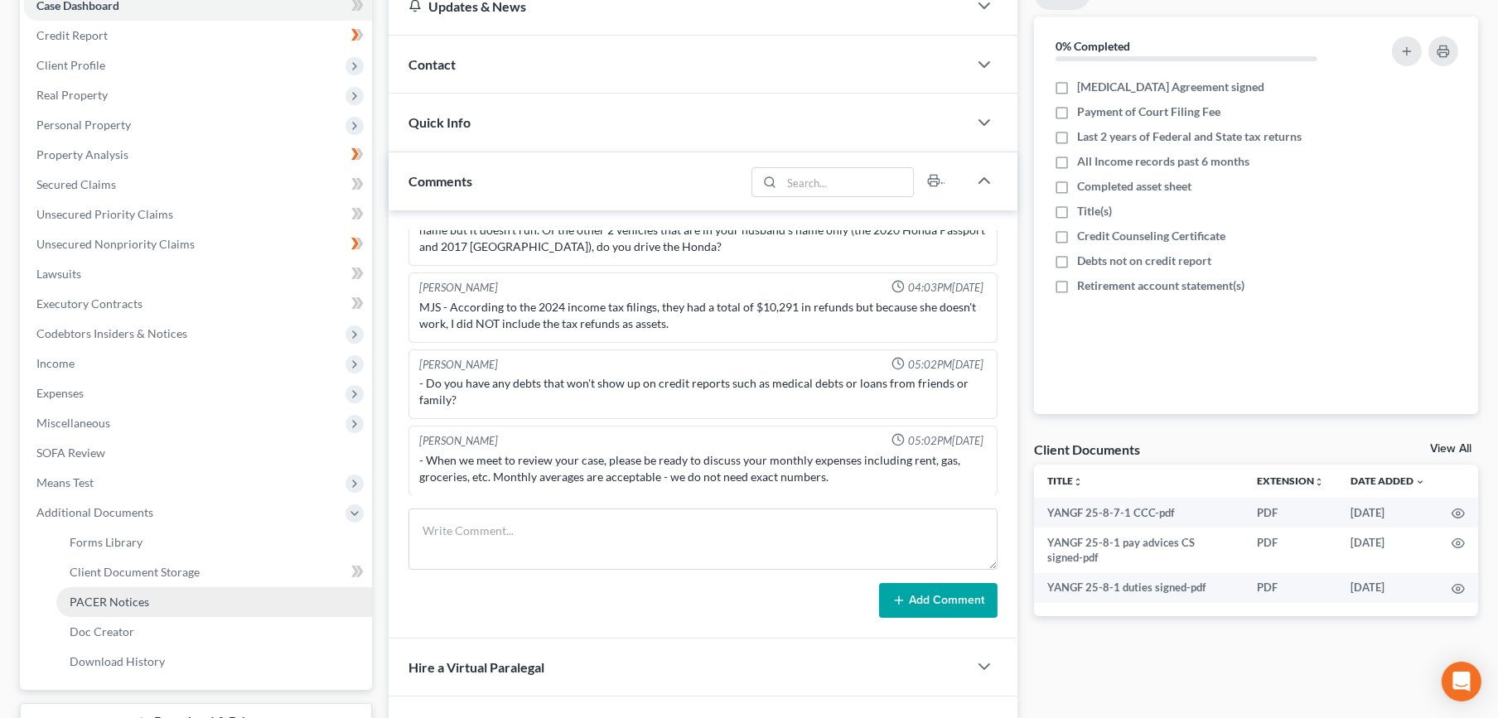
click at [143, 599] on span "PACER Notices" at bounding box center [110, 602] width 80 height 14
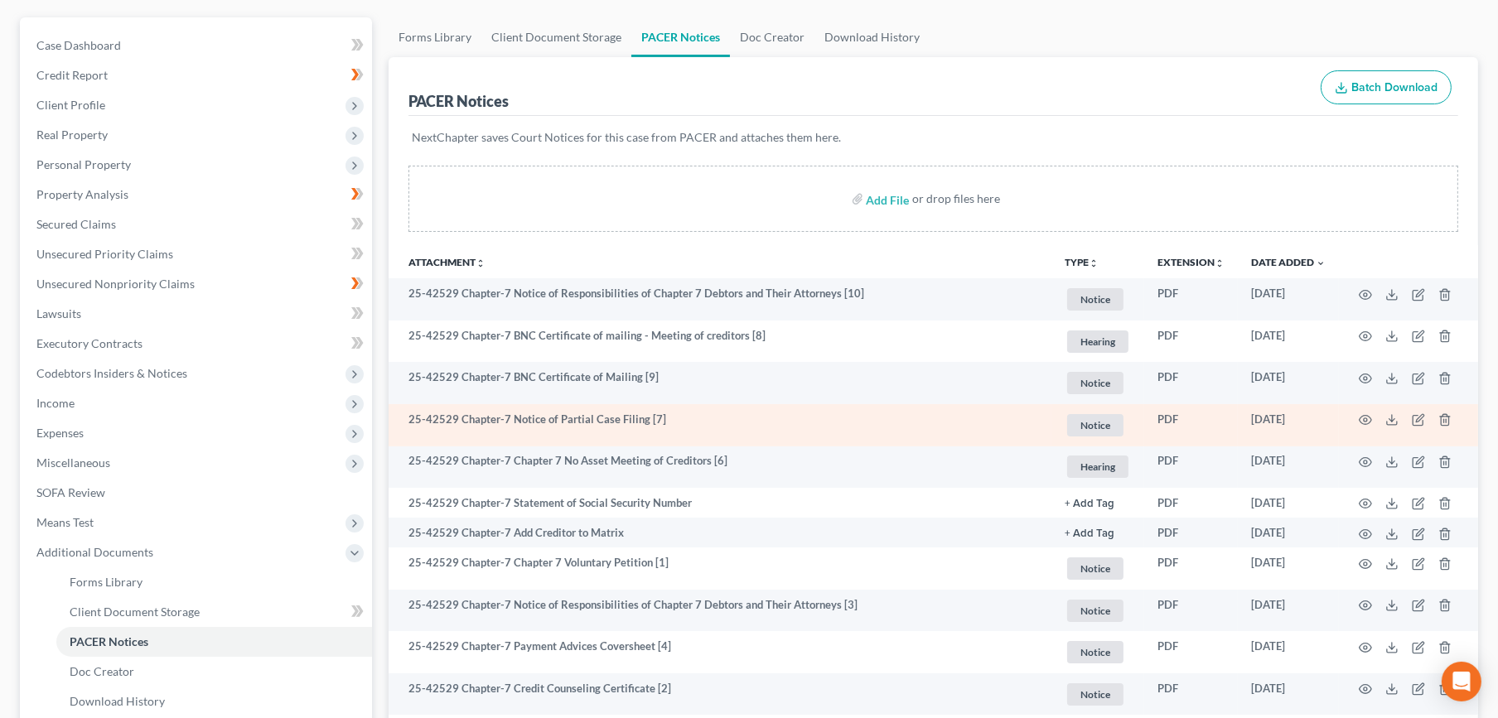
scroll to position [184, 0]
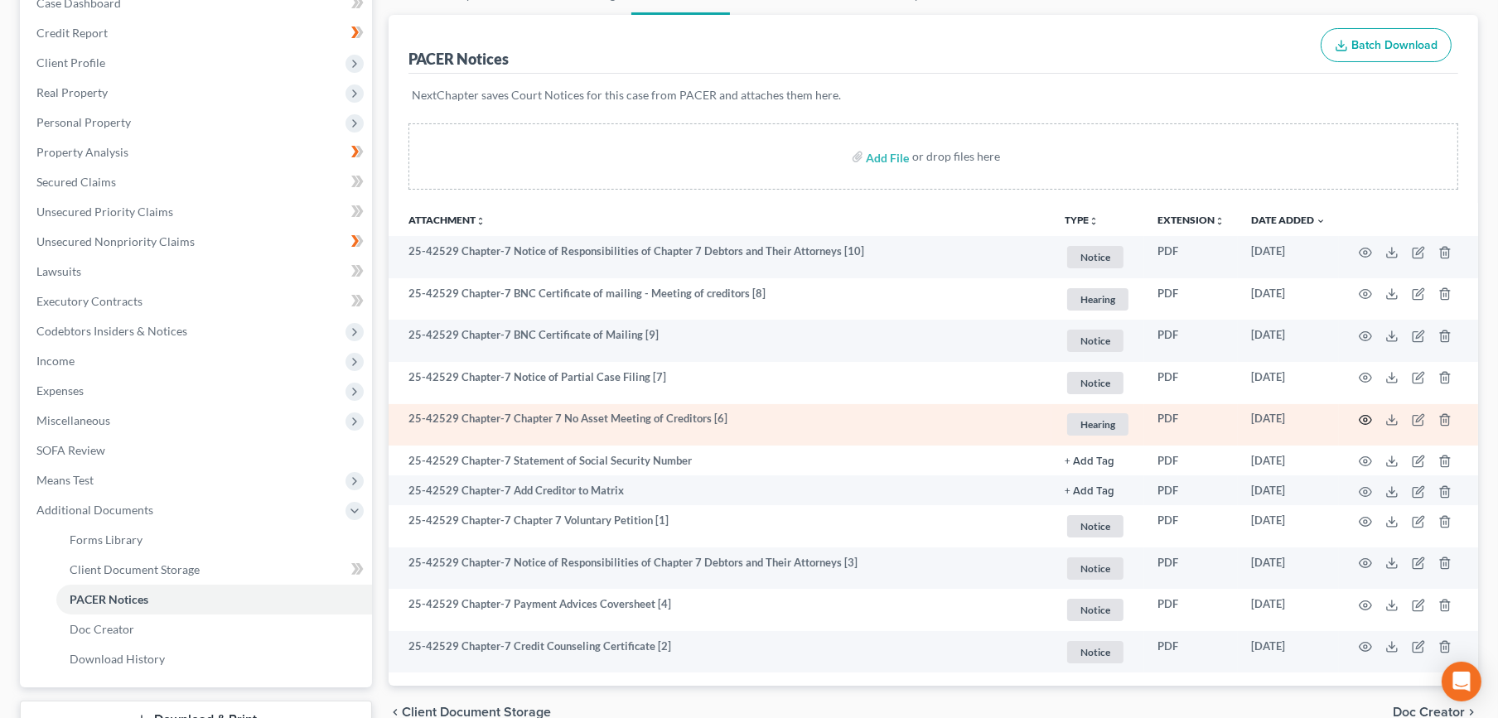
click at [1369, 419] on icon "button" at bounding box center [1364, 419] width 13 height 13
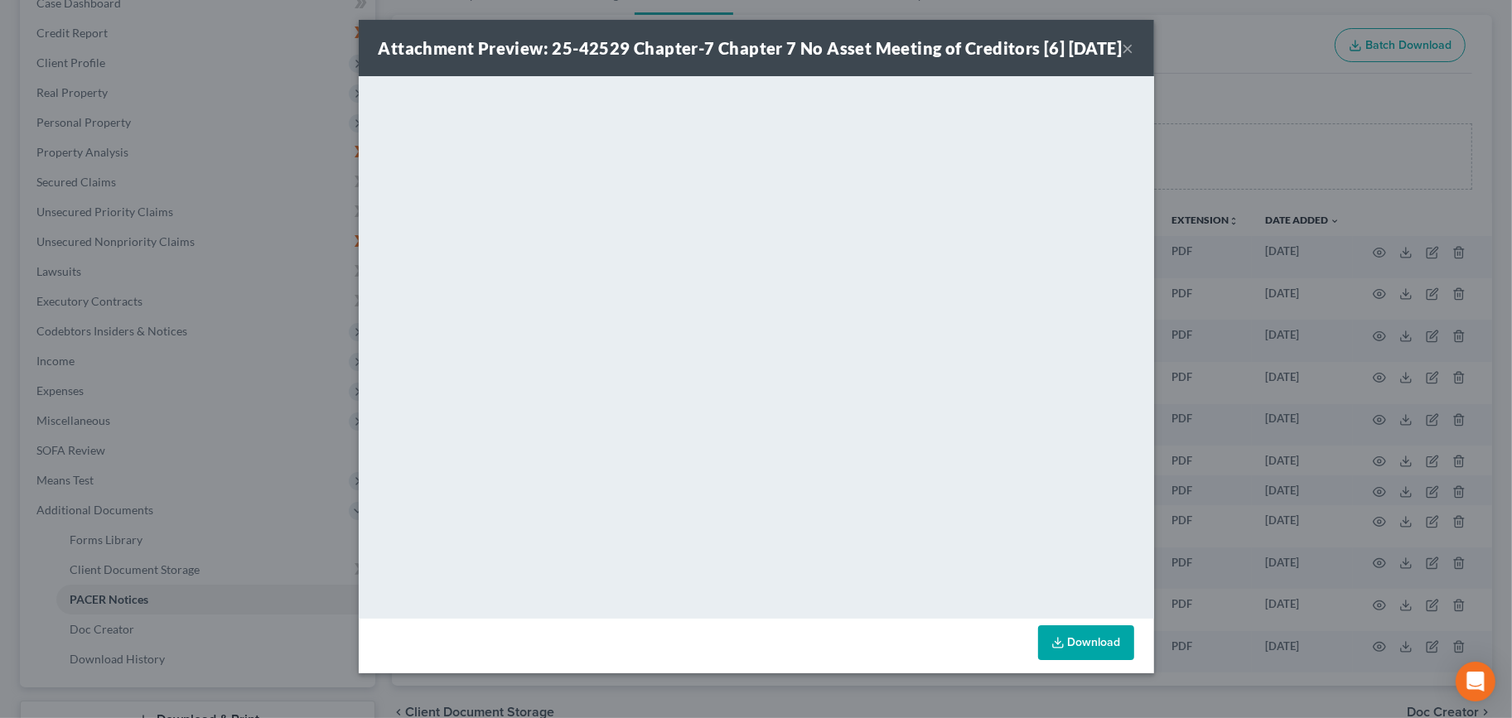
click at [1125, 57] on button "×" at bounding box center [1128, 48] width 12 height 20
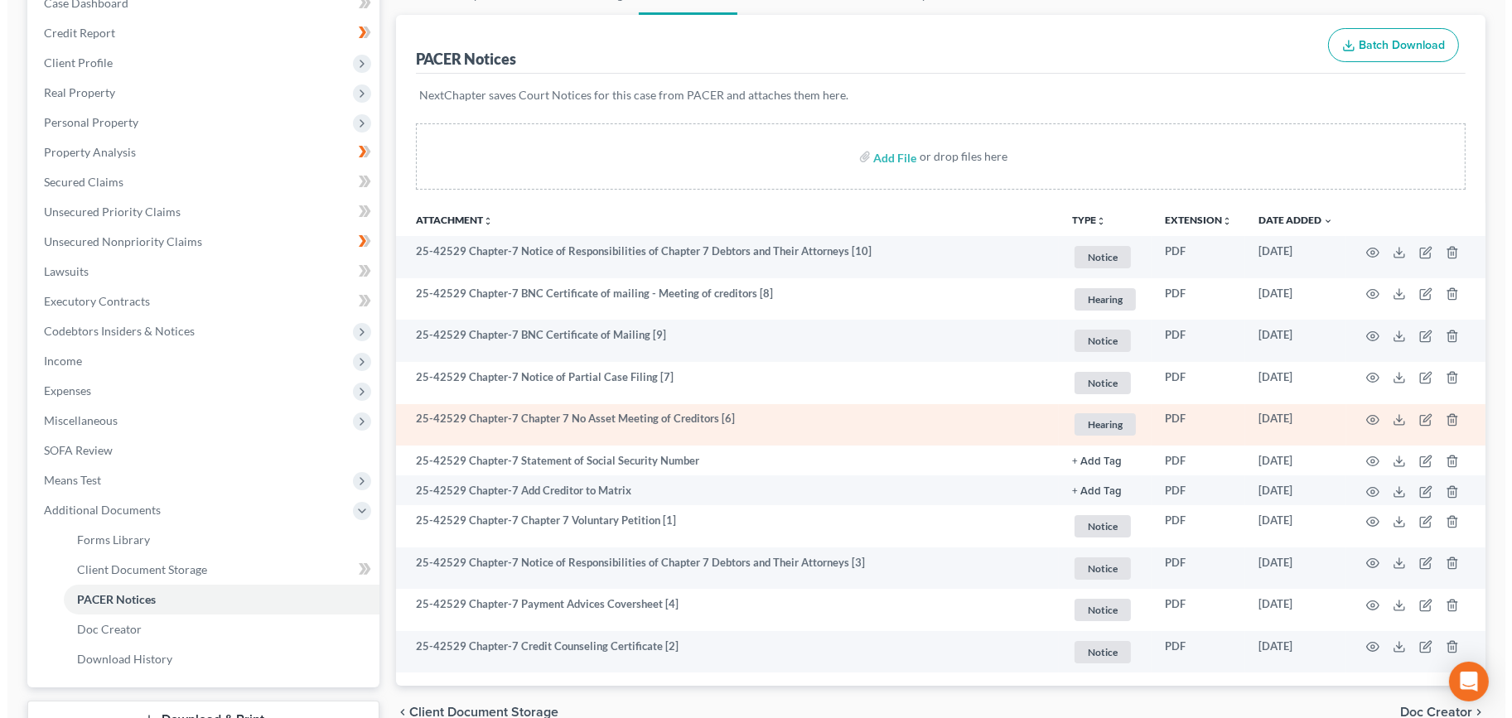
scroll to position [0, 0]
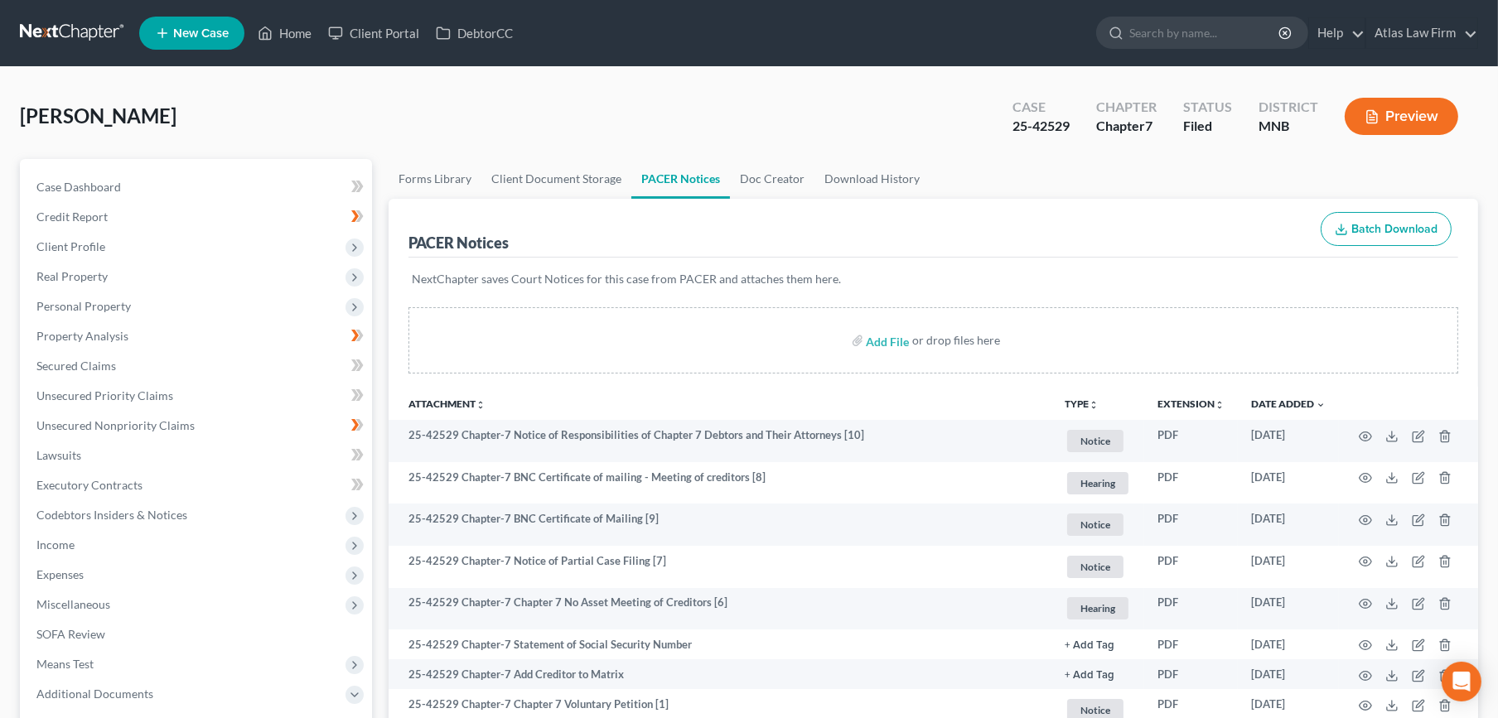
click at [1377, 111] on icon "button" at bounding box center [1371, 116] width 15 height 15
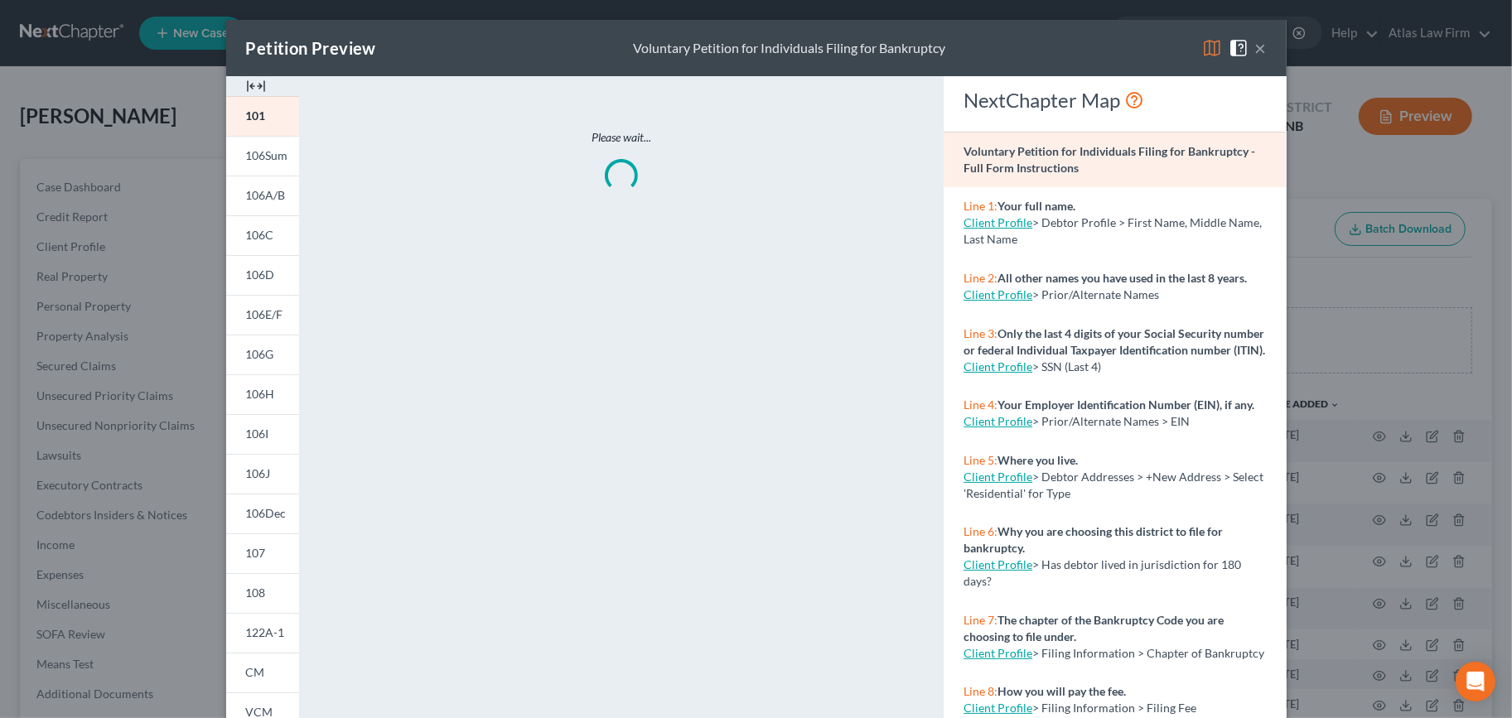
click at [1202, 47] on img at bounding box center [1212, 48] width 20 height 20
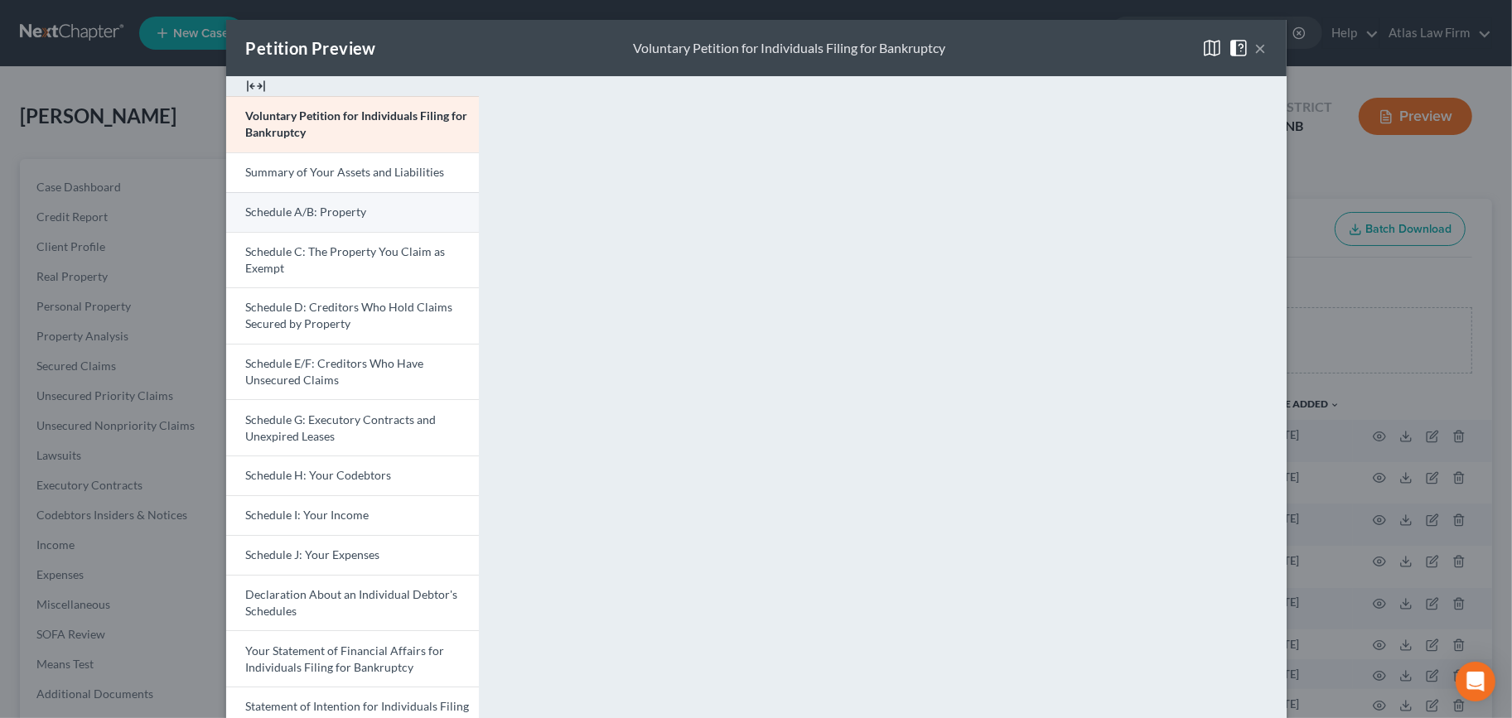
click at [326, 219] on link "Schedule A/B: Property" at bounding box center [352, 212] width 253 height 40
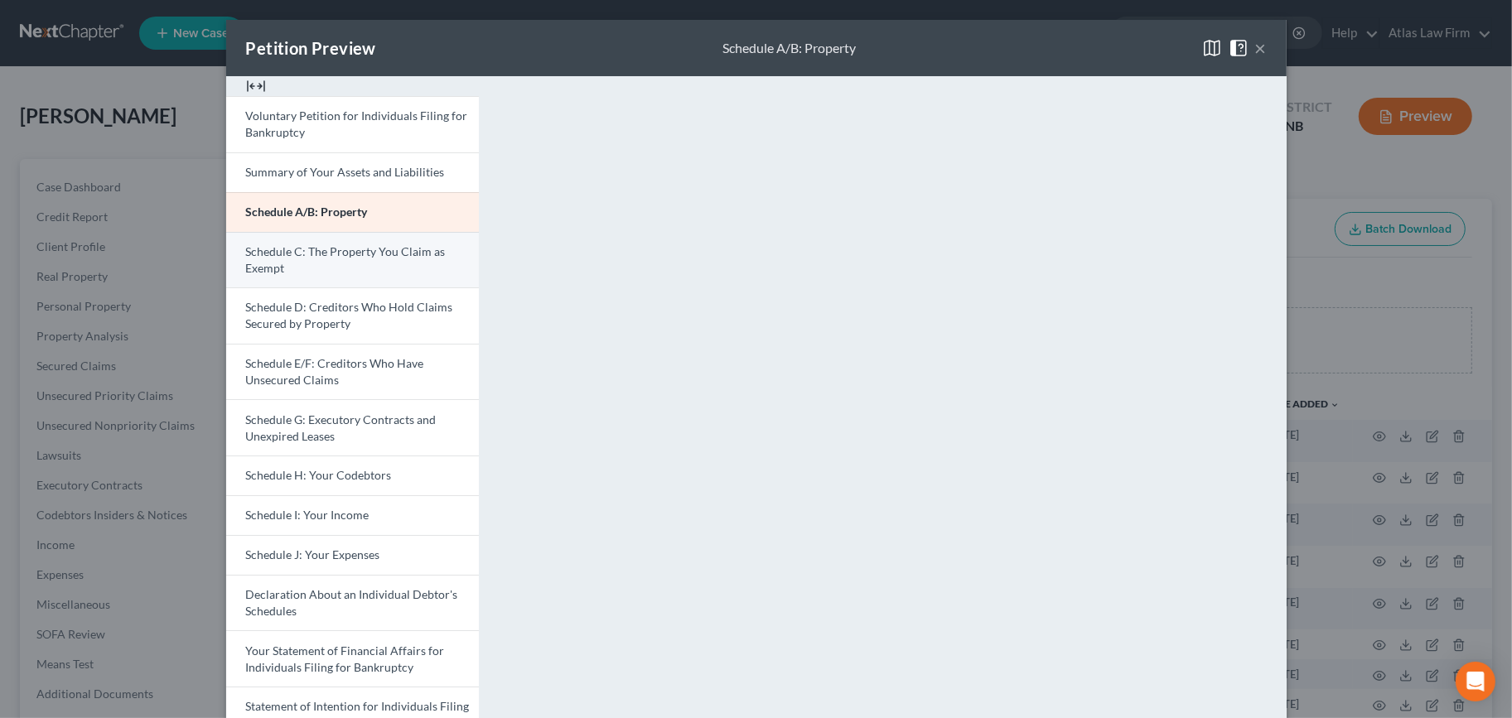
click at [382, 282] on link "Schedule C: The Property You Claim as Exempt" at bounding box center [352, 260] width 253 height 56
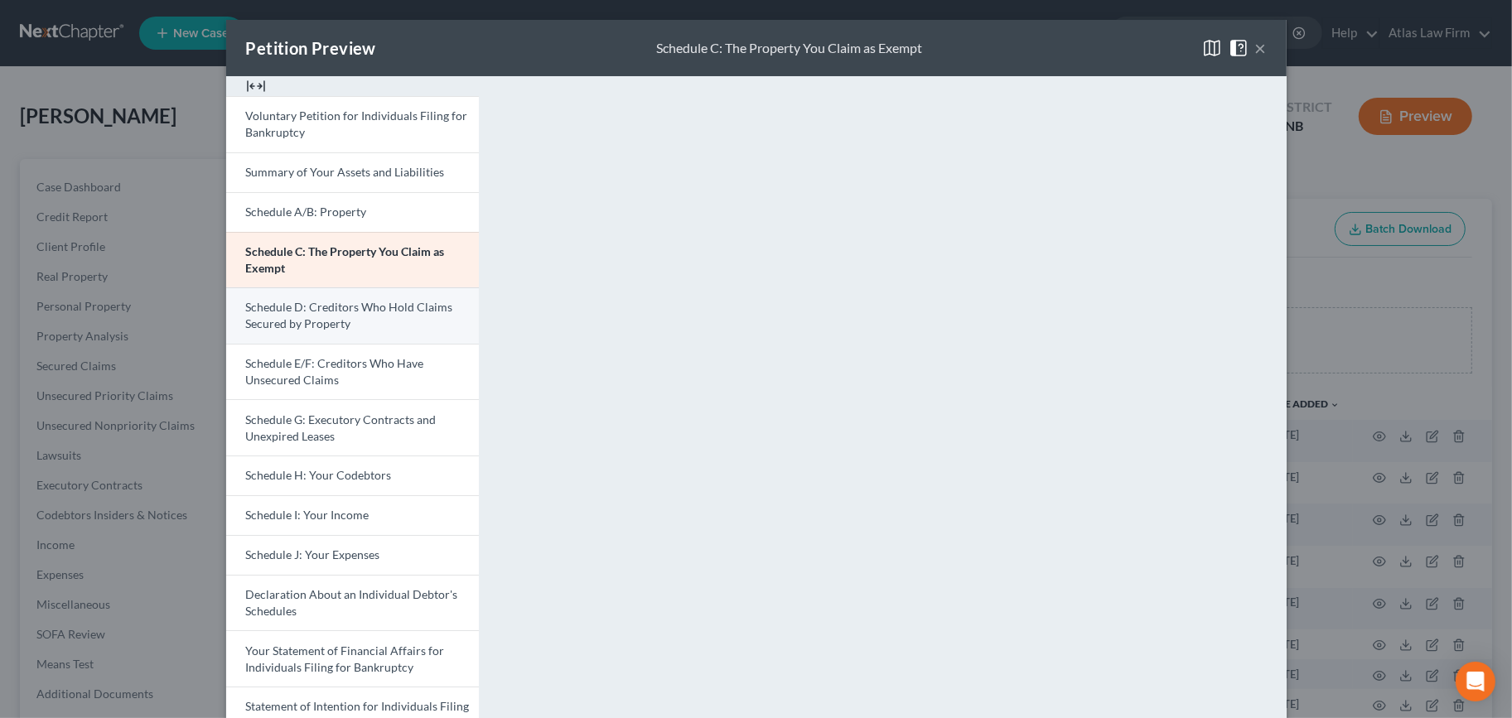
click at [345, 316] on link "Schedule D: Creditors Who Hold Claims Secured by Property" at bounding box center [352, 315] width 253 height 56
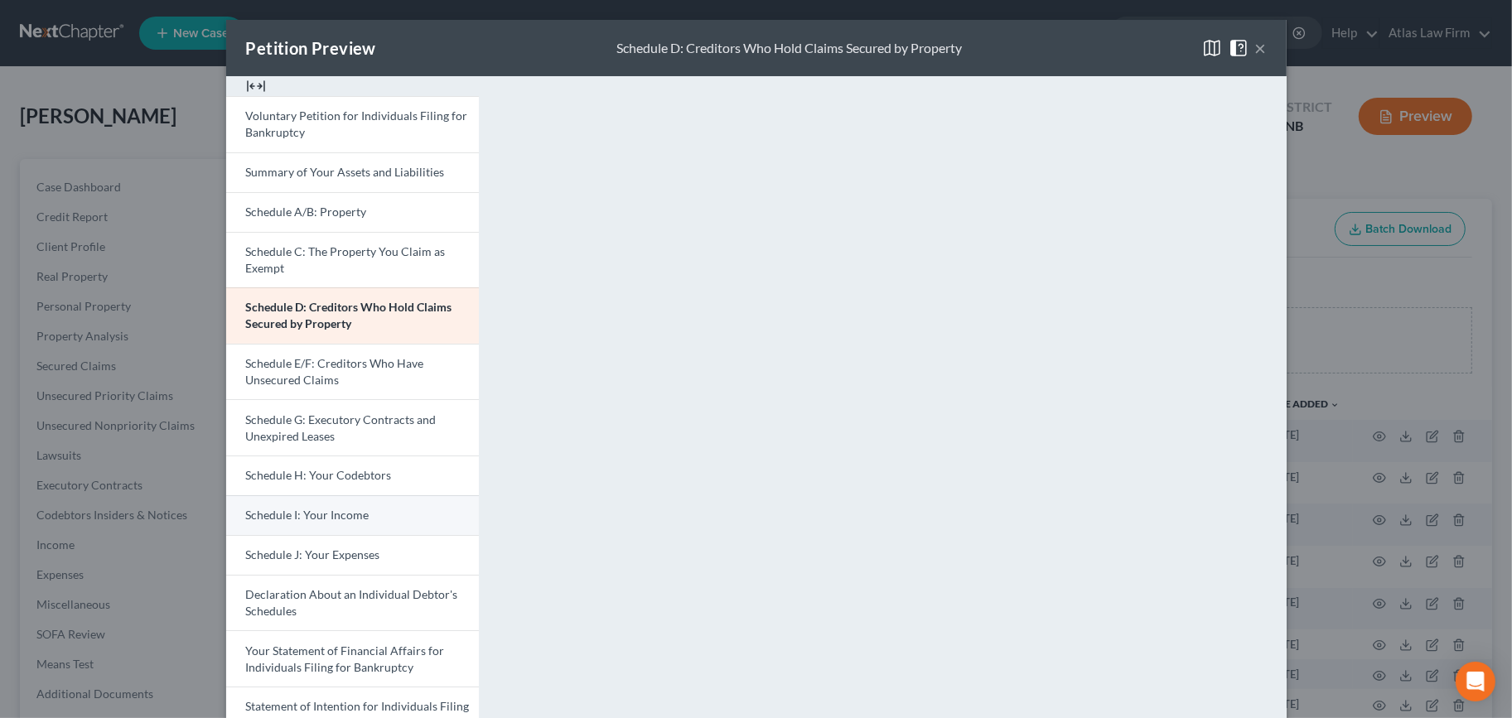
click at [364, 523] on link "Schedule I: Your Income" at bounding box center [352, 515] width 253 height 40
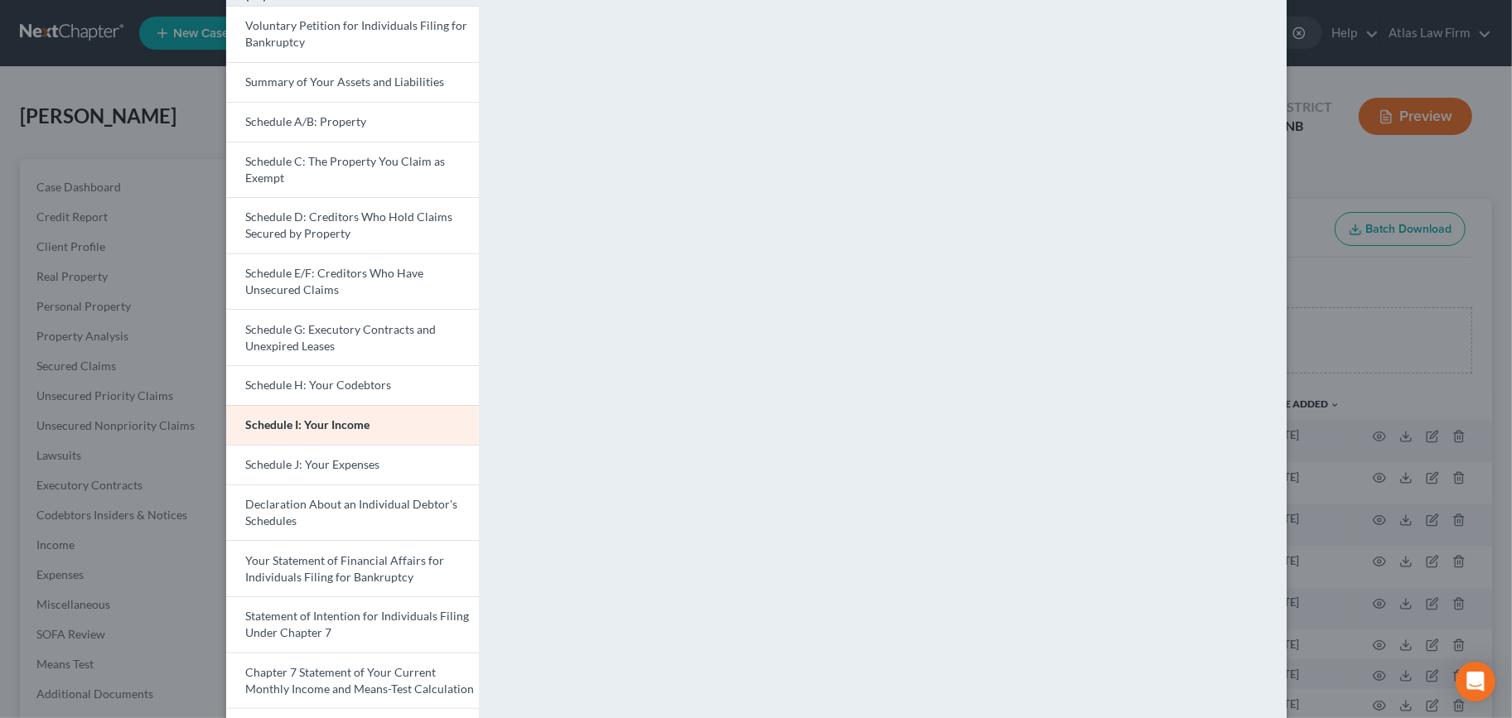
scroll to position [276, 0]
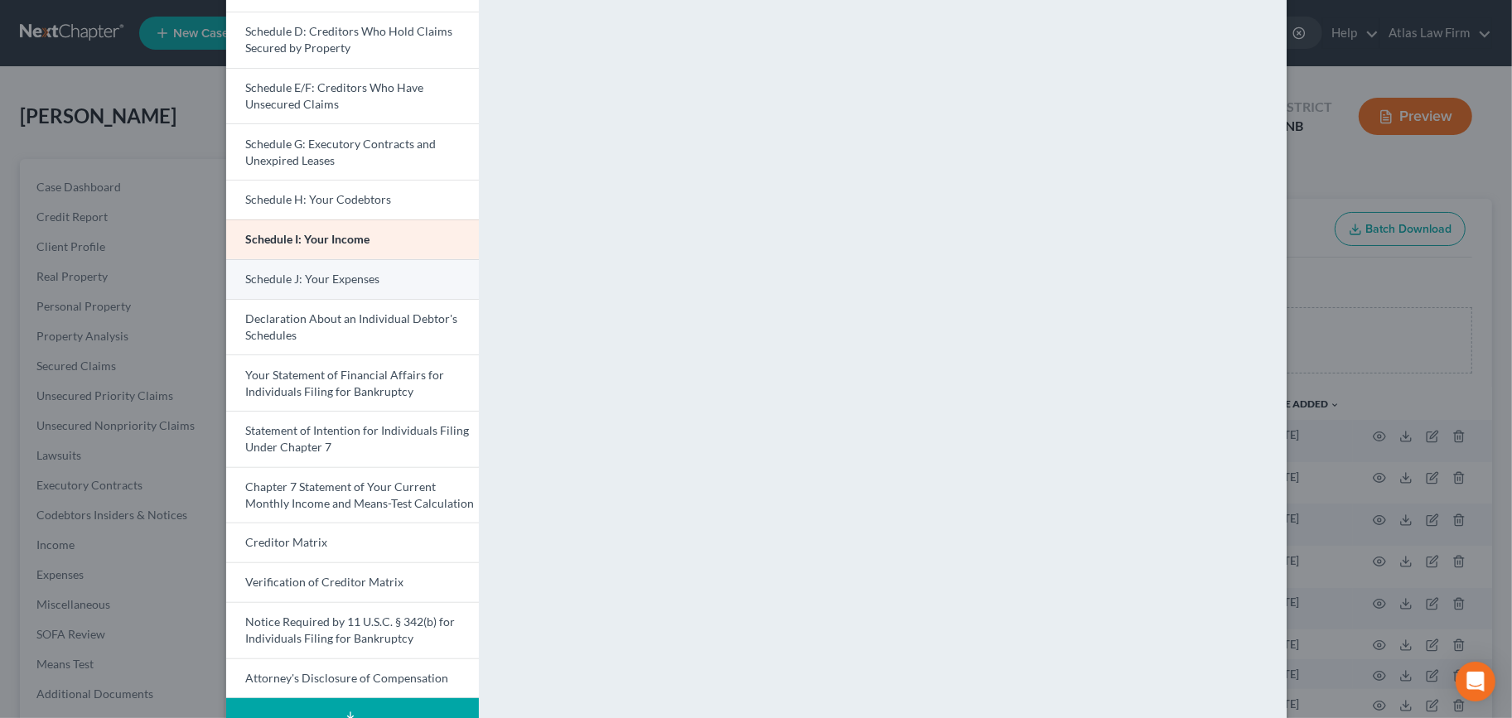
click at [246, 277] on span "Schedule J: Your Expenses" at bounding box center [313, 279] width 134 height 14
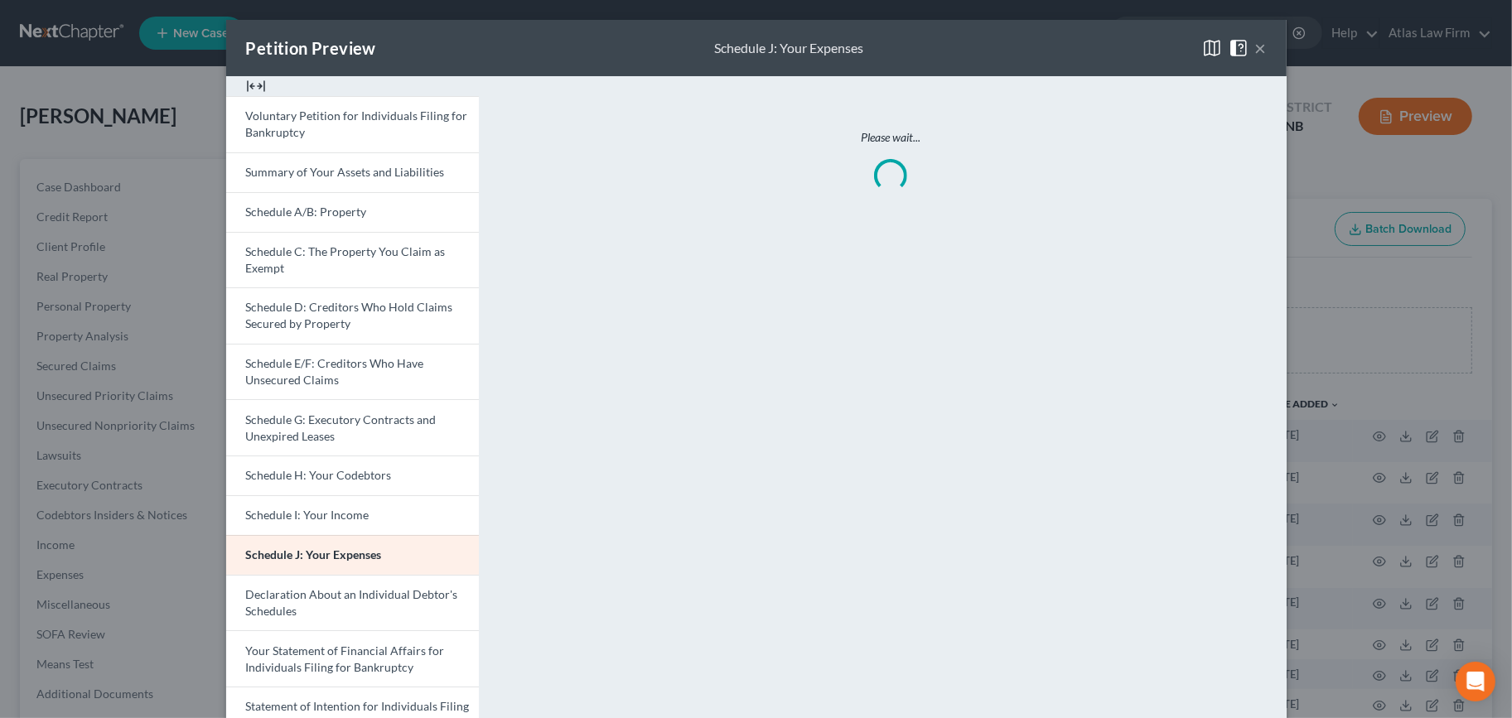
scroll to position [325, 0]
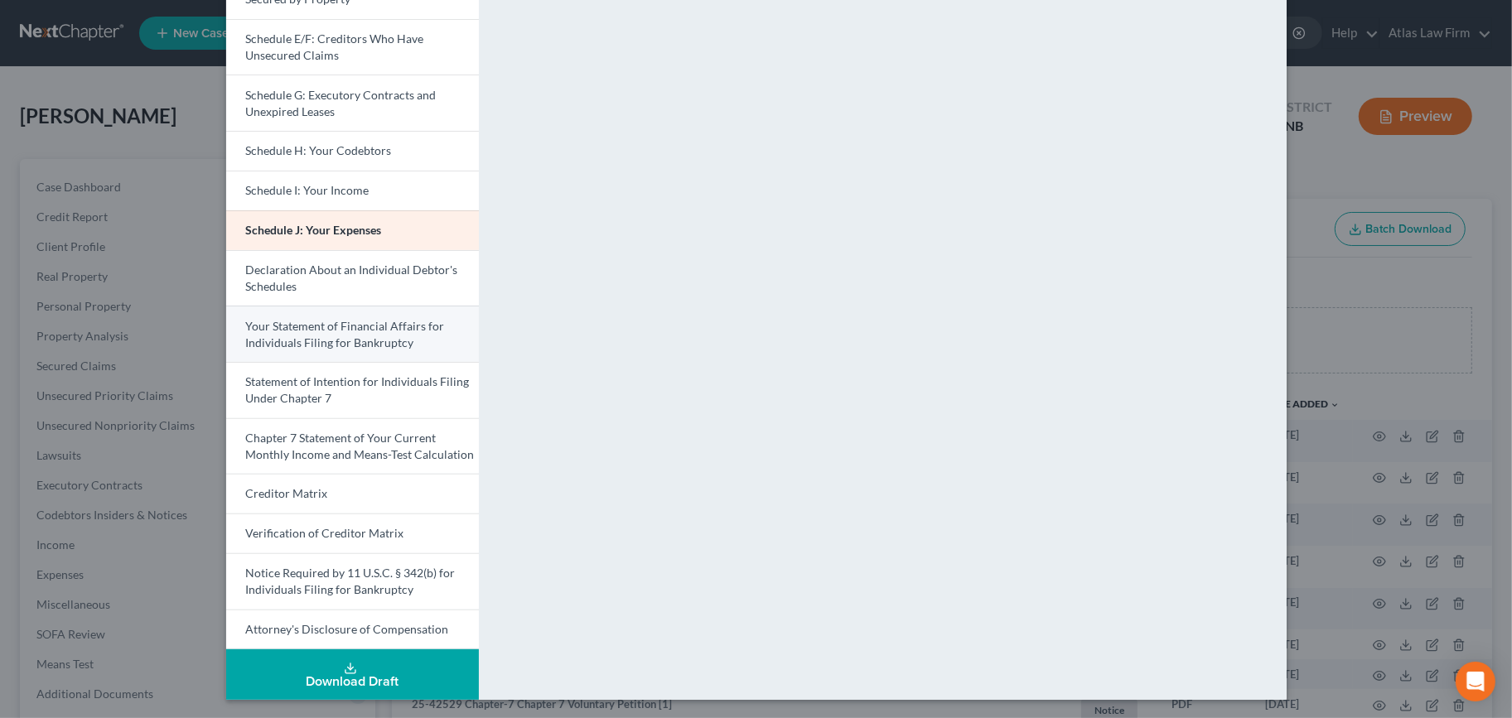
click at [331, 335] on span "Your Statement of Financial Affairs for Individuals Filing for Bankruptcy" at bounding box center [345, 334] width 199 height 31
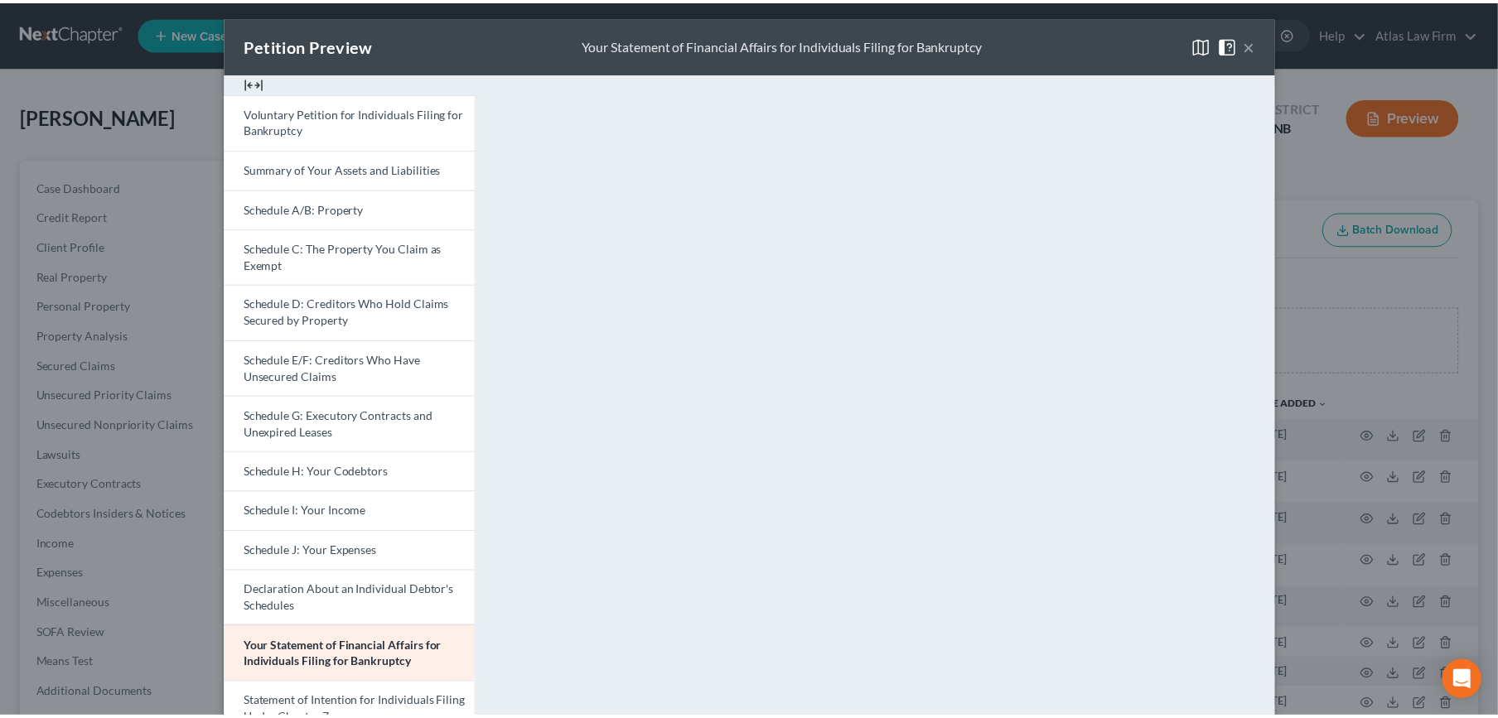
scroll to position [0, 0]
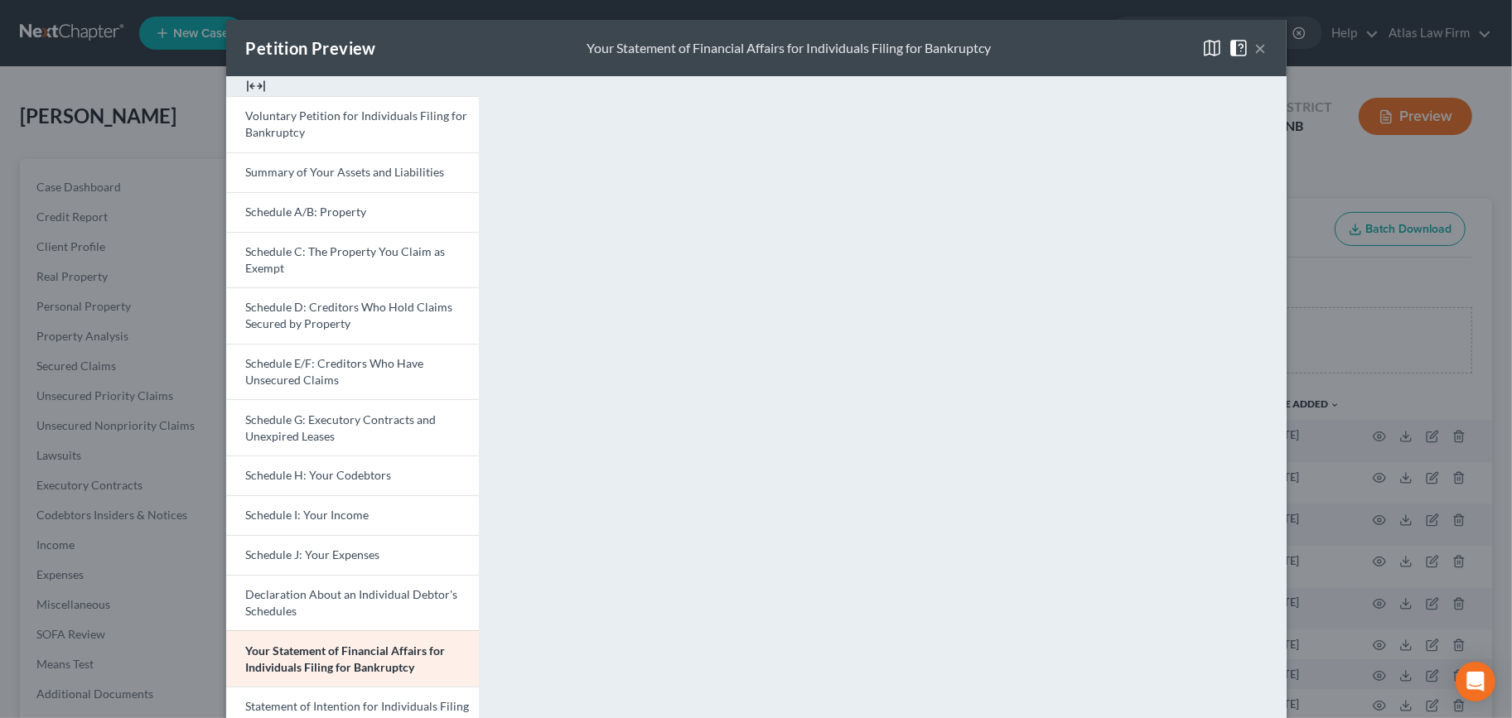
click at [1255, 42] on button "×" at bounding box center [1261, 48] width 12 height 20
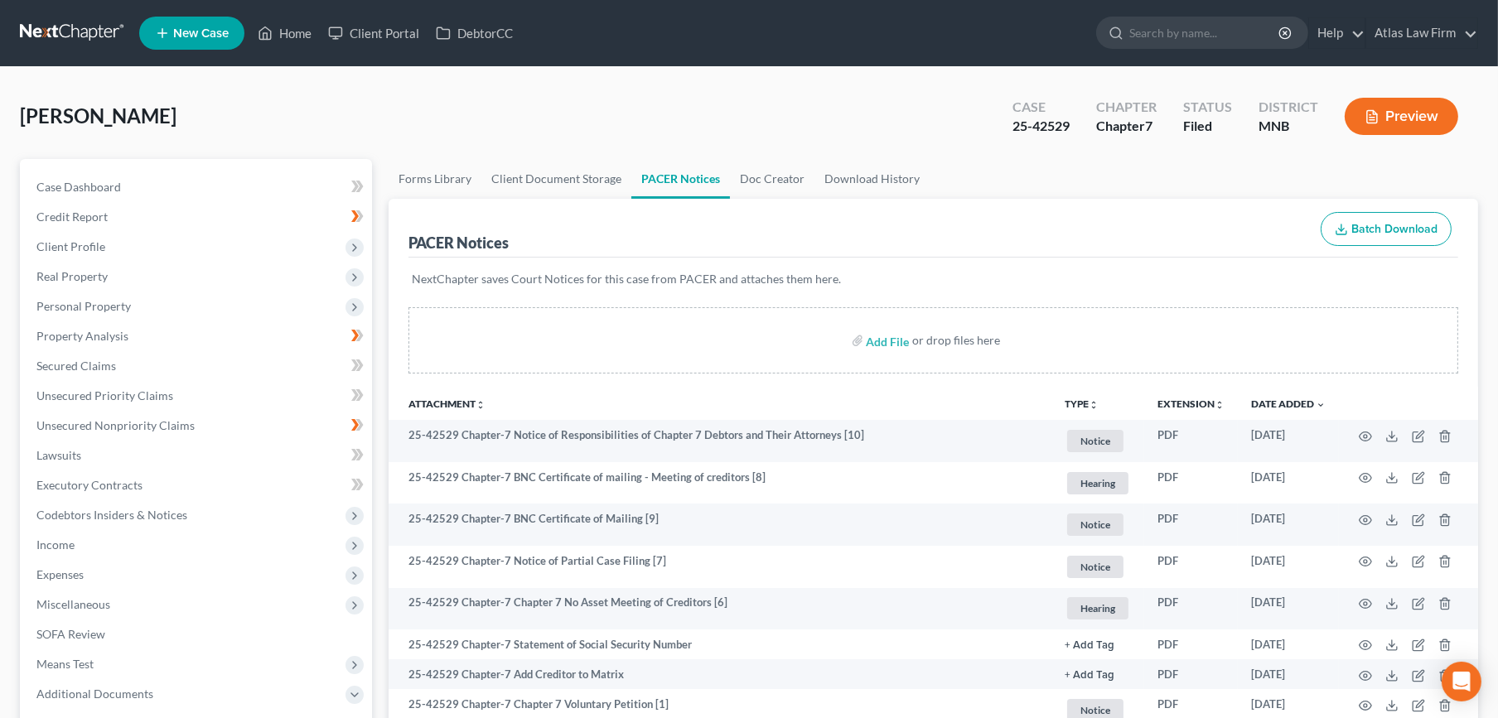
click at [60, 26] on link at bounding box center [73, 33] width 106 height 30
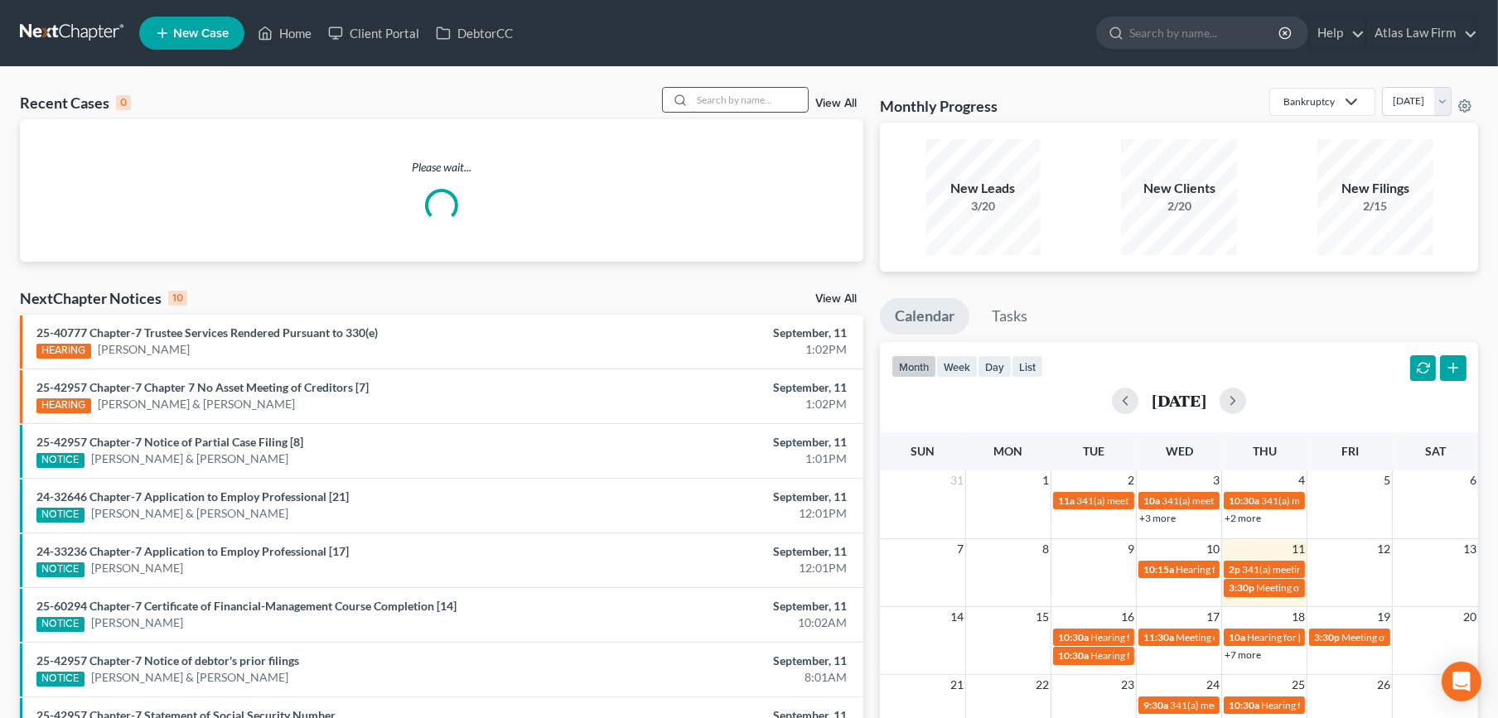
click at [783, 105] on input "search" at bounding box center [750, 100] width 116 height 24
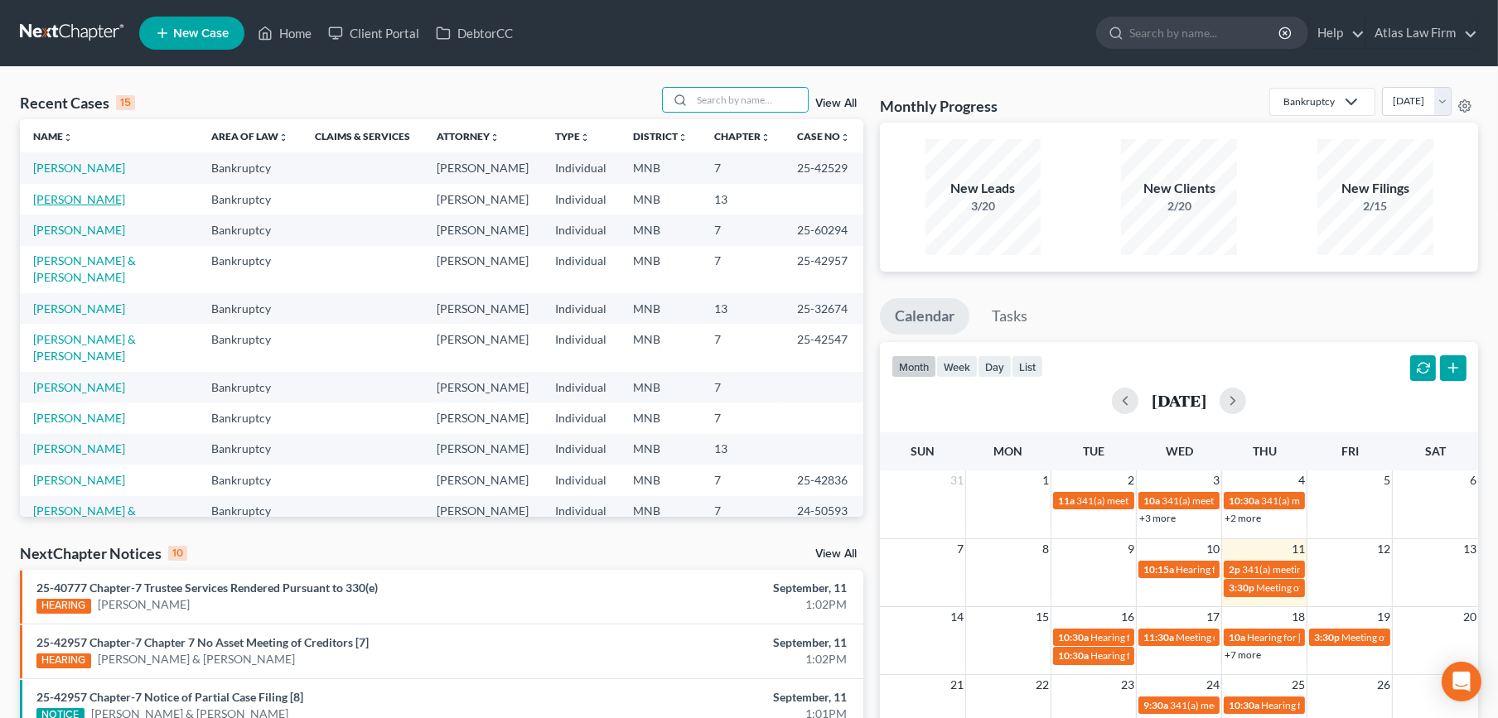
click at [53, 206] on link "[PERSON_NAME]" at bounding box center [79, 199] width 92 height 14
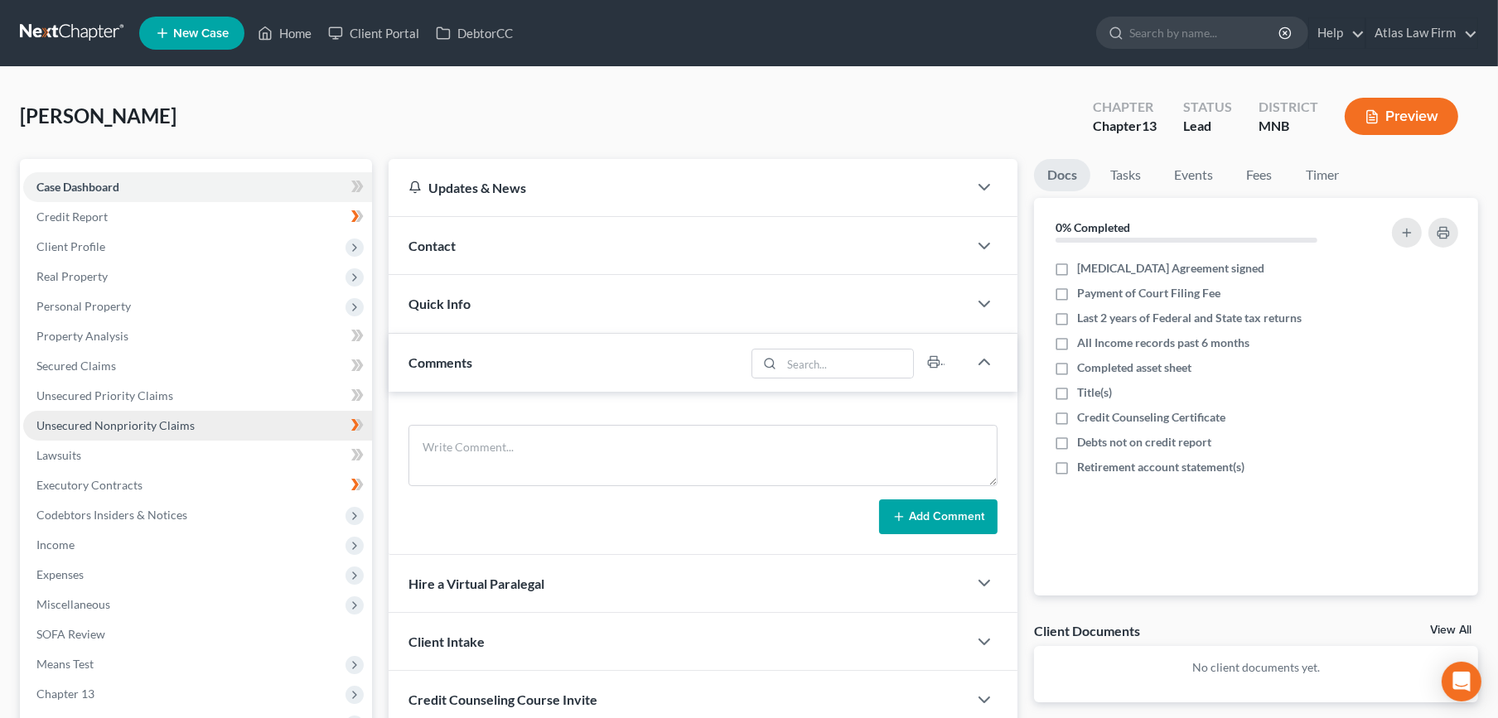
click at [191, 419] on link "Unsecured Nonpriority Claims" at bounding box center [197, 426] width 349 height 30
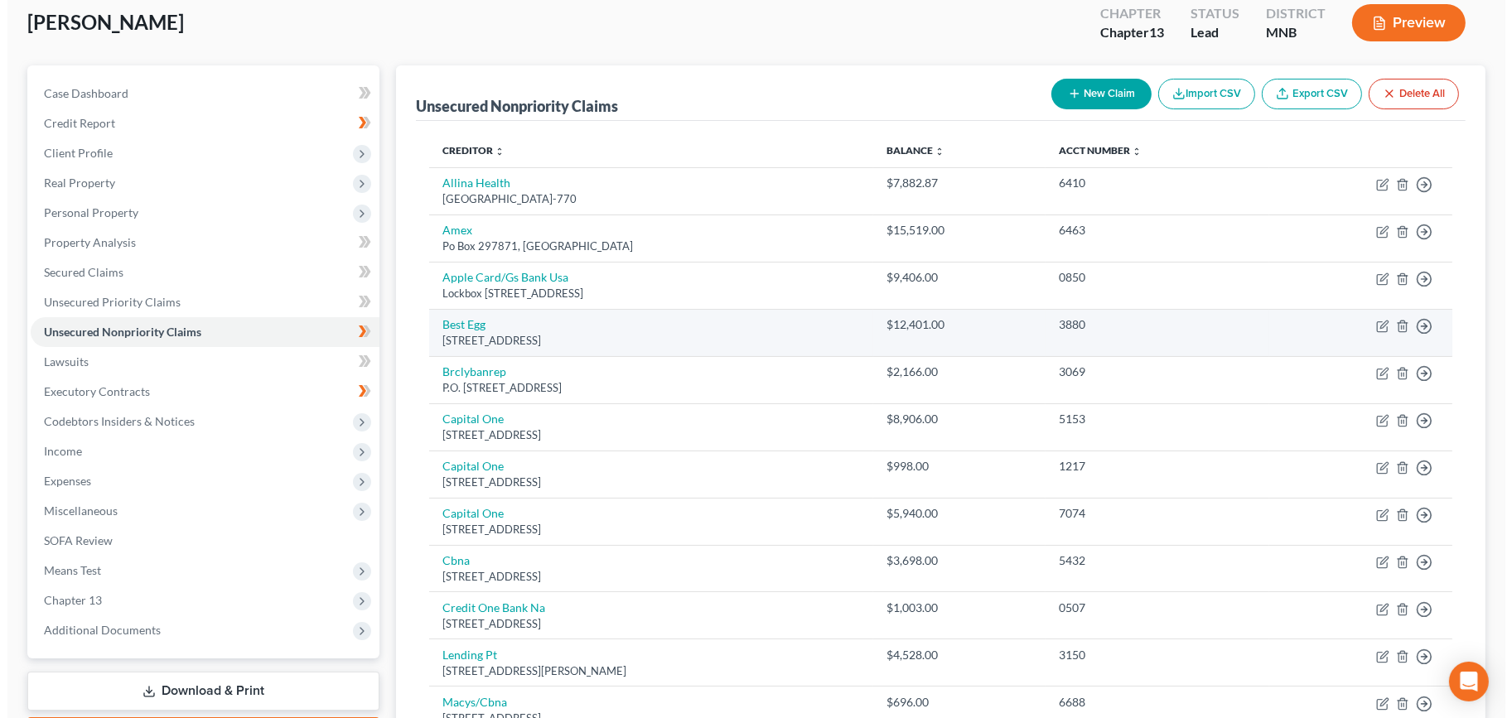
scroll to position [92, 0]
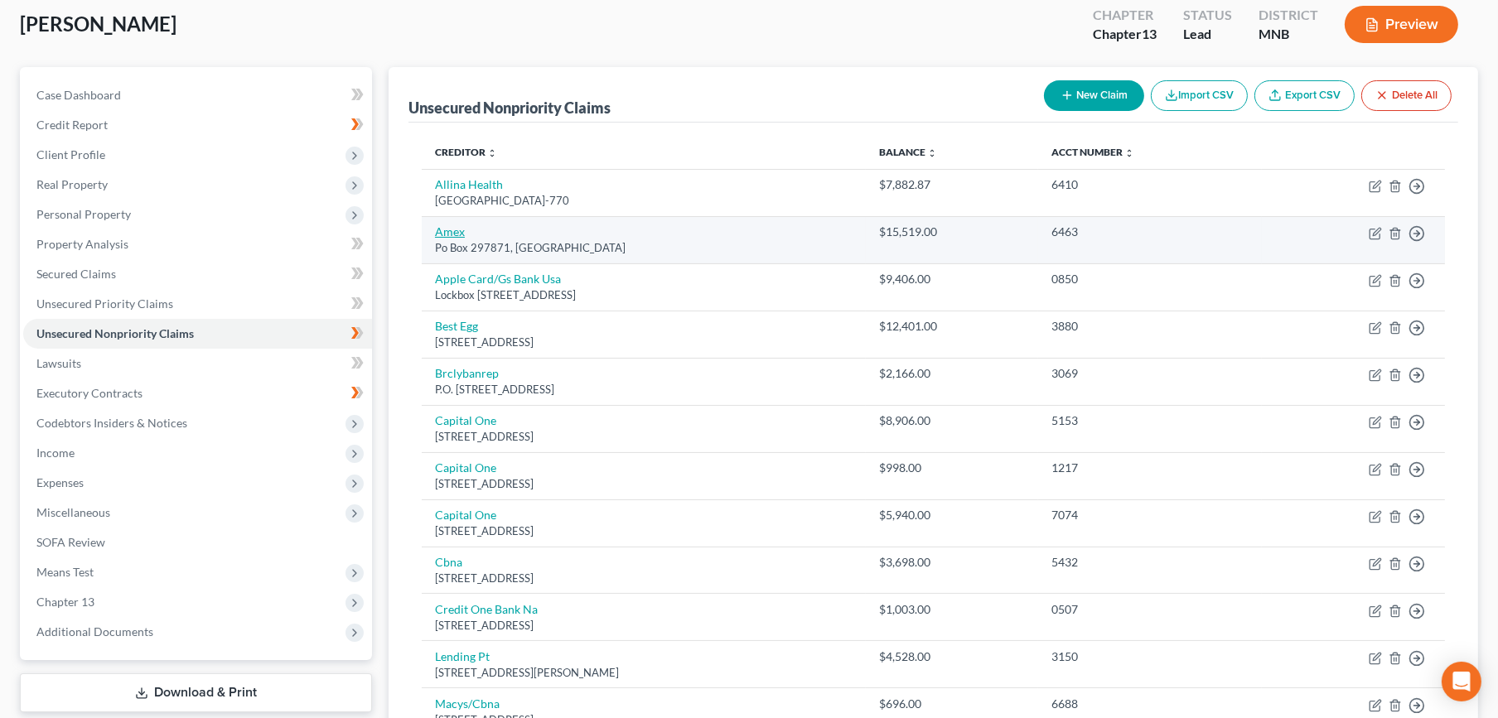
click at [439, 229] on link "Amex" at bounding box center [450, 231] width 30 height 14
select select "9"
select select "2"
select select "0"
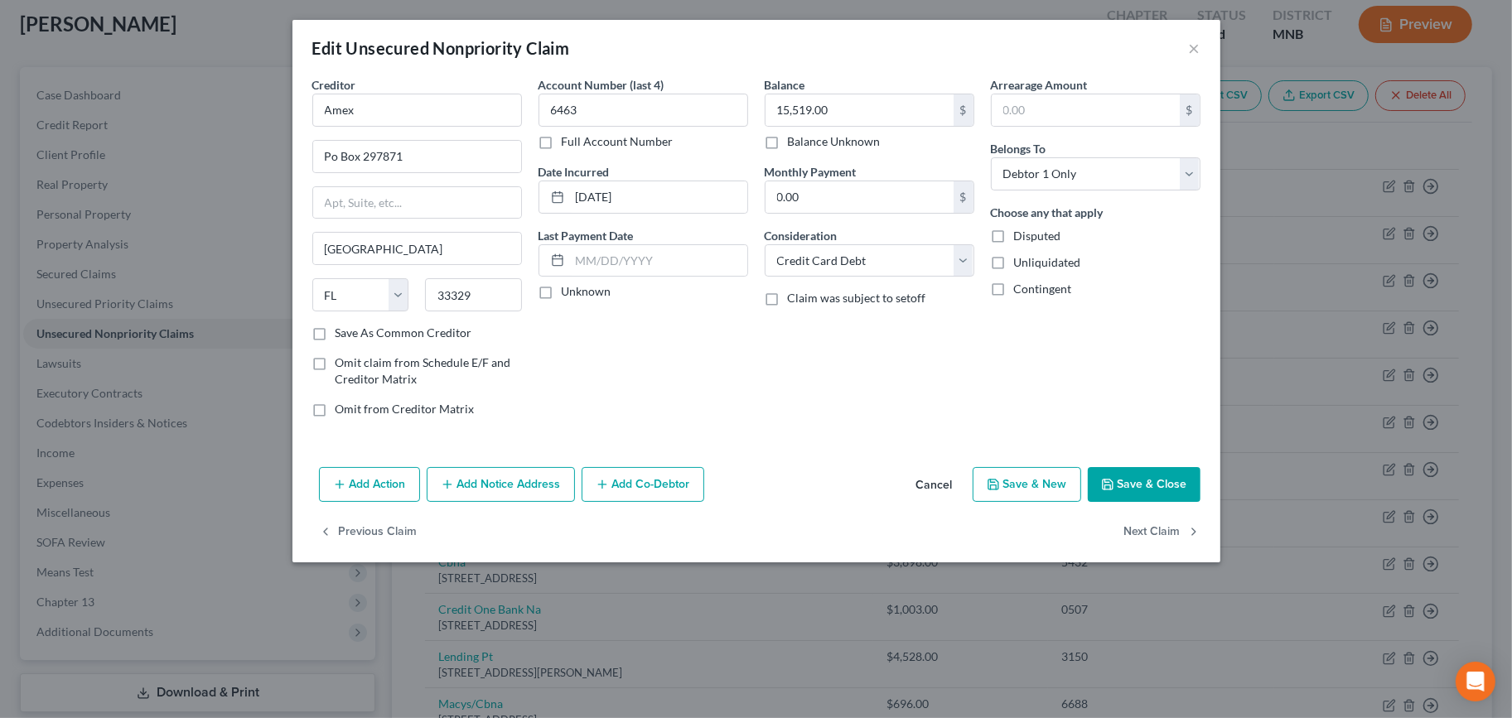
click at [494, 484] on button "Add Notice Address" at bounding box center [501, 484] width 148 height 35
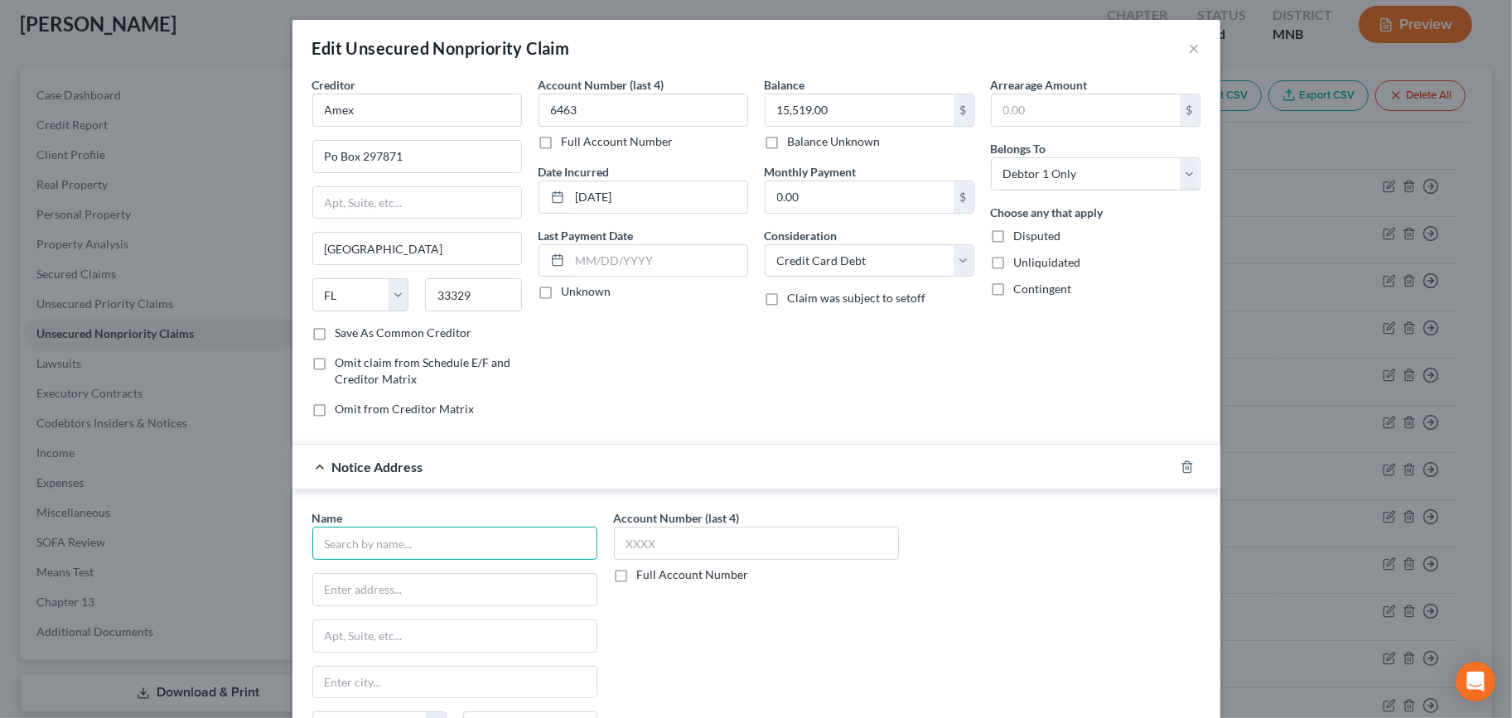
click at [491, 541] on input "text" at bounding box center [454, 543] width 285 height 33
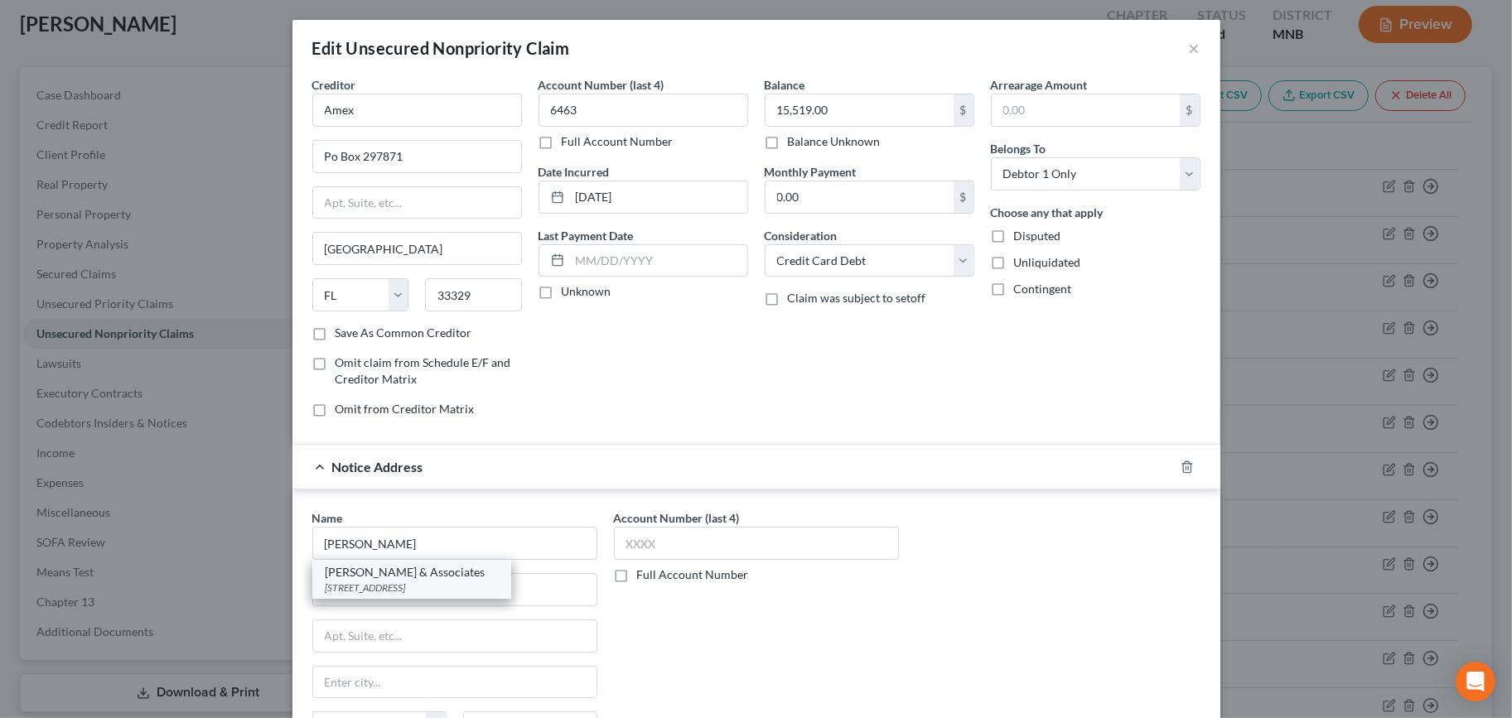
click at [410, 586] on div "3050 Metro Dr. Suite 115, Bloomington, MN 55425" at bounding box center [412, 588] width 172 height 14
type input "Zwicker & Associates"
type input "3050 Metro Dr."
type input "Suite 115"
type input "Bloomington"
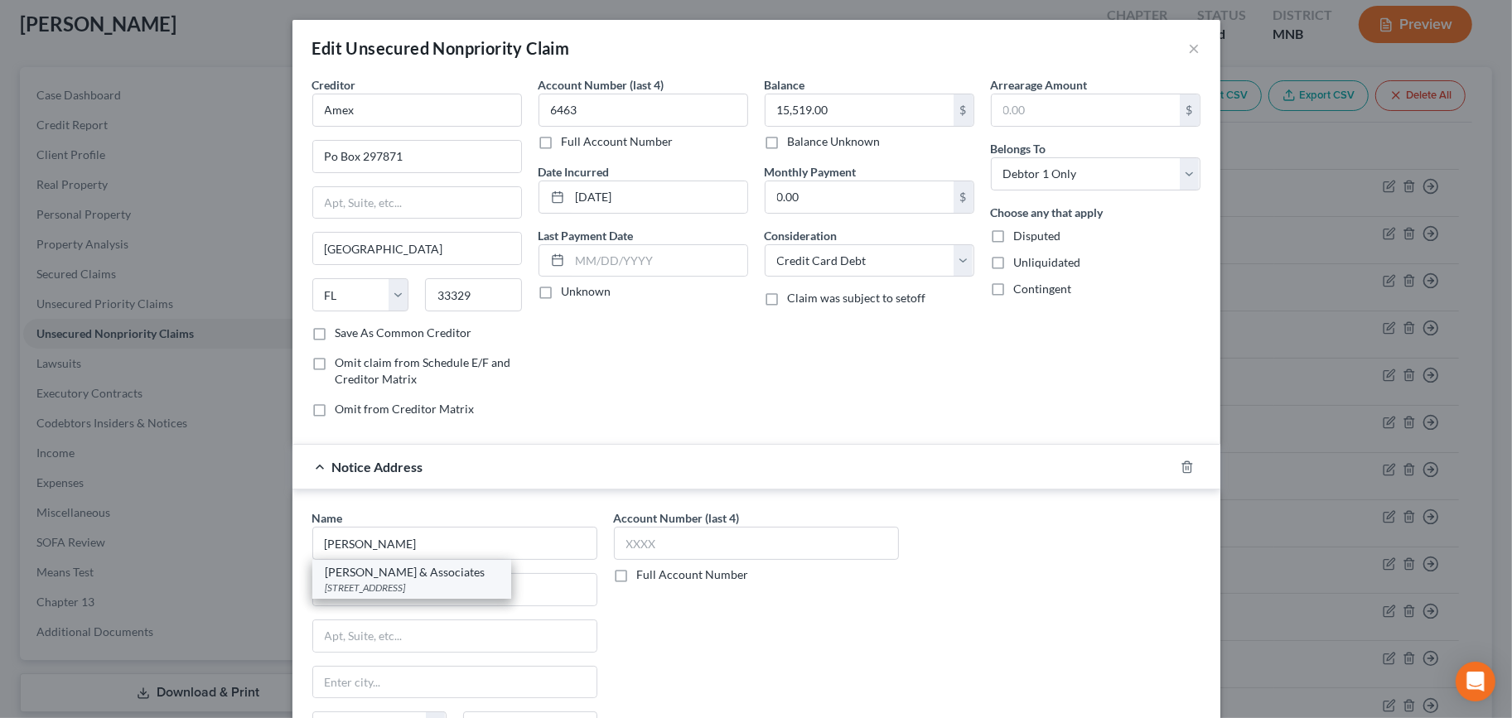
select select "24"
type input "55425"
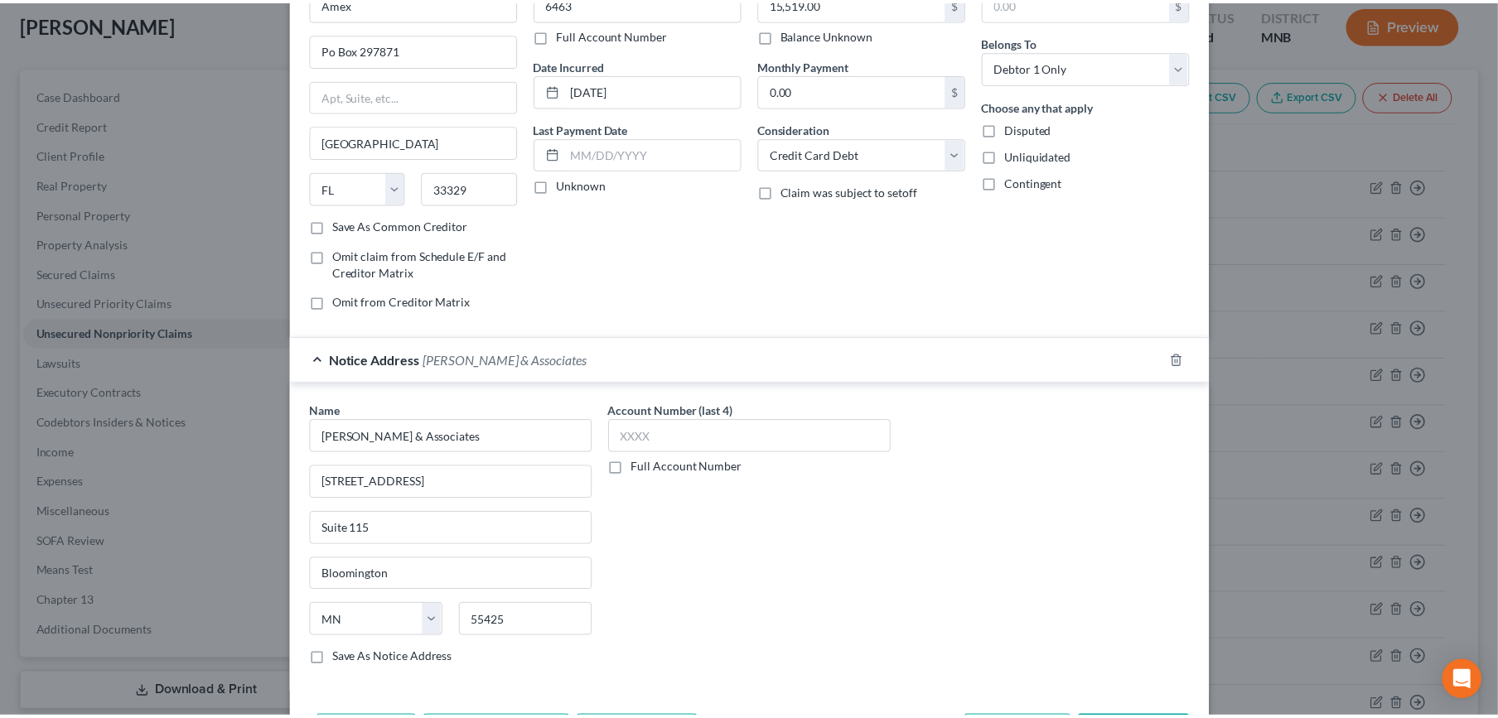
scroll to position [219, 0]
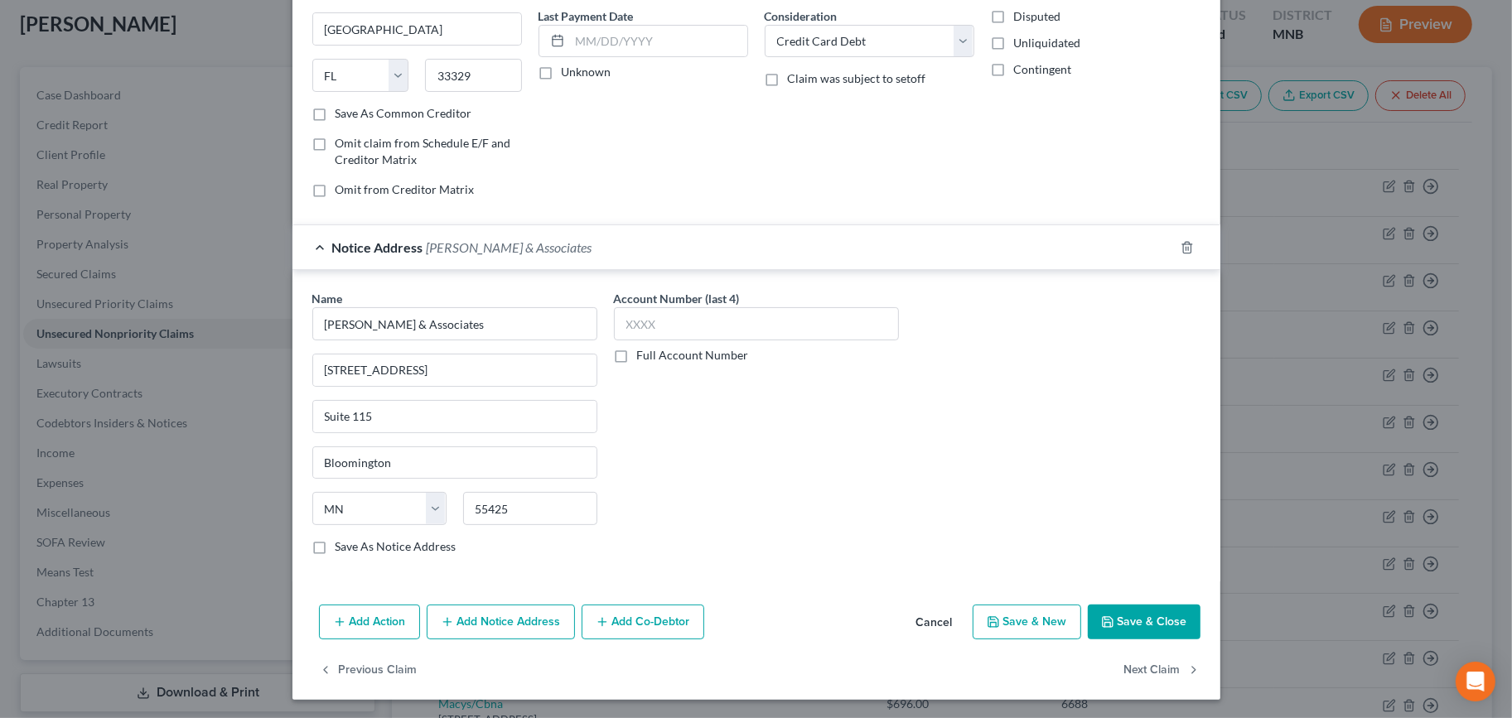
click at [1120, 621] on button "Save & Close" at bounding box center [1144, 622] width 113 height 35
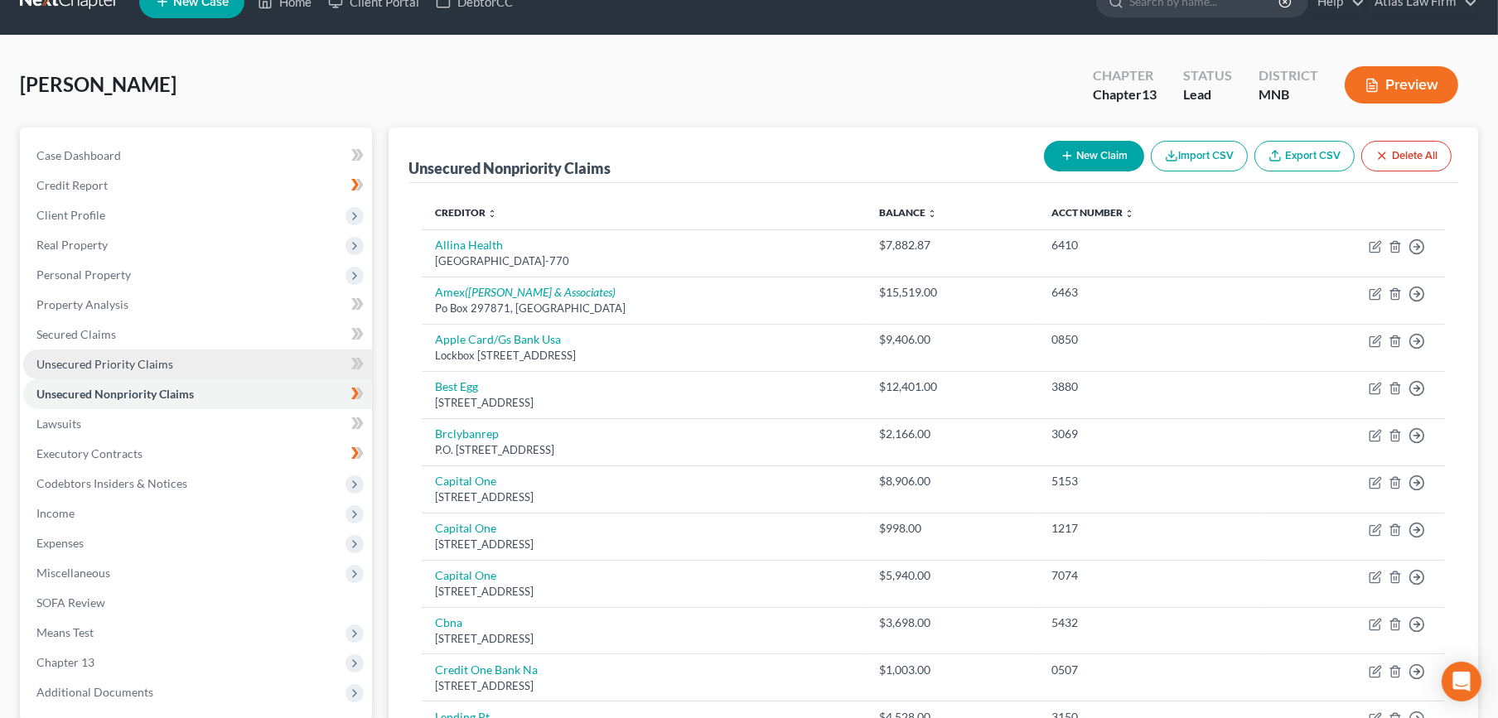
scroll to position [0, 0]
